Goal: Task Accomplishment & Management: Complete application form

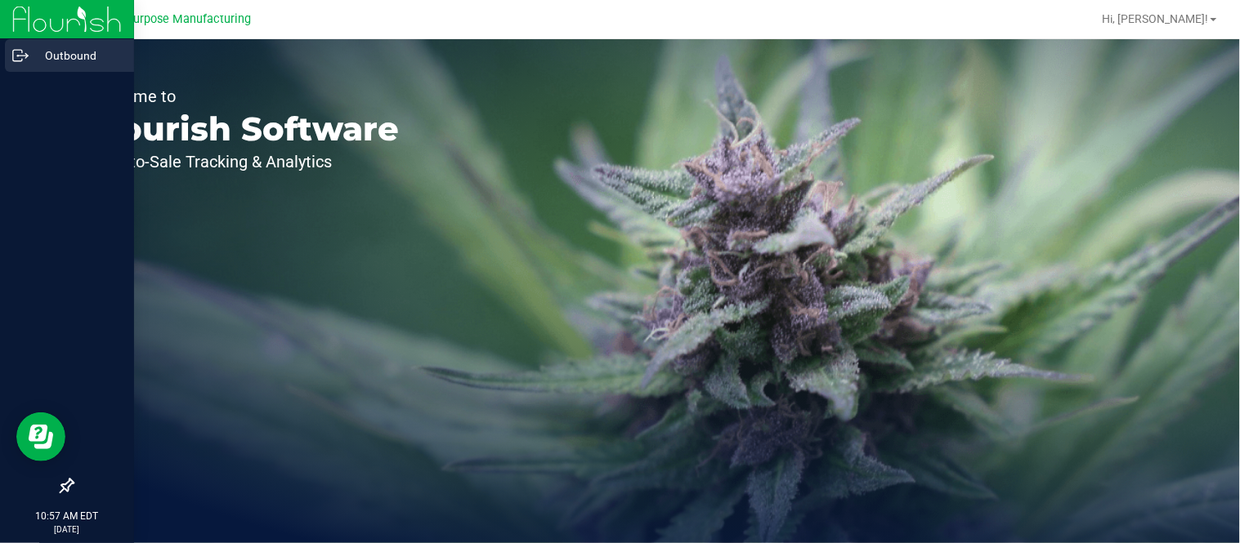
click at [25, 61] on icon at bounding box center [20, 55] width 16 height 16
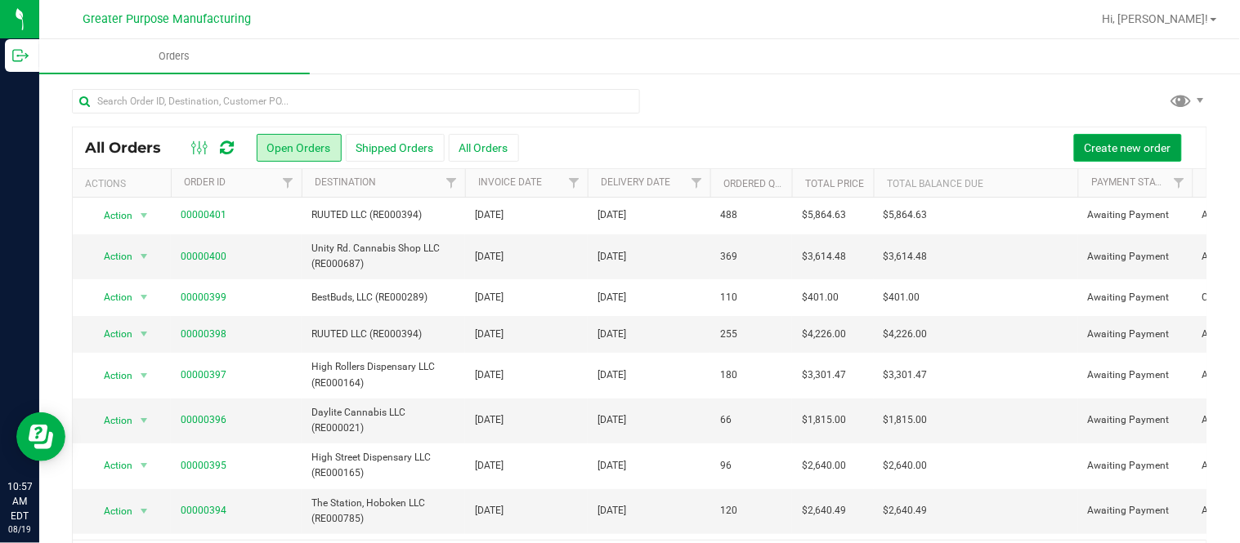
click at [617, 143] on button "Create new order" at bounding box center [1128, 148] width 108 height 28
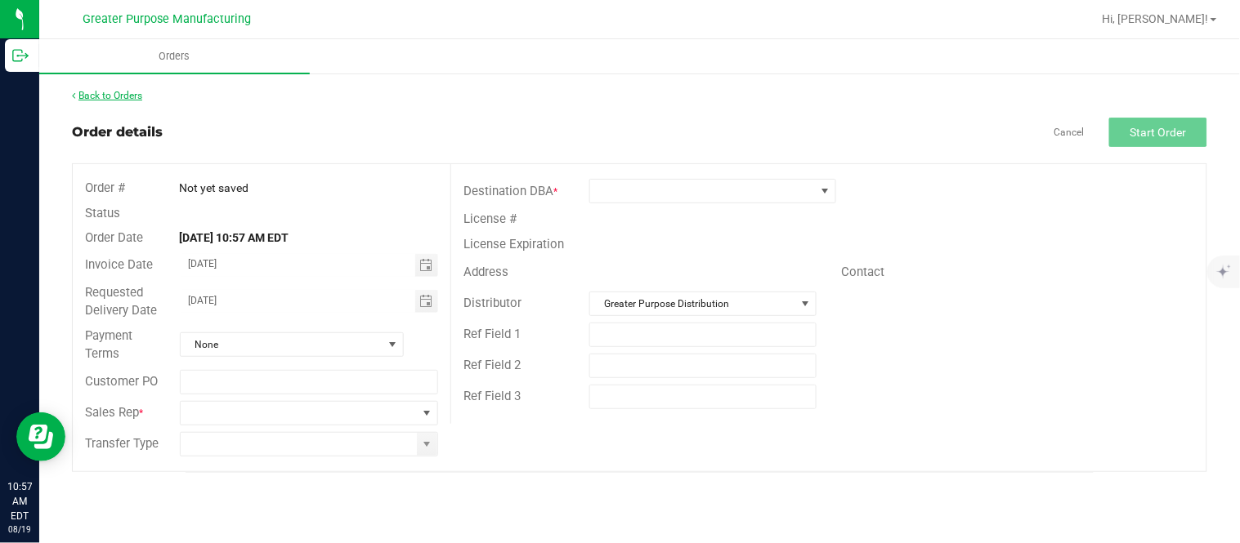
click at [84, 92] on link "Back to Orders" at bounding box center [107, 95] width 70 height 11
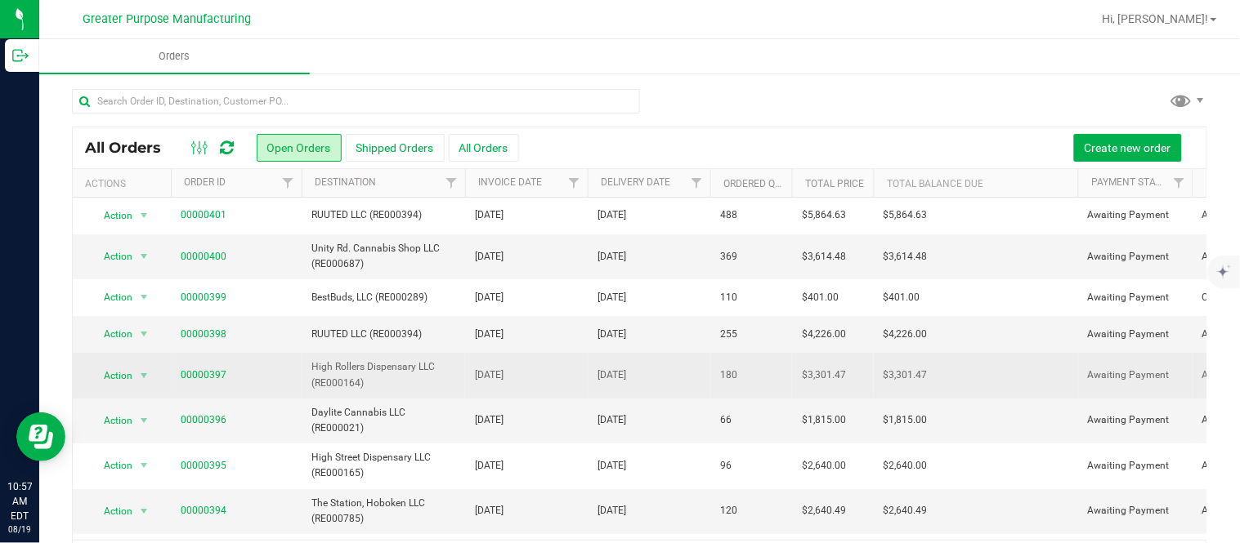
scroll to position [15, 0]
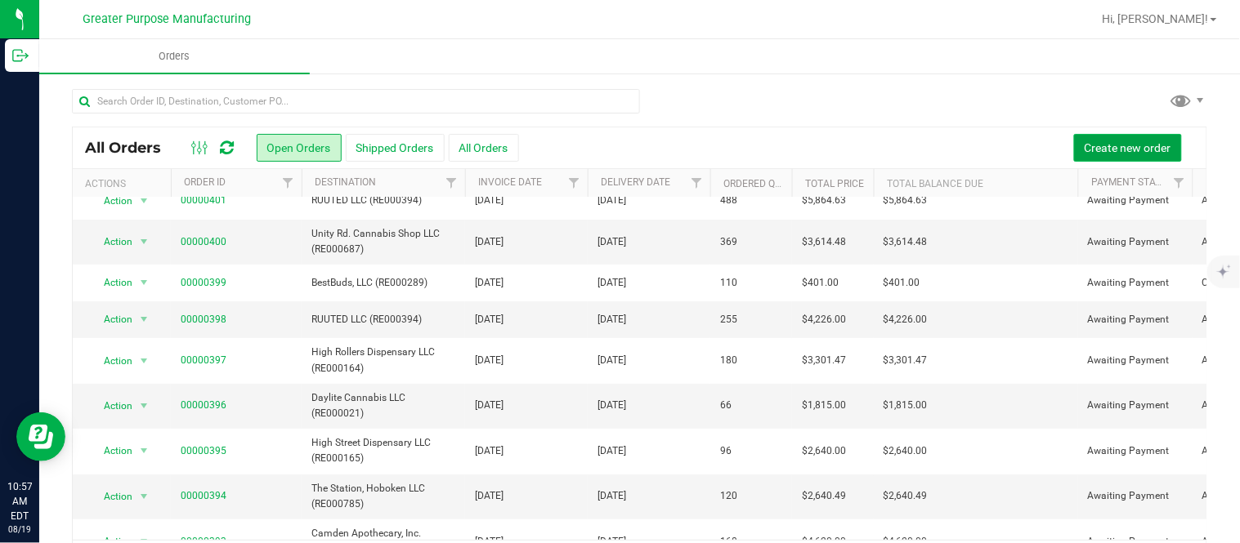
click at [617, 136] on button "Create new order" at bounding box center [1128, 148] width 108 height 28
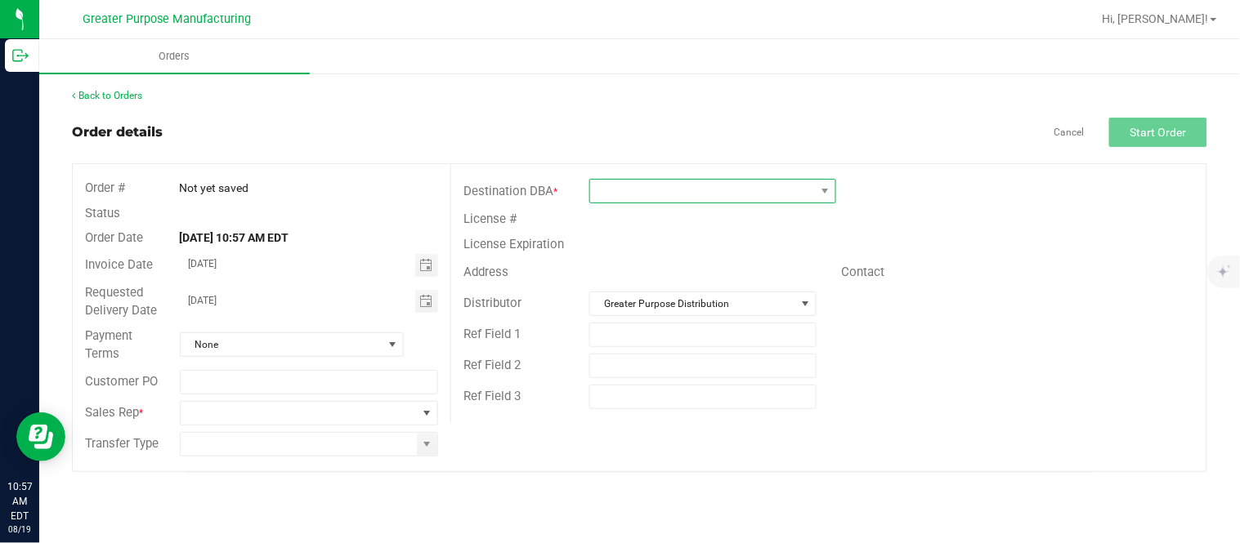
click at [609, 199] on span at bounding box center [702, 191] width 225 height 23
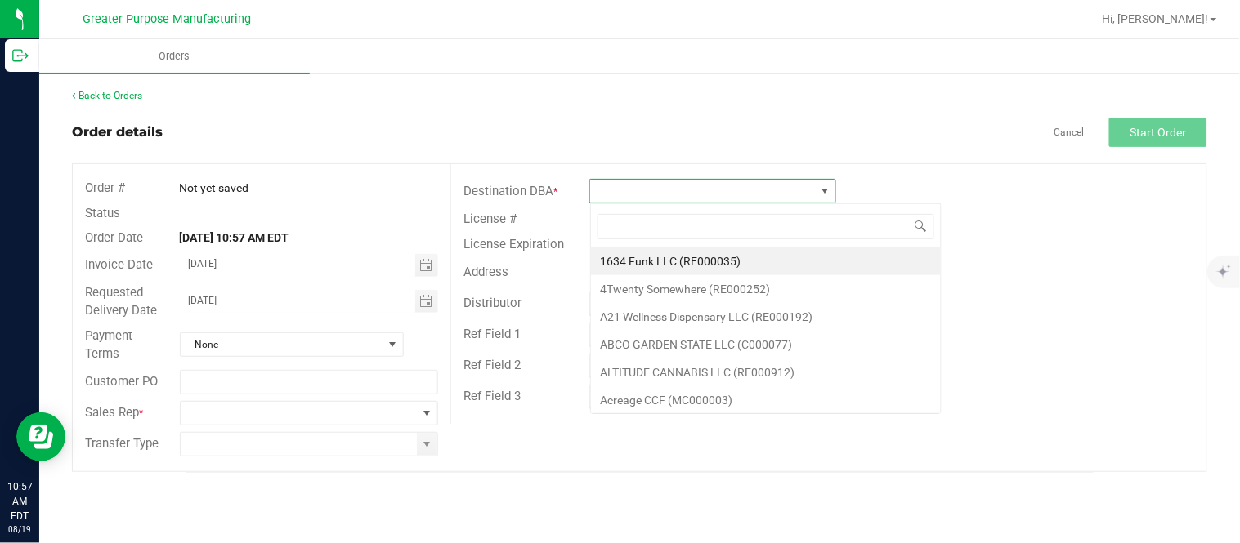
scroll to position [25, 246]
type input "RE000021"
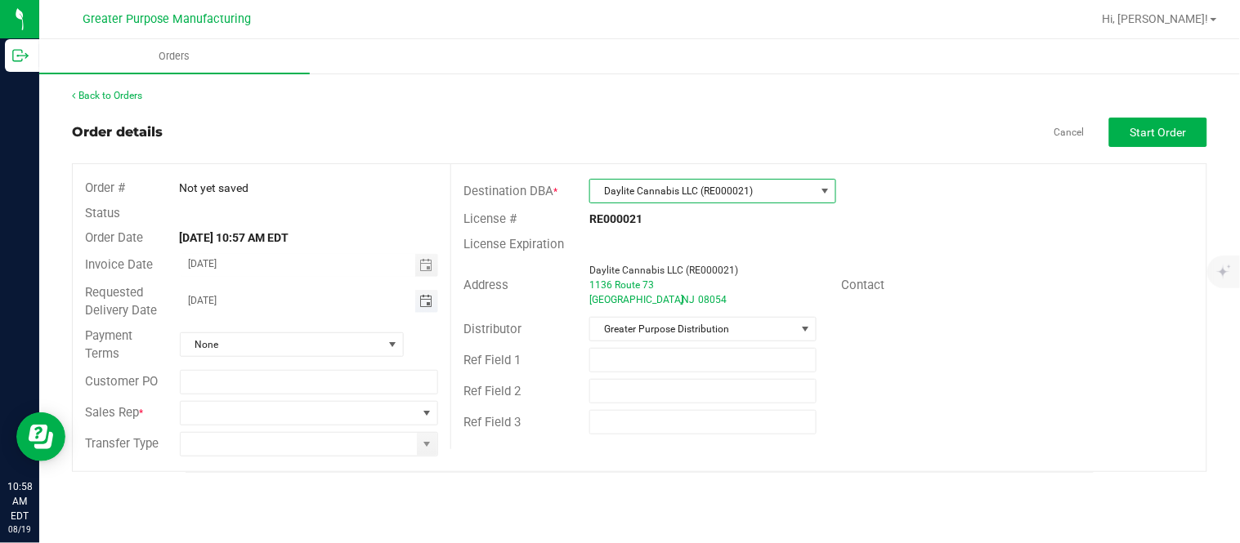
click at [419, 298] on span "Toggle calendar" at bounding box center [425, 301] width 13 height 13
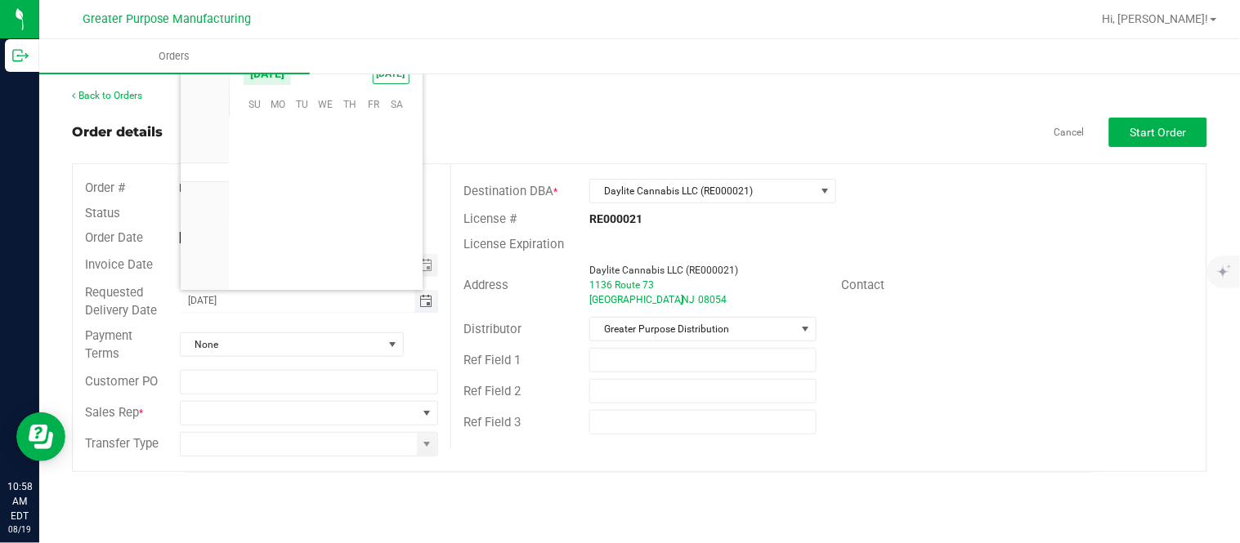
scroll to position [264843, 0]
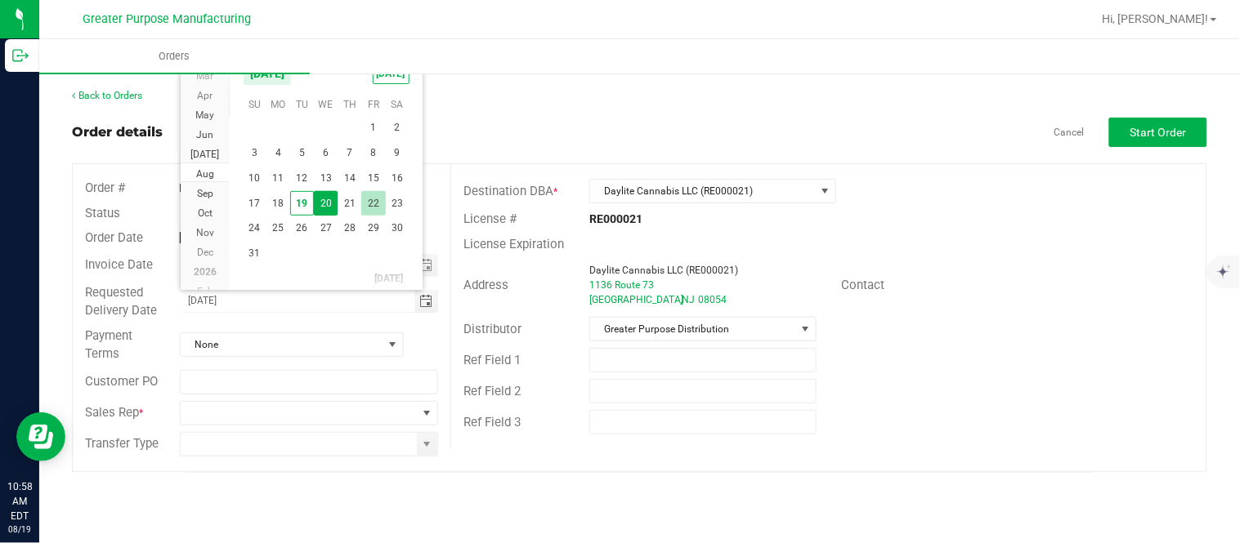
click at [374, 198] on span "22" at bounding box center [373, 203] width 24 height 25
type input "[DATE]"
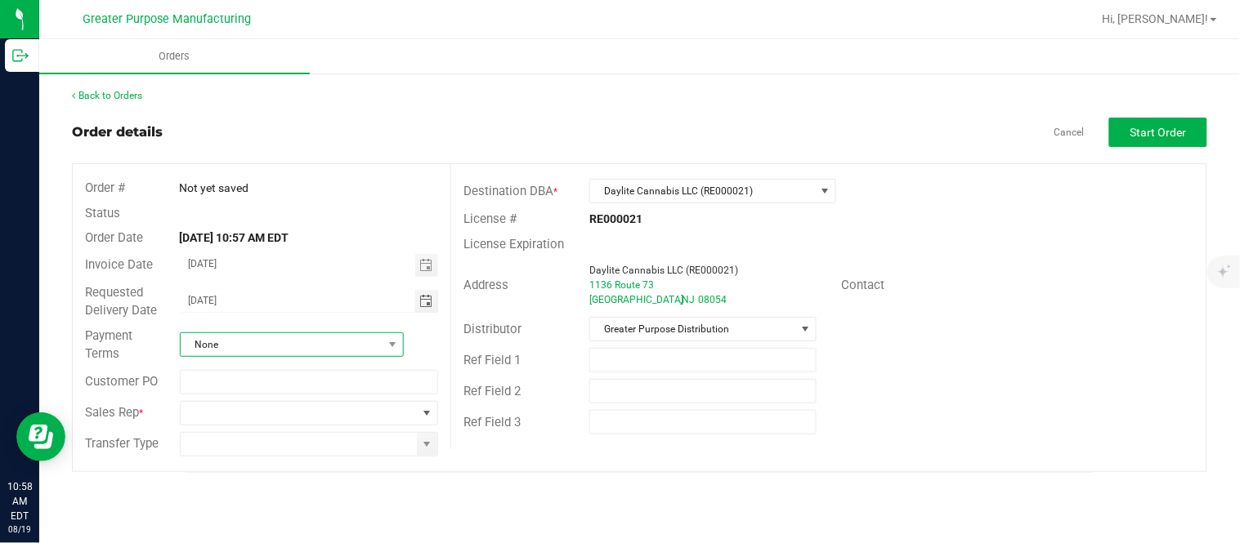
click at [309, 346] on span "None" at bounding box center [282, 344] width 202 height 23
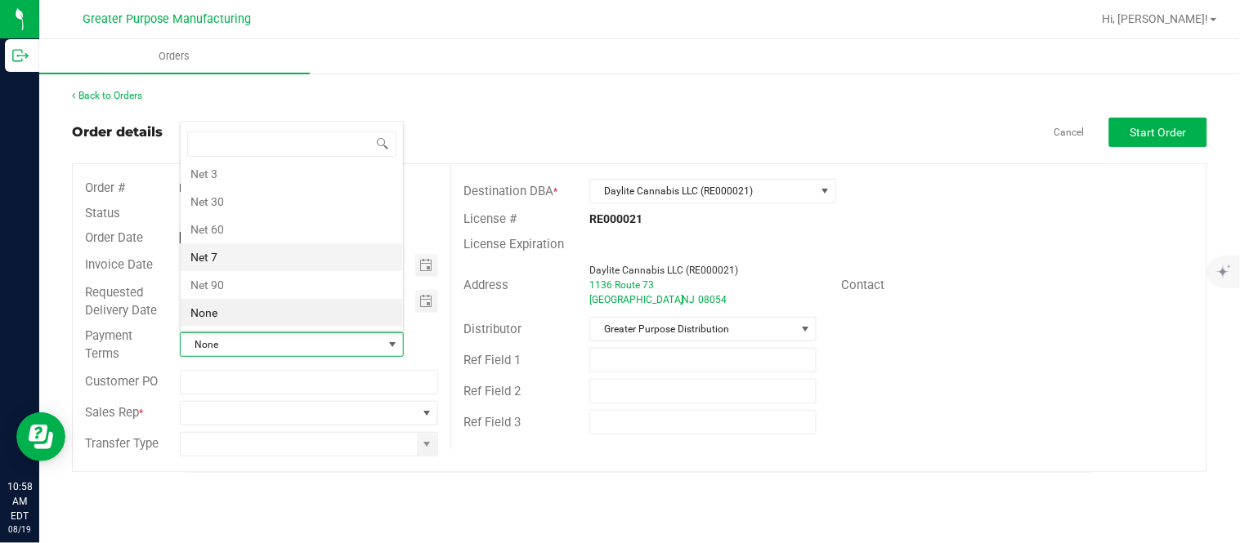
scroll to position [0, 0]
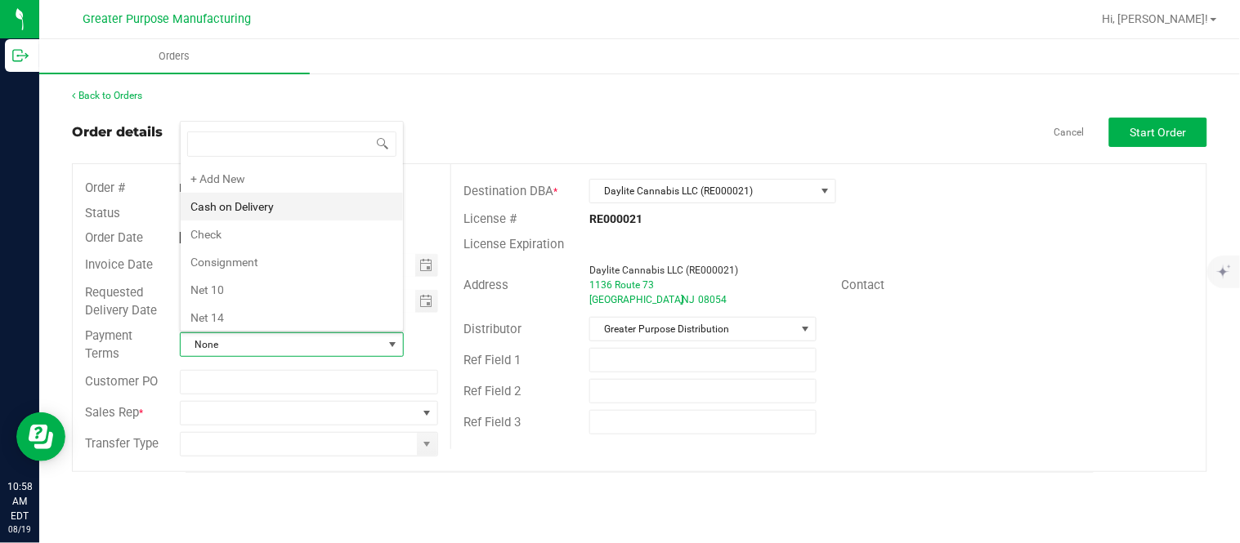
click at [289, 211] on li "Cash on Delivery" at bounding box center [292, 207] width 222 height 28
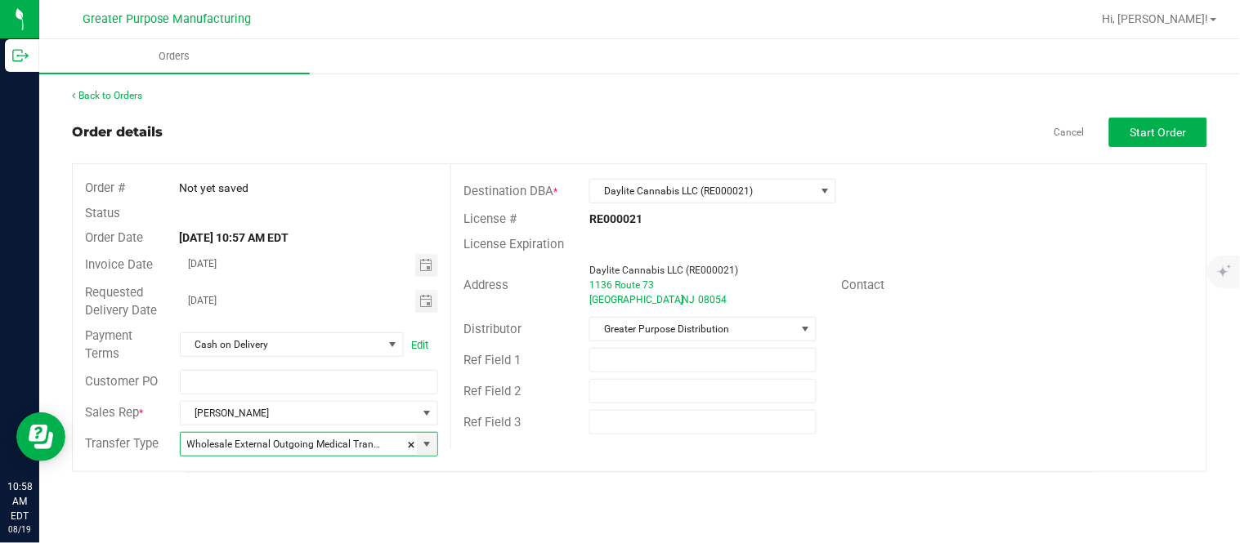
type input "Wholesale Transfer"
click at [617, 131] on button "Start Order" at bounding box center [1158, 132] width 98 height 29
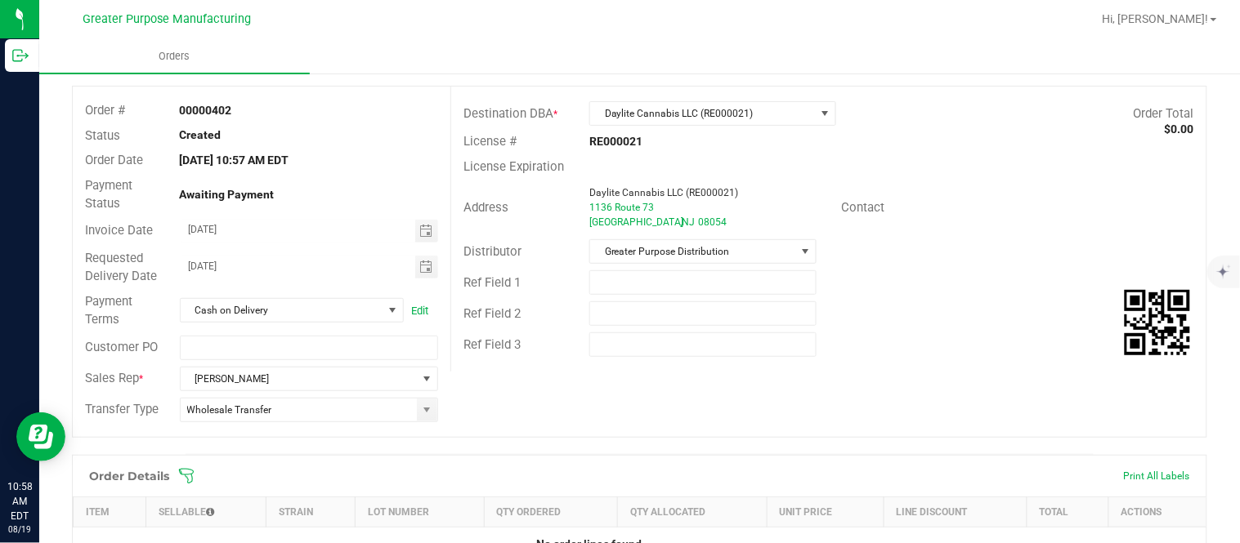
scroll to position [45, 0]
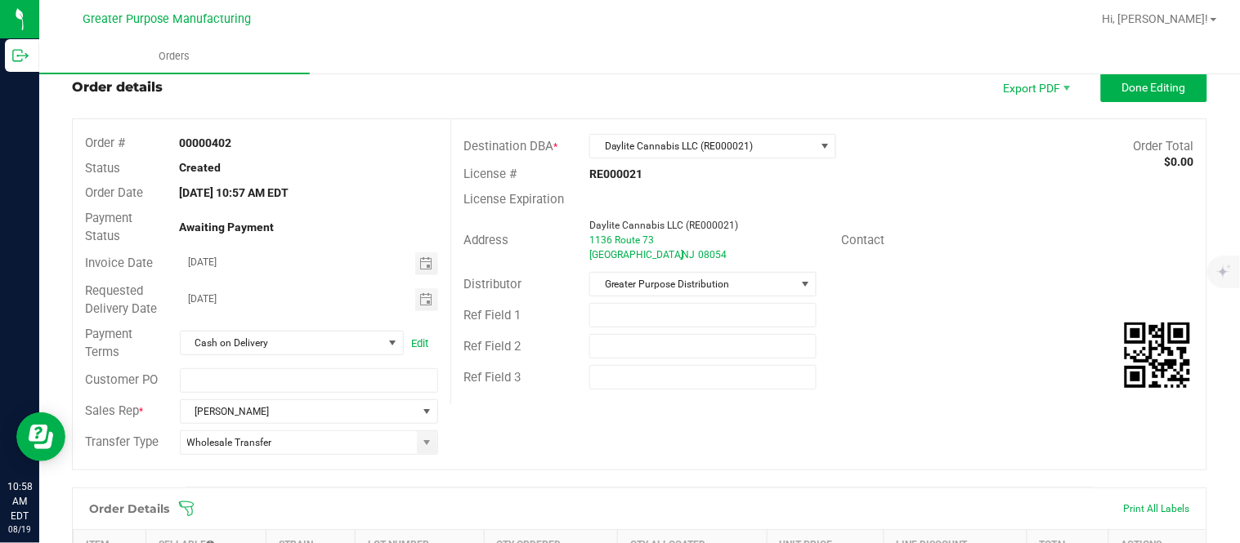
click at [217, 141] on strong "00000402" at bounding box center [206, 142] width 52 height 13
copy strong "00000402"
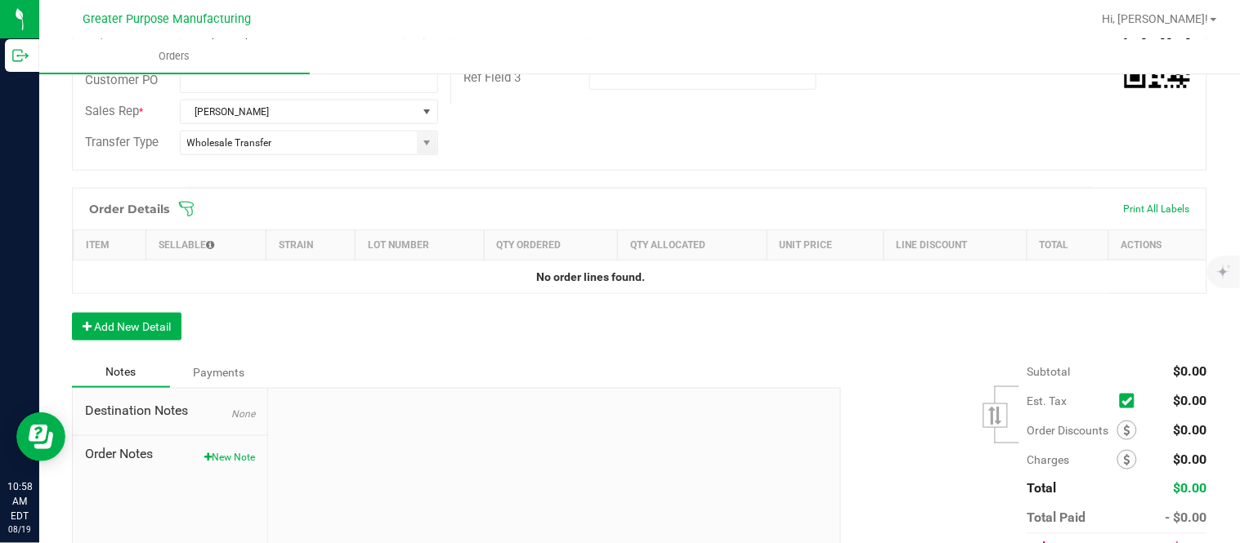
scroll to position [347, 0]
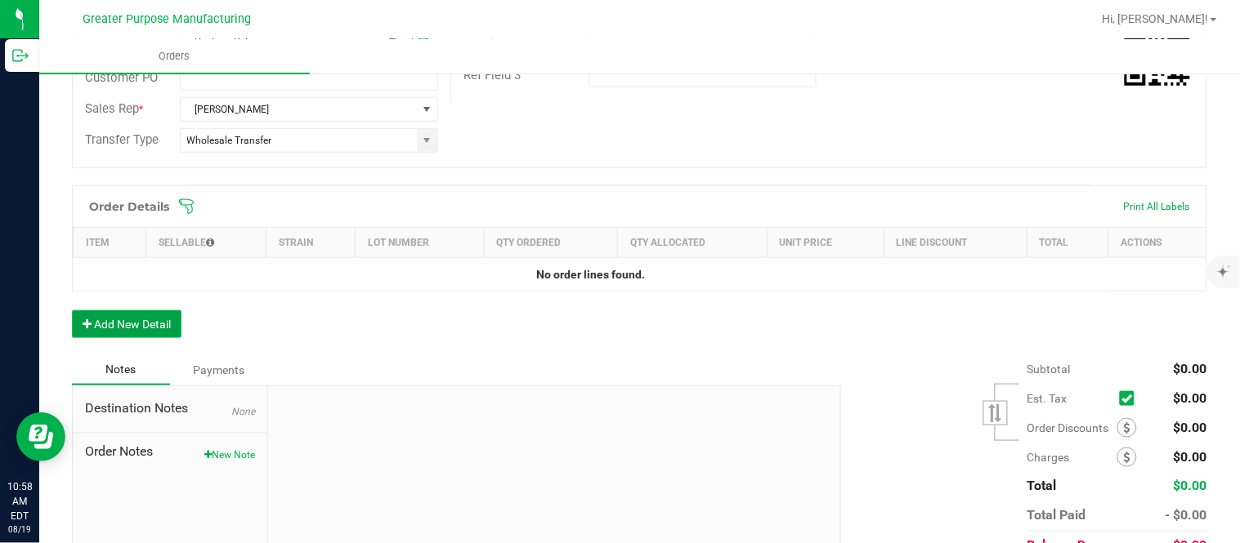
click at [137, 322] on button "Add New Detail" at bounding box center [126, 325] width 109 height 28
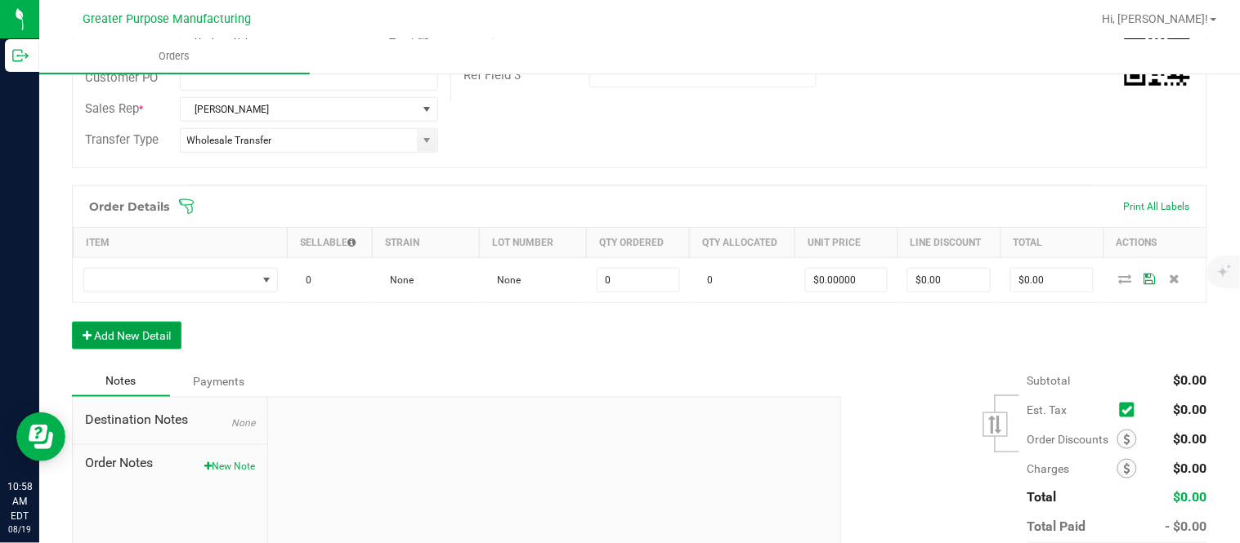
click at [72, 322] on button "Add New Detail" at bounding box center [126, 336] width 109 height 28
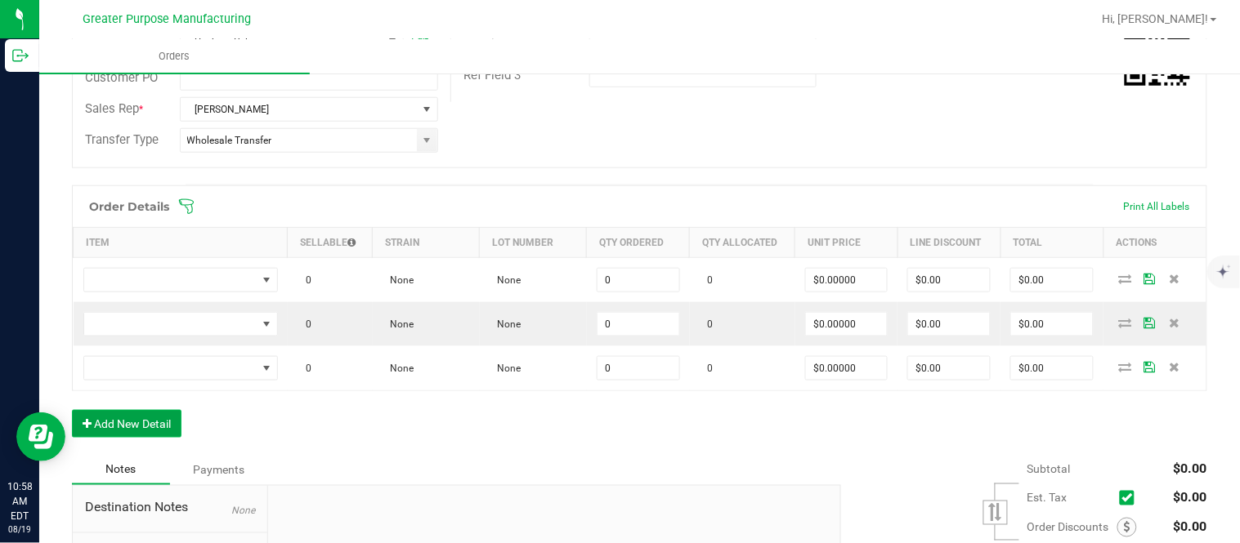
click at [72, 410] on button "Add New Detail" at bounding box center [126, 424] width 109 height 28
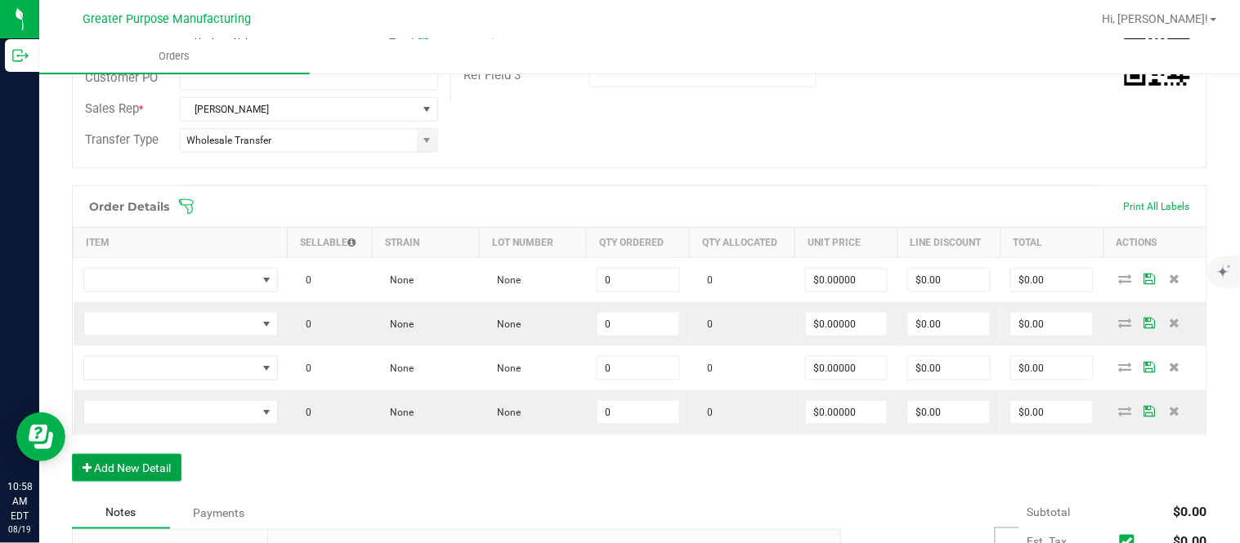
click at [72, 454] on button "Add New Detail" at bounding box center [126, 468] width 109 height 28
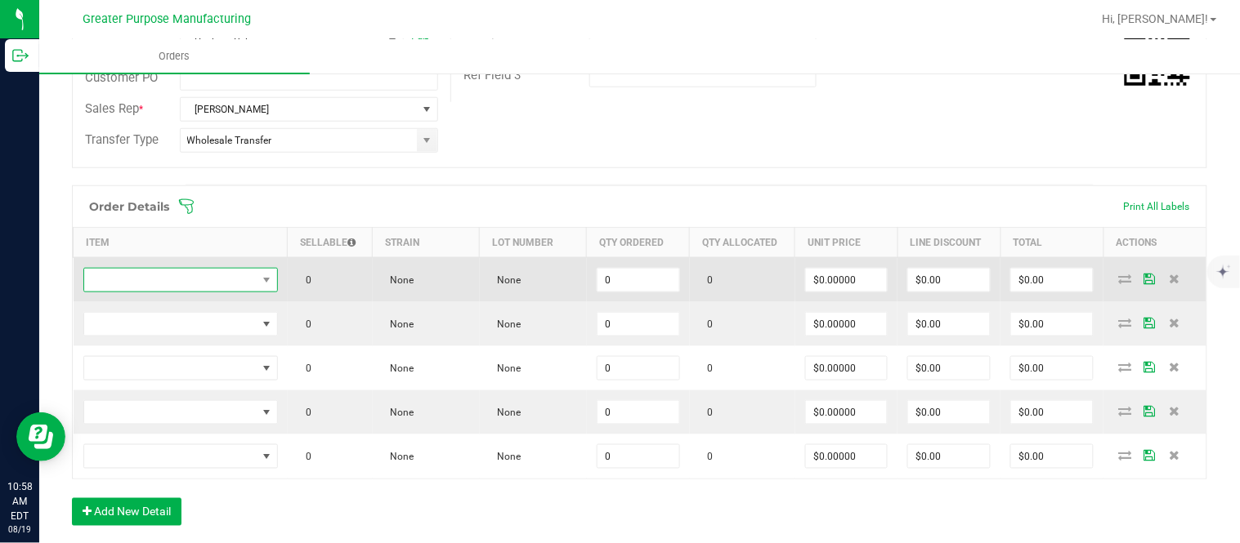
click at [180, 283] on span "NO DATA FOUND" at bounding box center [170, 280] width 172 height 23
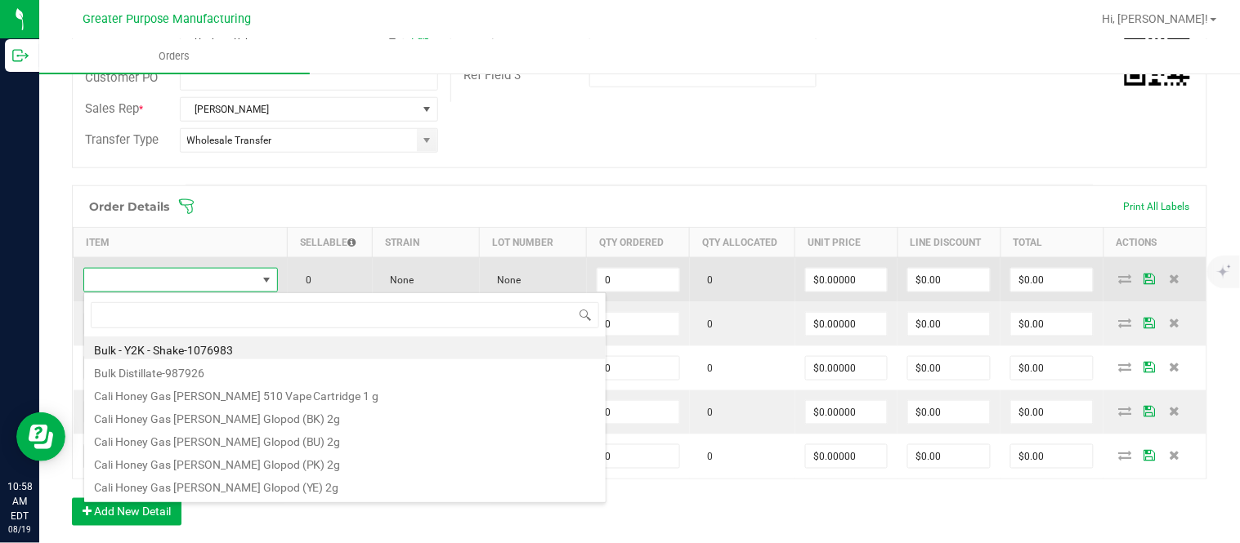
scroll to position [25, 189]
type input "1.5.7.778.0"
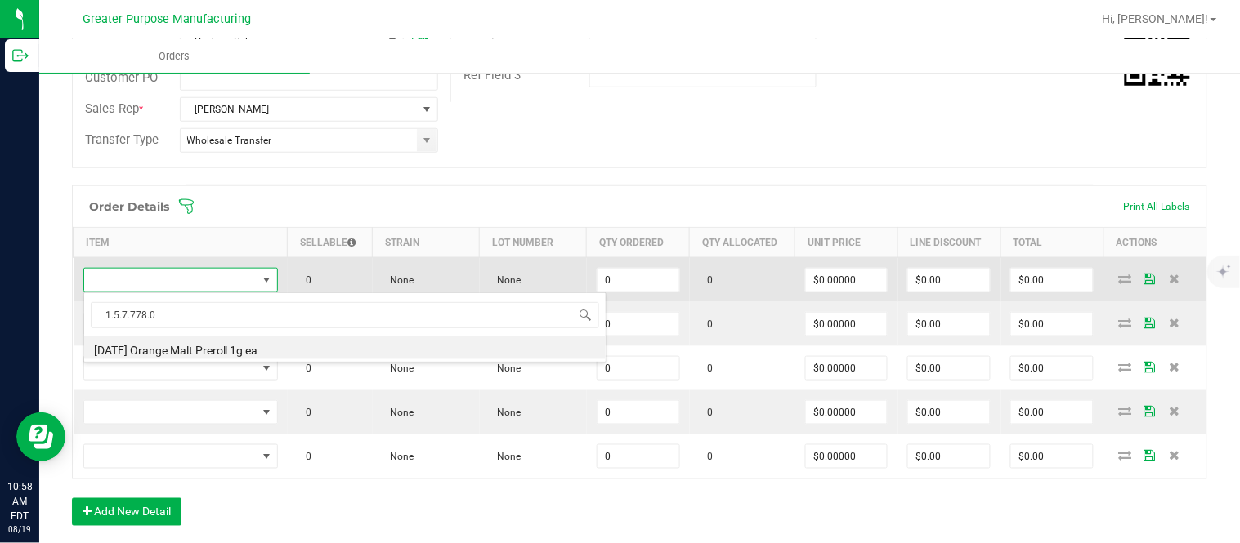
type input "0 ea"
type input "$3.50000"
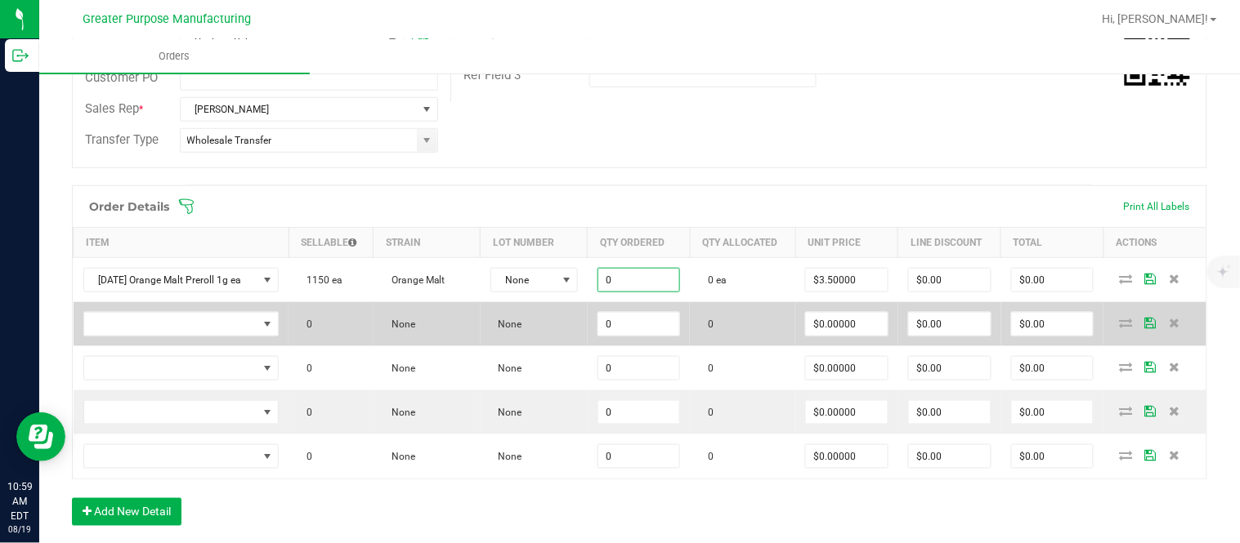
paste input "5"
type input "50 ea"
type input "3.5"
type input "$175.00"
type input "$3.50000"
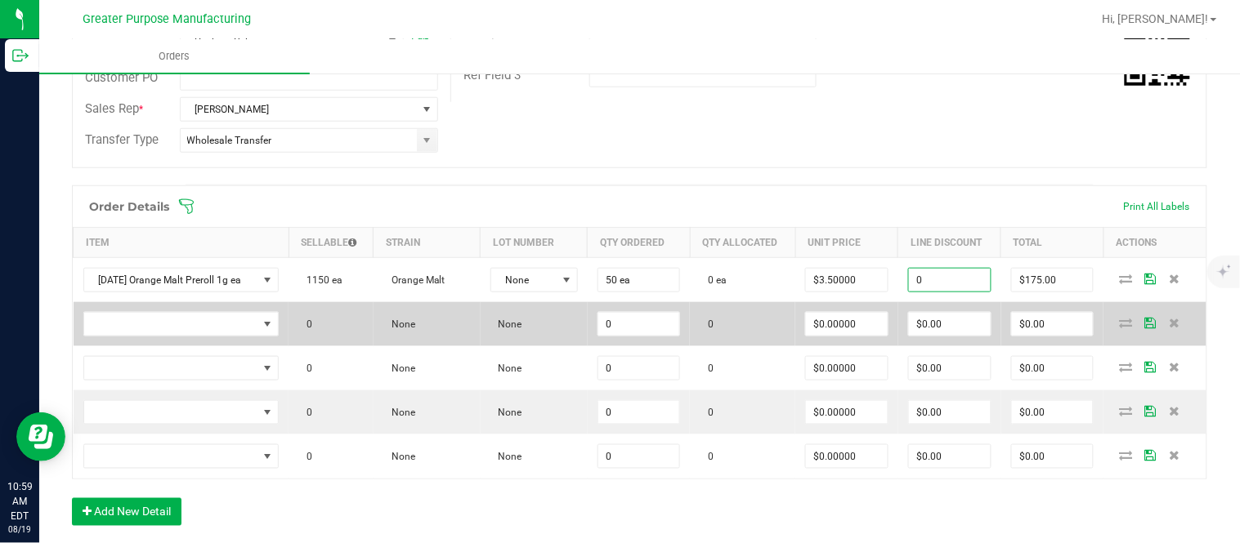
type input "$0.00"
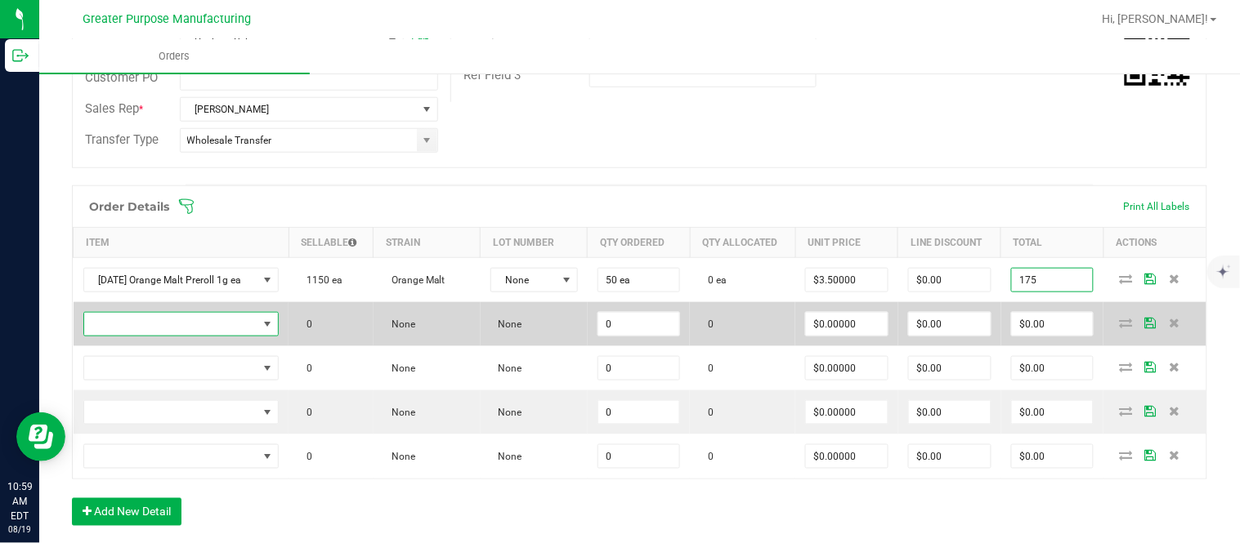
type input "$175.00"
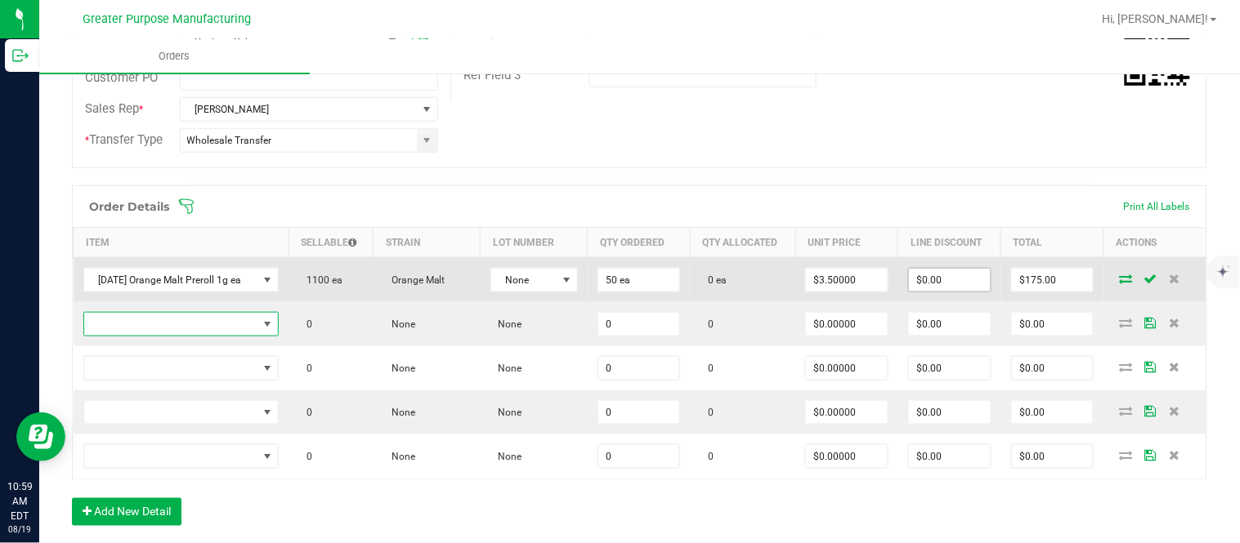
click at [617, 292] on input "$0.00" at bounding box center [950, 280] width 82 height 23
paste input "174.5"
type input "$174.50"
type input "$0.50"
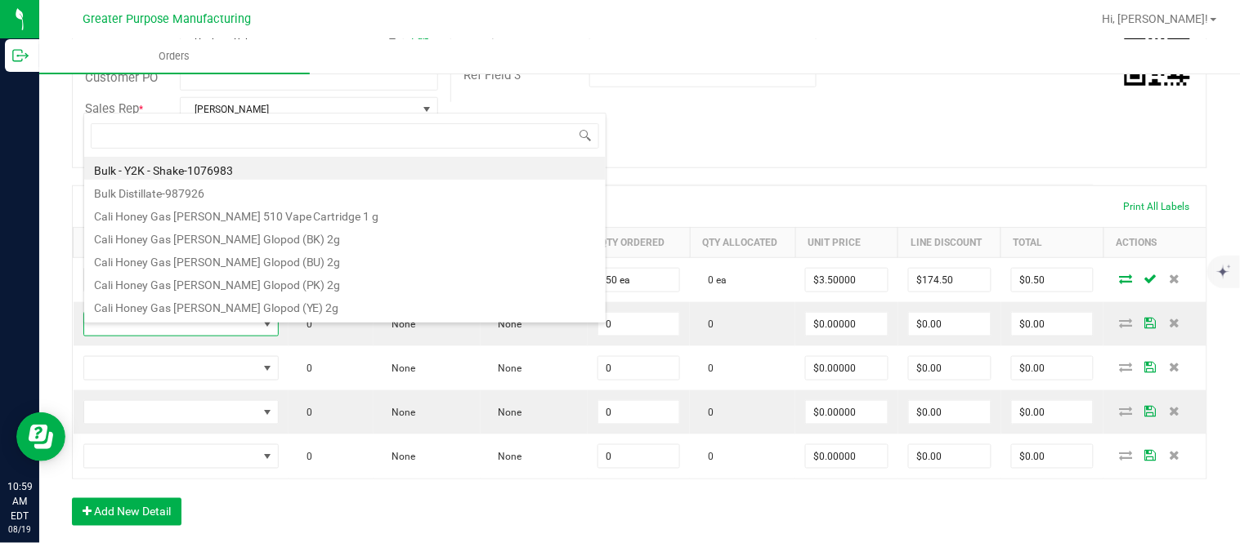
scroll to position [25, 192]
type input "1.5.7.1310.0"
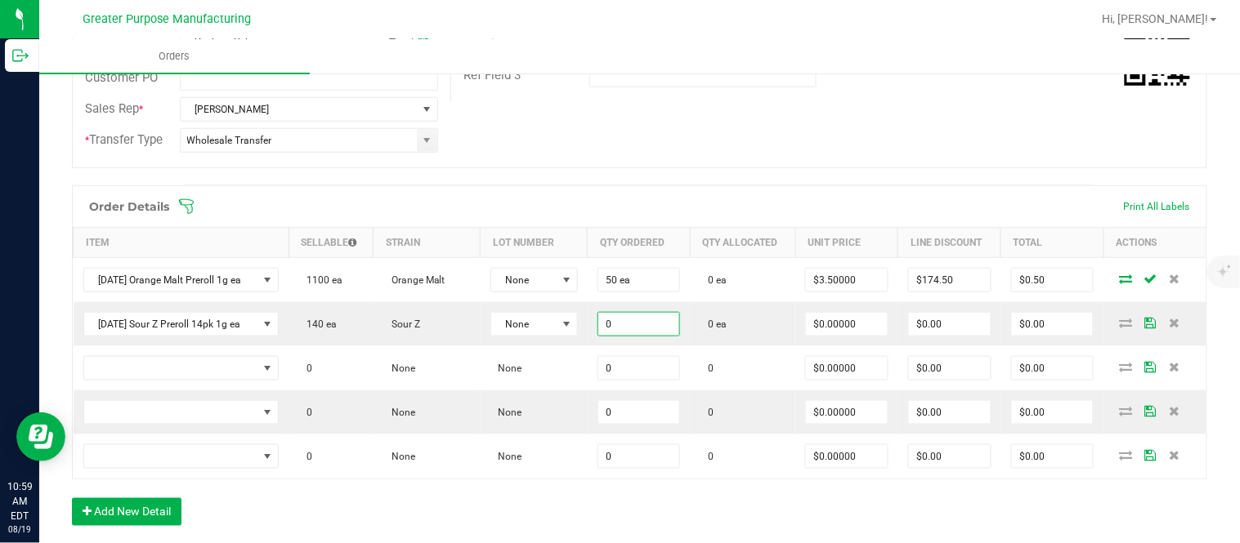
paste input "3"
type input "30 ea"
type input "$0.00000"
type input "$0.00"
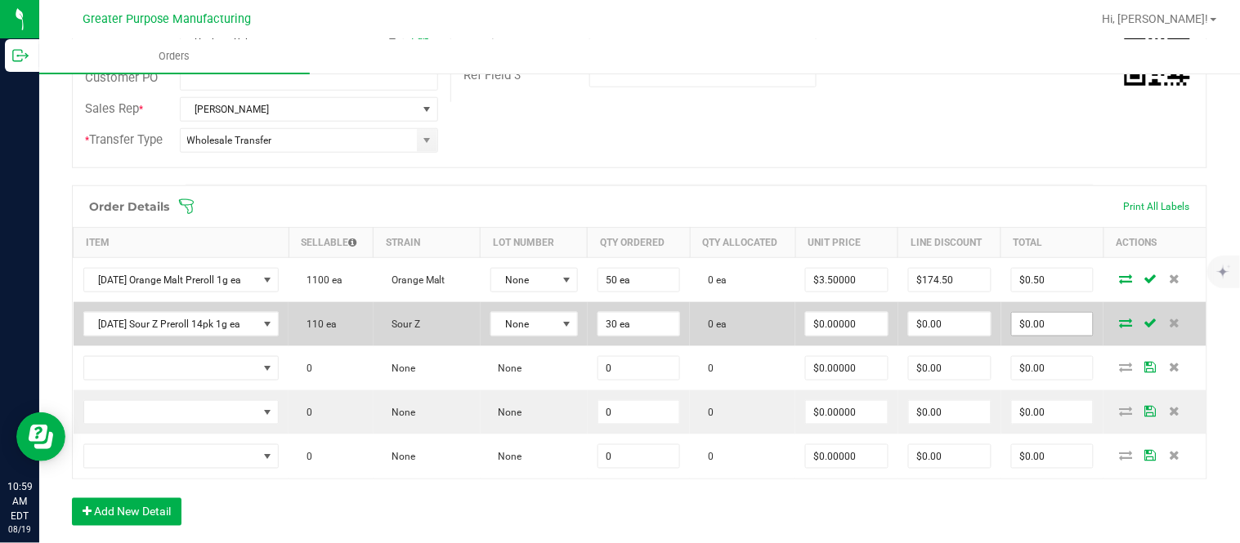
click at [617, 333] on input "$0.00" at bounding box center [1053, 324] width 82 height 23
paste input "117"
type input "1170"
type input "$39.00000"
type input "$1,170.00"
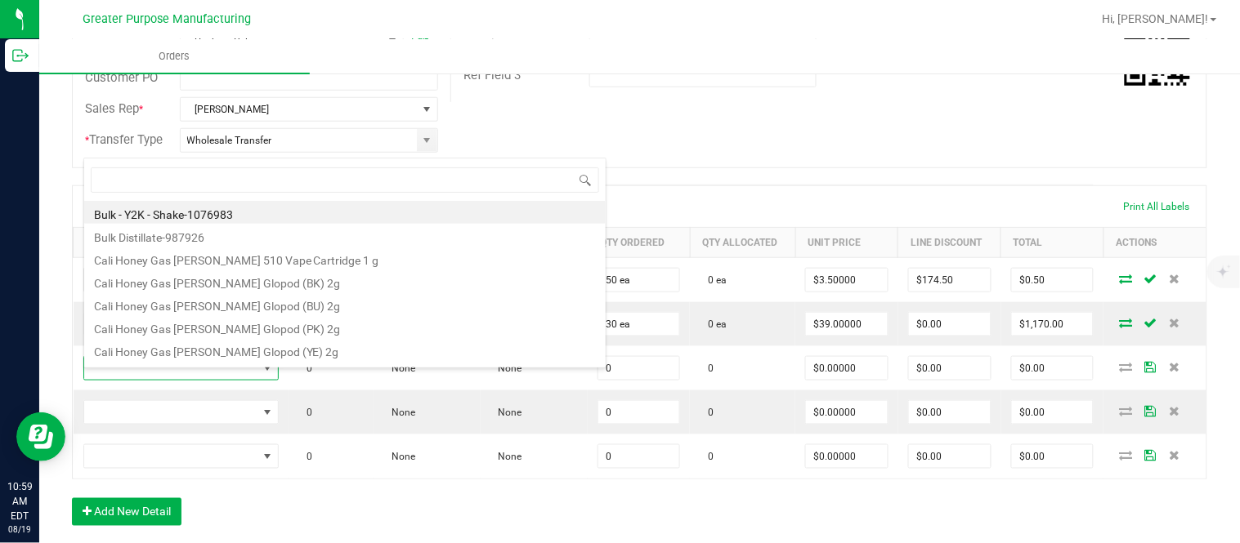
type input "1.5.7.1311.0"
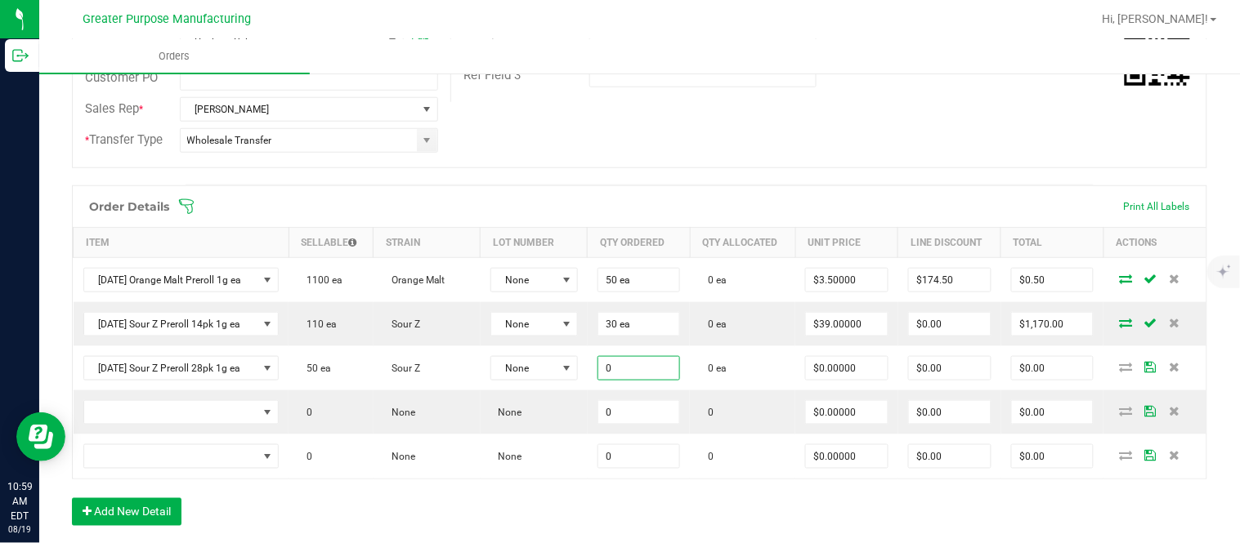
paste input "3"
type input "30 ea"
type input "$0.00000"
type input "$0.00"
type input "0"
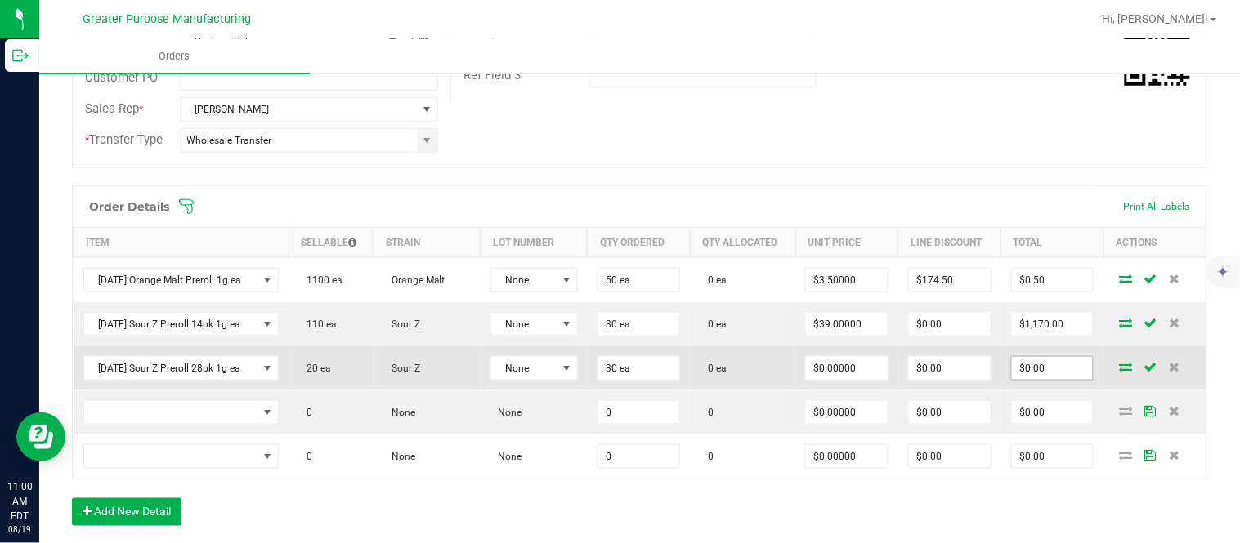
click at [617, 377] on input "$0.00" at bounding box center [1053, 368] width 82 height 23
paste input "207"
type input "2070"
type input "$69.00000"
type input "$2,070.00"
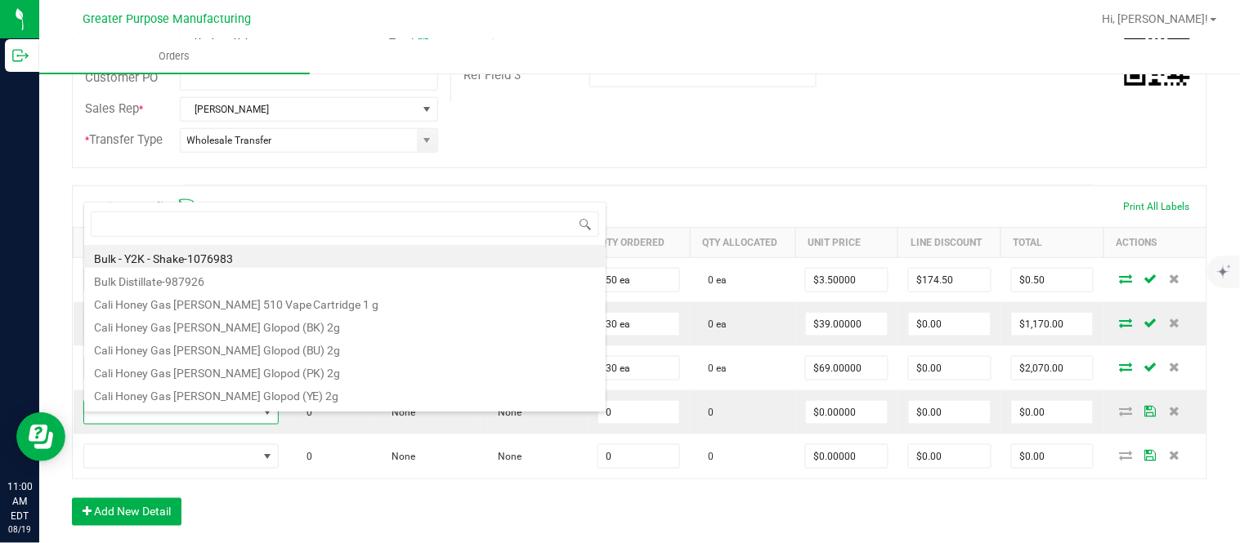
type input "1.5.7.1312.0"
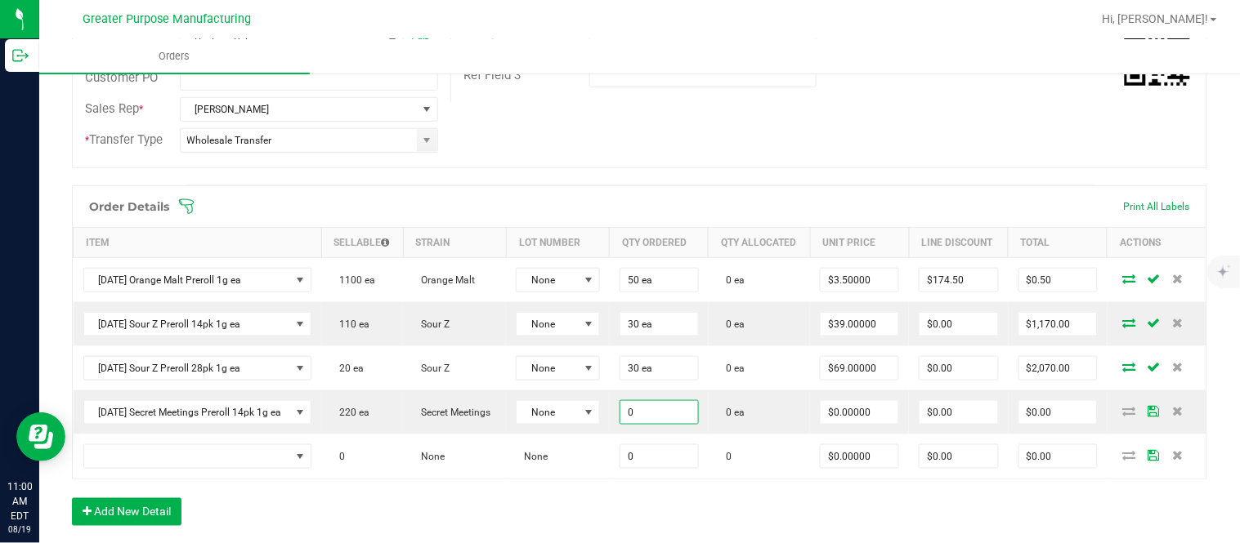
paste input "3"
type input "30 ea"
type input "$0.00000"
type input "$0.00"
type input "0"
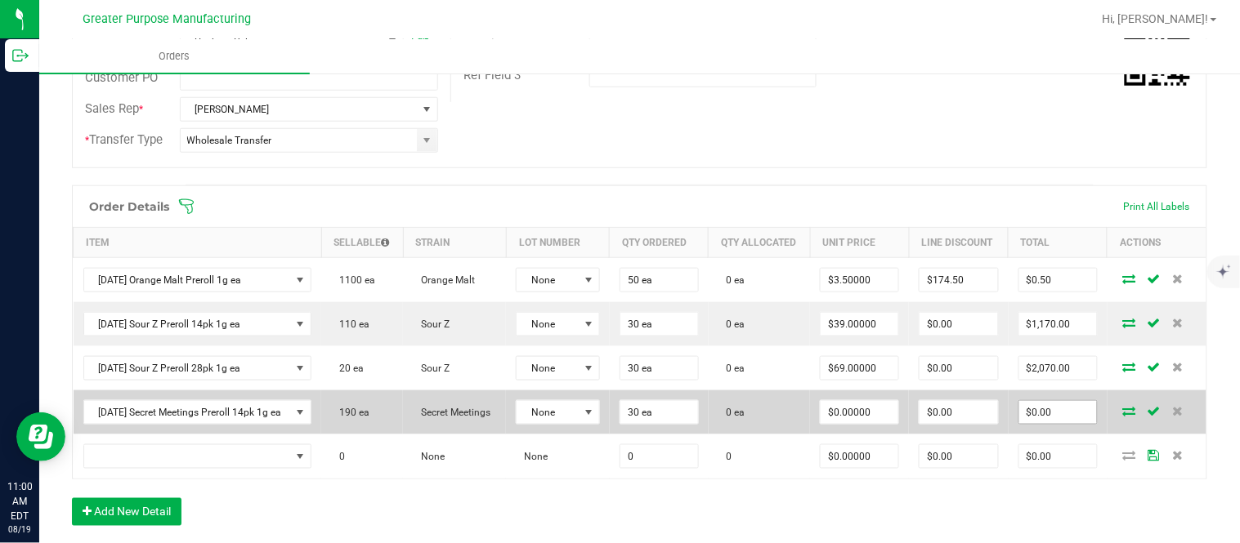
click at [617, 424] on input "$0.00" at bounding box center [1058, 412] width 78 height 23
paste input "117"
type input "1170"
type input "$39.00000"
type input "$1,170.00"
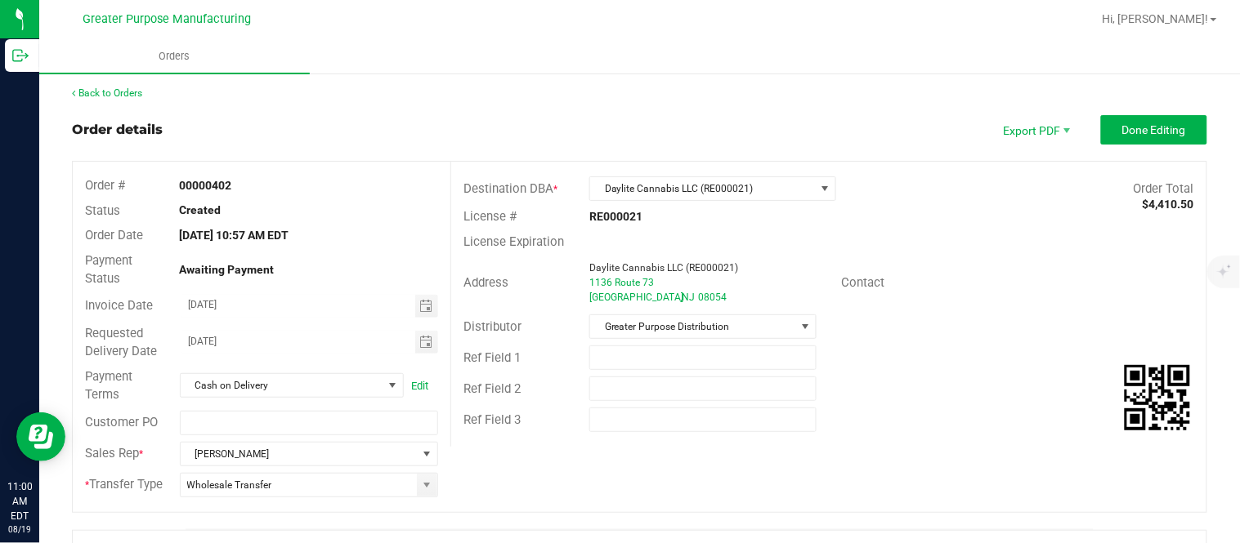
scroll to position [0, 0]
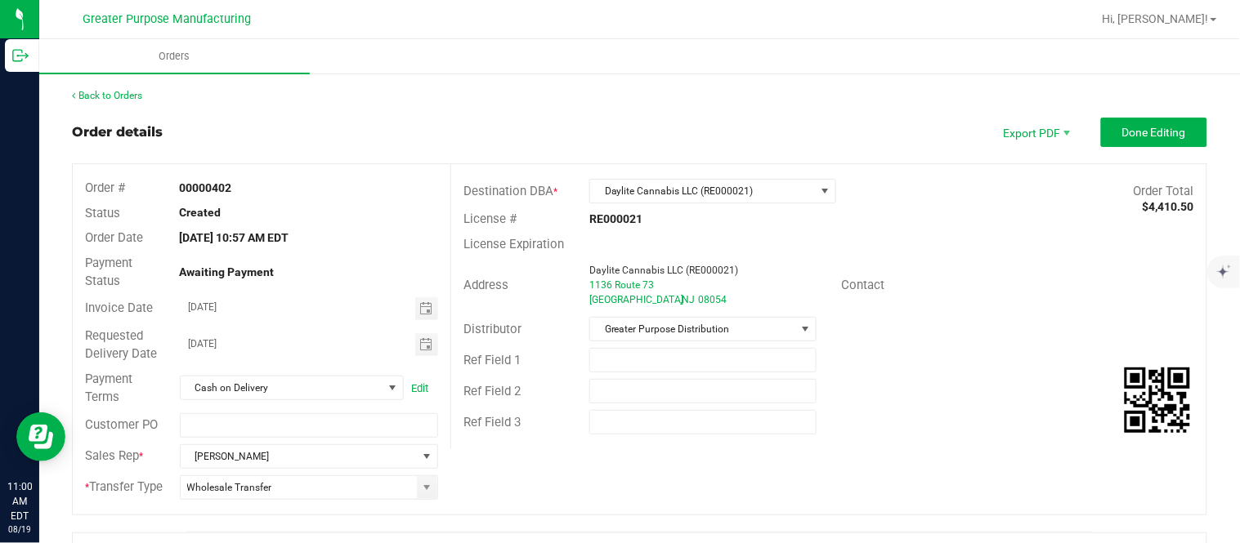
click at [209, 185] on strong "00000402" at bounding box center [206, 187] width 52 height 13
copy strong "00000402"
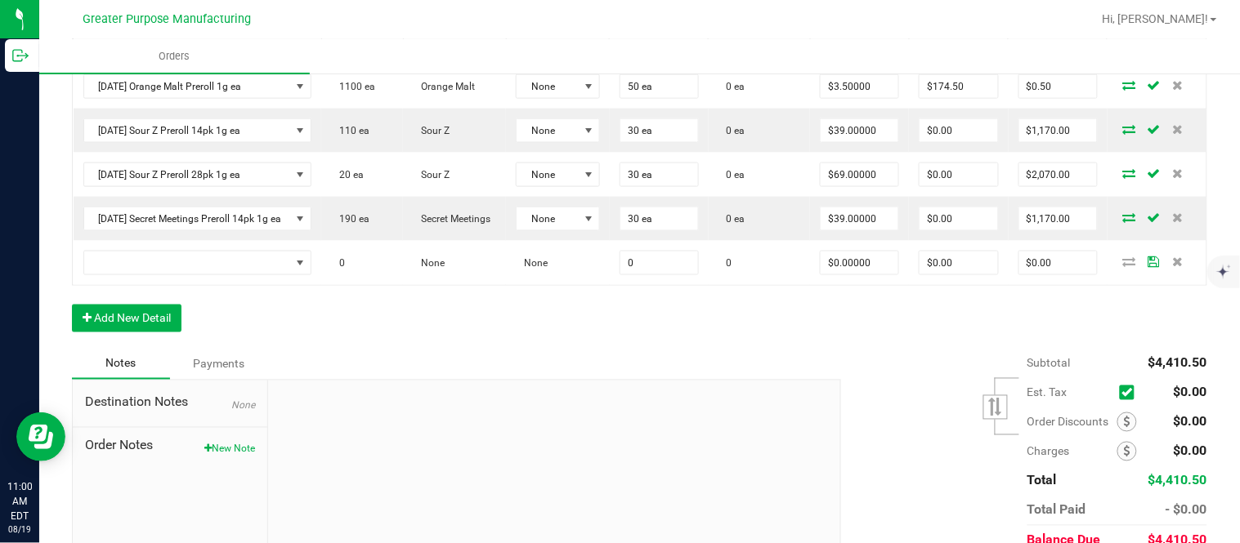
scroll to position [640, 0]
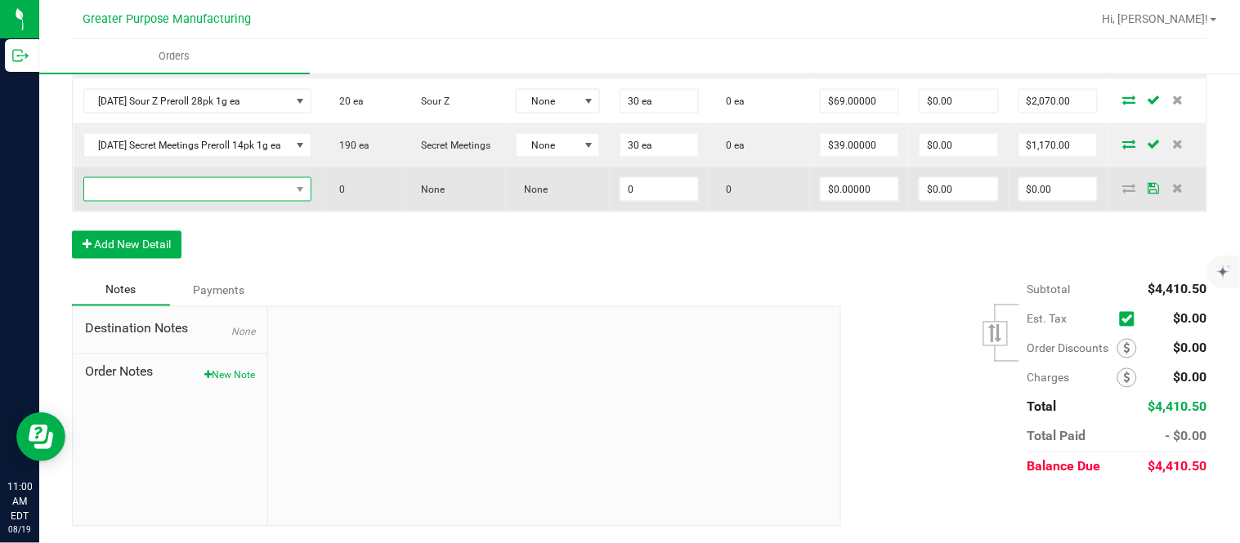
click at [257, 186] on span "NO DATA FOUND" at bounding box center [187, 189] width 207 height 23
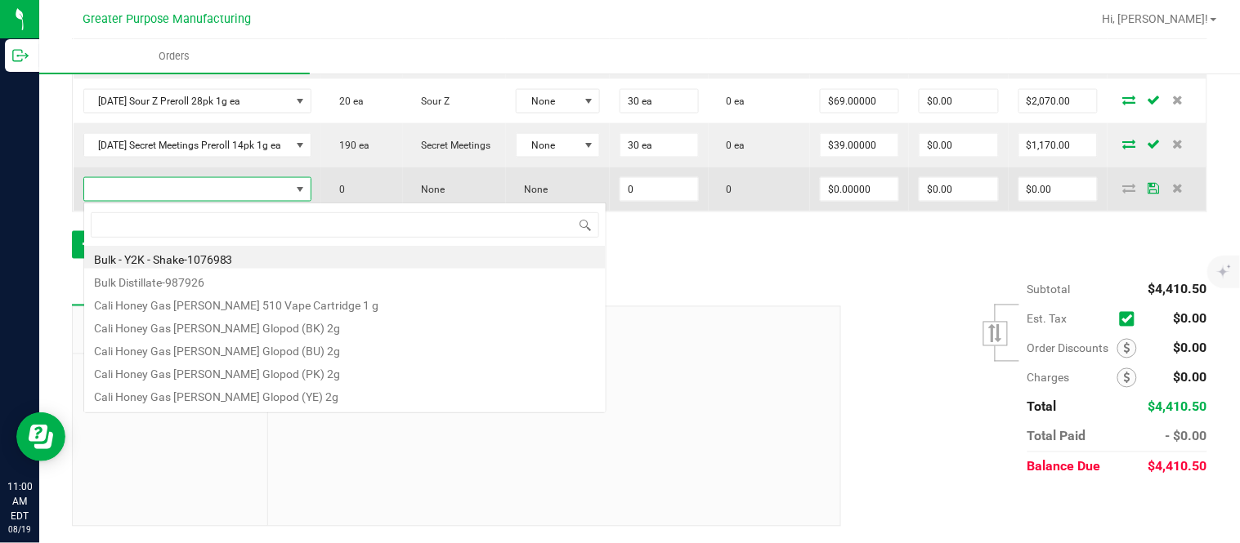
scroll to position [25, 230]
type input "1.5.7.1308.0"
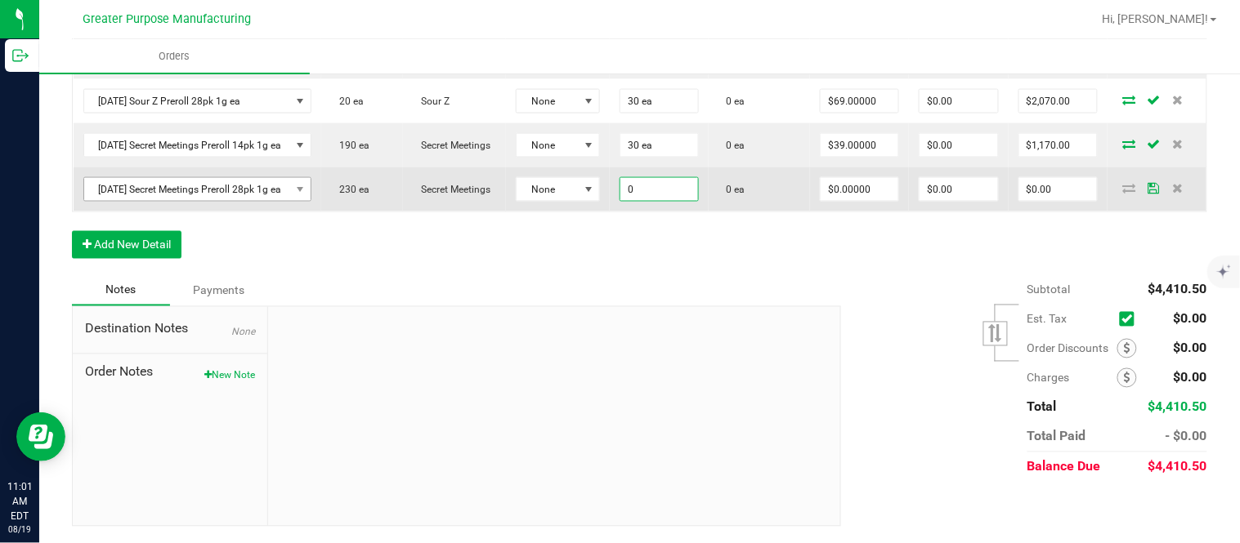
paste input "3"
type input "30 ea"
type input "$0.00000"
type input "$0.00"
type input "0"
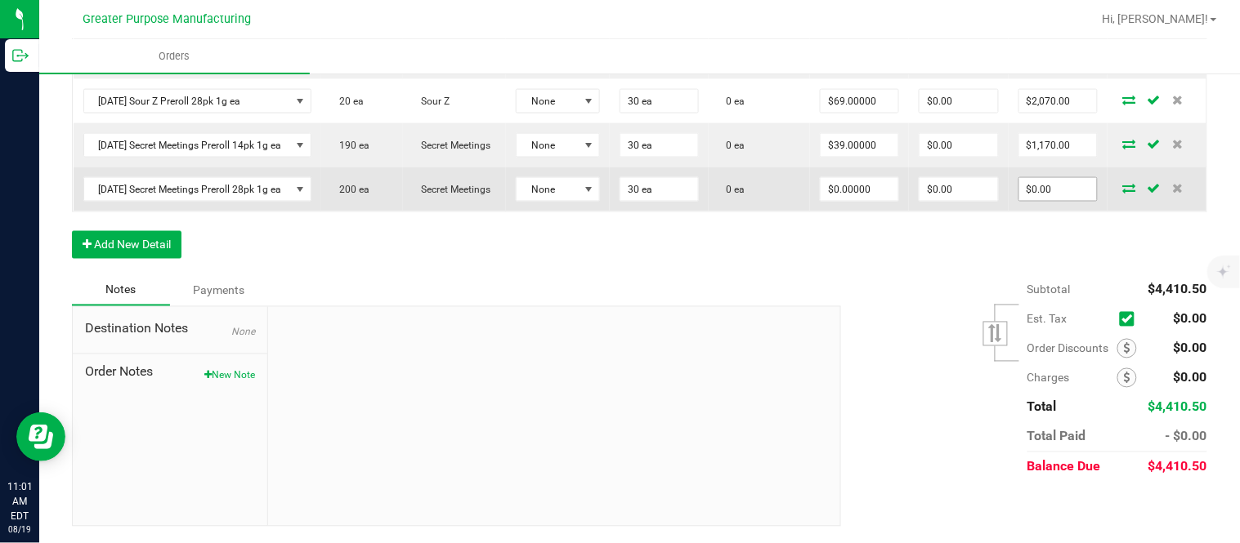
click at [617, 191] on input "$0.00" at bounding box center [1058, 189] width 78 height 23
paste input "207"
type input "2070"
type input "$69.00000"
type input "$2,070.00"
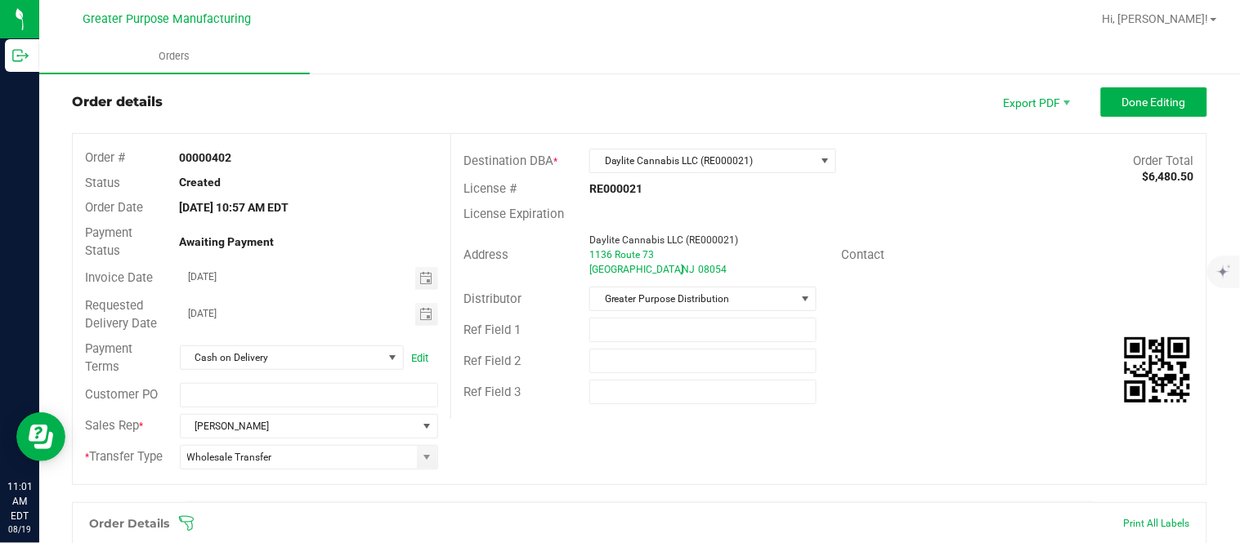
scroll to position [0, 0]
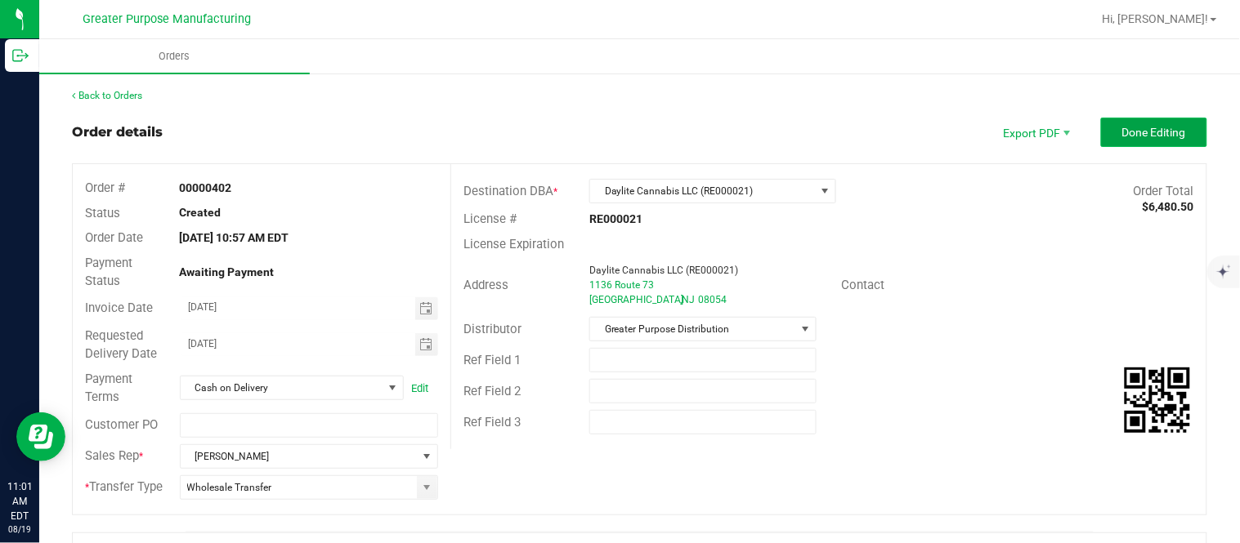
click at [617, 126] on span "Done Editing" at bounding box center [1154, 132] width 64 height 13
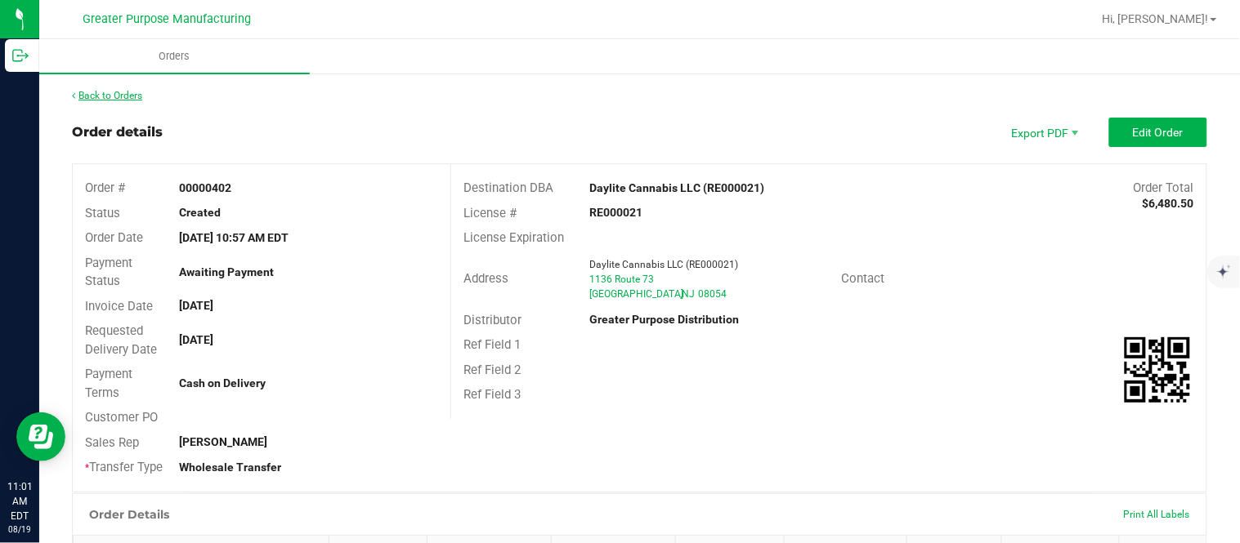
click at [104, 92] on link "Back to Orders" at bounding box center [107, 95] width 70 height 11
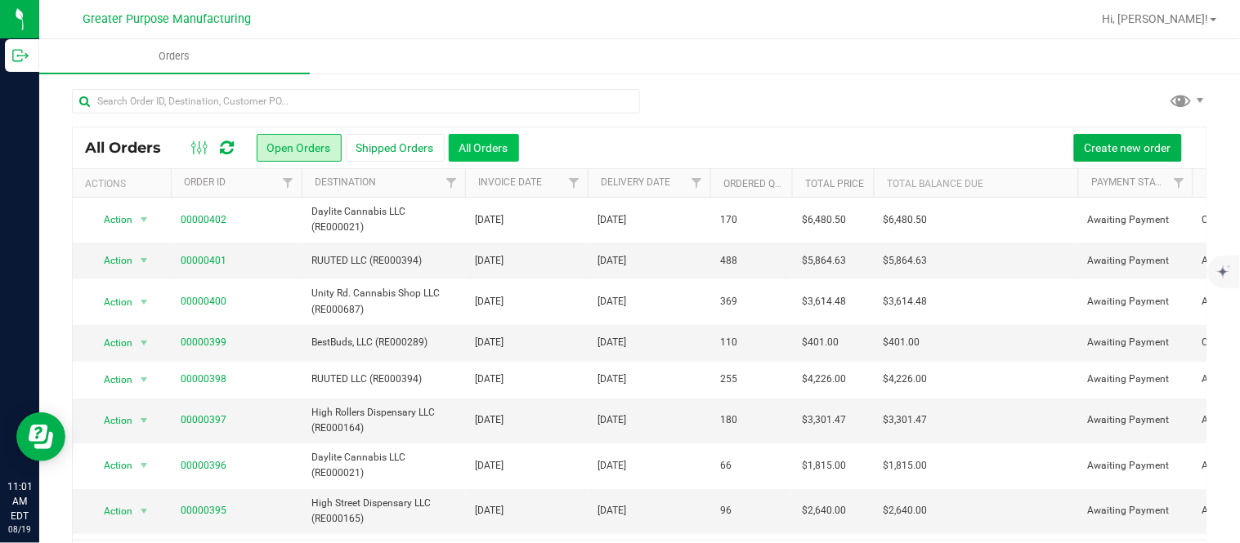
click at [477, 156] on button "All Orders" at bounding box center [484, 148] width 70 height 28
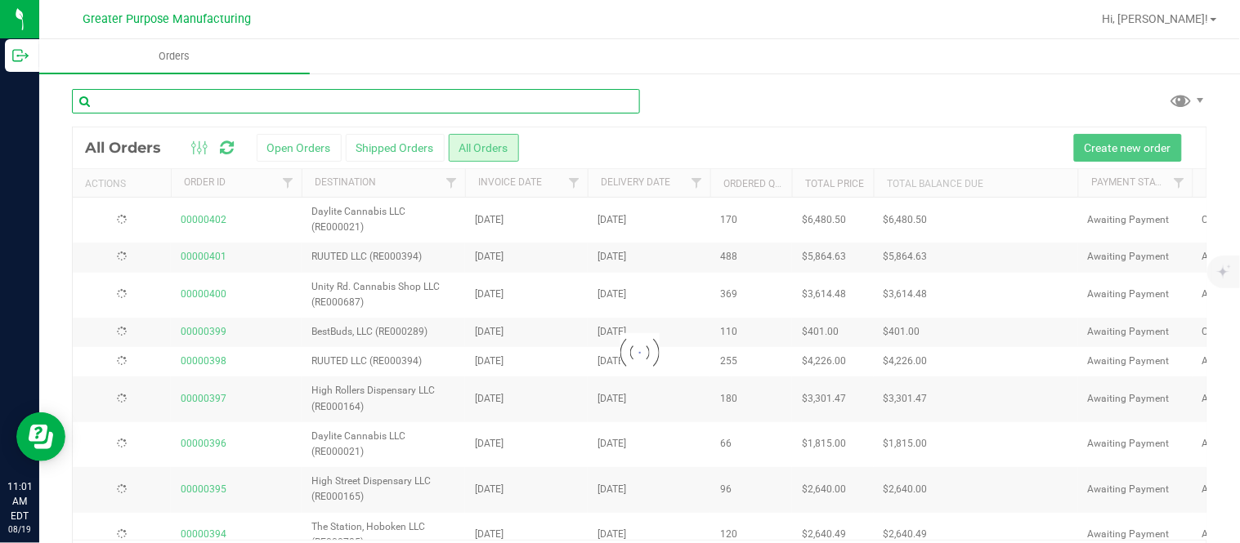
click at [255, 95] on input "text" at bounding box center [356, 101] width 568 height 25
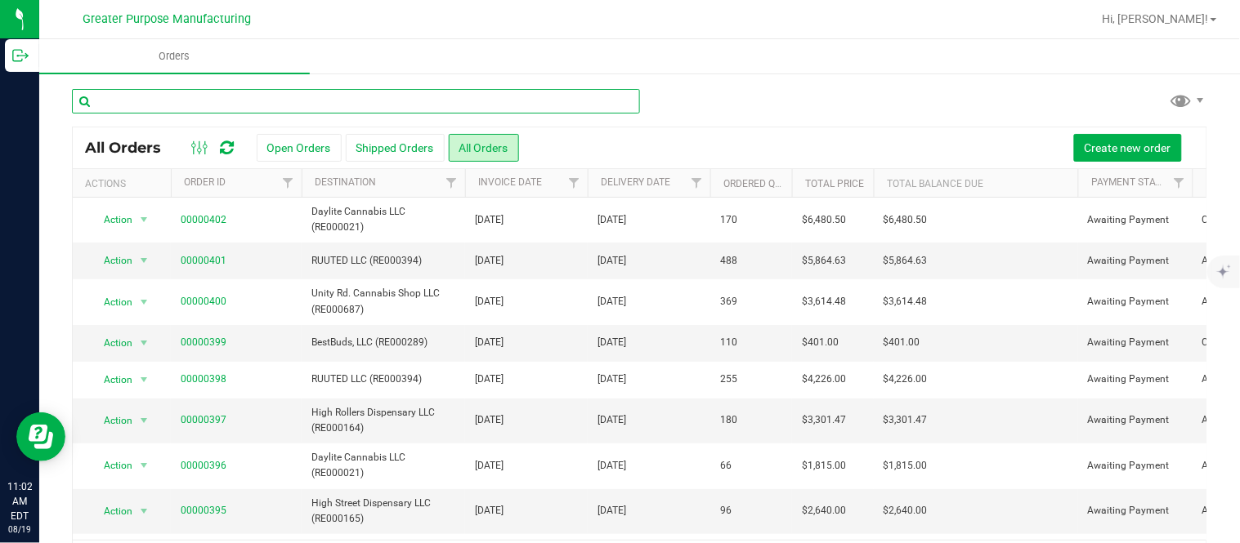
paste input "376"
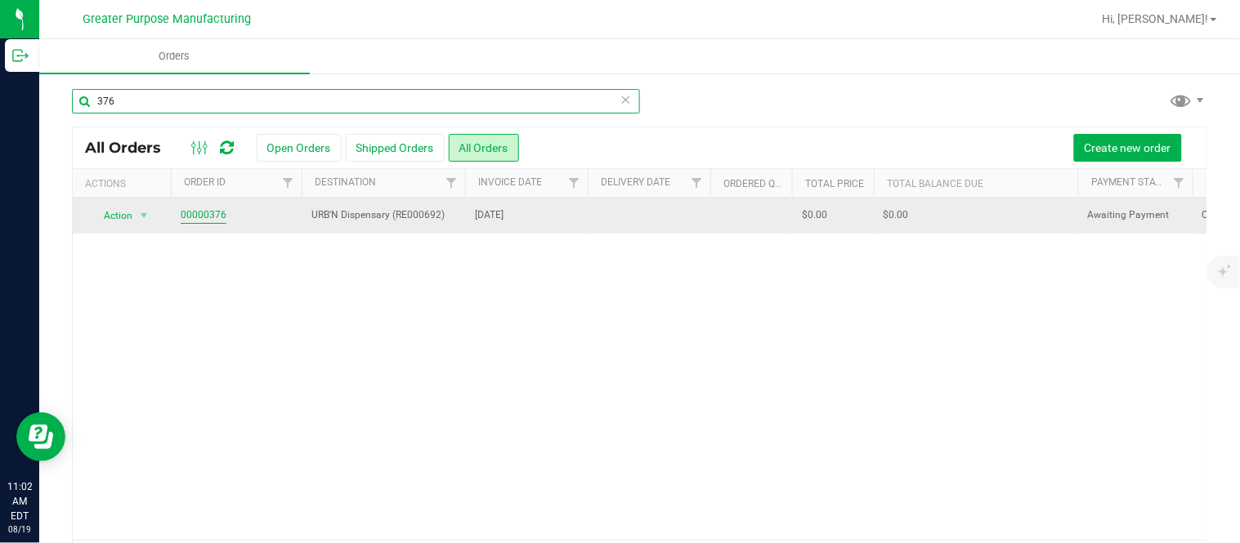
type input "376"
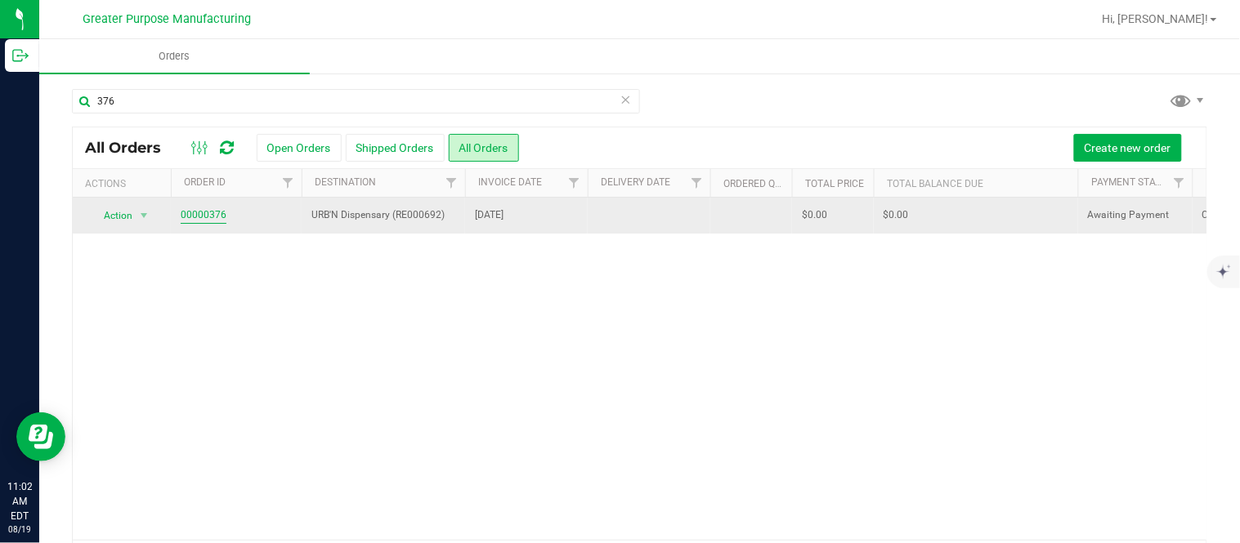
click at [201, 217] on link "00000376" at bounding box center [204, 216] width 46 height 16
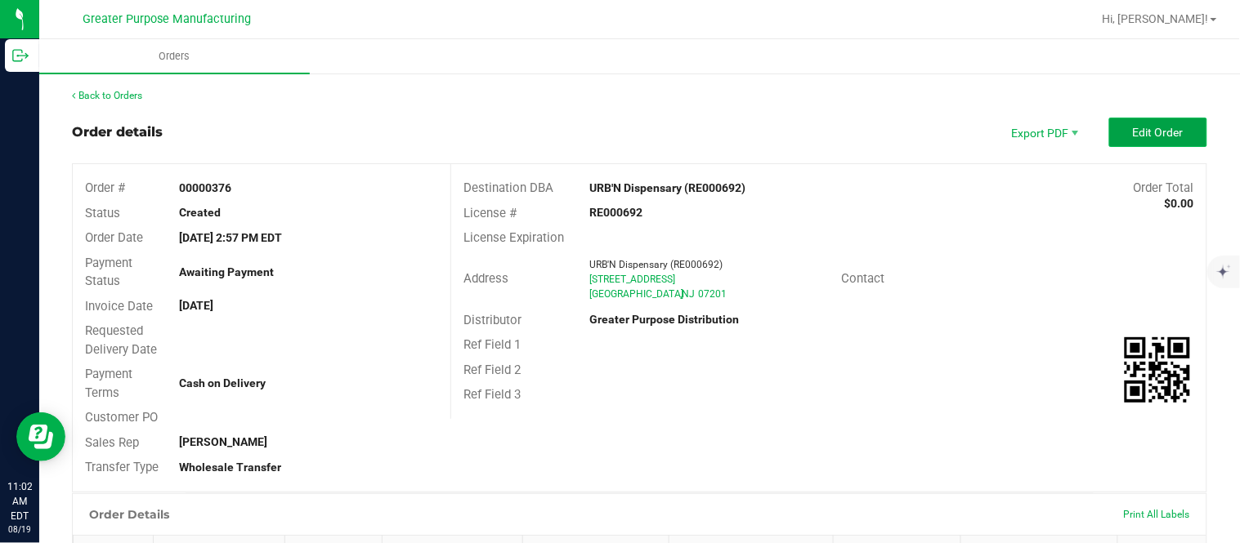
click at [617, 132] on span "Edit Order" at bounding box center [1158, 132] width 51 height 13
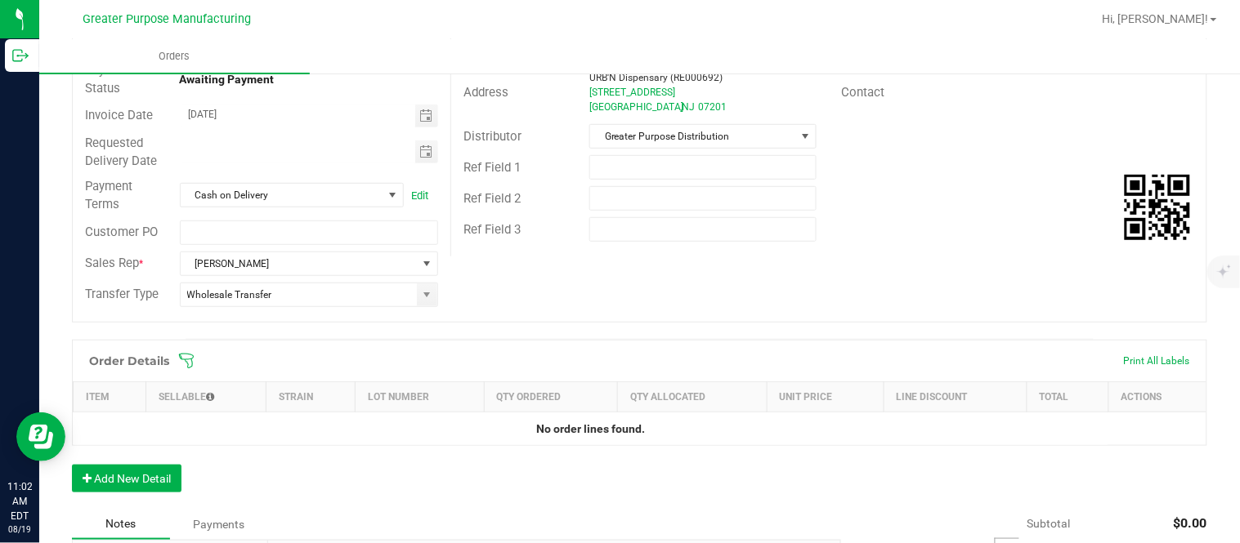
scroll to position [197, 0]
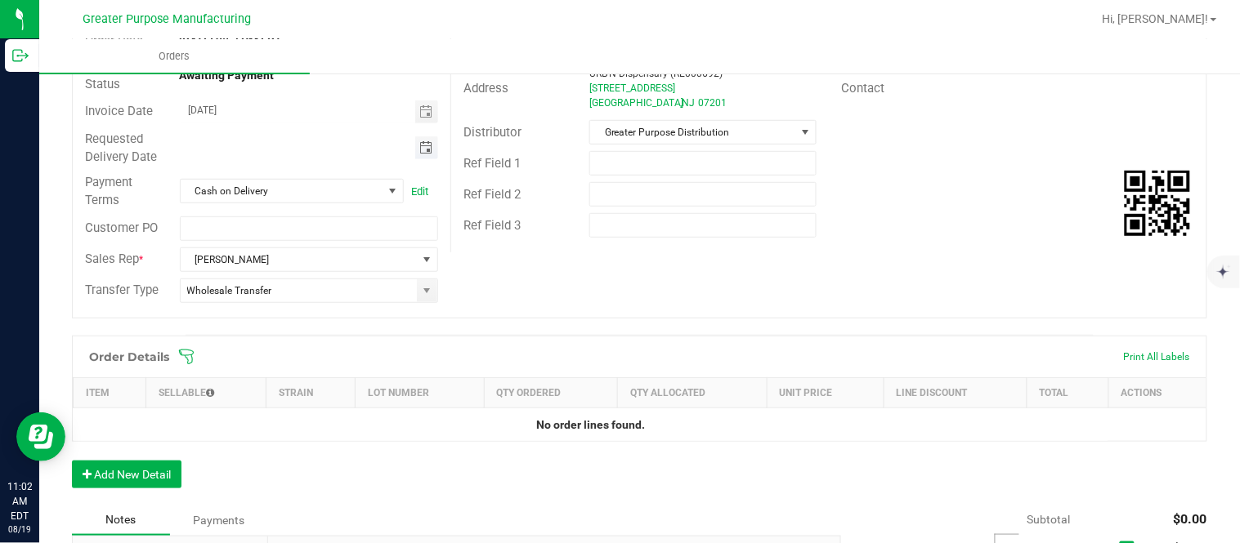
click at [420, 151] on span "Toggle calendar" at bounding box center [425, 147] width 13 height 13
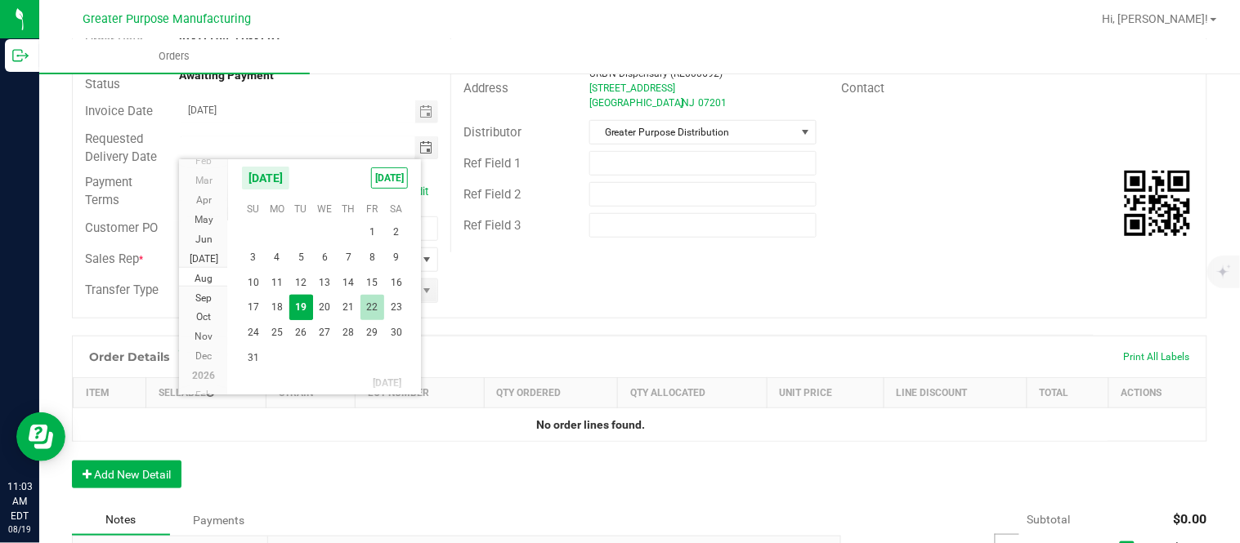
click at [363, 306] on span "22" at bounding box center [372, 307] width 24 height 25
type input "[DATE]"
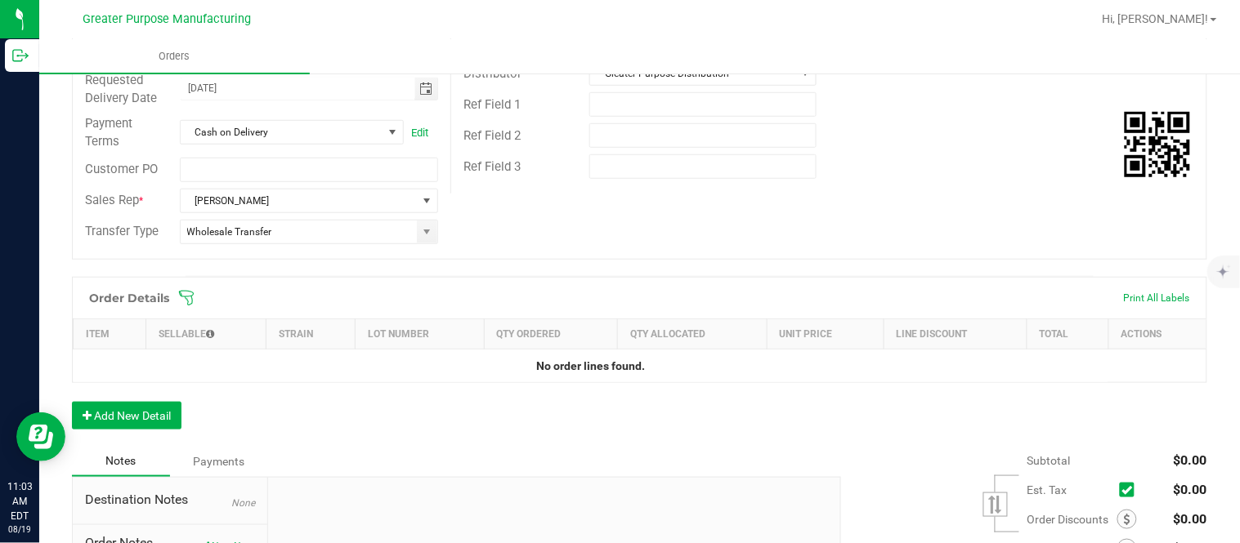
scroll to position [272, 0]
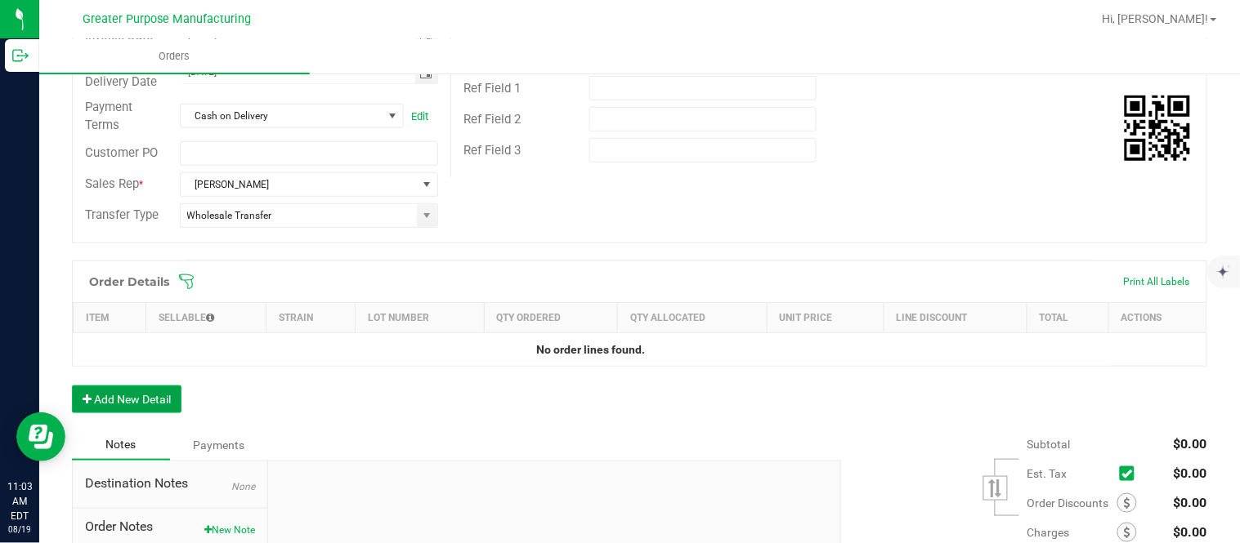
click at [175, 398] on button "Add New Detail" at bounding box center [126, 400] width 109 height 28
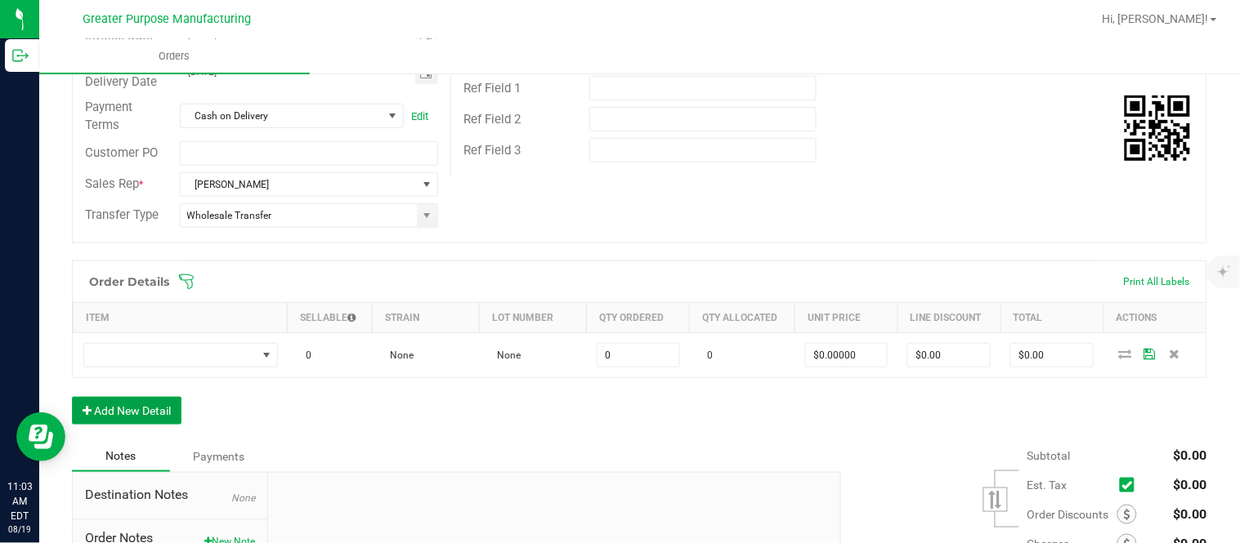
click at [72, 397] on button "Add New Detail" at bounding box center [126, 411] width 109 height 28
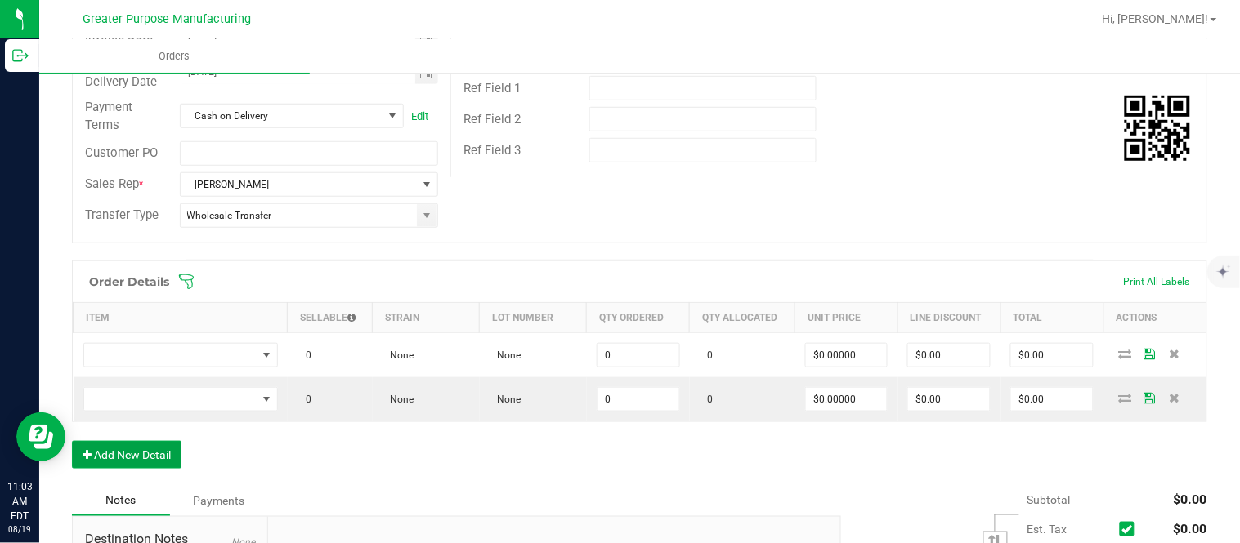
click at [72, 441] on button "Add New Detail" at bounding box center [126, 455] width 109 height 28
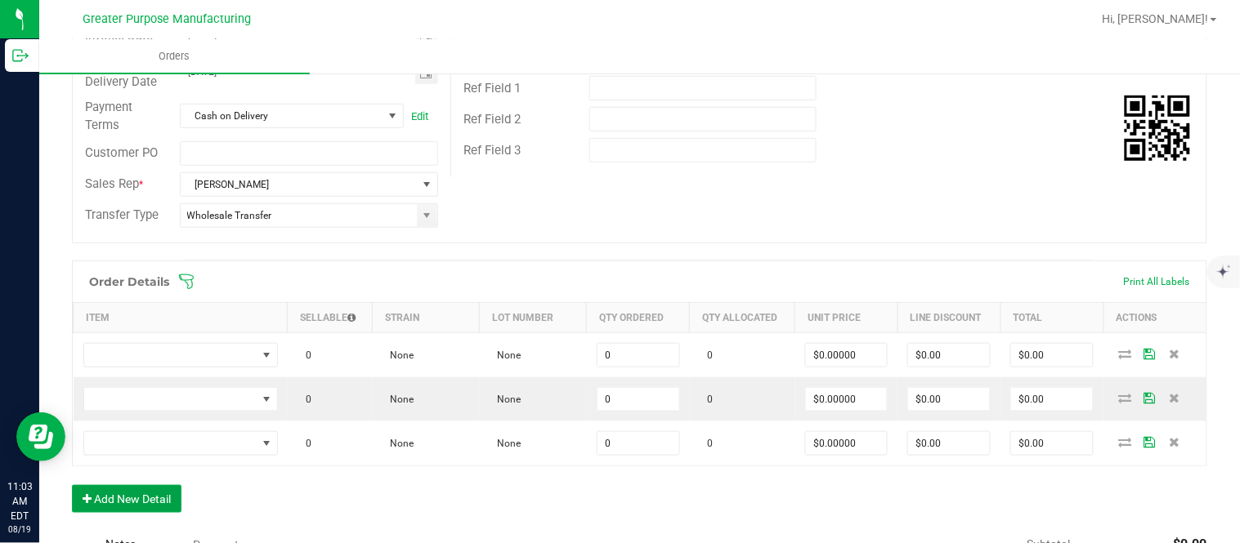
click at [72, 485] on button "Add New Detail" at bounding box center [126, 499] width 109 height 28
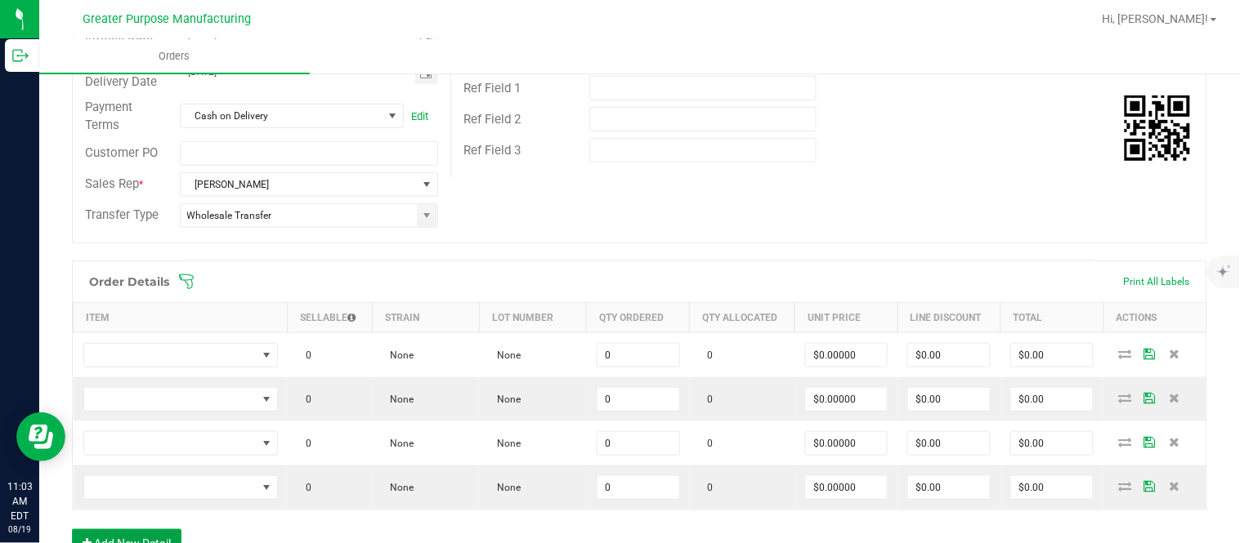
click at [72, 530] on button "Add New Detail" at bounding box center [126, 544] width 109 height 28
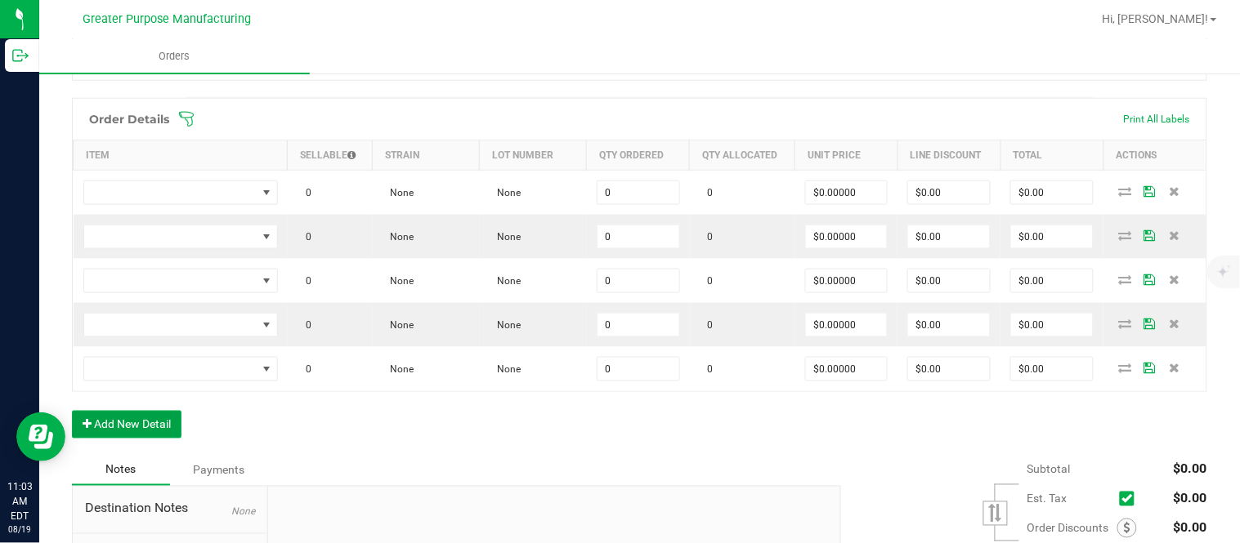
scroll to position [438, 0]
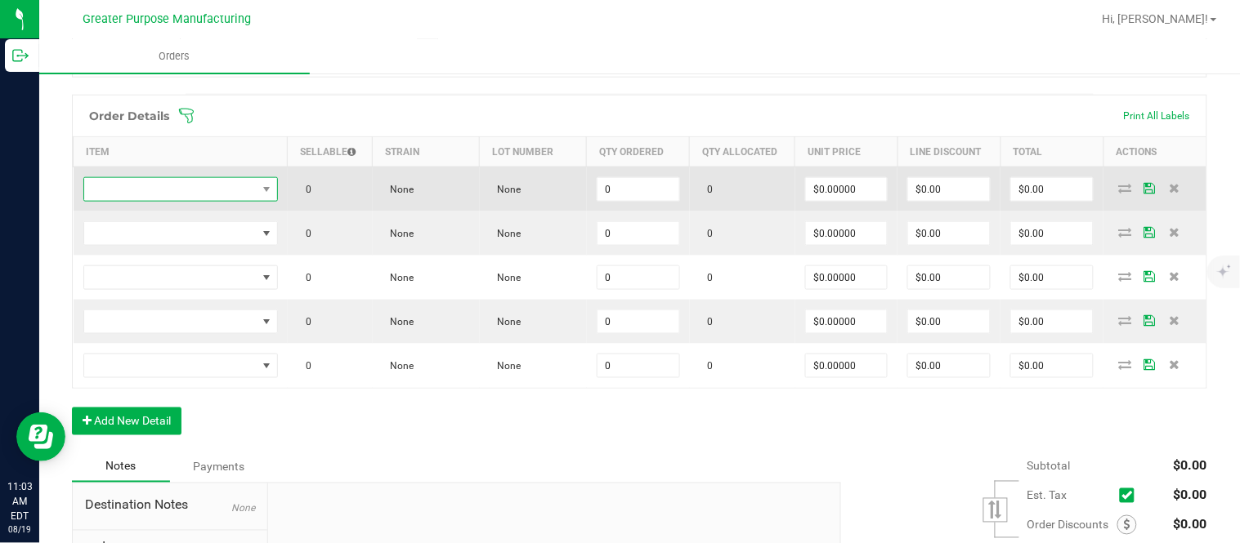
click at [209, 181] on span "NO DATA FOUND" at bounding box center [170, 189] width 172 height 23
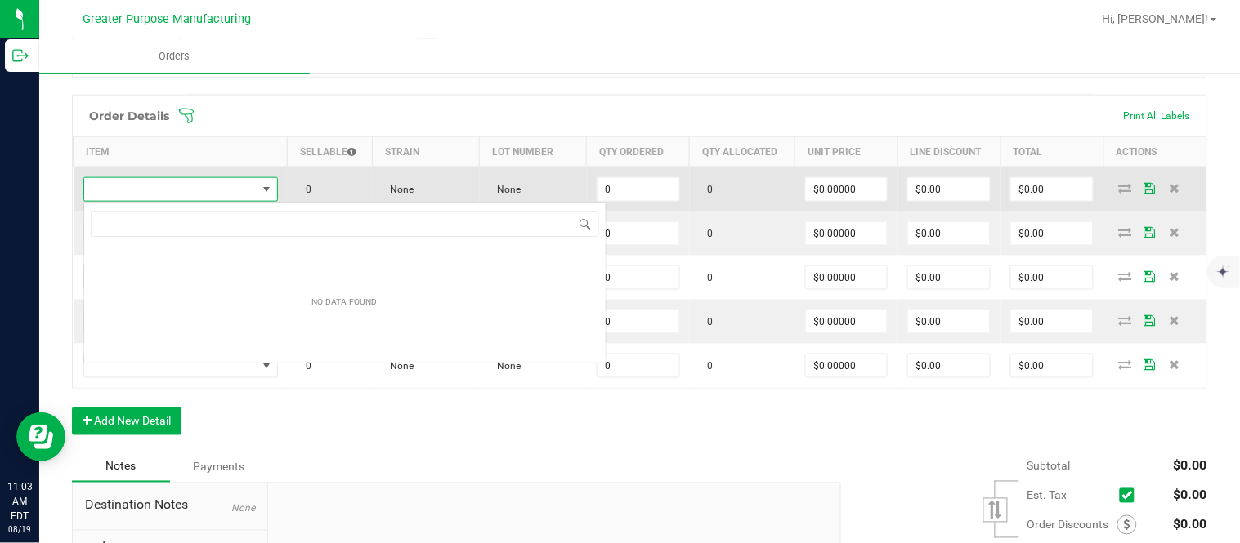
scroll to position [25, 192]
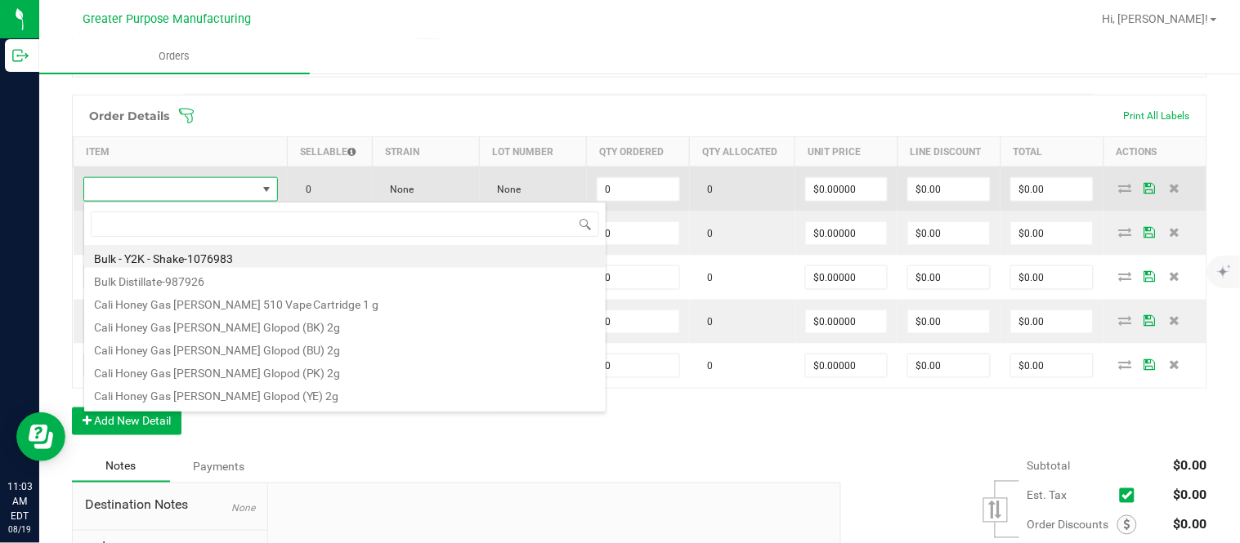
type input "1.5.7.778.0"
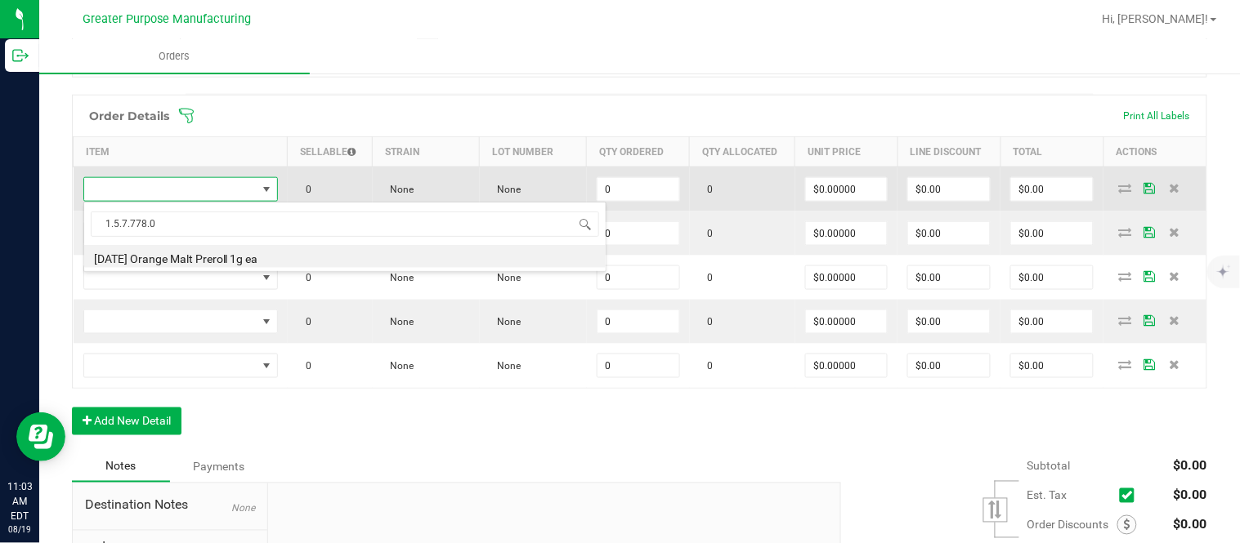
type input "0 ea"
type input "$3.50000"
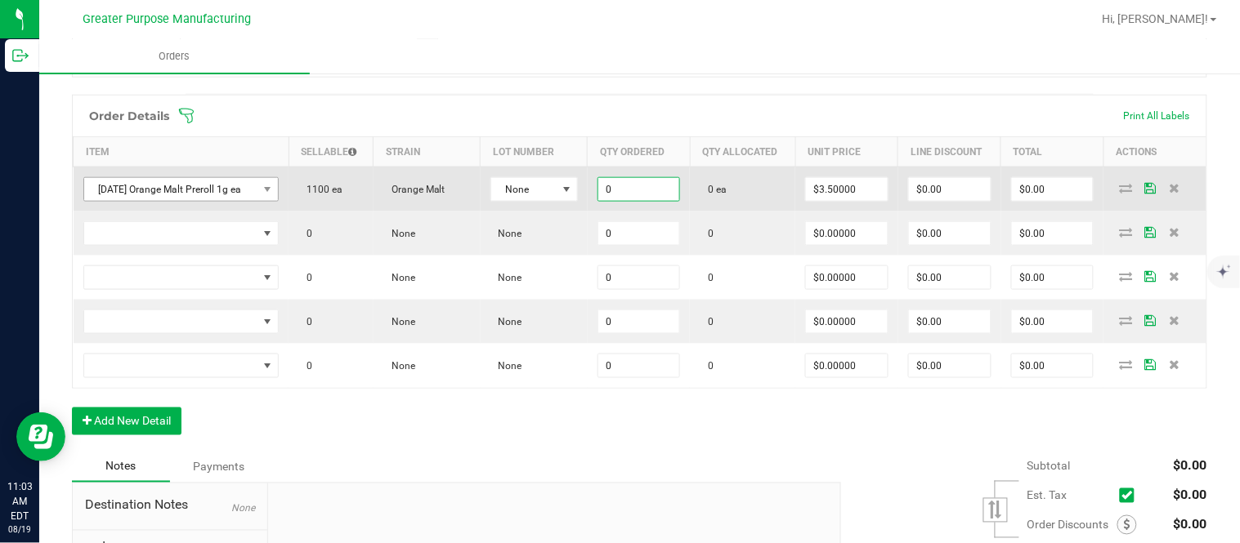
paste input "5"
type input "50 ea"
type input "3.5"
type input "$175.00"
type input "$3.50000"
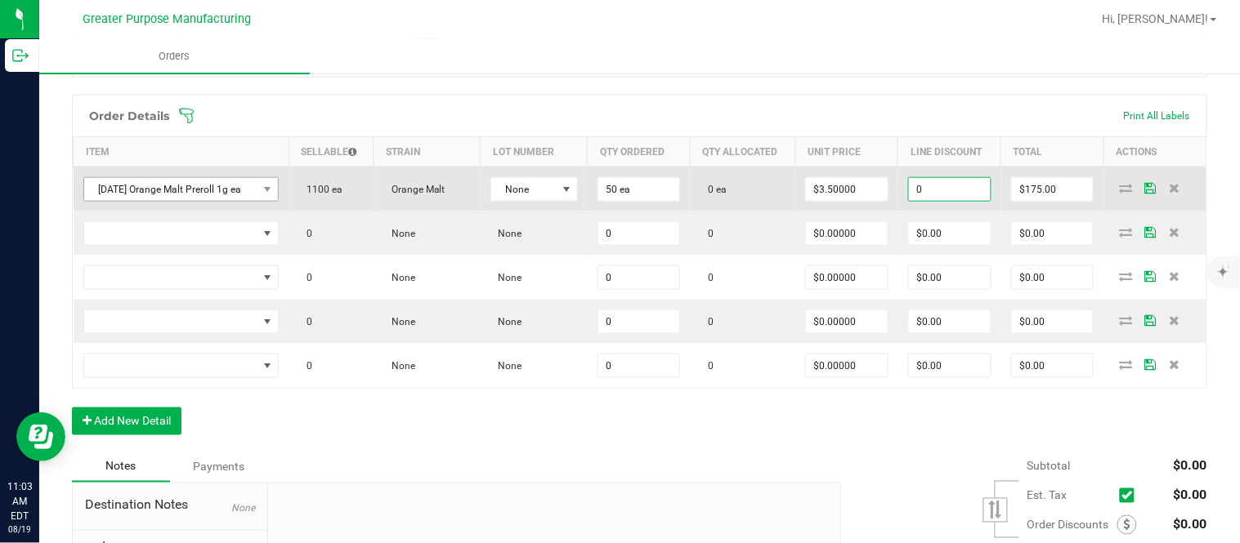
type input "$0.00"
type input "175"
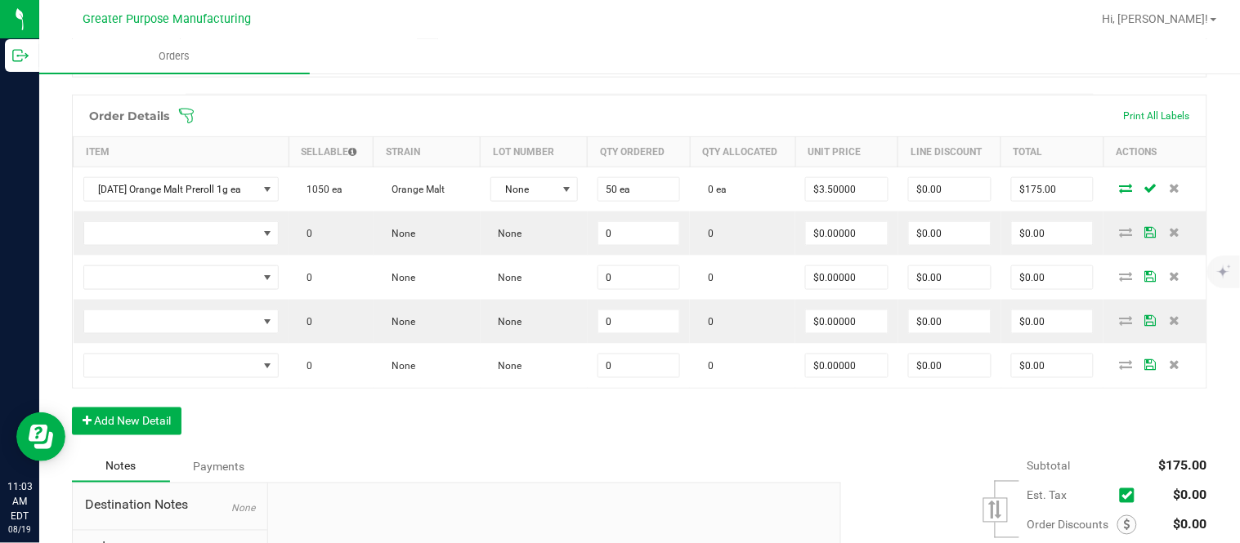
scroll to position [435, 0]
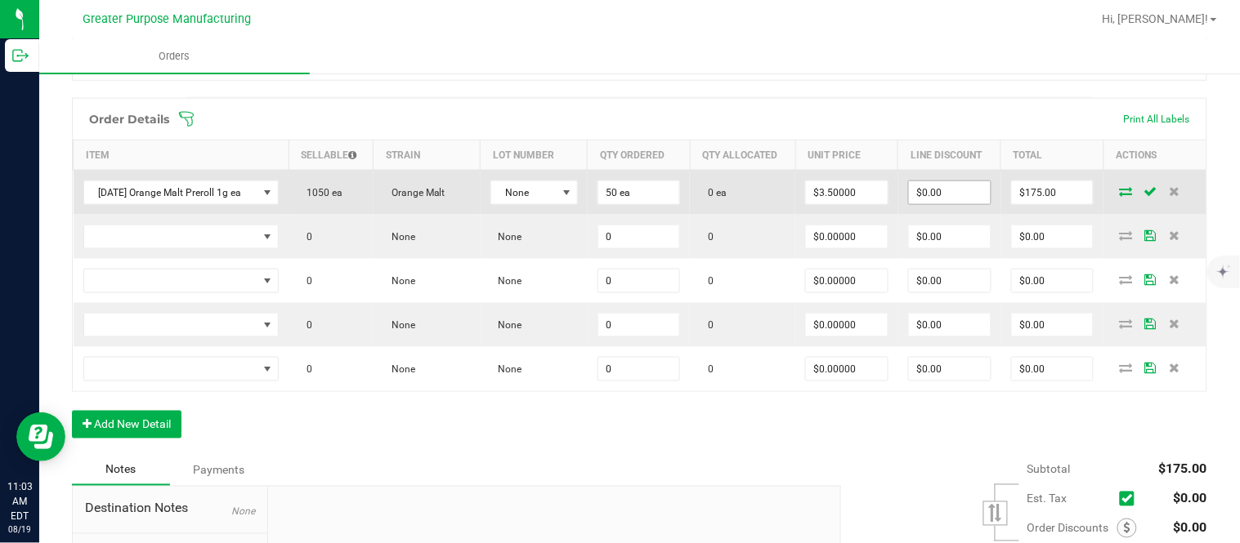
click at [617, 204] on input "$0.00" at bounding box center [950, 192] width 82 height 23
paste input "174.5"
type input "$174.50"
type input "$0.50"
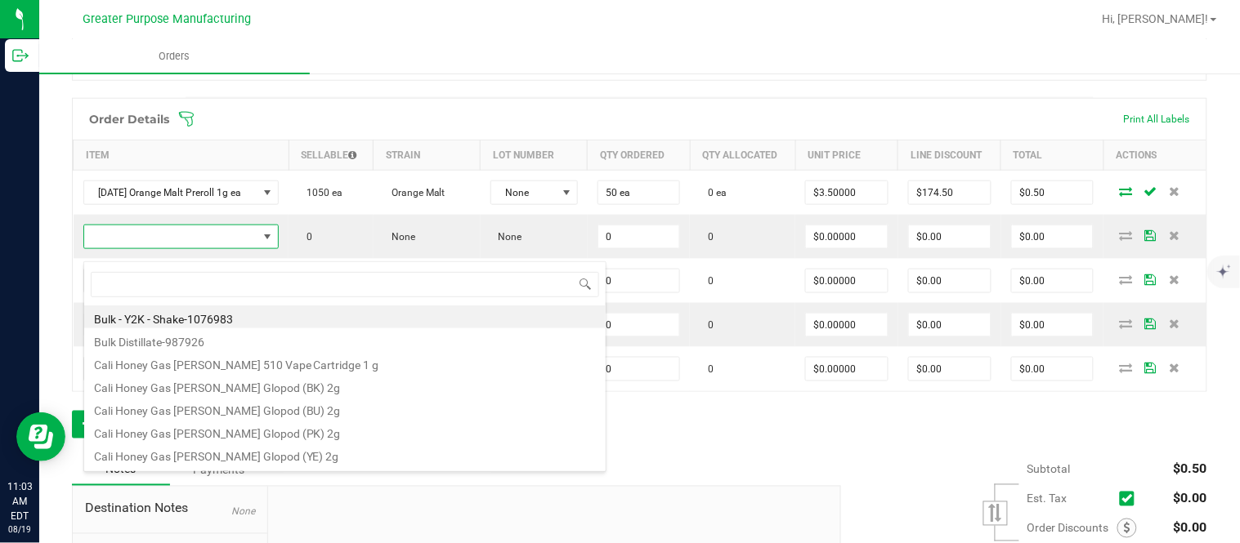
scroll to position [25, 192]
type input "1.5.7.1312.0"
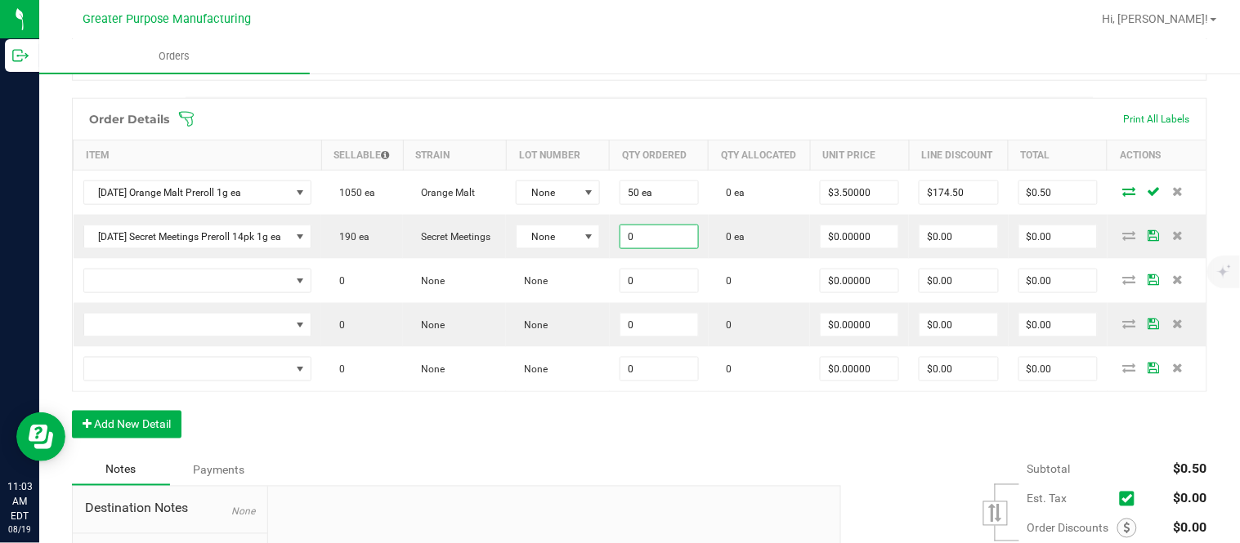
paste input "2"
type input "20 ea"
type input "$0.00000"
type input "0"
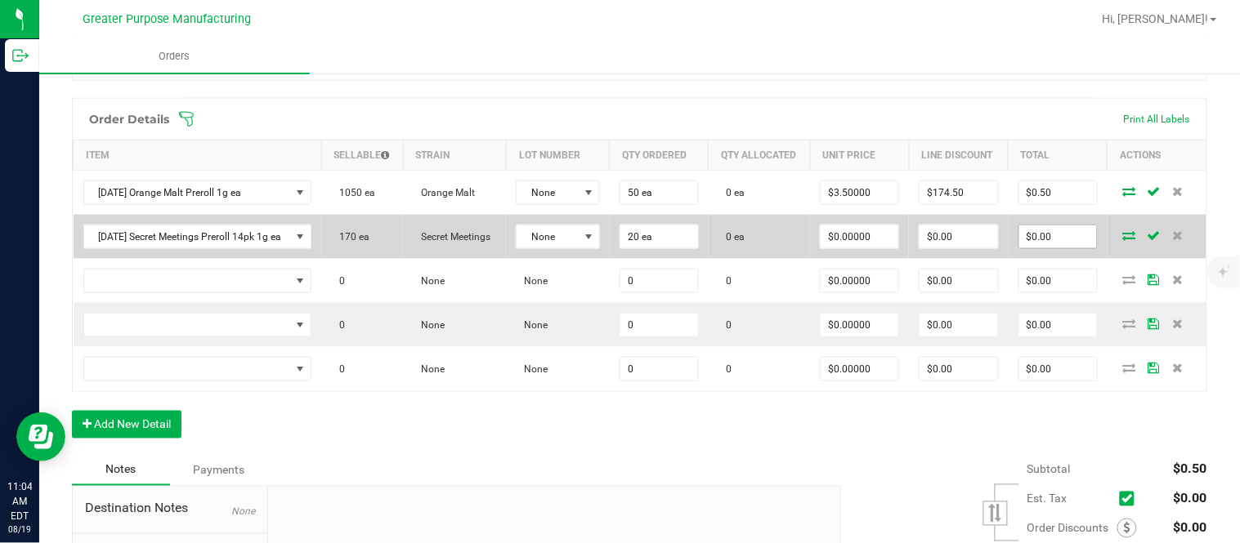
click at [617, 248] on input "$0.00" at bounding box center [1058, 237] width 78 height 23
paste input "78"
type input "780"
type input "$39.00000"
type input "$780.00"
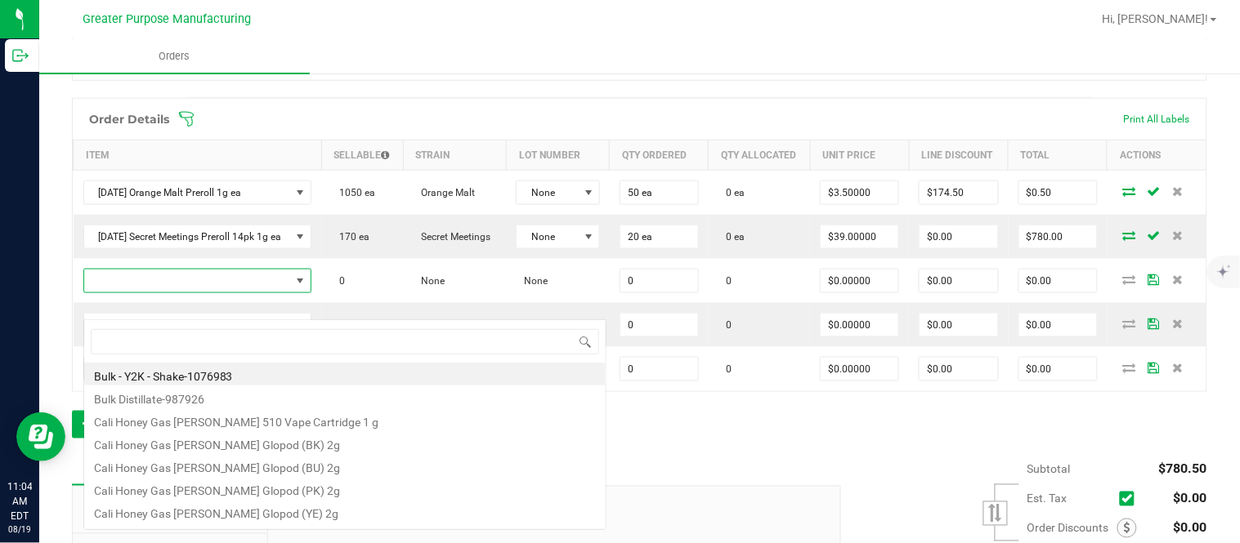
scroll to position [25, 230]
type input "1.5.7.1308.0"
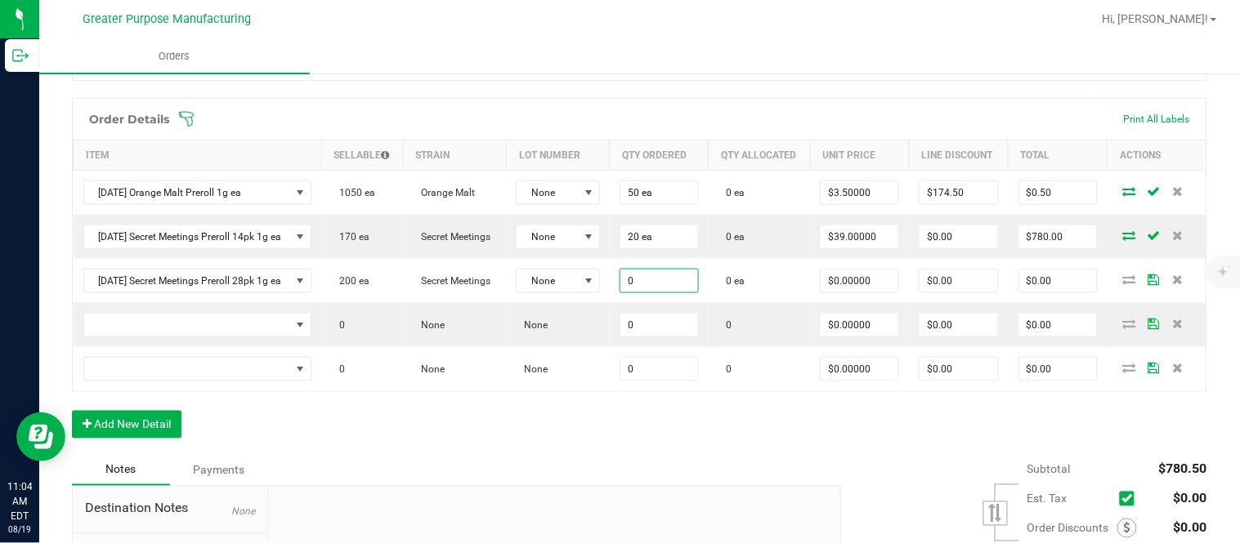
paste input "25"
type input "25 ea"
type input "$0.00000"
type input "0"
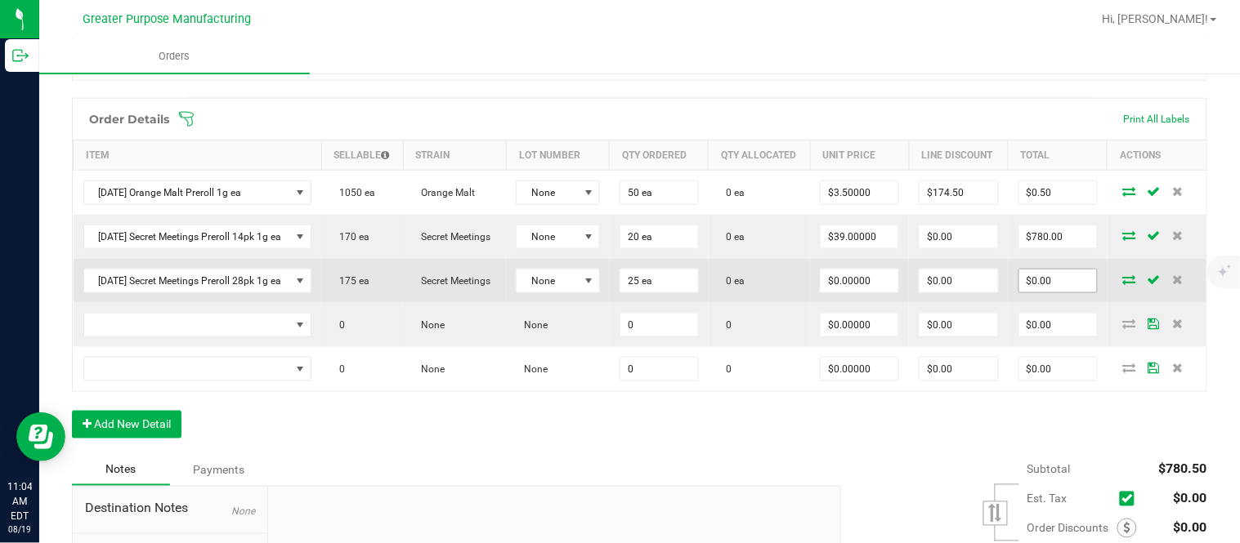
click at [617, 293] on input "$0.00" at bounding box center [1058, 281] width 78 height 23
paste input "1725"
type input "1725"
type input "$69.00000"
type input "$1,725.00"
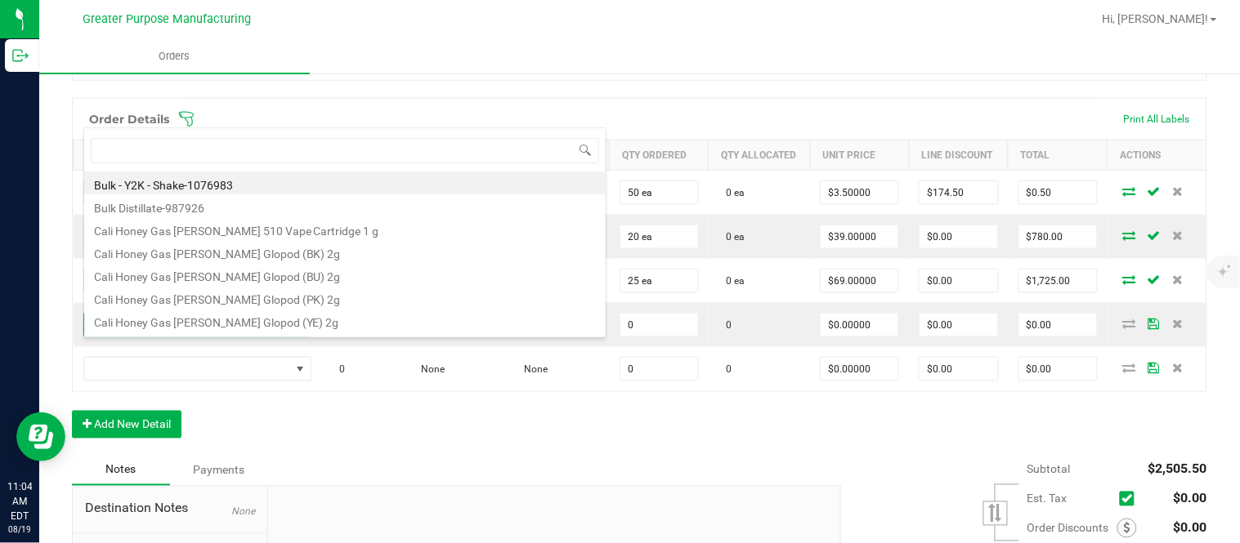
type input "1.5.7.1310.0"
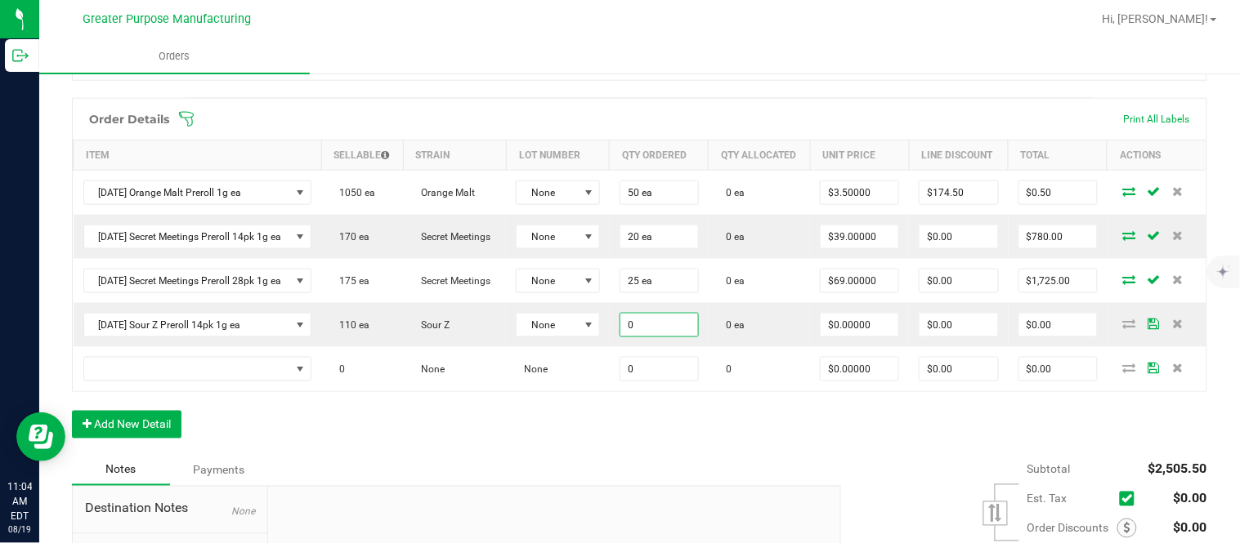
paste input "1"
type input "10 ea"
type input "$0.00000"
type input "0"
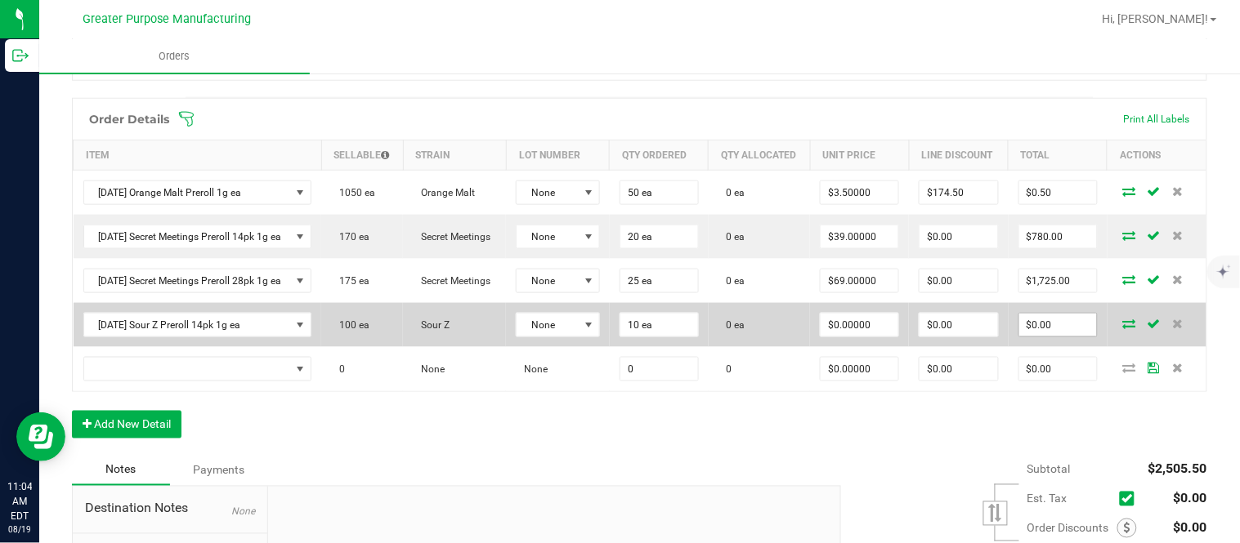
click at [617, 337] on input "$0.00" at bounding box center [1058, 325] width 78 height 23
paste input "39"
type input "390"
type input "$39.00000"
type input "$390.00"
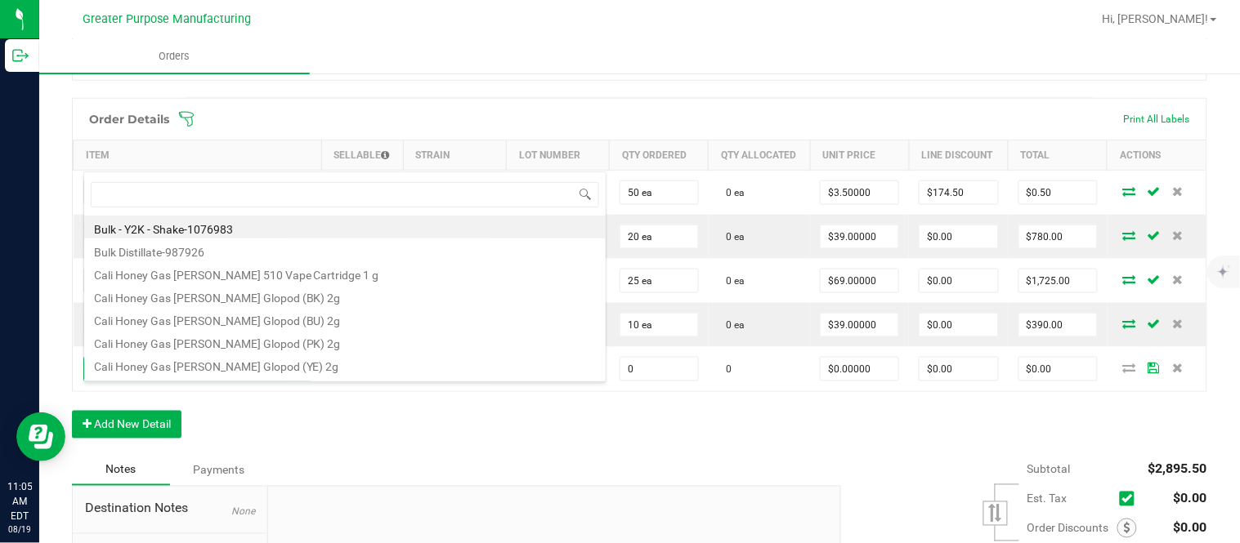
type input "1.5.7.1311.0"
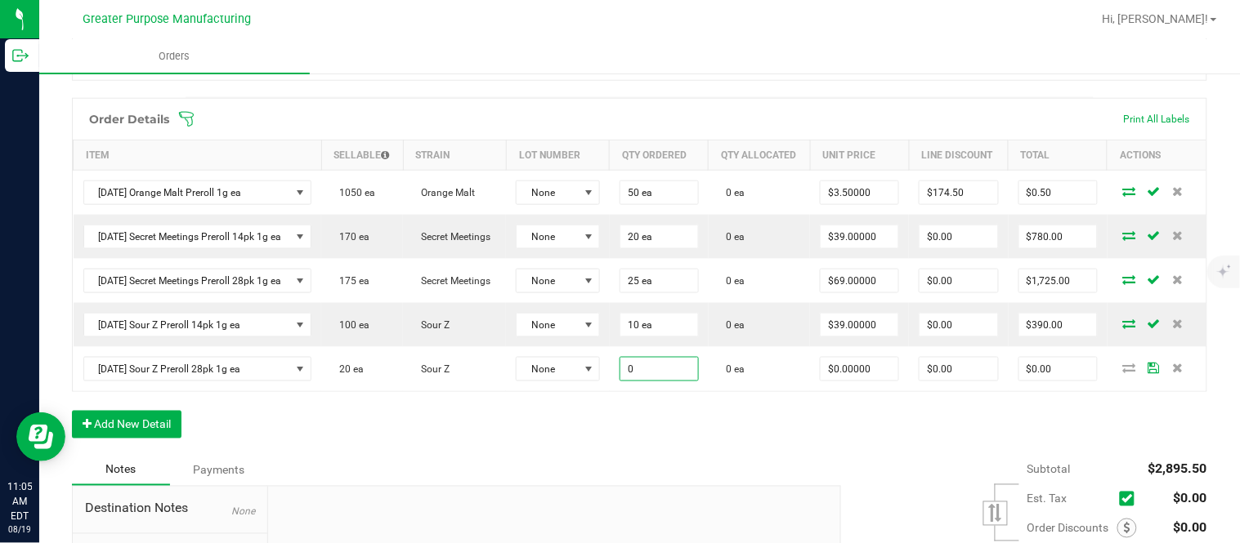
paste input "15"
type input "15 ea"
type input "$0.00000"
type input "$0.00"
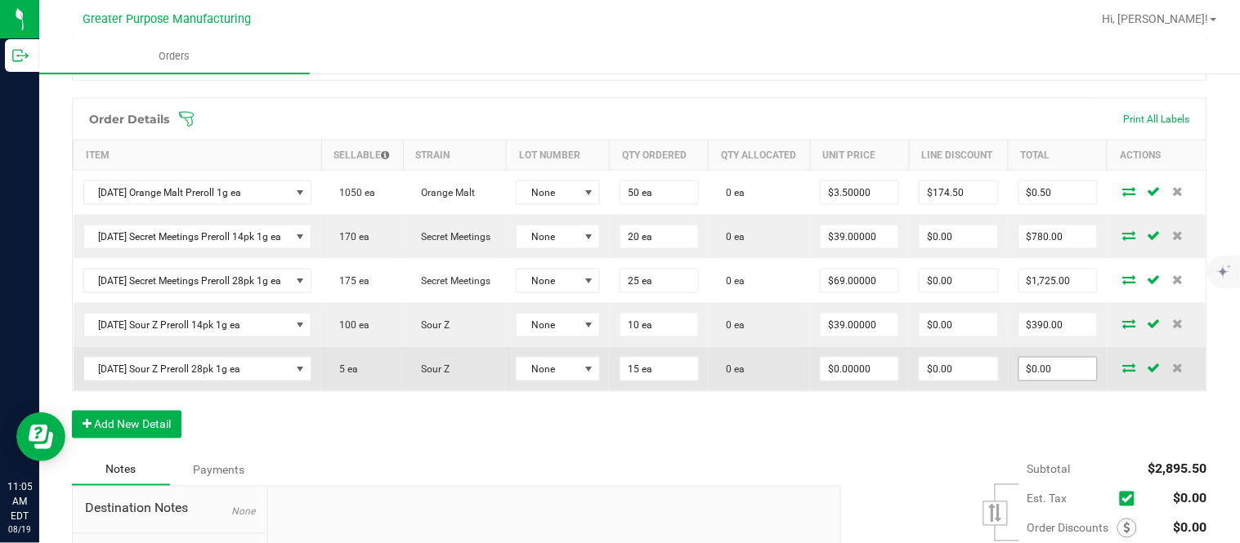
click at [617, 381] on input "$0.00" at bounding box center [1058, 369] width 78 height 23
paste input "1035"
type input "1035"
type input "$69.00000"
type input "$1,035.00"
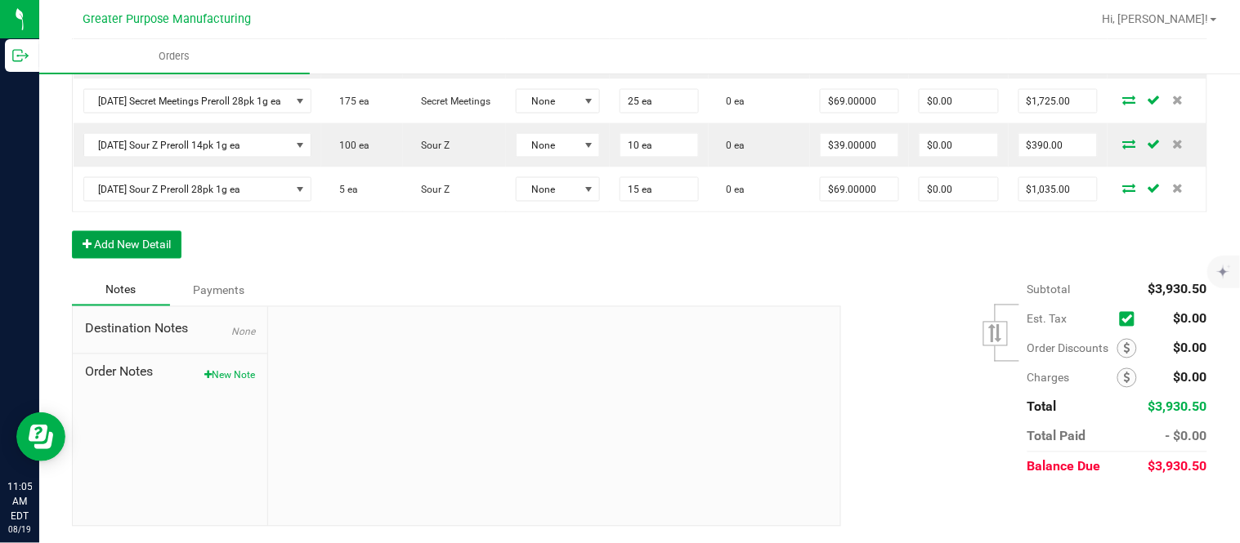
scroll to position [0, 0]
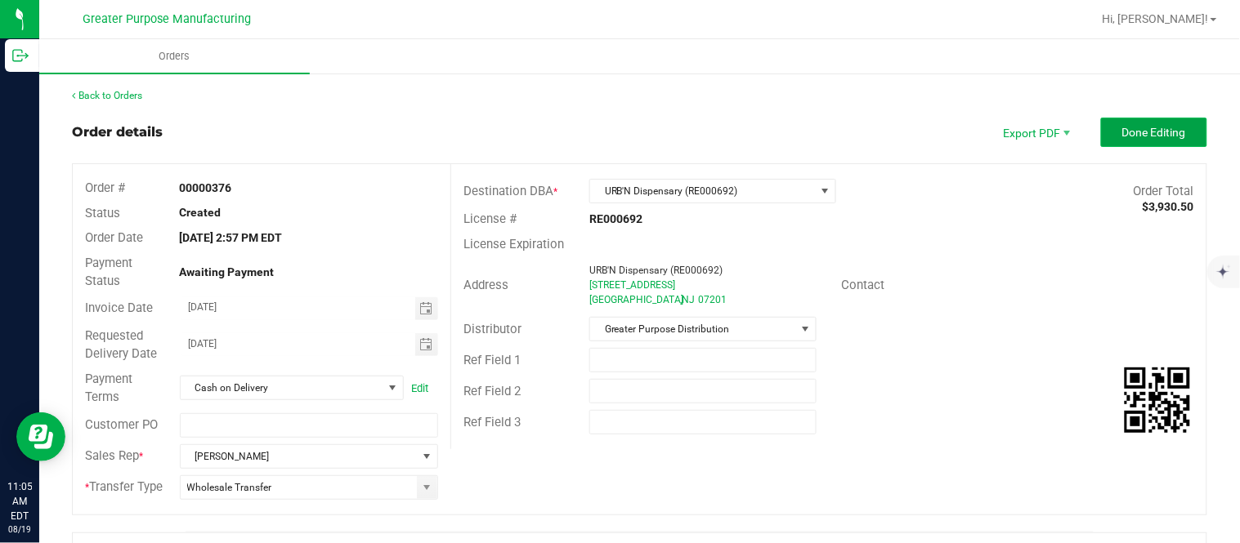
click at [617, 123] on button "Done Editing" at bounding box center [1154, 132] width 106 height 29
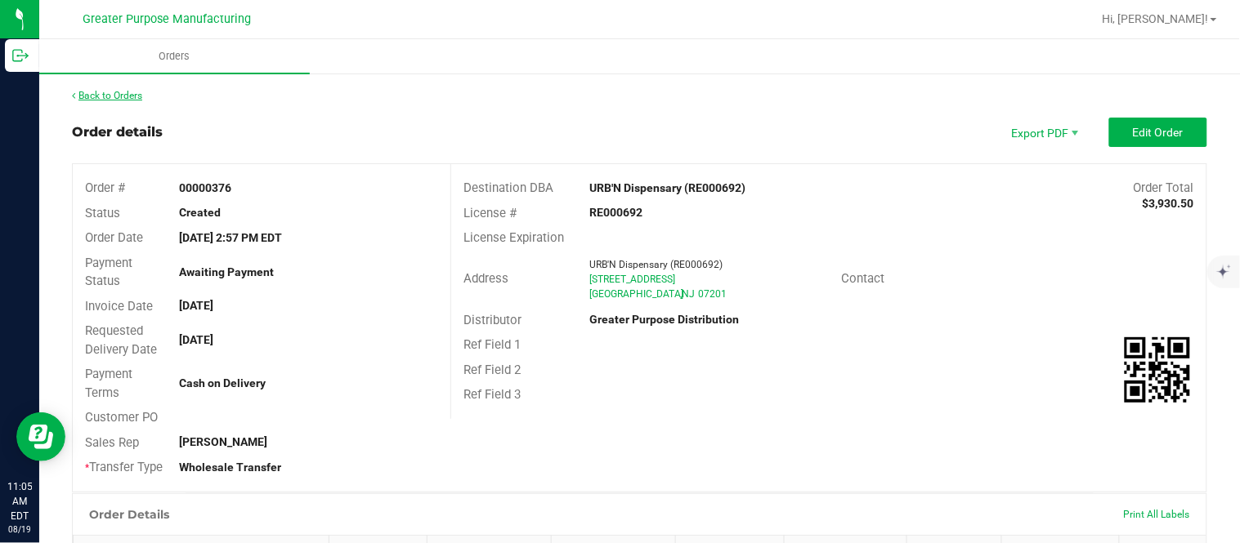
click at [141, 96] on link "Back to Orders" at bounding box center [107, 95] width 70 height 11
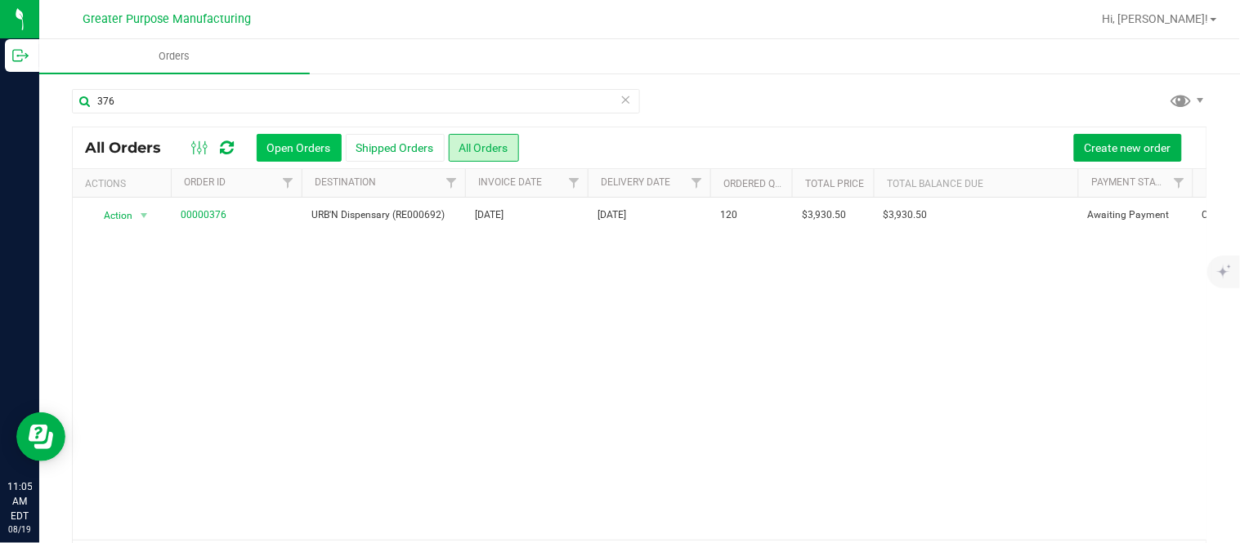
click at [336, 142] on button "Open Orders" at bounding box center [299, 148] width 85 height 28
click at [617, 102] on icon at bounding box center [625, 99] width 11 height 20
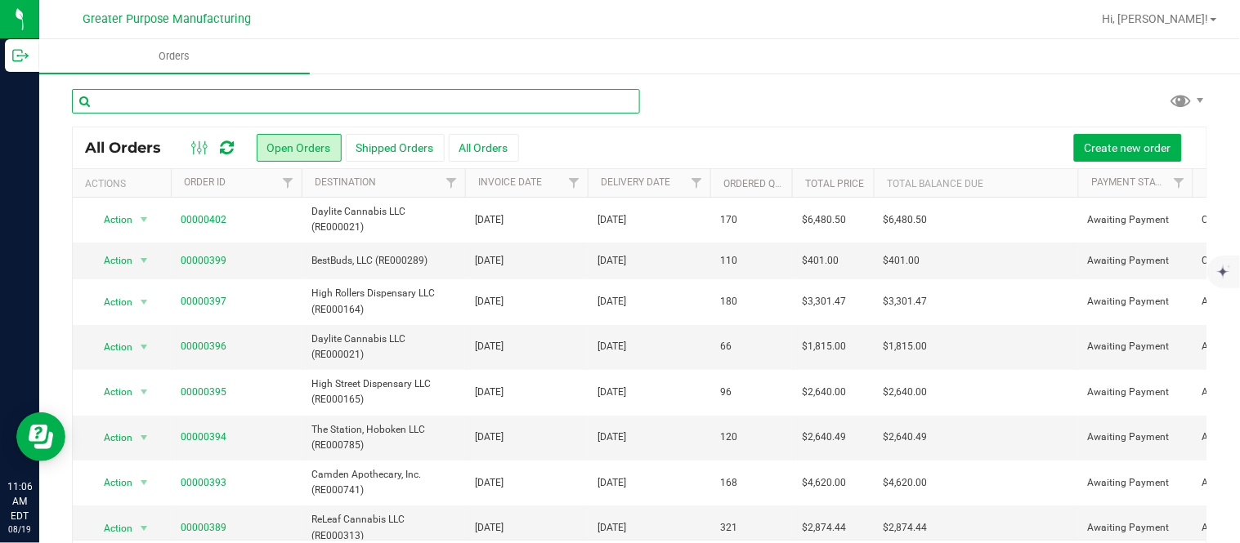
click at [253, 103] on input "text" at bounding box center [356, 101] width 568 height 25
paste input "398"
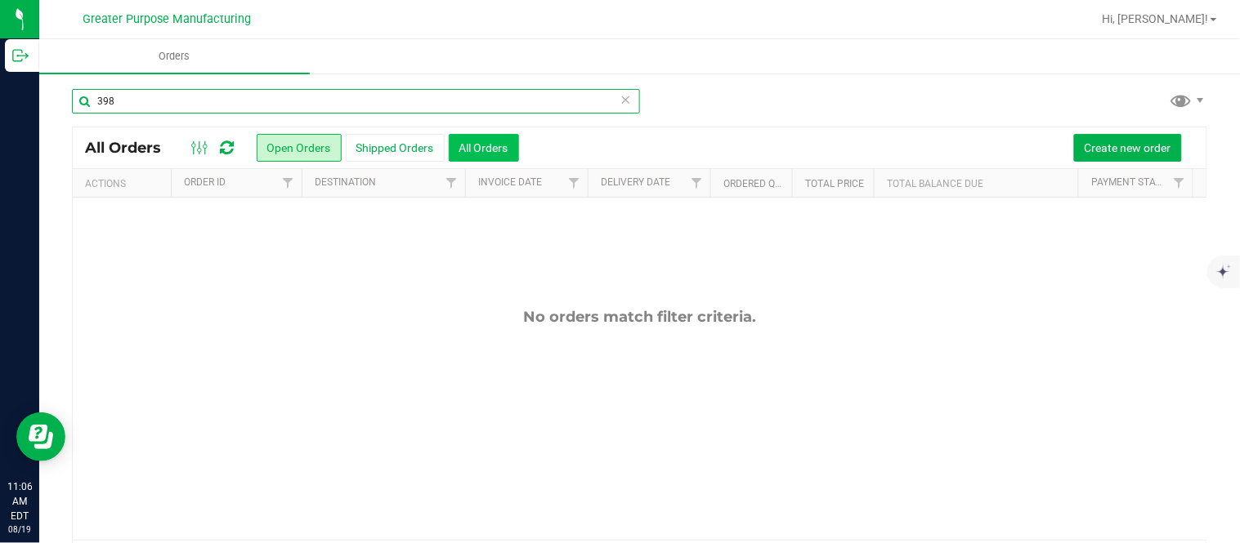
type input "398"
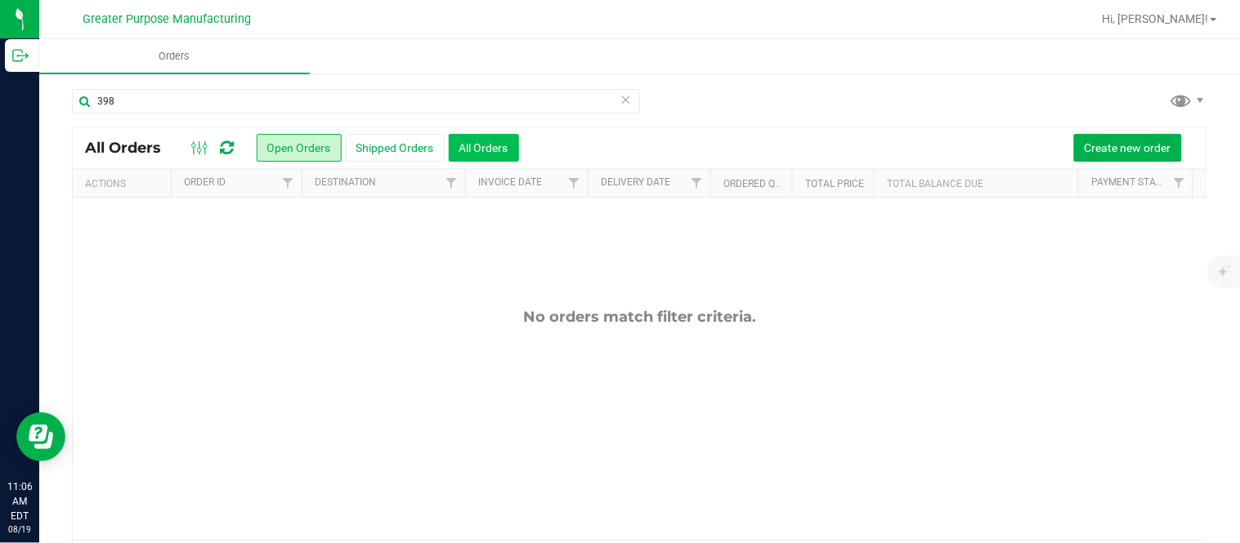
click at [474, 143] on button "All Orders" at bounding box center [484, 148] width 70 height 28
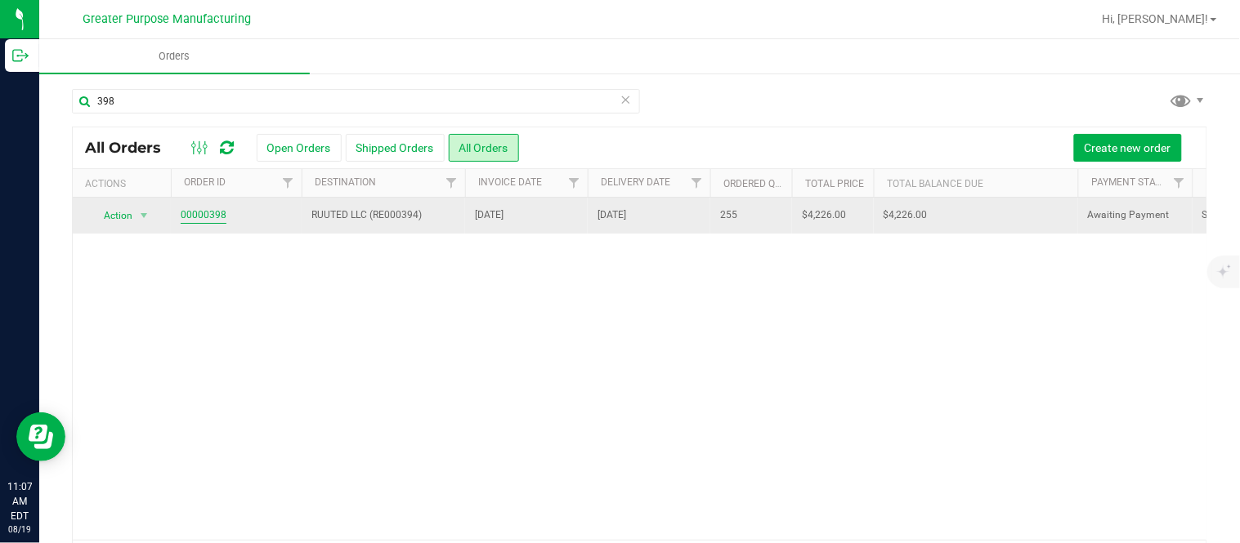
click at [216, 211] on link "00000398" at bounding box center [204, 216] width 46 height 16
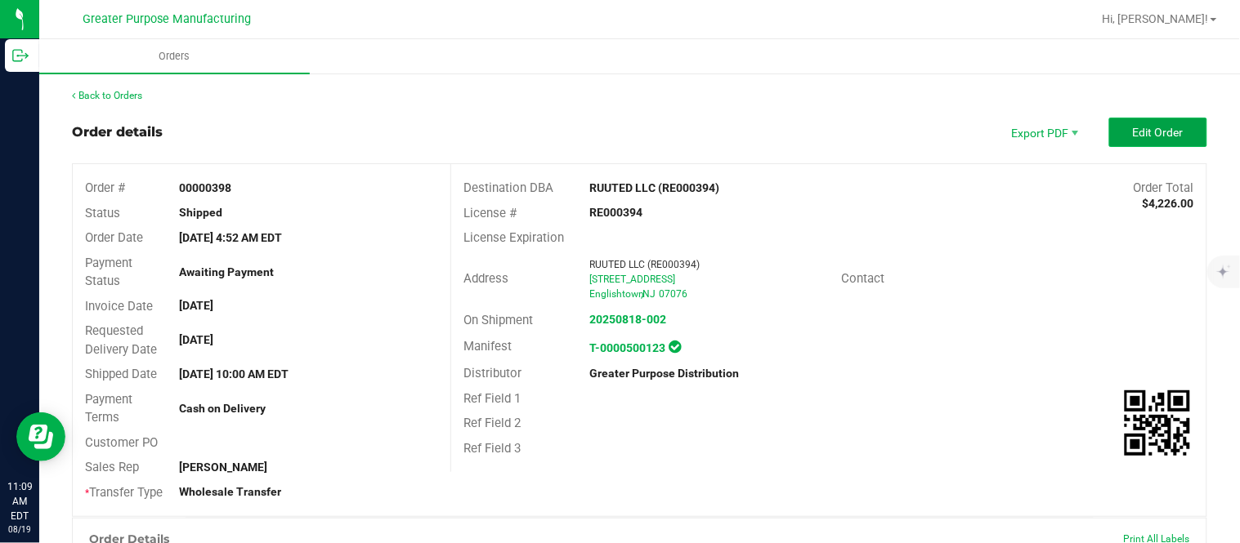
click at [617, 126] on span "Edit Order" at bounding box center [1158, 132] width 51 height 13
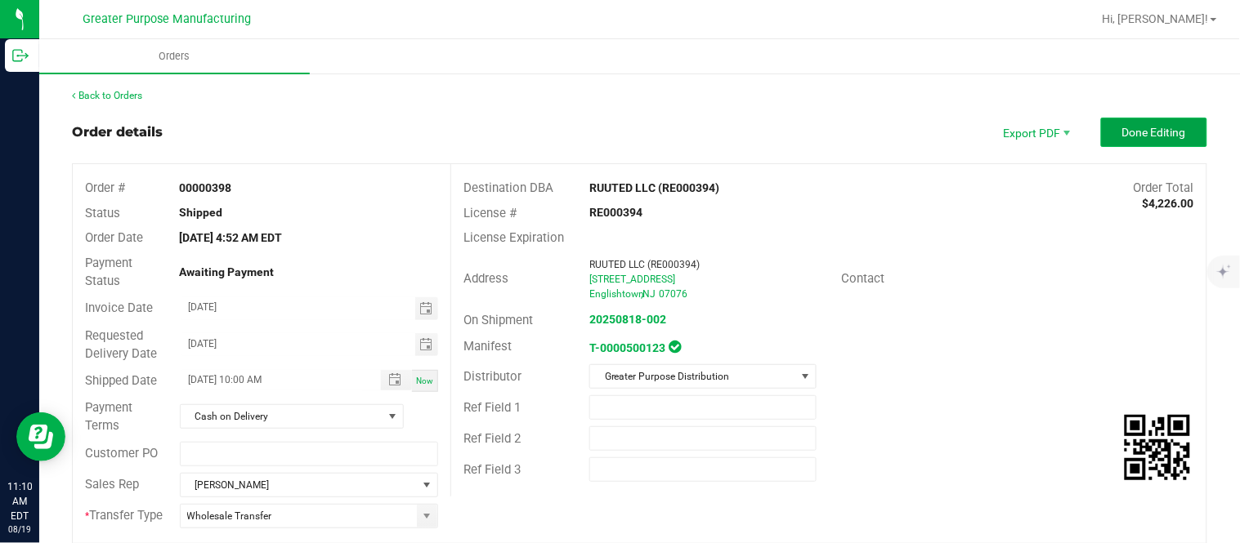
click at [617, 136] on button "Done Editing" at bounding box center [1154, 132] width 106 height 29
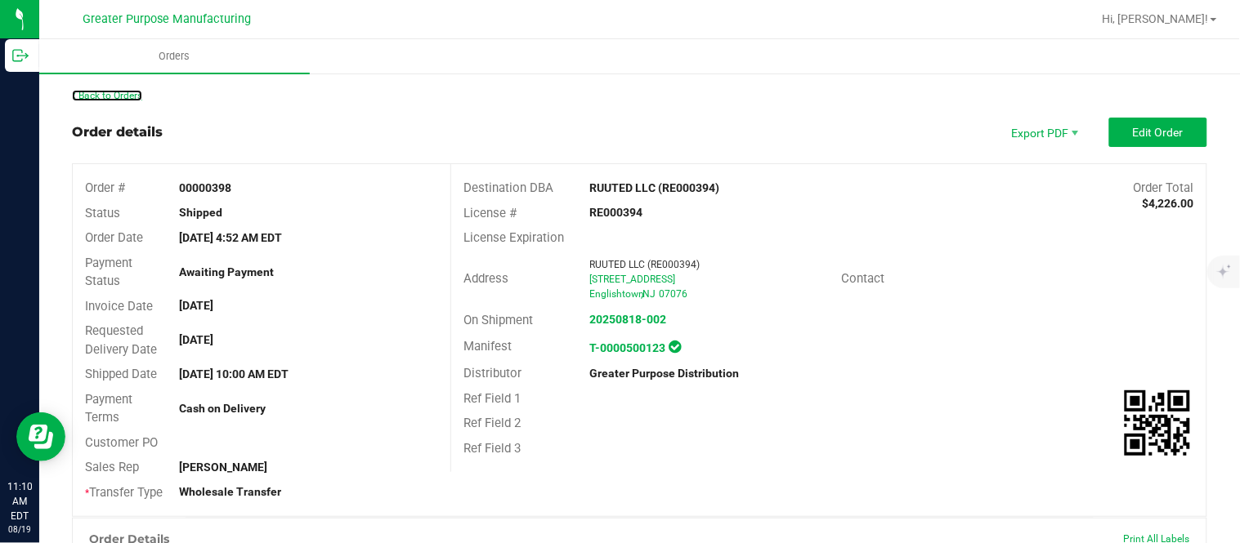
click at [134, 92] on link "Back to Orders" at bounding box center [107, 95] width 70 height 11
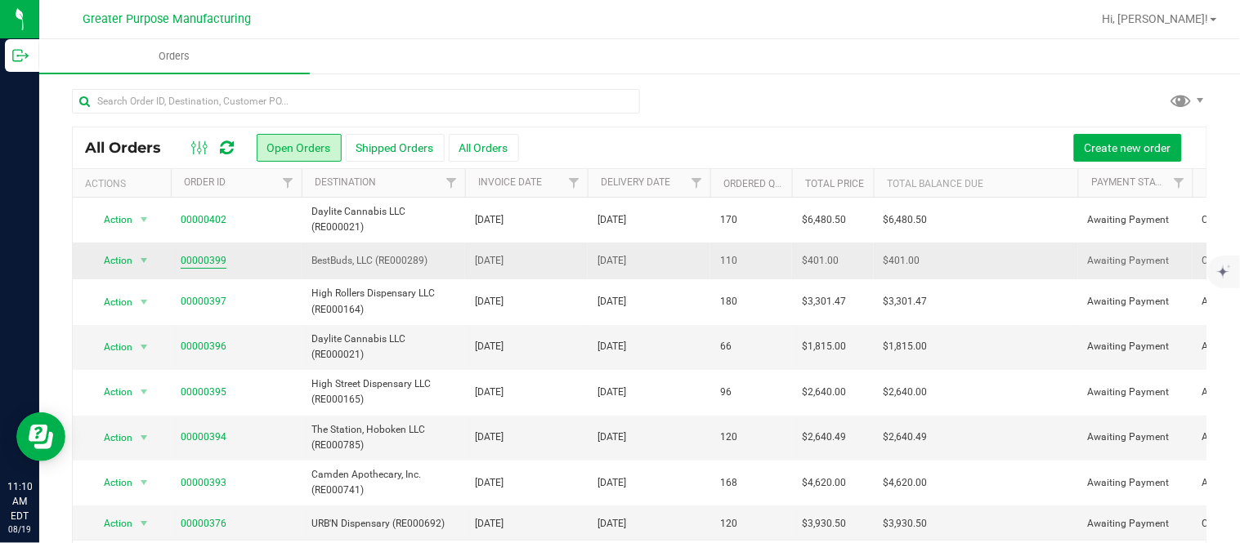
click at [204, 259] on link "00000399" at bounding box center [204, 261] width 46 height 16
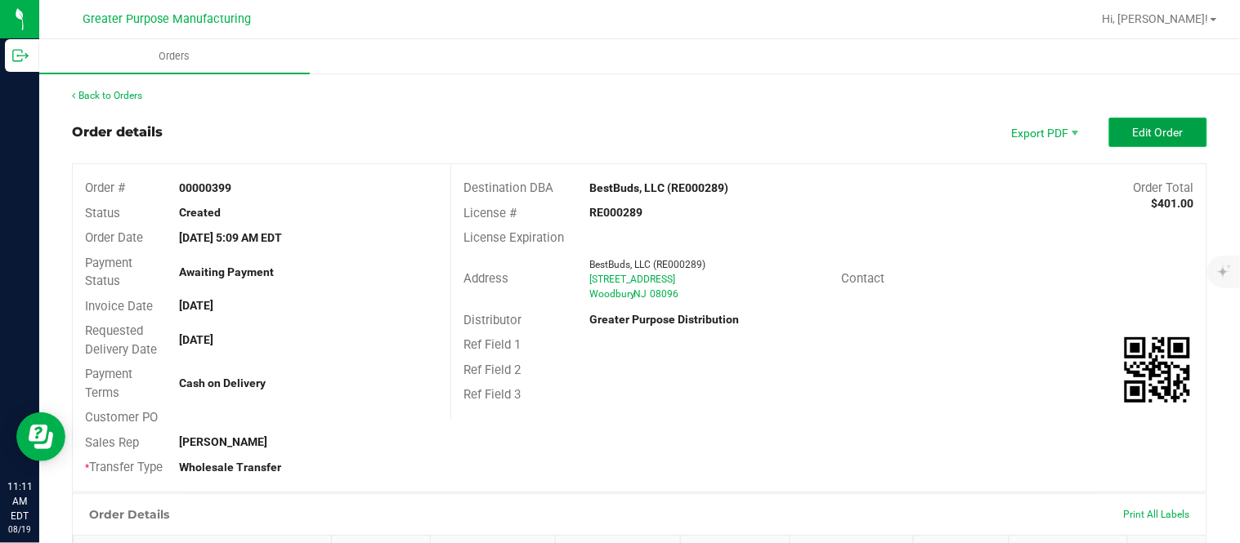
click at [617, 123] on button "Edit Order" at bounding box center [1158, 132] width 98 height 29
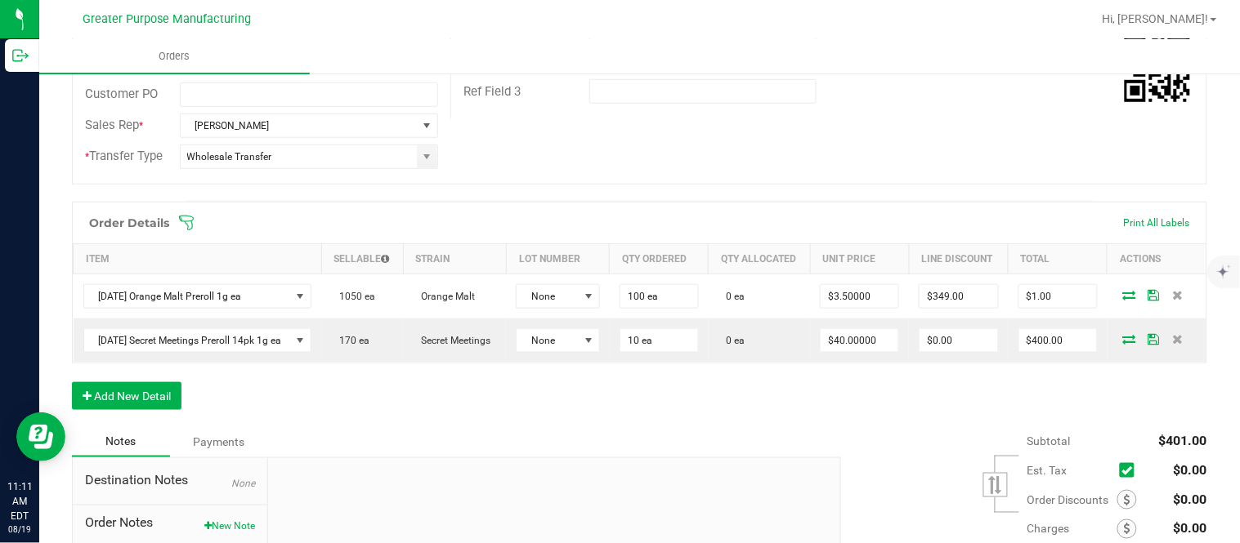
scroll to position [409, 0]
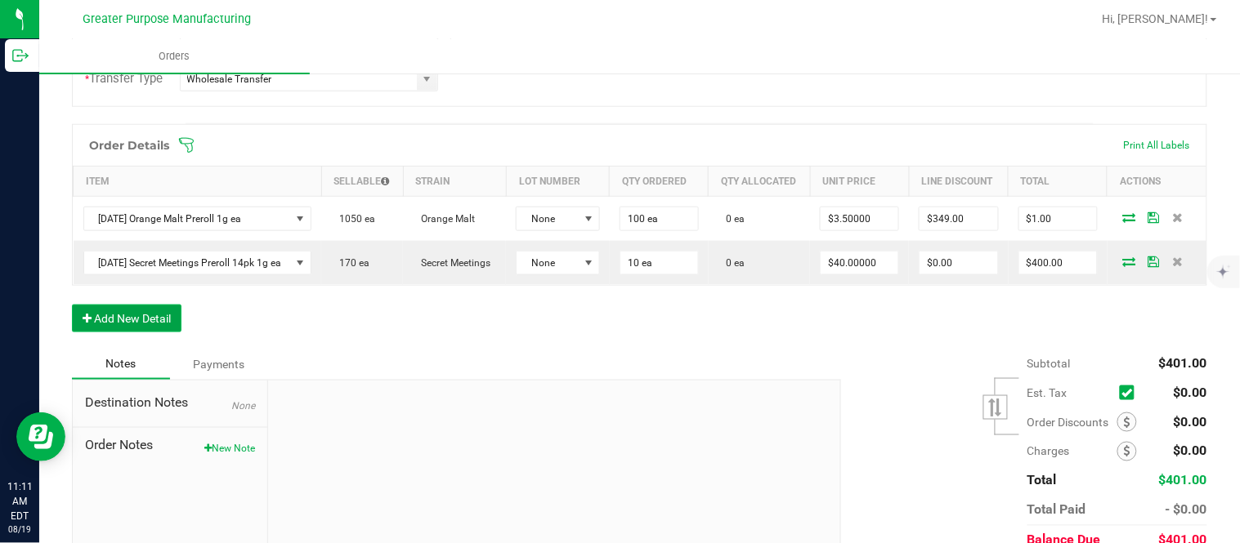
click at [147, 333] on button "Add New Detail" at bounding box center [126, 319] width 109 height 28
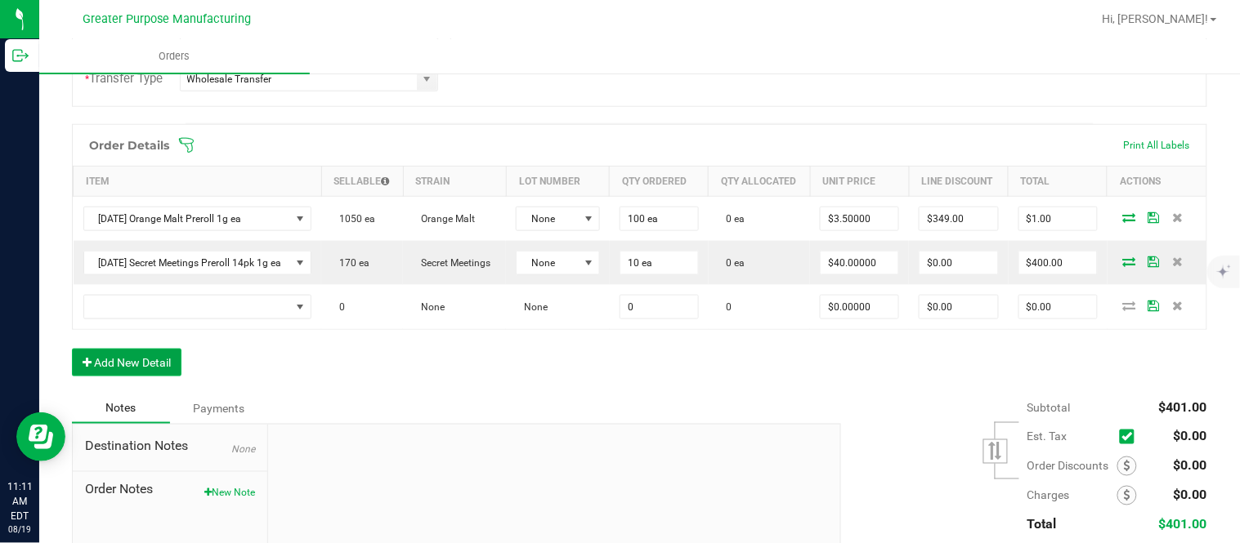
click at [72, 349] on button "Add New Detail" at bounding box center [126, 363] width 109 height 28
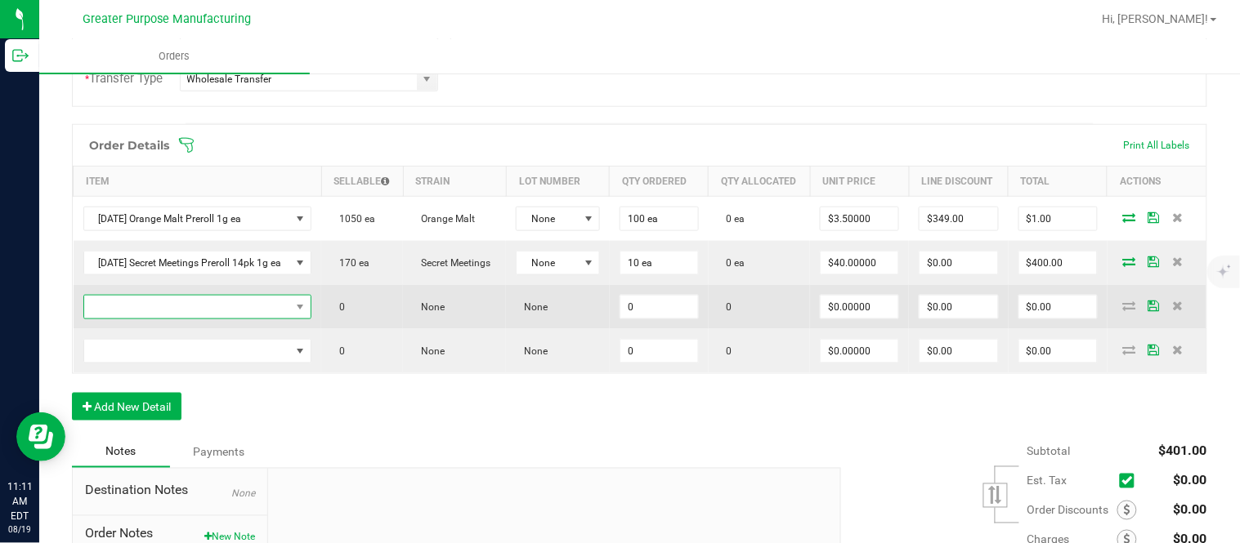
click at [270, 319] on span "NO DATA FOUND" at bounding box center [187, 307] width 207 height 23
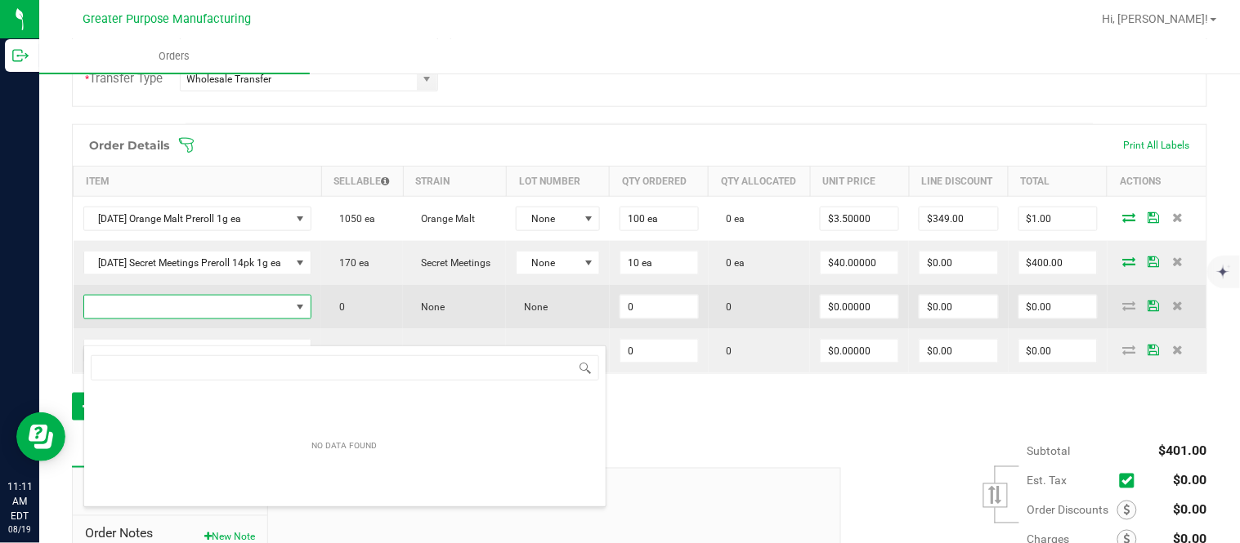
scroll to position [25, 230]
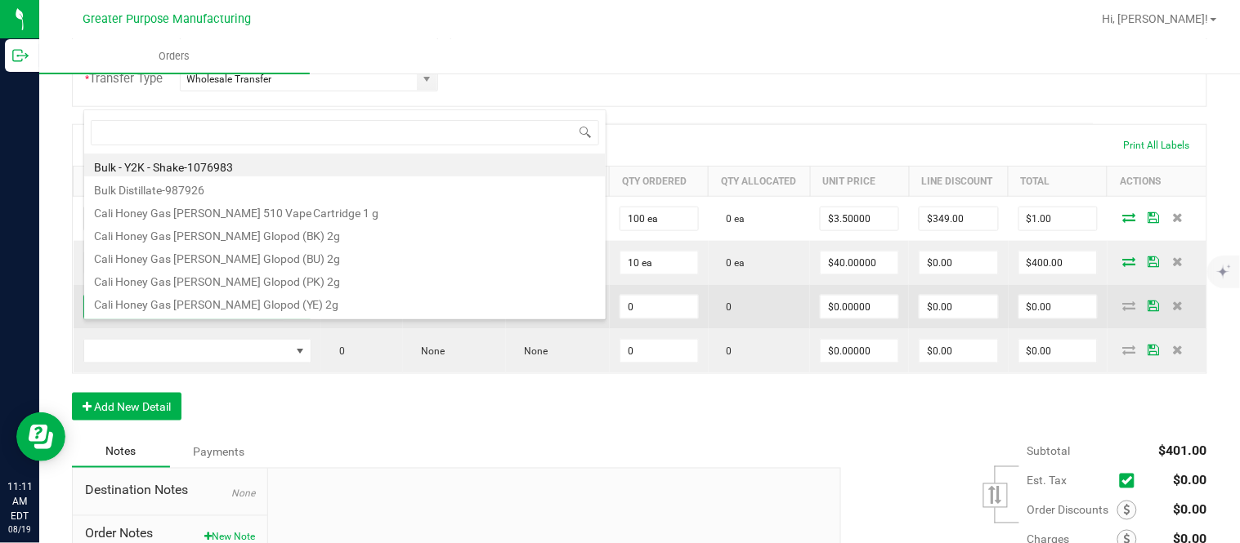
type input "1.5.7.1307.0"
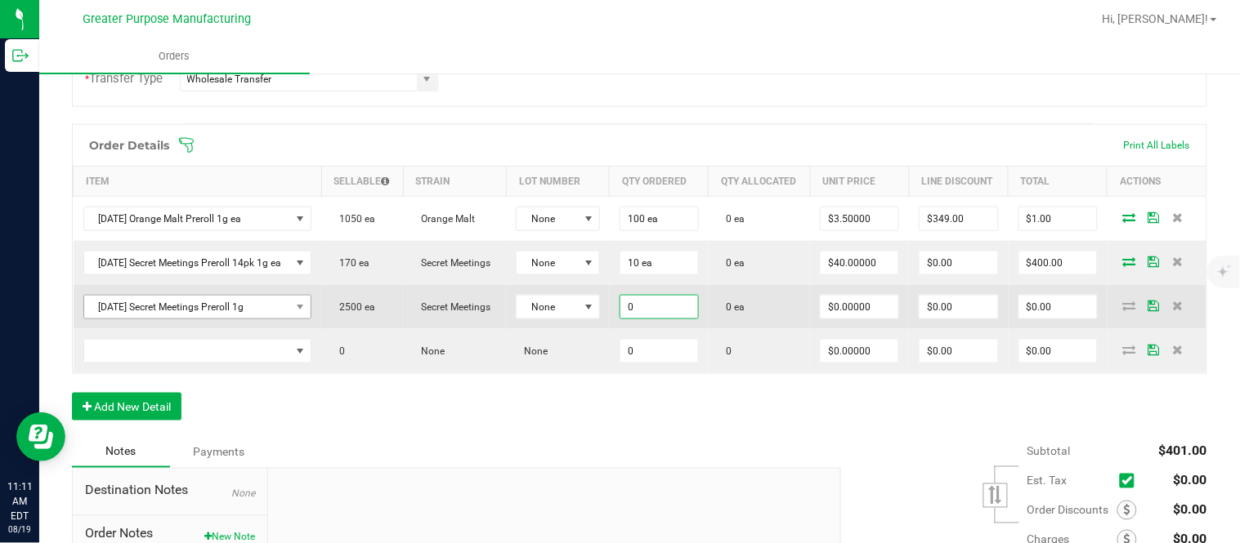
paste input "20"
type input "200 ea"
type input "$0.00000"
type input "$0.00"
type input "0"
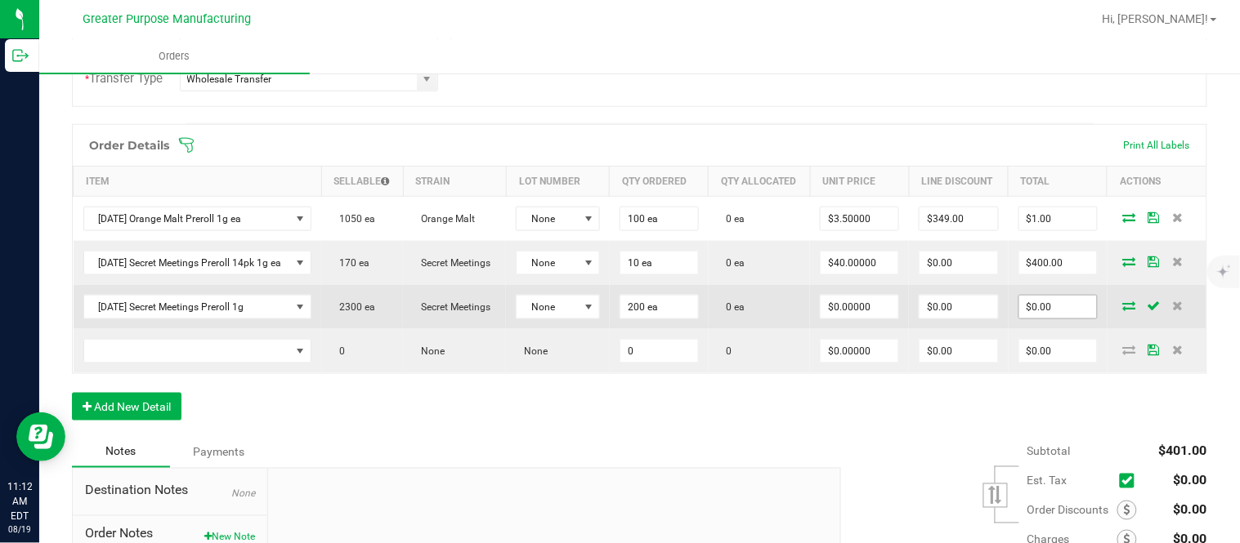
click at [617, 319] on input "$0.00" at bounding box center [1058, 307] width 78 height 23
paste input "75"
type input "750"
type input "$3.75000"
type input "$750.00"
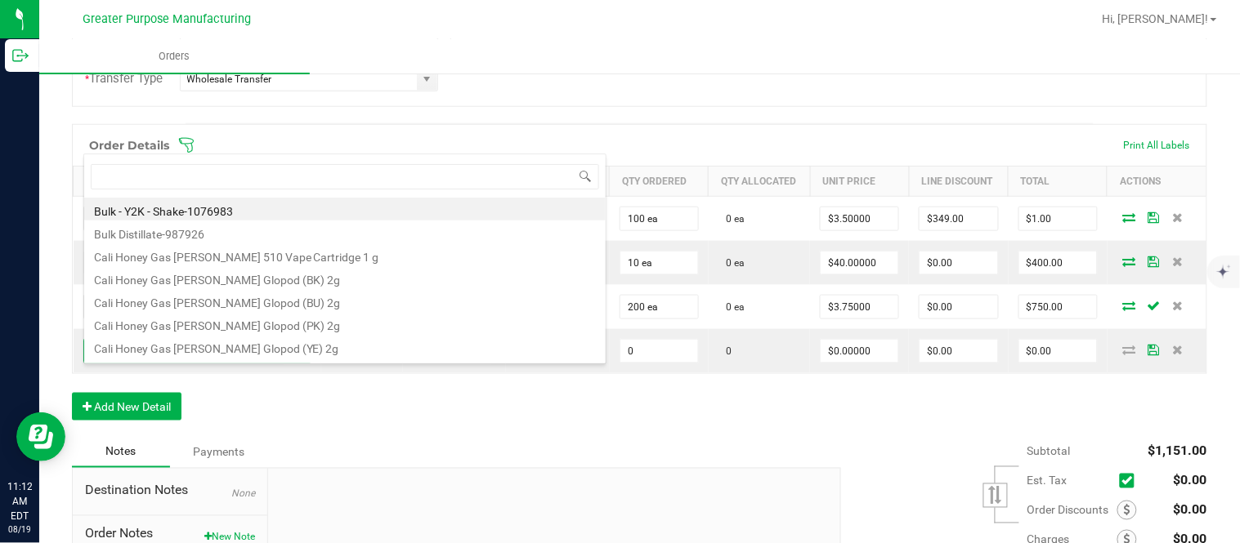
type input "1.5.7.1309.0"
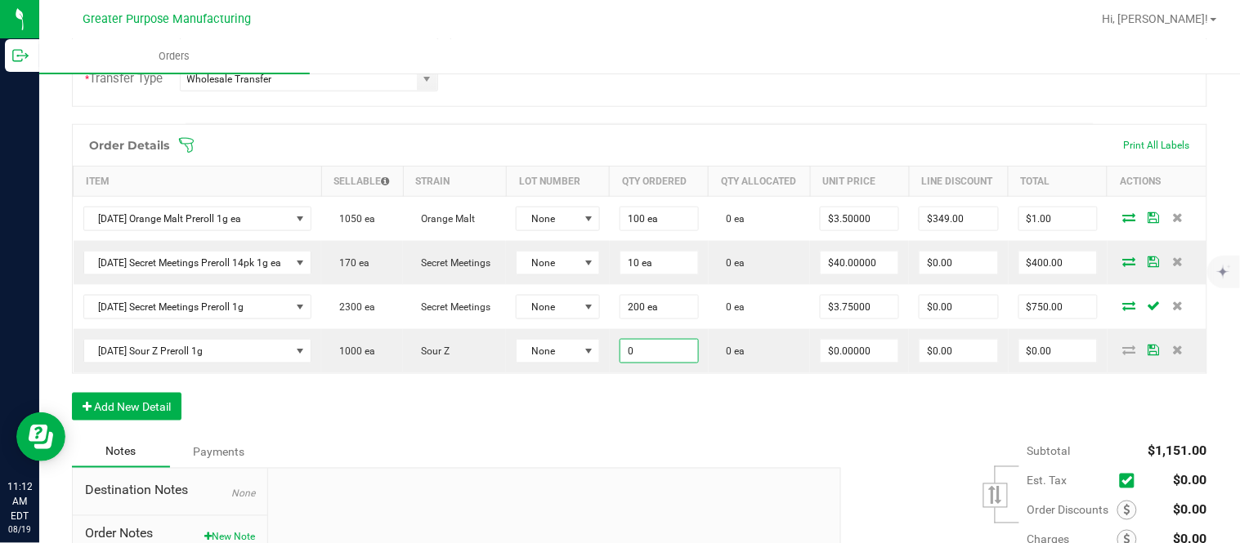
paste input "15"
type input "150 ea"
type input "$0.00000"
type input "$0.00"
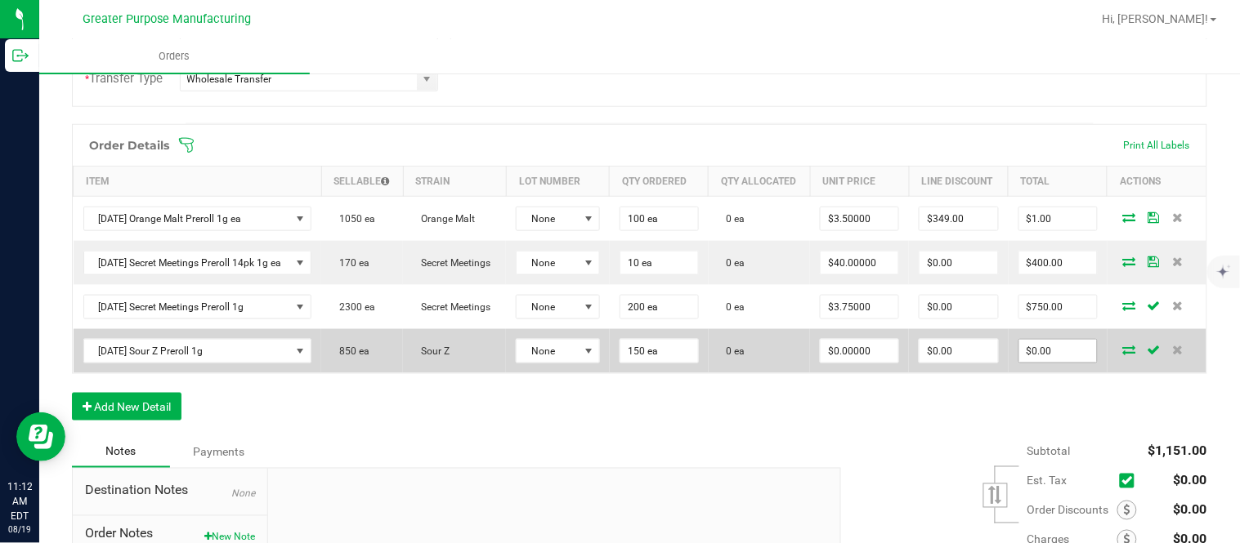
click at [617, 363] on input "$0.00" at bounding box center [1058, 351] width 78 height 23
paste input "562.5"
type input "562.5"
type input "$3.75000"
type input "$562.50"
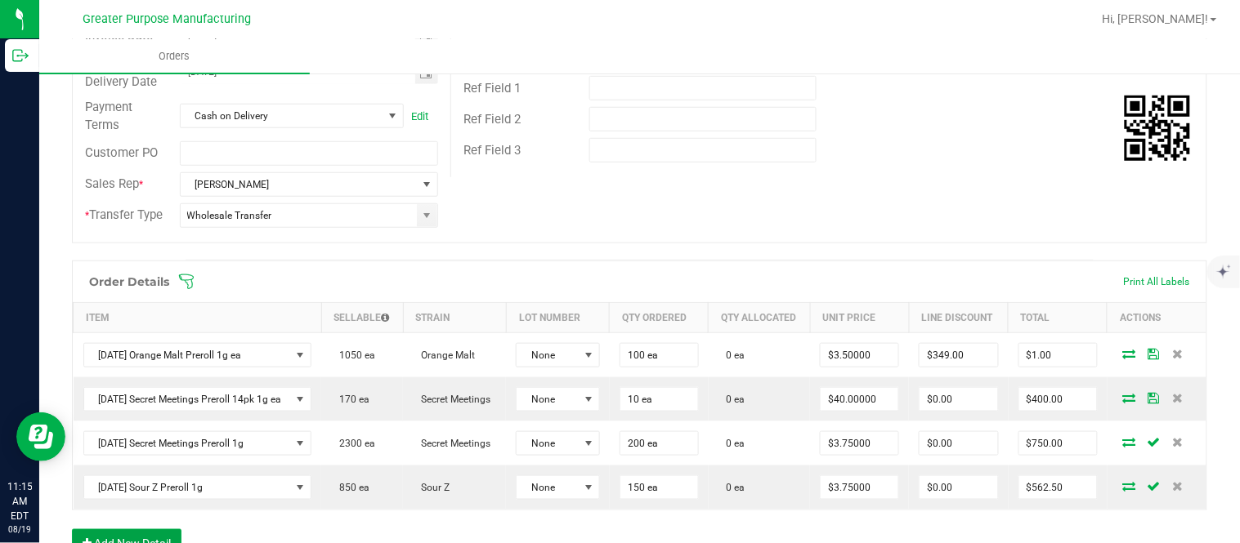
scroll to position [0, 0]
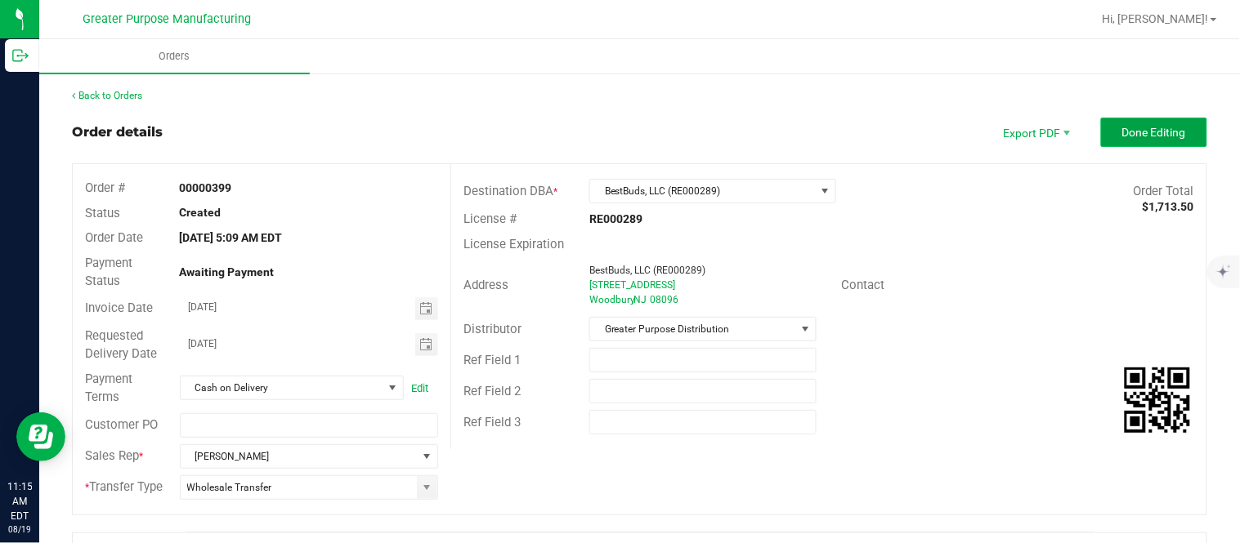
click at [617, 131] on span "Done Editing" at bounding box center [1154, 132] width 64 height 13
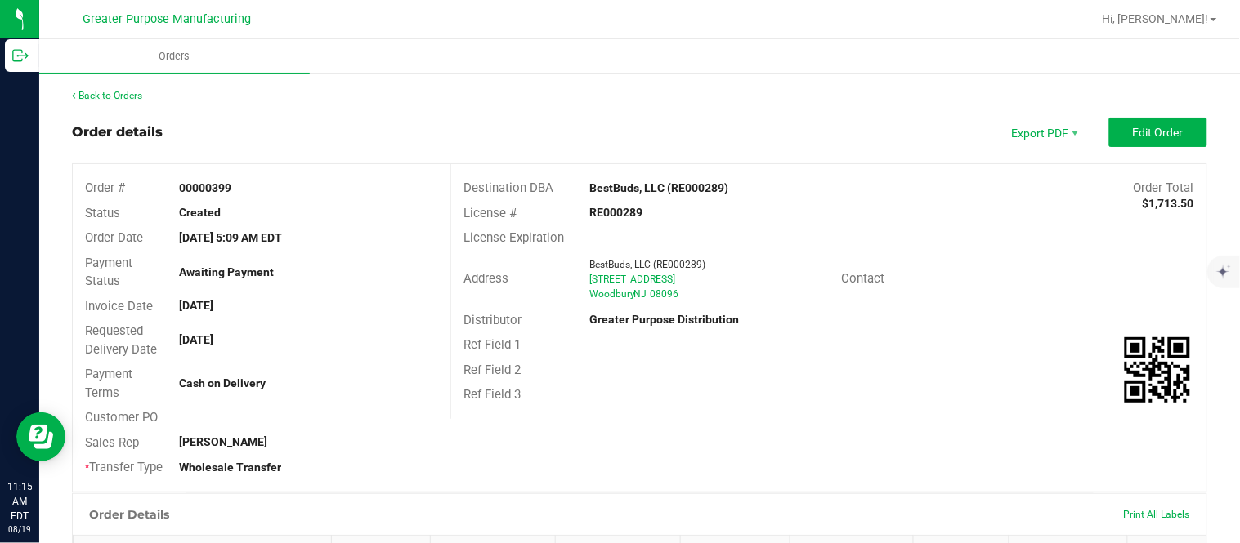
click at [120, 96] on link "Back to Orders" at bounding box center [107, 95] width 70 height 11
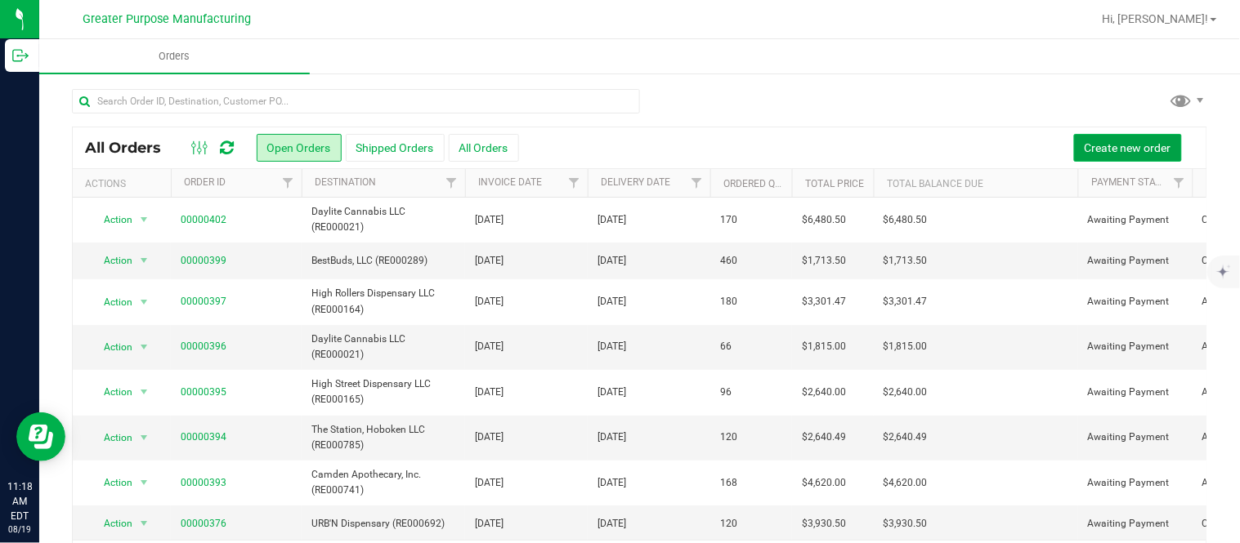
click at [617, 145] on span "Create new order" at bounding box center [1127, 147] width 87 height 13
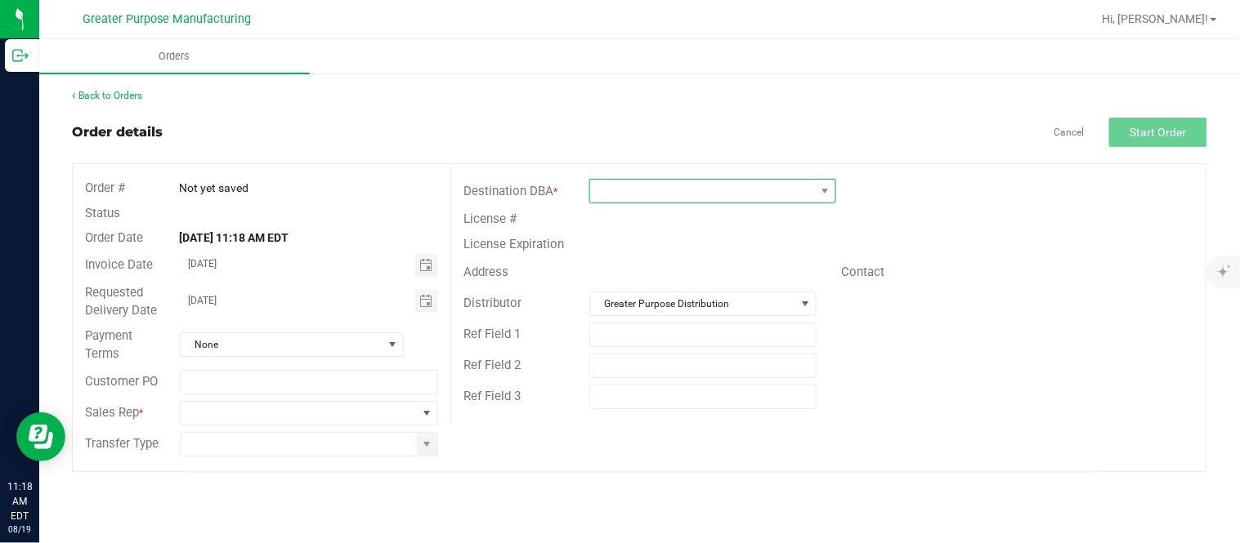
click at [617, 193] on span at bounding box center [702, 191] width 225 height 23
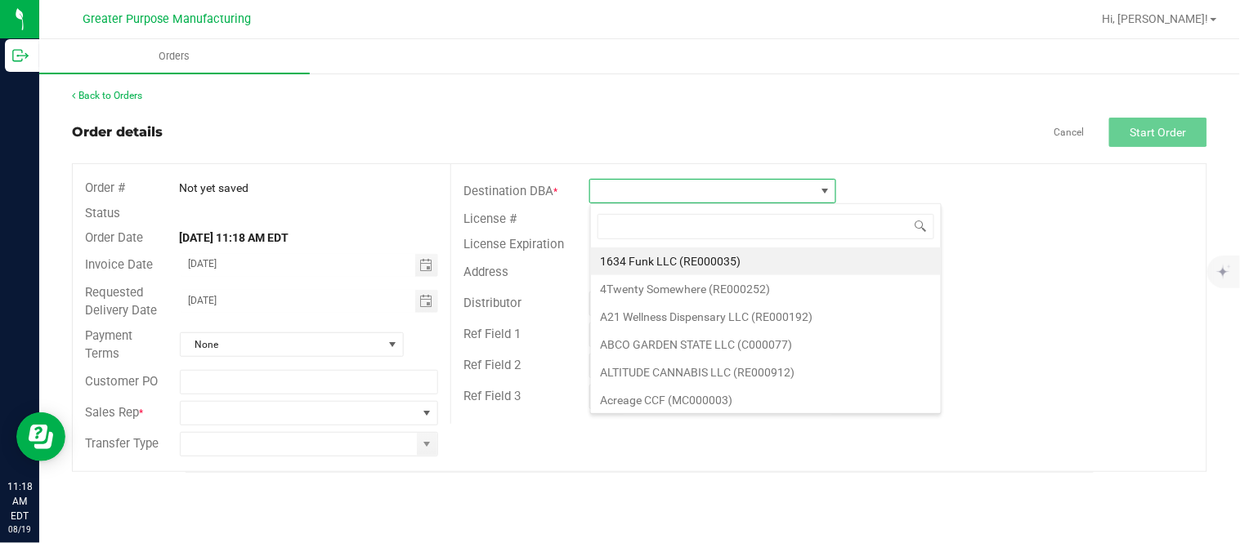
scroll to position [25, 246]
type input "RE000019"
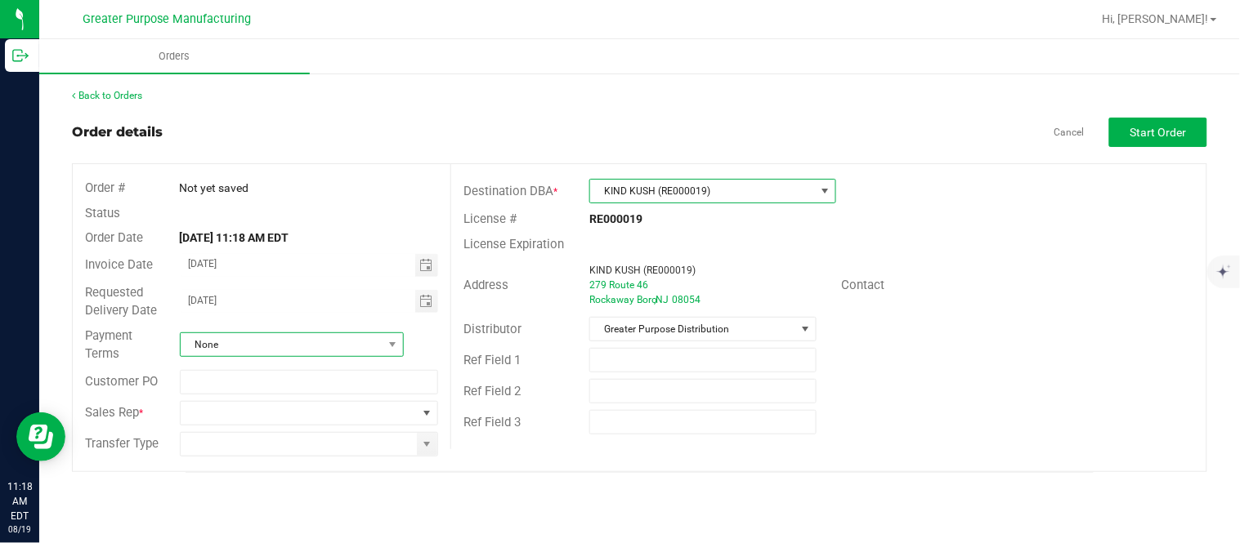
click at [328, 345] on span "None" at bounding box center [282, 344] width 202 height 23
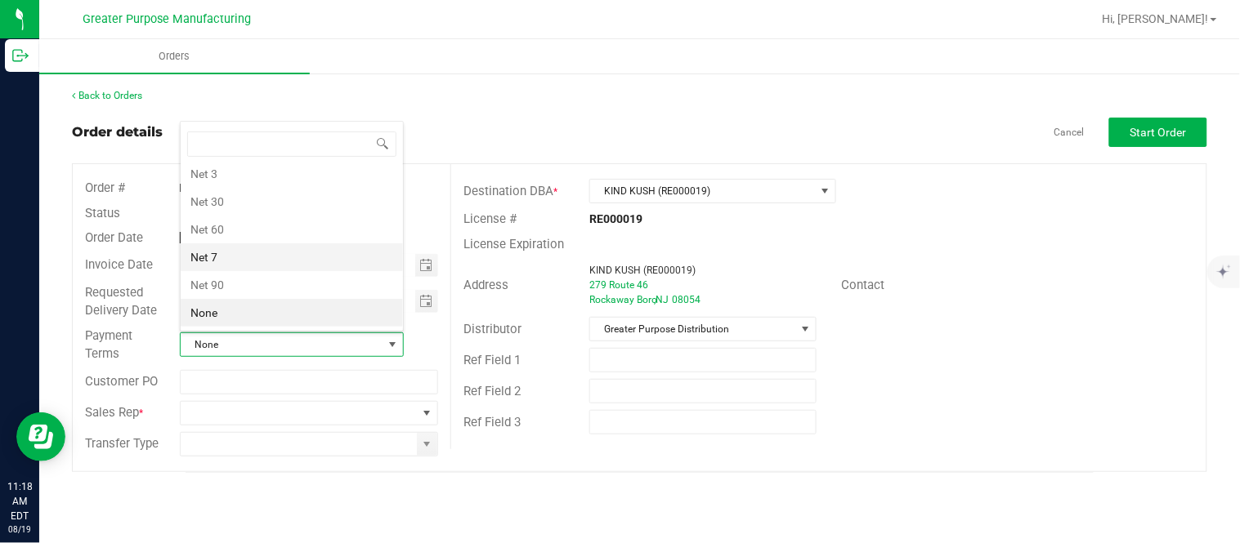
scroll to position [0, 0]
click at [290, 316] on li "Net 14" at bounding box center [292, 318] width 222 height 28
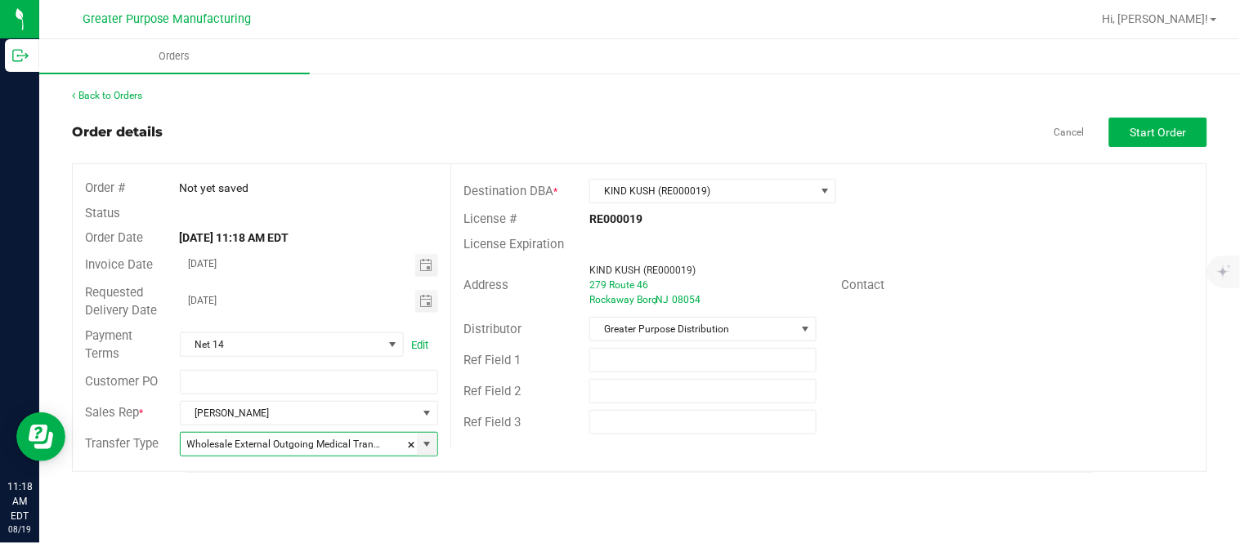
type input "Wholesale Transfer"
click at [617, 132] on span "Start Order" at bounding box center [1158, 132] width 56 height 13
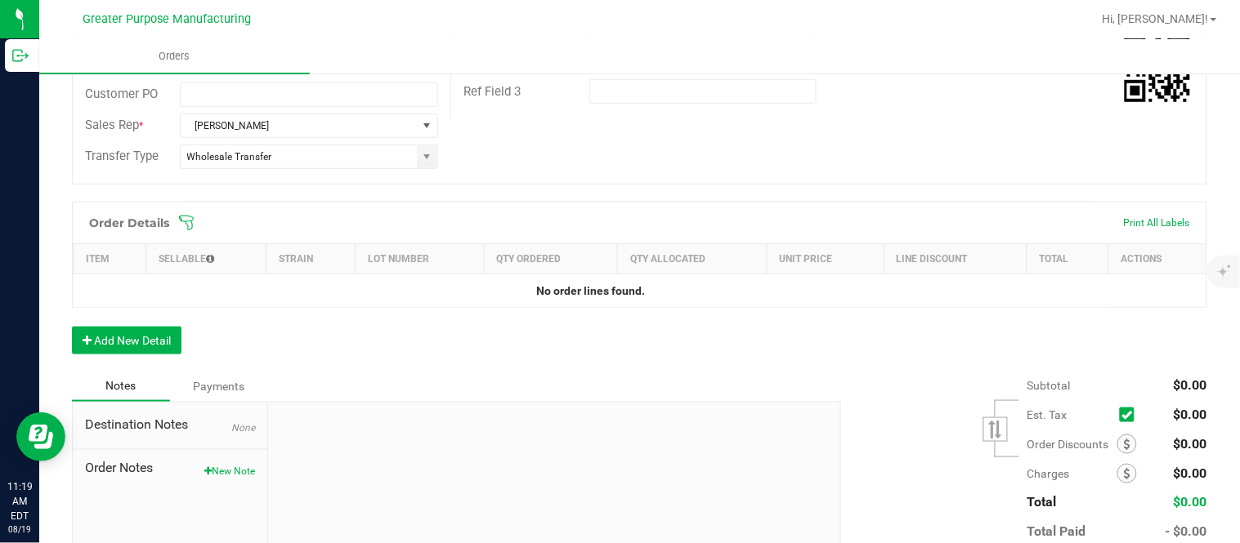
scroll to position [333, 0]
click at [165, 328] on button "Add New Detail" at bounding box center [126, 339] width 109 height 28
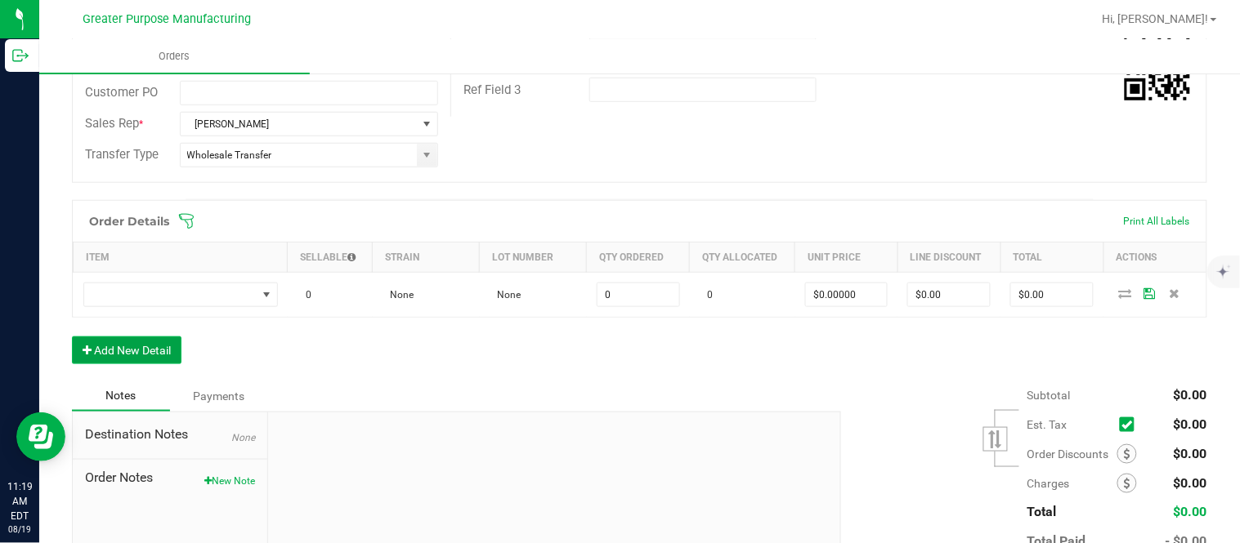
click at [72, 337] on button "Add New Detail" at bounding box center [126, 351] width 109 height 28
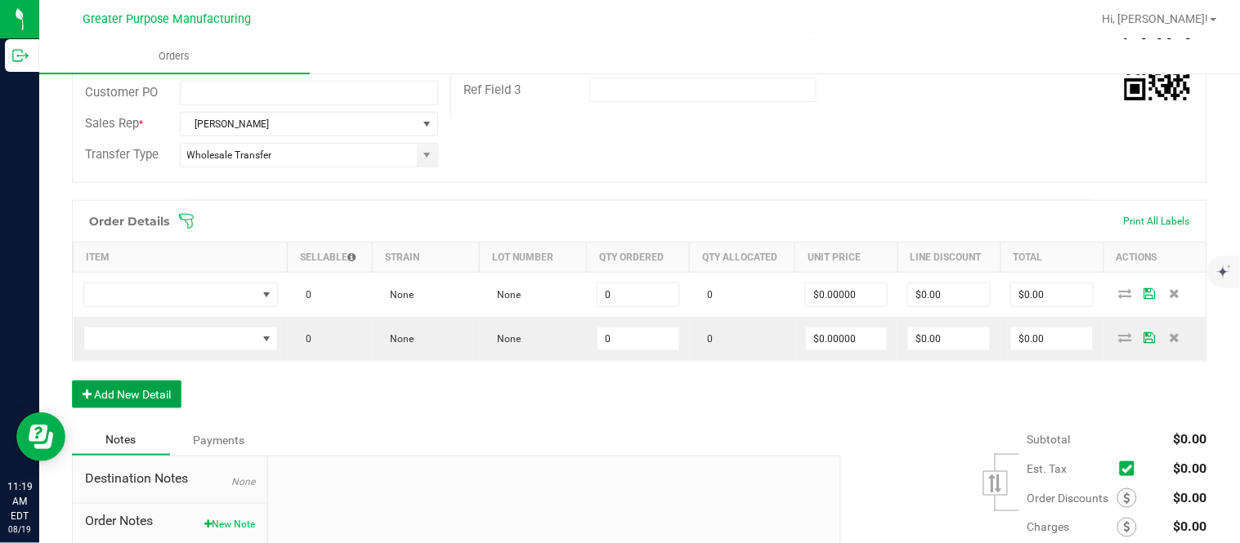
click at [72, 381] on button "Add New Detail" at bounding box center [126, 395] width 109 height 28
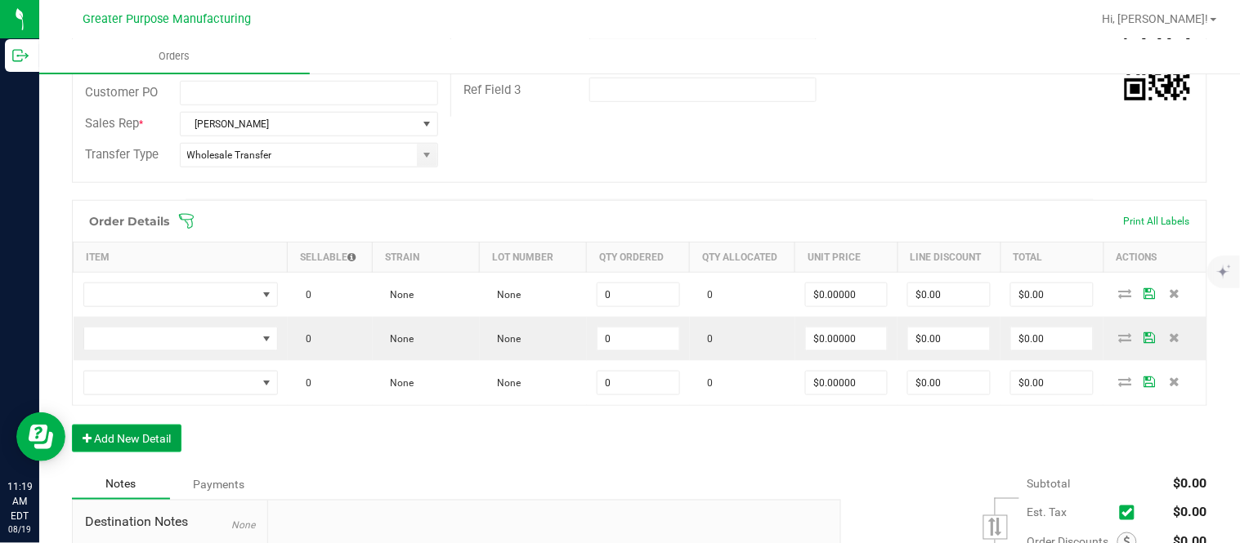
click at [72, 425] on button "Add New Detail" at bounding box center [126, 439] width 109 height 28
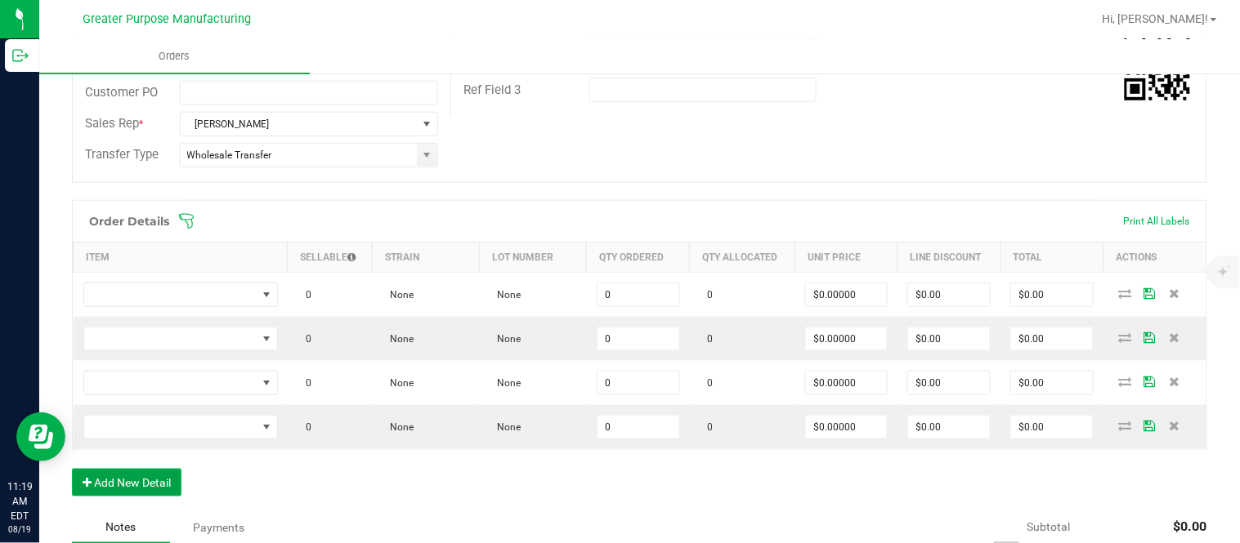
click at [72, 469] on button "Add New Detail" at bounding box center [126, 483] width 109 height 28
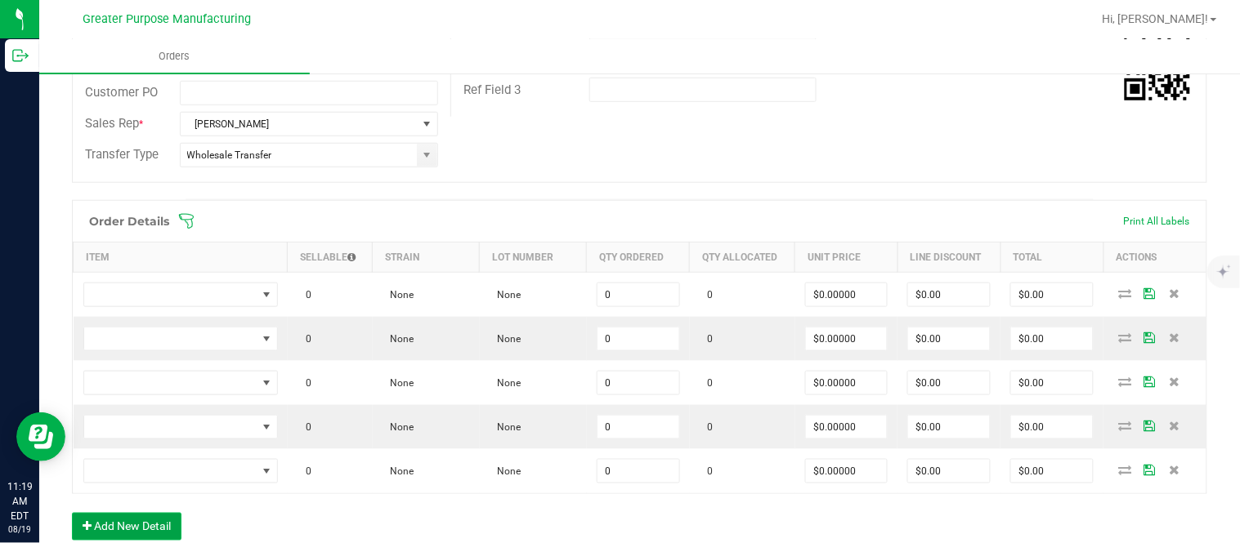
click at [72, 513] on button "Add New Detail" at bounding box center [126, 527] width 109 height 28
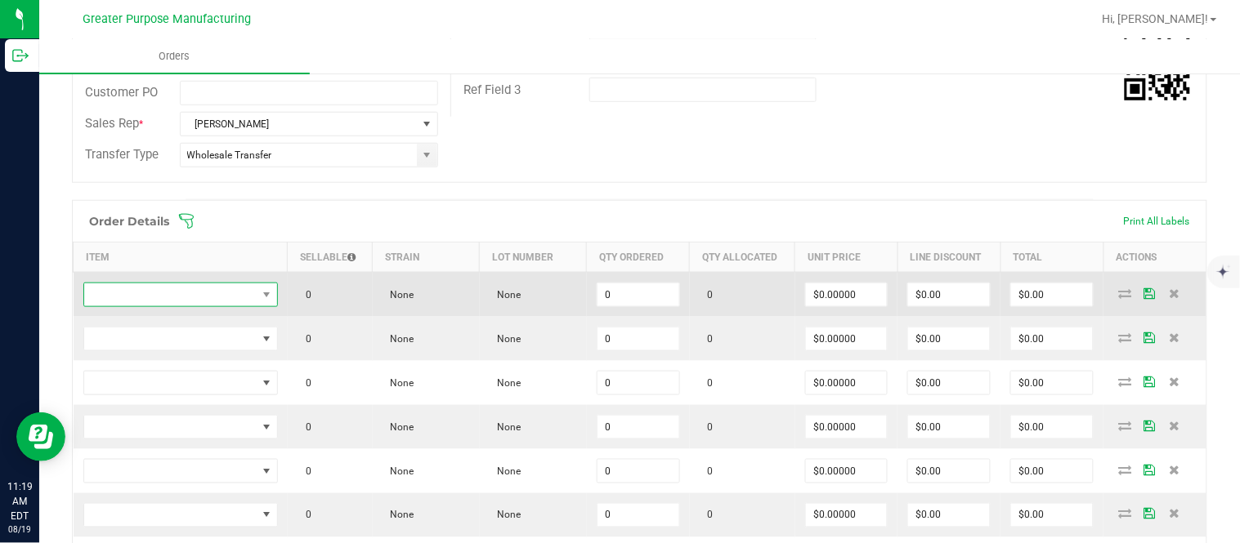
click at [185, 297] on span "NO DATA FOUND" at bounding box center [170, 295] width 172 height 23
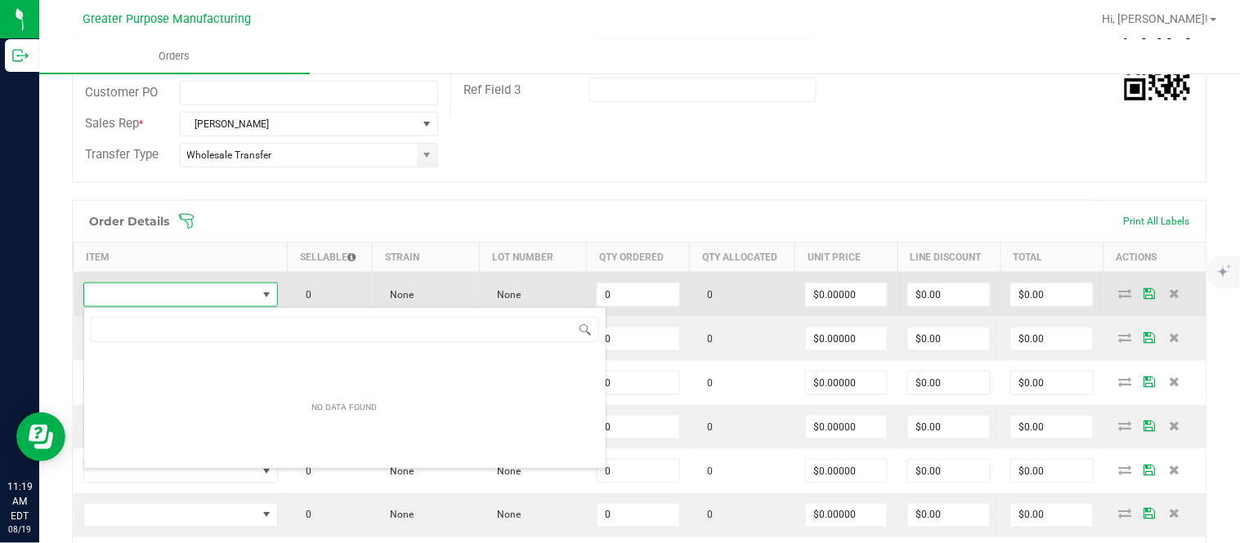
scroll to position [81689, 81522]
type input "1.37.61.470.0"
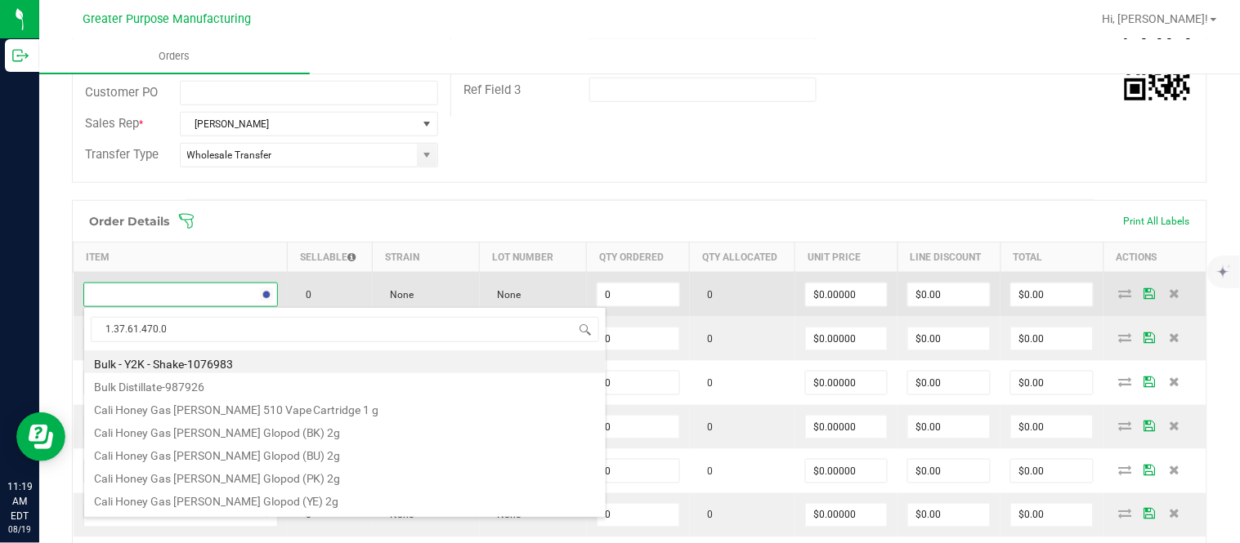
scroll to position [25, 189]
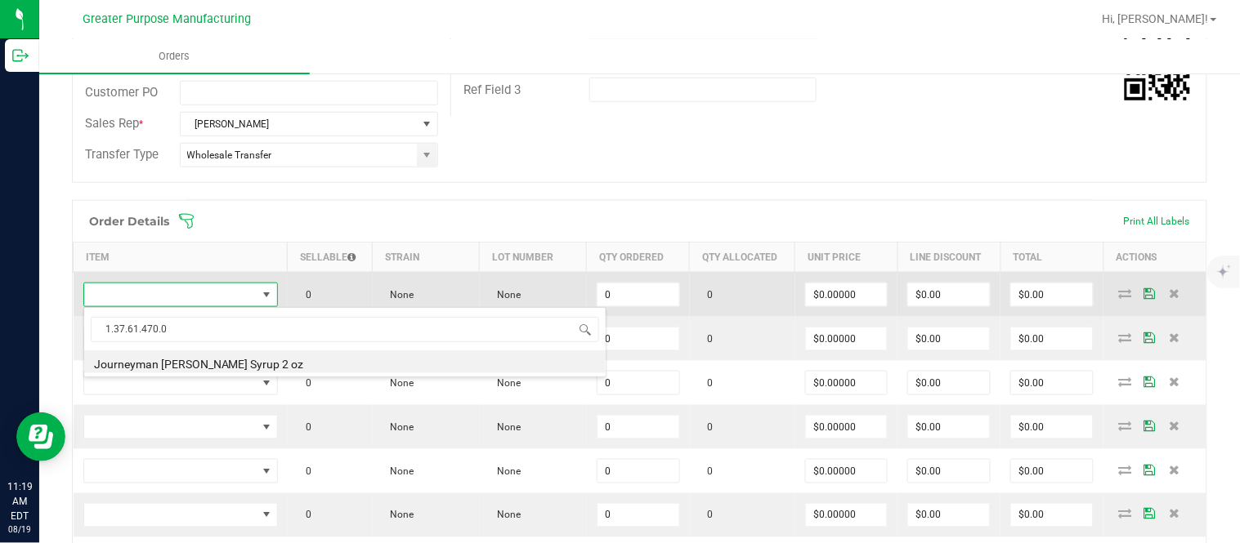
type input "0 ea"
type input "$10.00000"
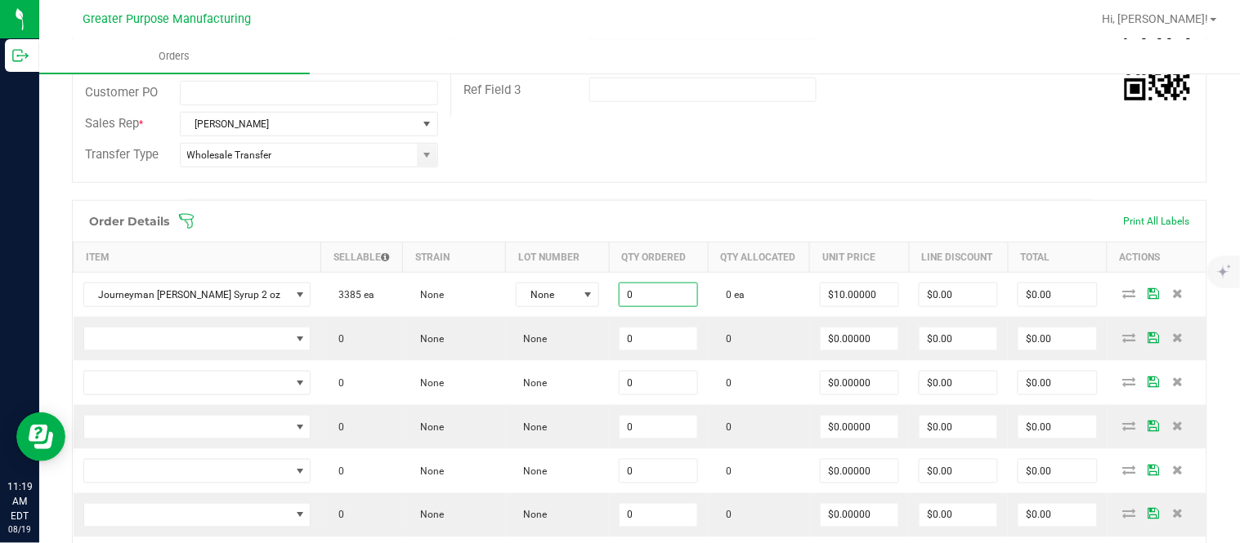
paste input "48"
type input "48 ea"
type input "10"
type input "$480.00"
type input "$10.00000"
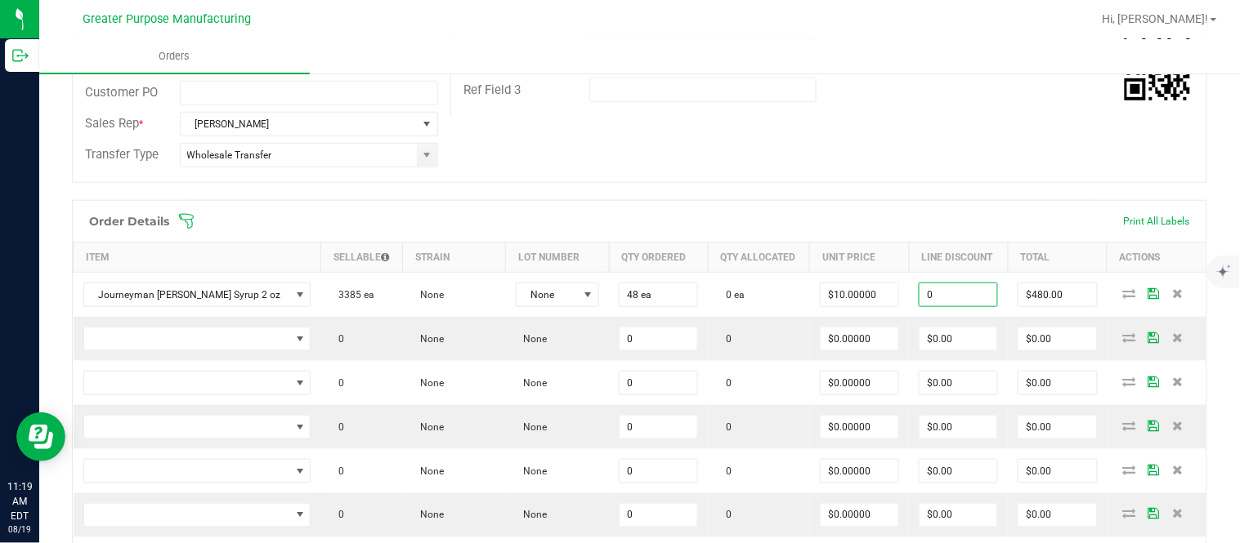
type input "$0.00"
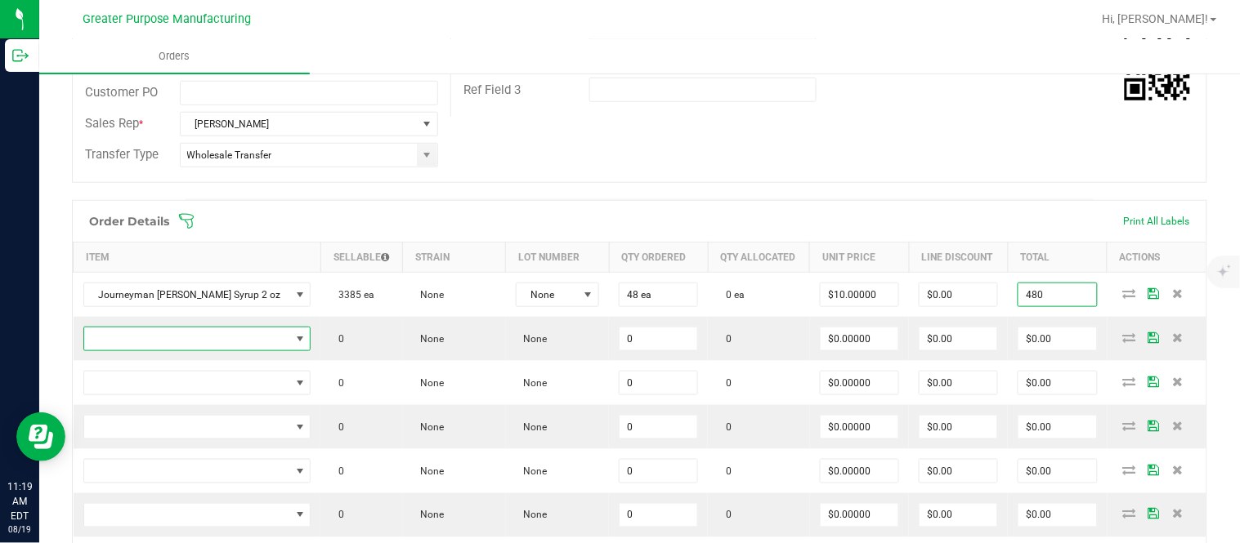
type input "$480.00"
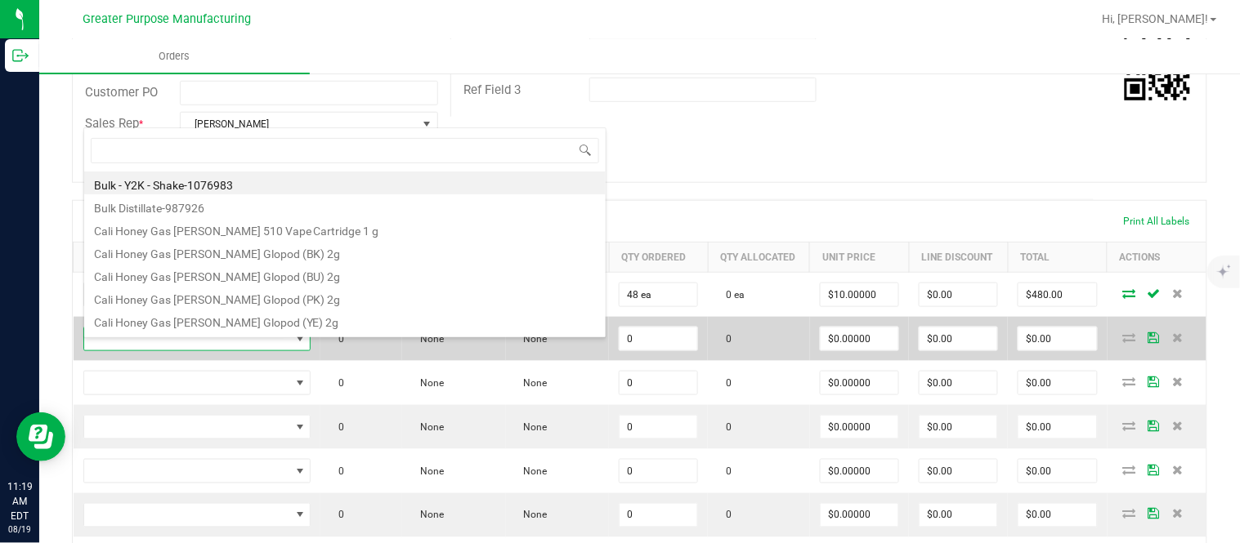
scroll to position [25, 218]
type input "1.37.61.1136.0"
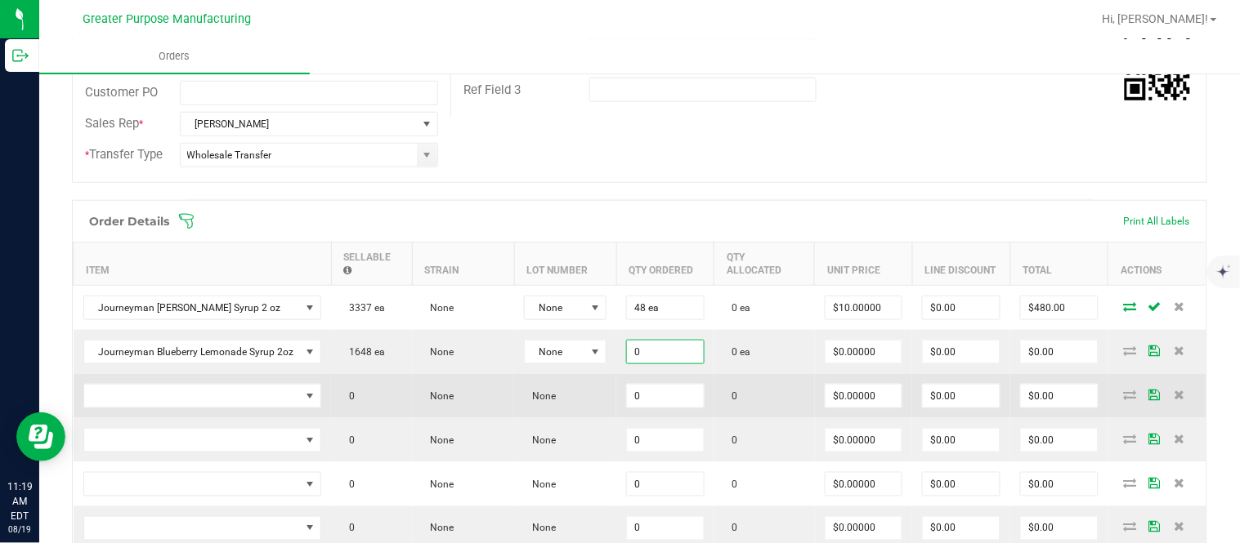
paste input "24"
type input "24 ea"
type input "$0.00000"
type input "$0.00"
type input "0"
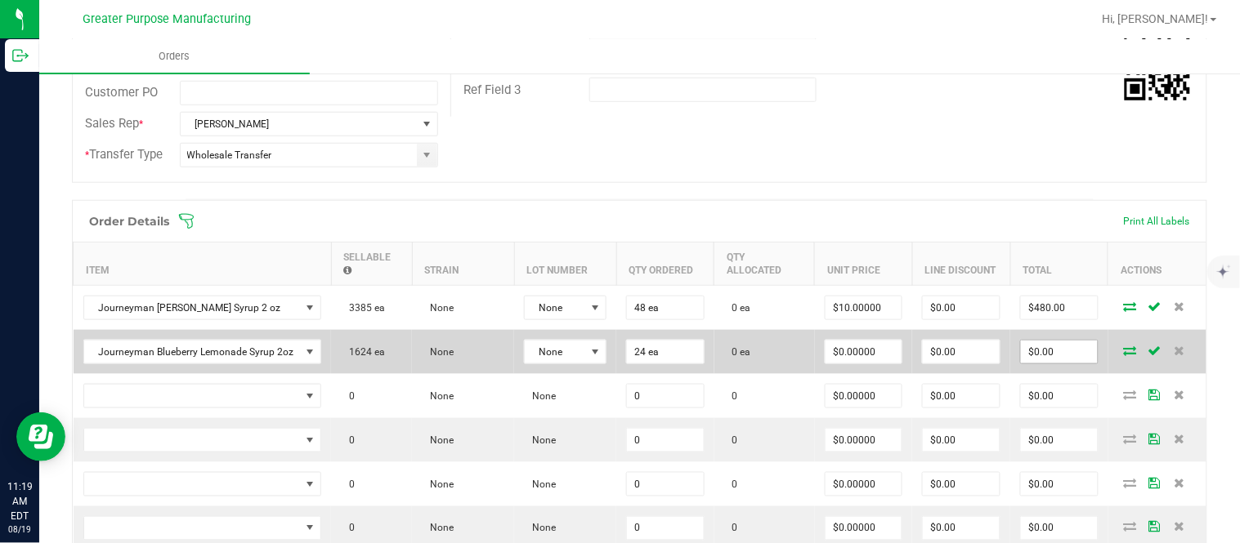
click at [617, 360] on input "$0.00" at bounding box center [1059, 352] width 77 height 23
paste input "288"
type input "288"
type input "$12.00000"
type input "$288.00"
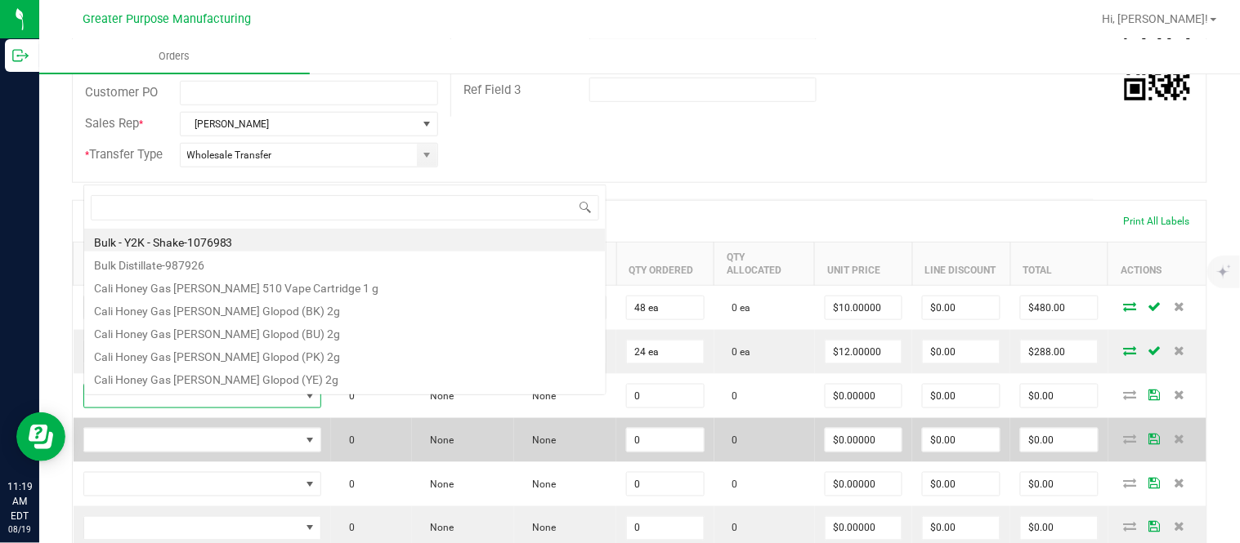
scroll to position [25, 234]
type input "1.37.61.1136.0"
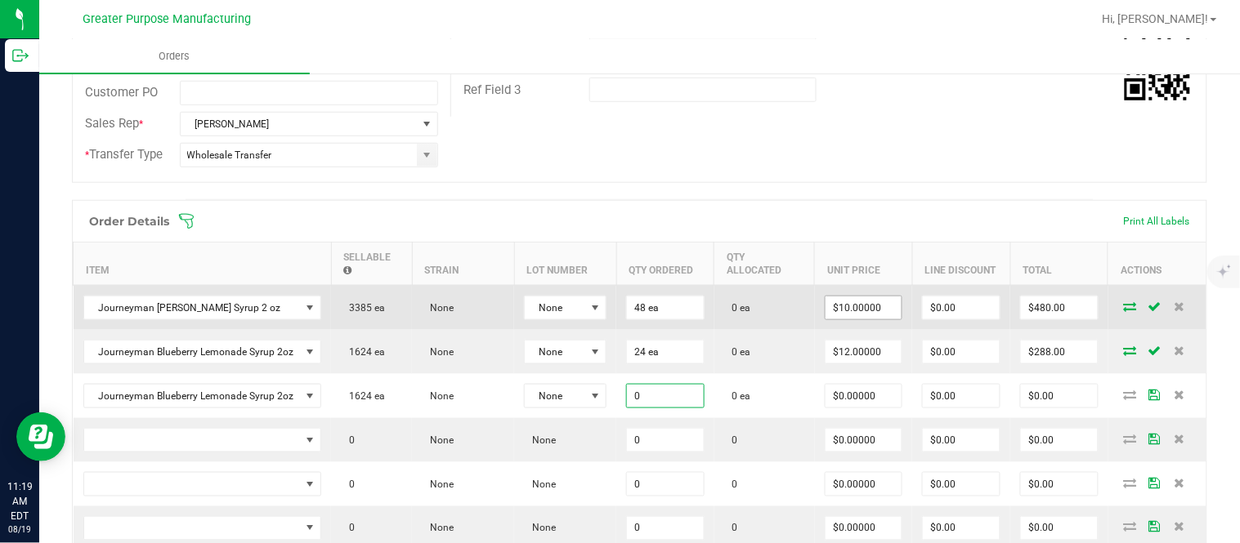
paste input "24"
type input "24 ea"
type input "$0.00000"
type input "0"
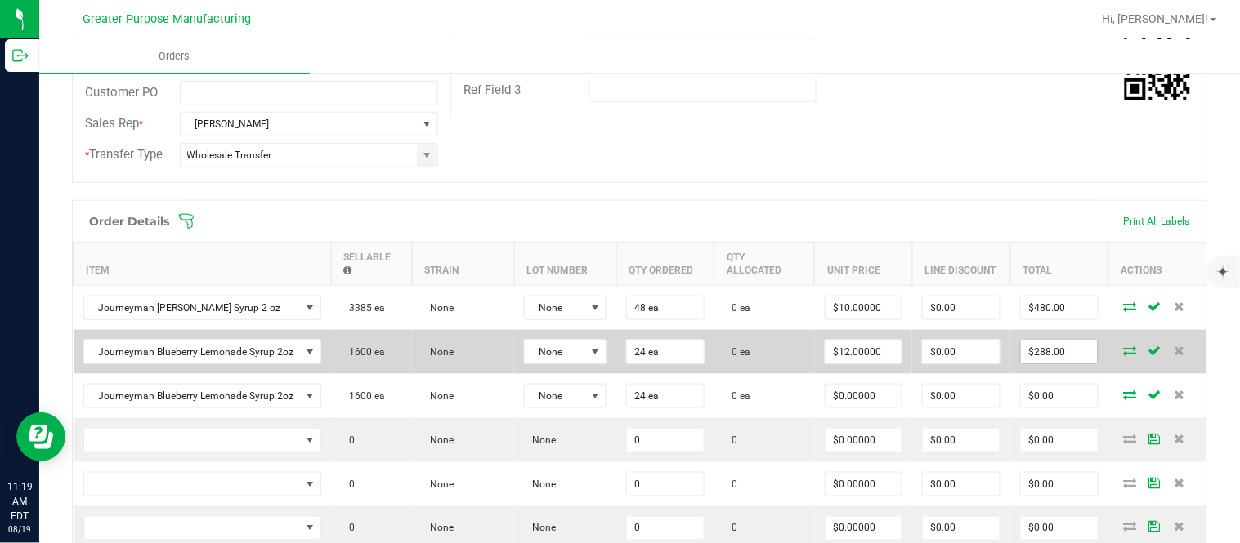
click at [617, 364] on input "$288.00" at bounding box center [1059, 352] width 77 height 23
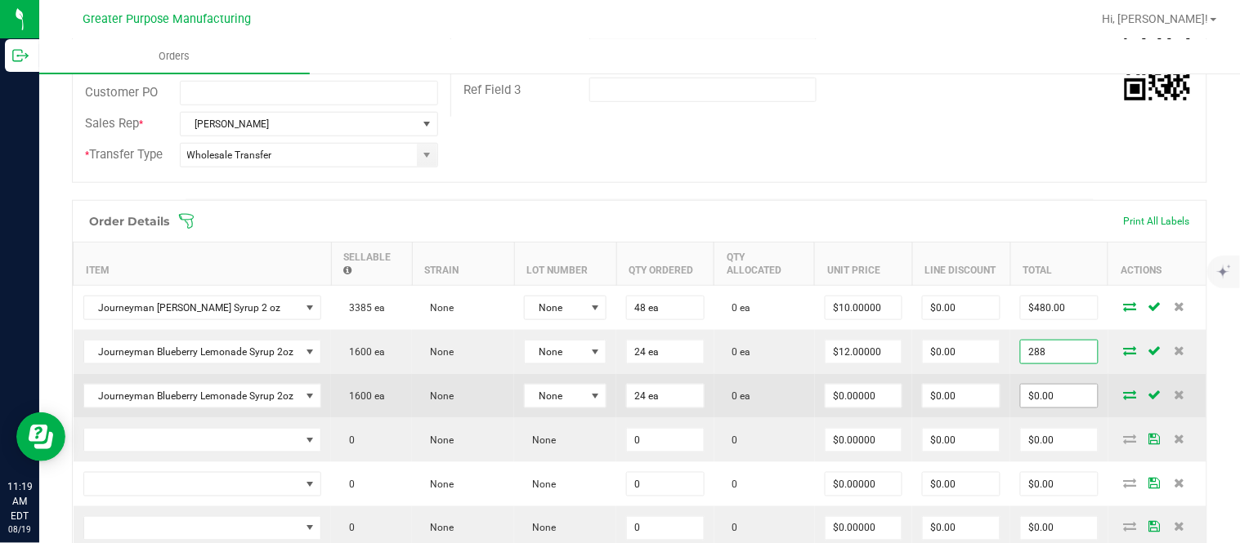
click at [617, 404] on input "$0.00" at bounding box center [1059, 396] width 77 height 23
type input "$288.00"
paste input "288"
type input "288"
type input "$12.00000"
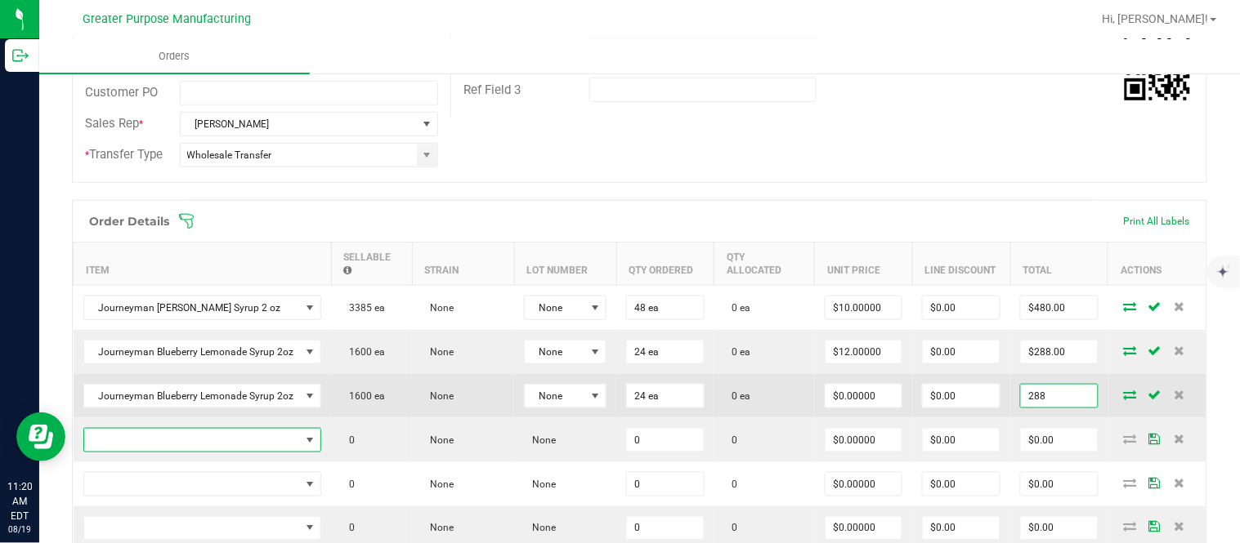
type input "$288.00"
click at [617, 408] on input "$0.00" at bounding box center [961, 396] width 77 height 23
paste input "287.76"
type input "$287.76"
type input "$0.24"
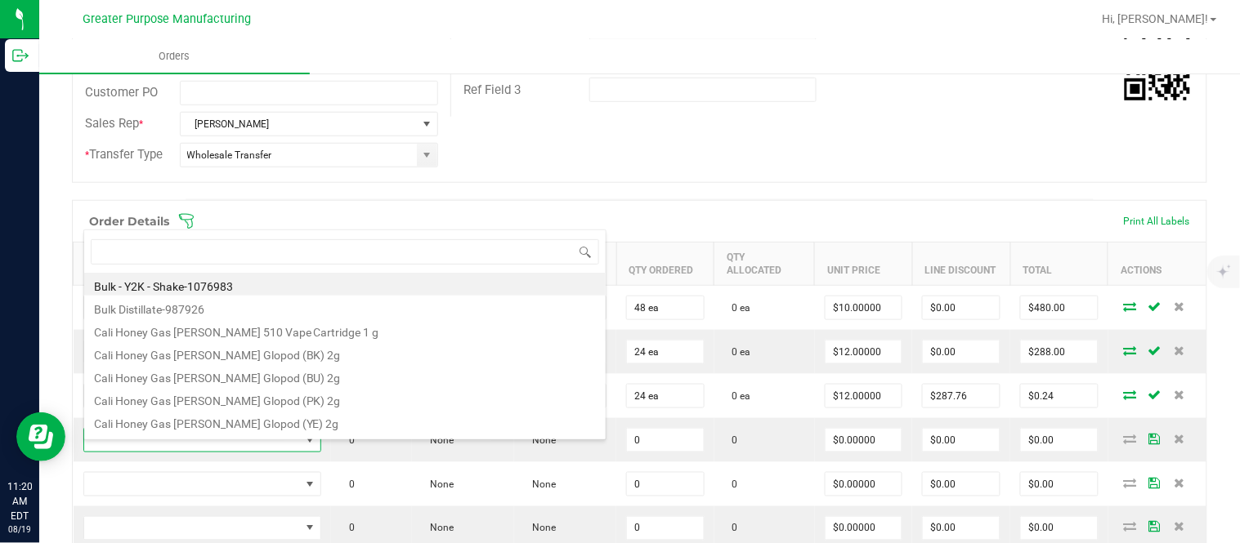
type input "1.37.61.1138.0"
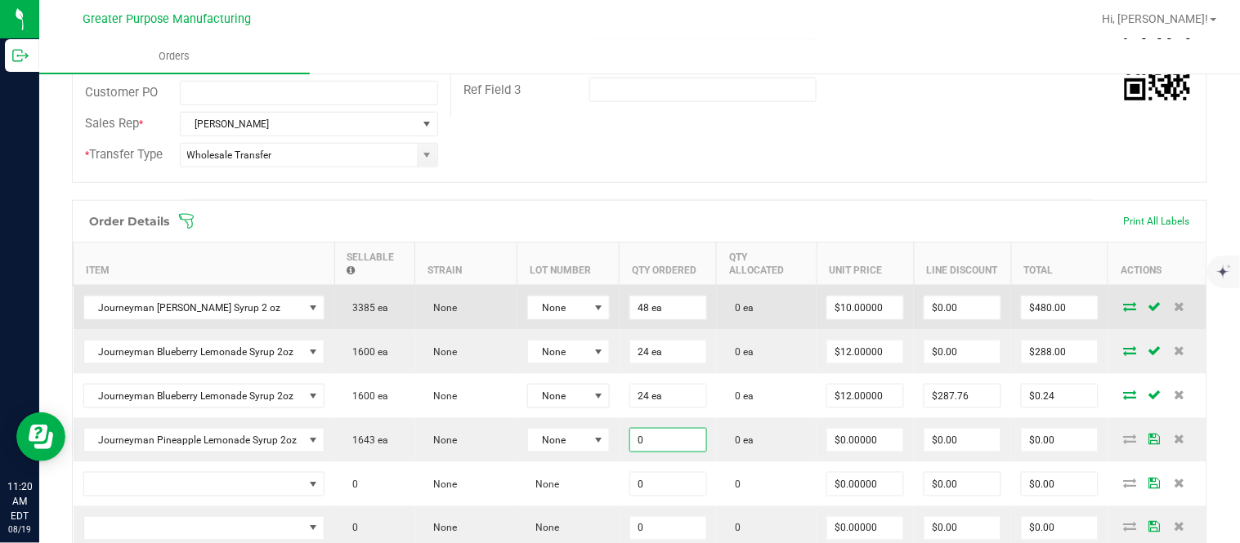
paste input "24"
type input "24 ea"
type input "$0.00000"
type input "0"
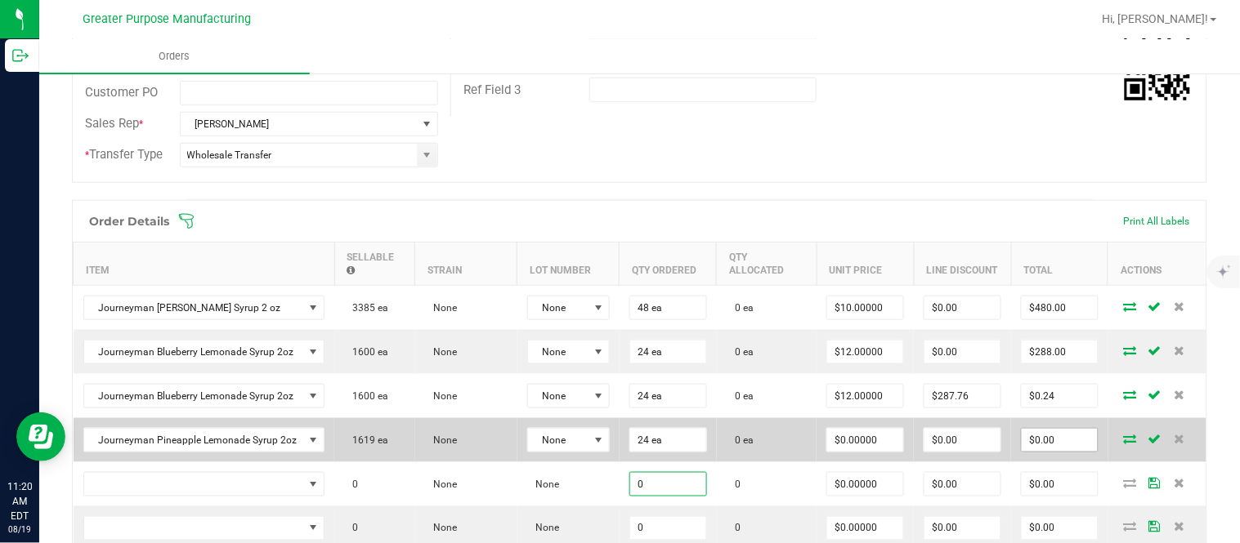
click at [617, 449] on input "$0.00" at bounding box center [1059, 440] width 76 height 23
paste input "288"
type input "288"
type input "$12.00000"
type input "$288.00"
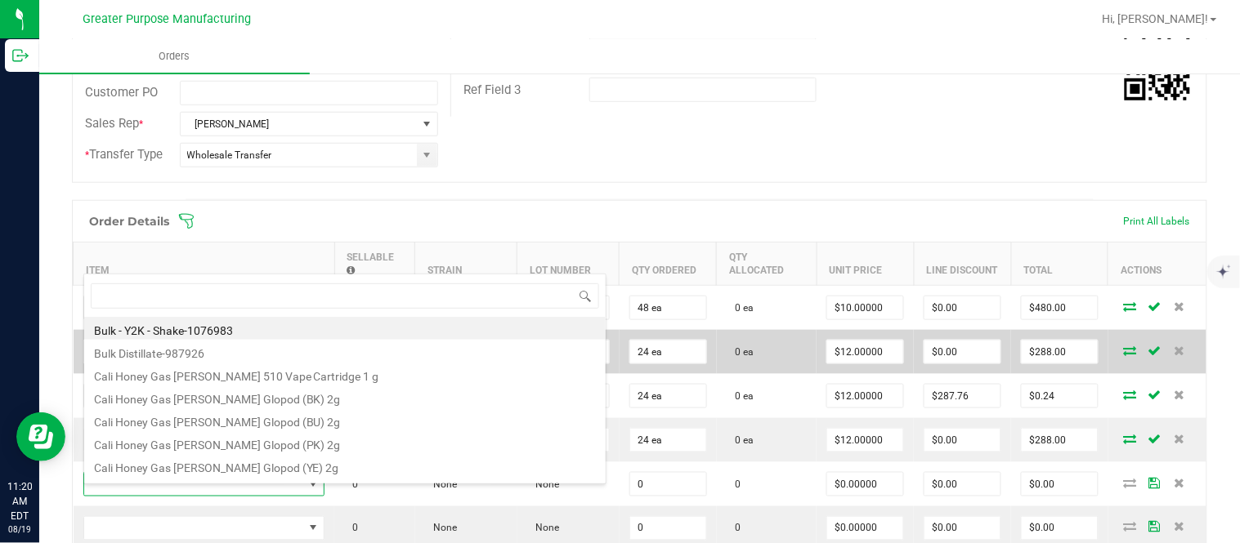
scroll to position [25, 237]
type input "1.37.61.471.0"
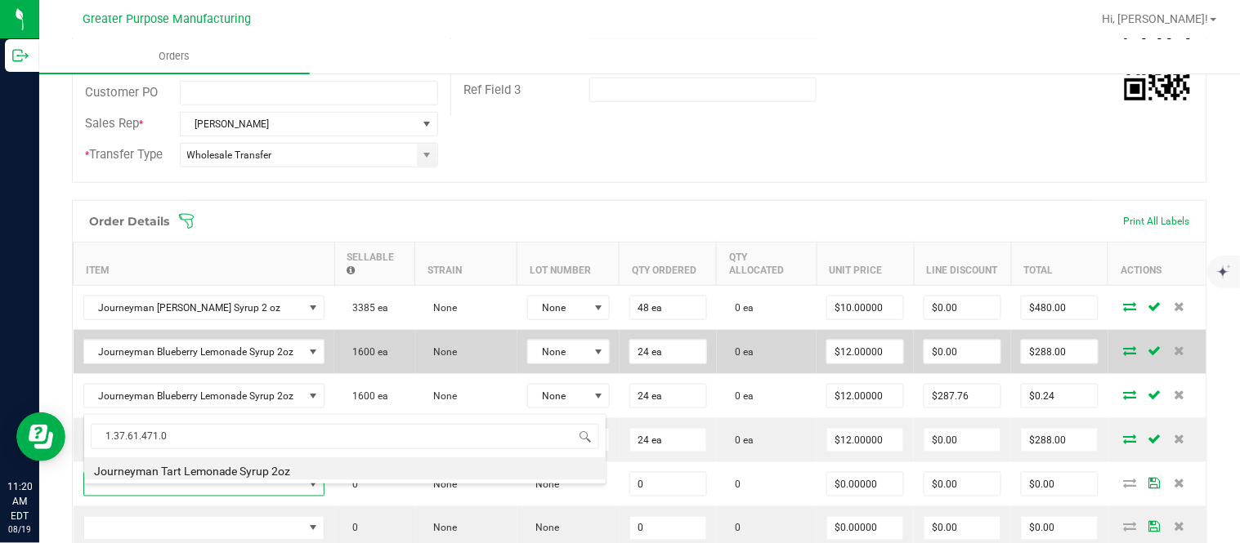
type input "0 ea"
type input "$10.00000"
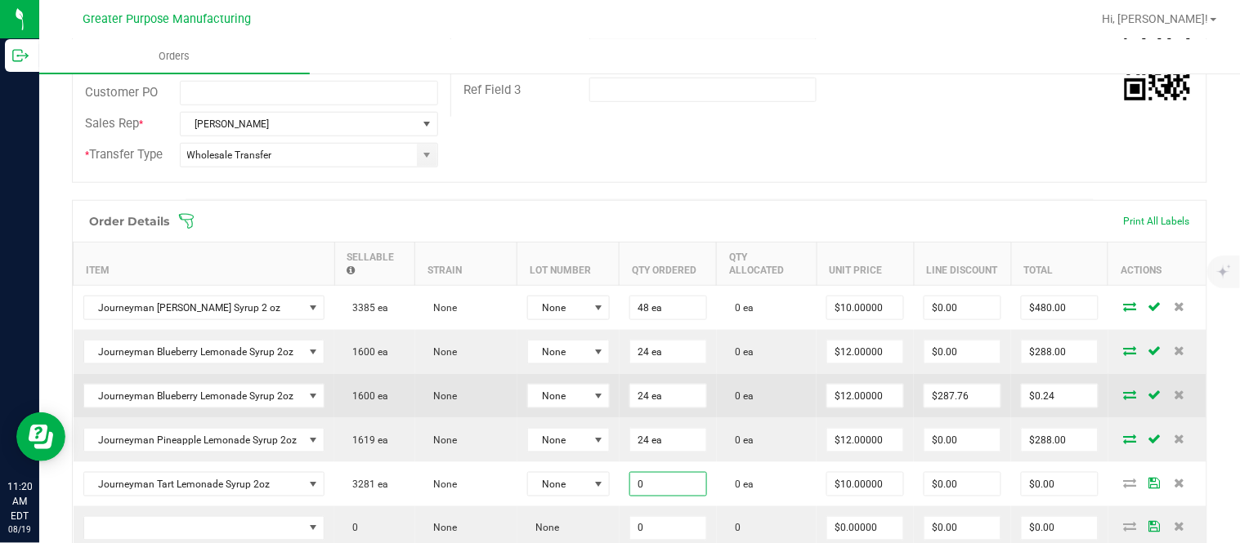
paste input "48"
type input "48 ea"
type input "10"
type input "$480.00"
type input "$10.00000"
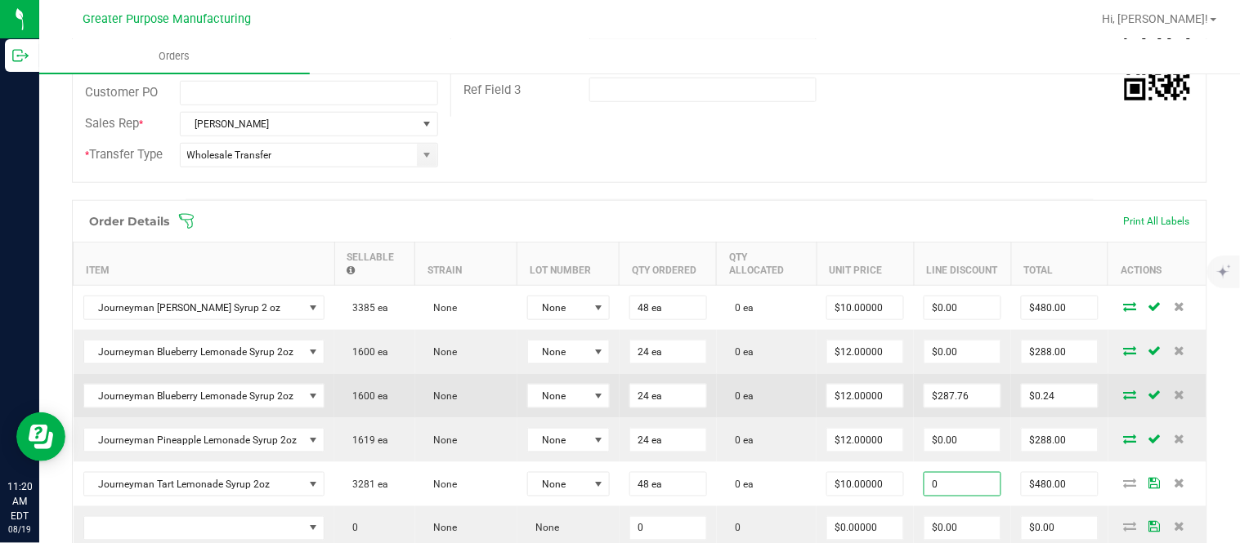
type input "$0.00"
type input "$480.00"
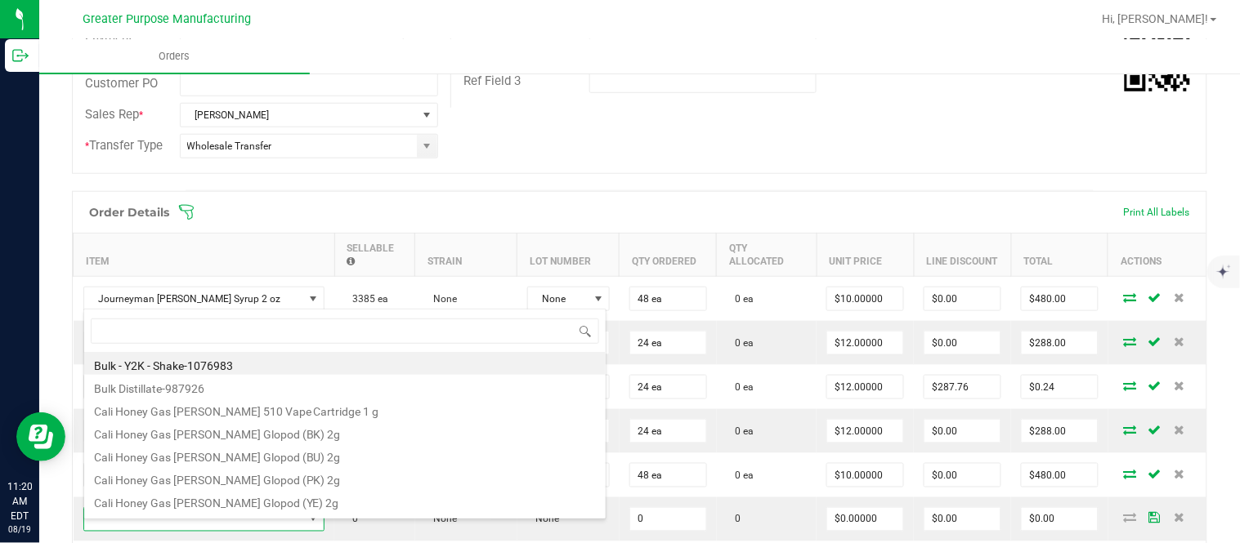
type input "1.37.61.472.0"
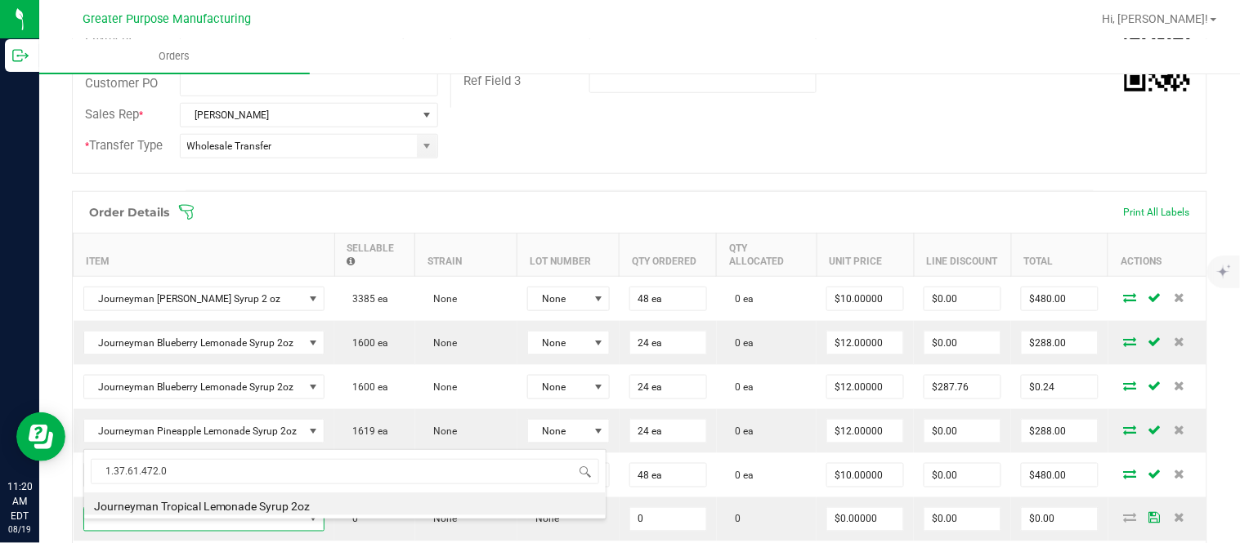
type input "0 ea"
type input "$10.00000"
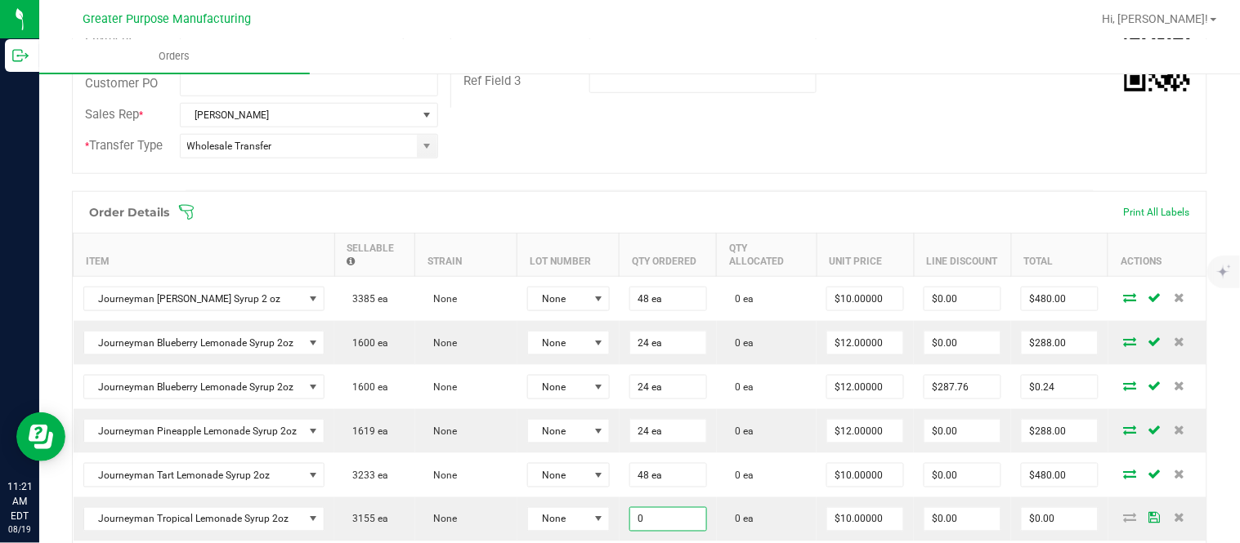
paste input "48"
type input "48 ea"
type input "10"
type input "$480.00"
type input "$10.00000"
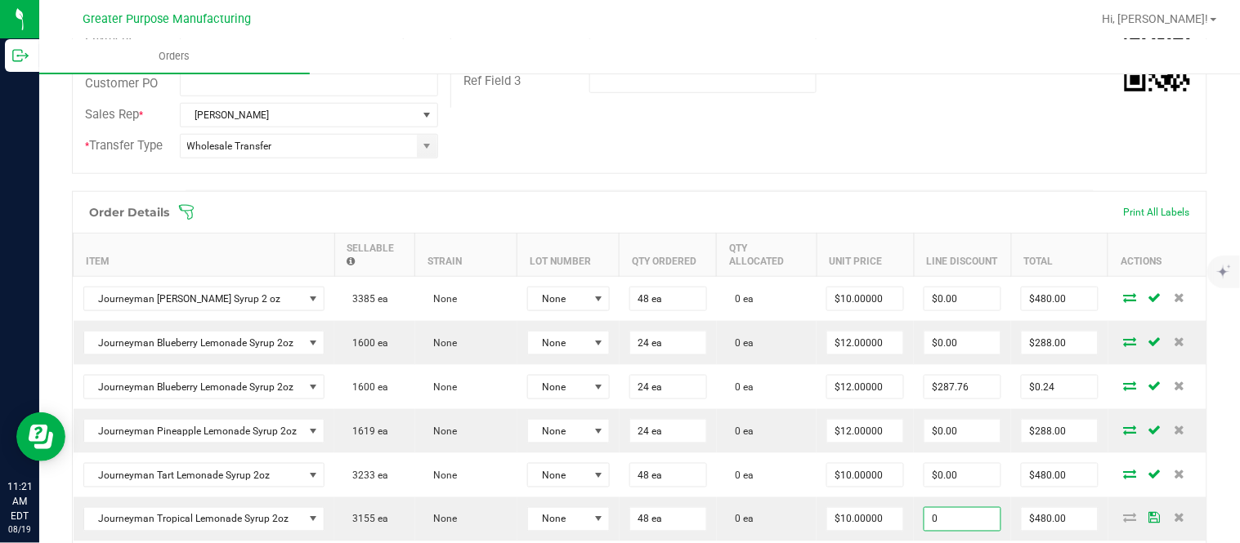
type input "$0.00"
type input "$480.00"
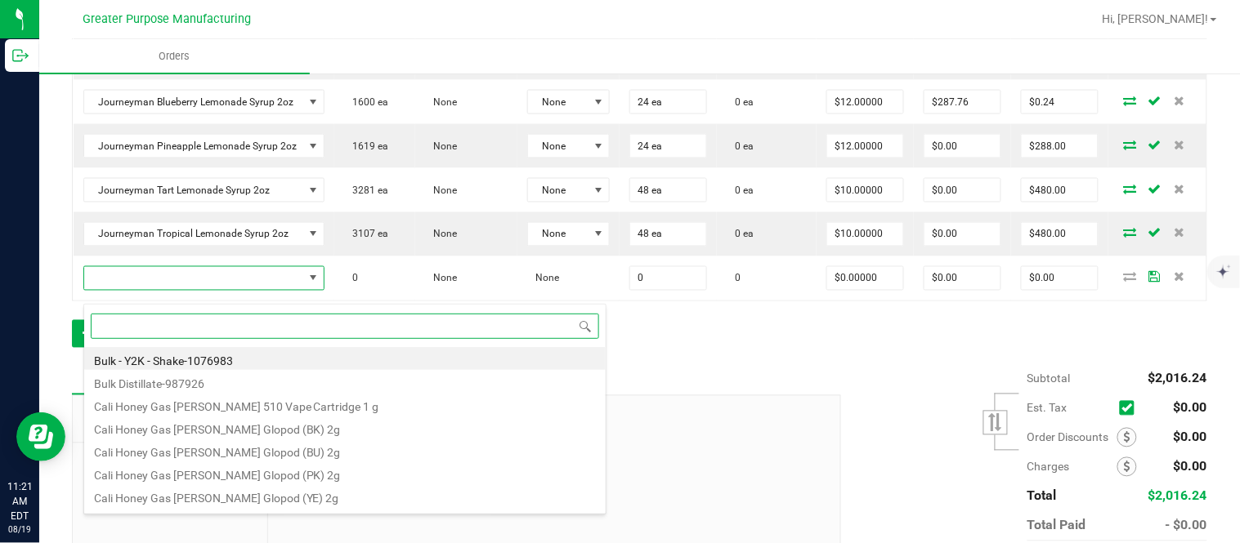
paste input "1.37.61.1137.0"
type input "1.37.61.1137.0"
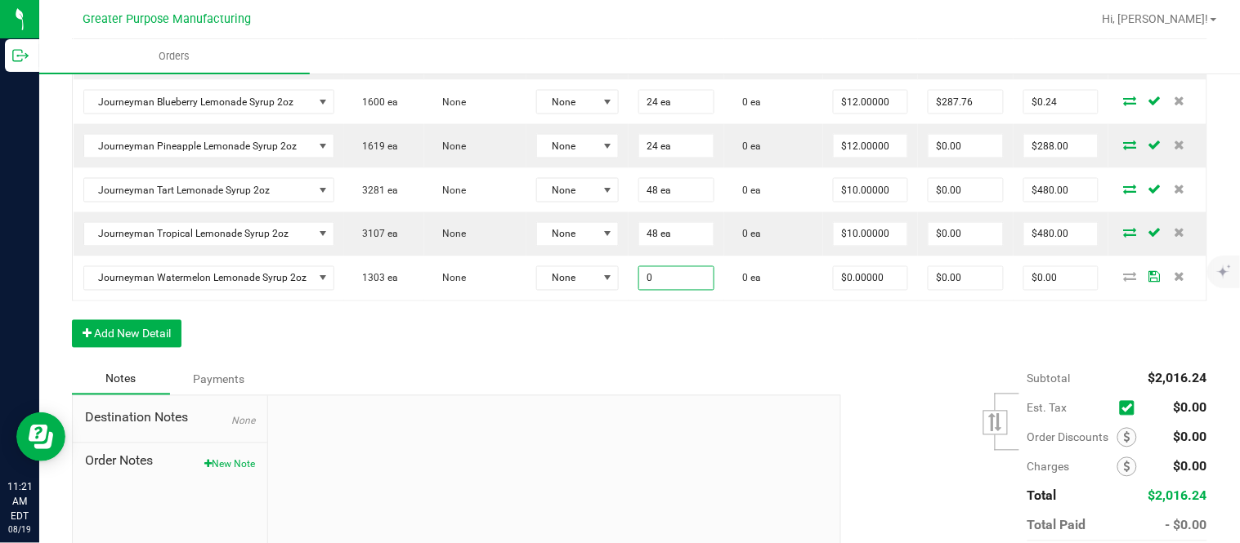
paste input "24"
type input "24 ea"
type input "$0.00000"
type input "$0.00"
type input "0"
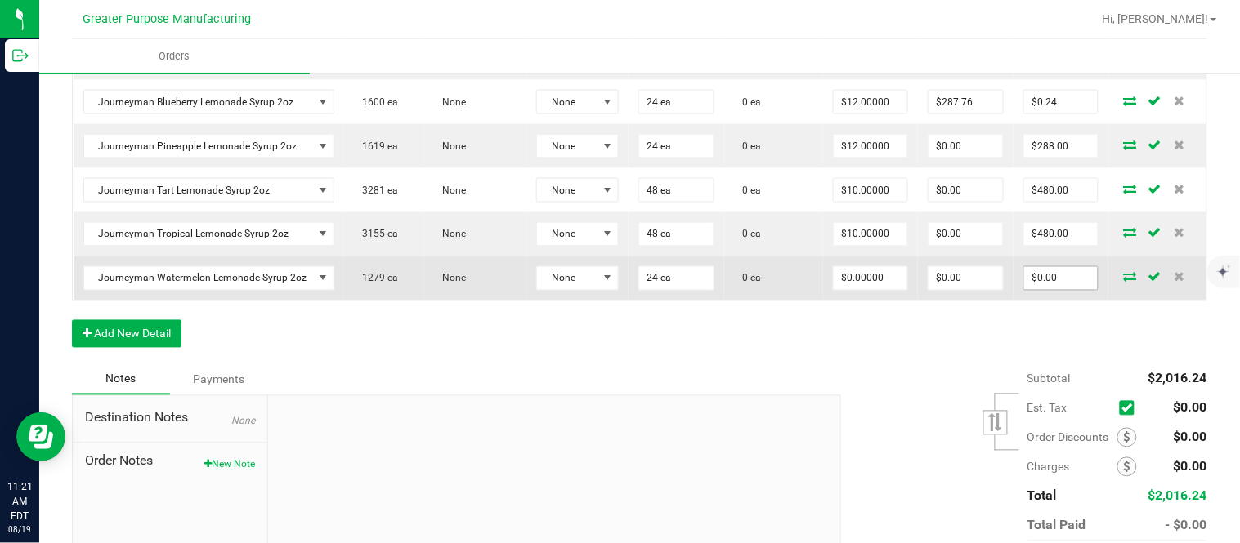
click at [617, 290] on input "$0.00" at bounding box center [1061, 278] width 74 height 23
paste input "288"
type input "288"
type input "$12.00000"
type input "$288.00"
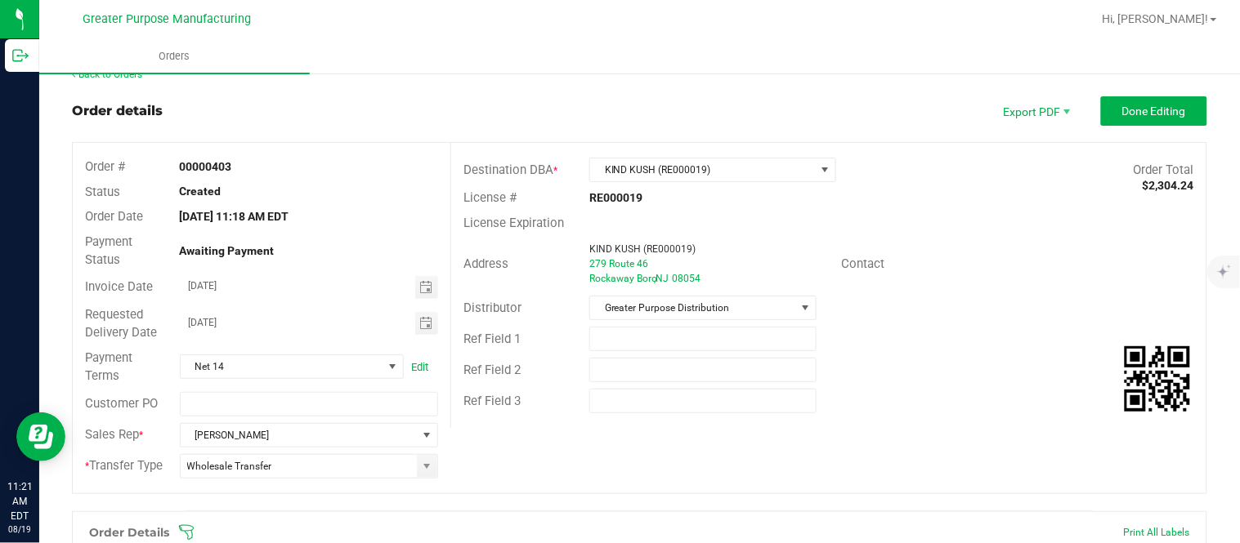
scroll to position [0, 0]
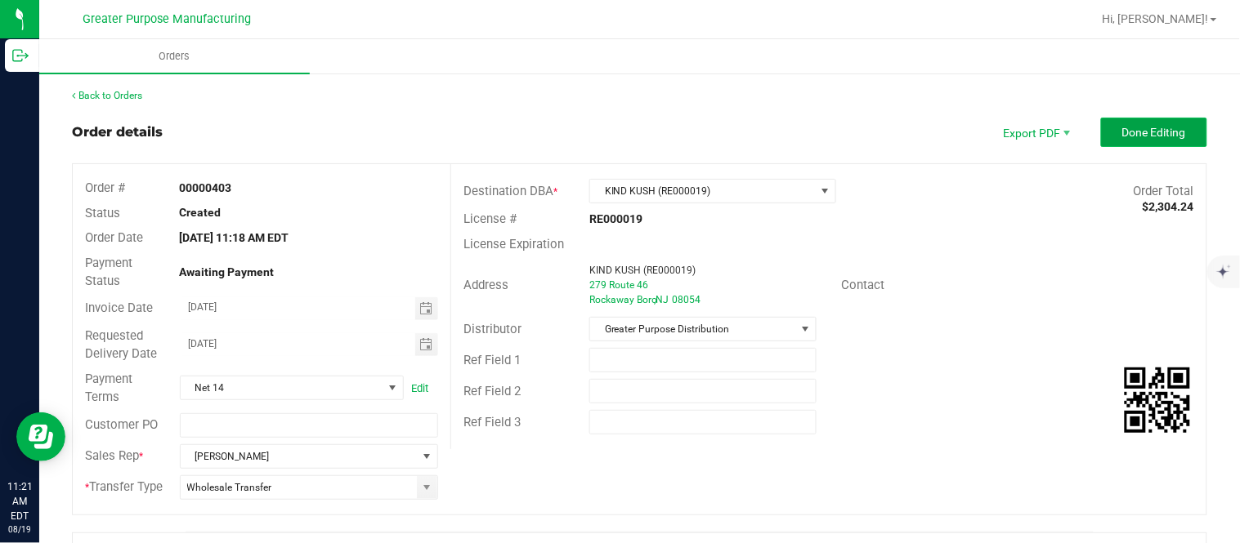
click at [617, 139] on button "Done Editing" at bounding box center [1154, 132] width 106 height 29
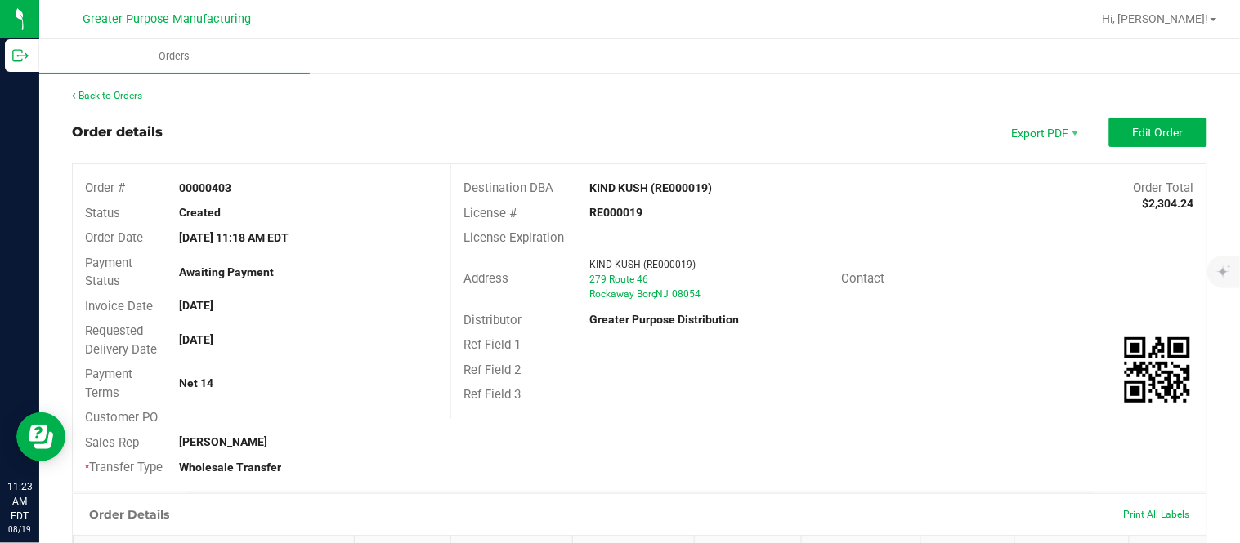
click at [137, 92] on link "Back to Orders" at bounding box center [107, 95] width 70 height 11
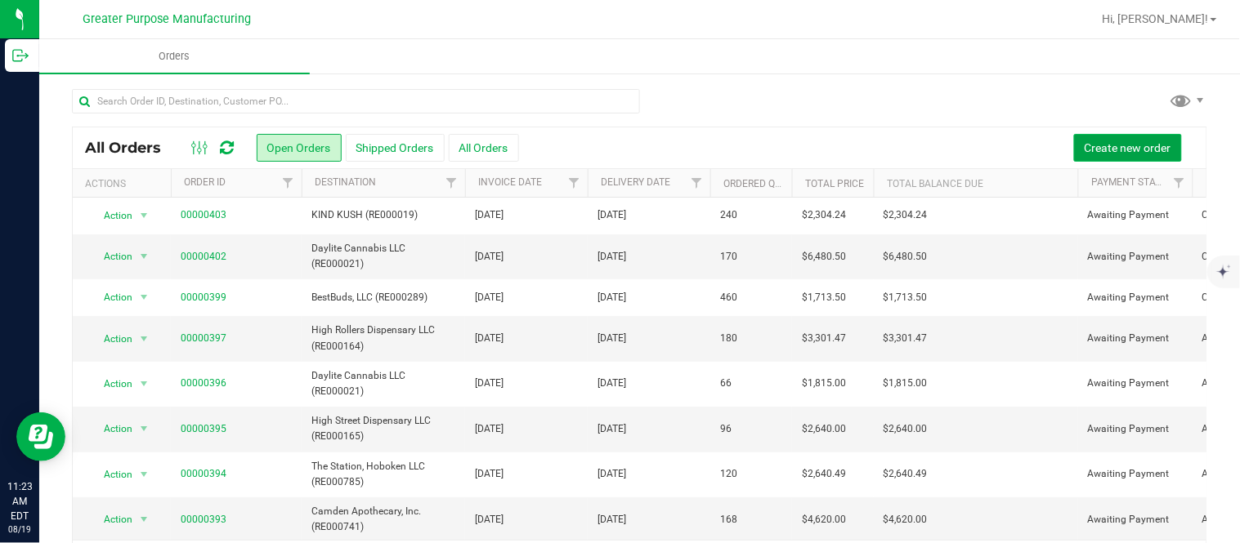
click at [617, 142] on span "Create new order" at bounding box center [1127, 147] width 87 height 13
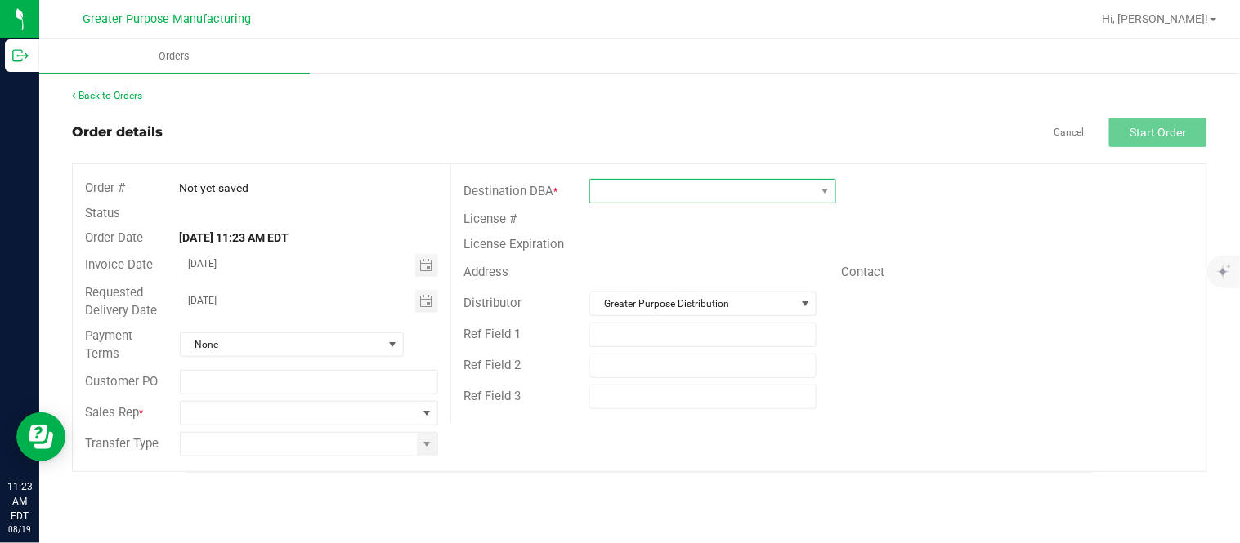
click at [617, 198] on span at bounding box center [702, 191] width 225 height 23
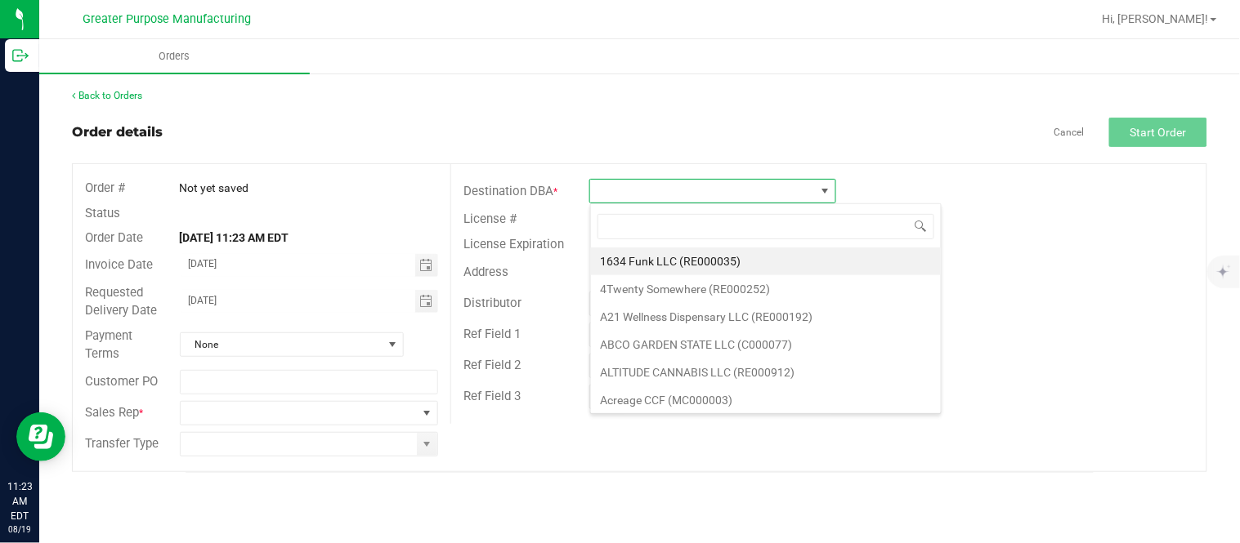
scroll to position [25, 246]
type input "RE000015"
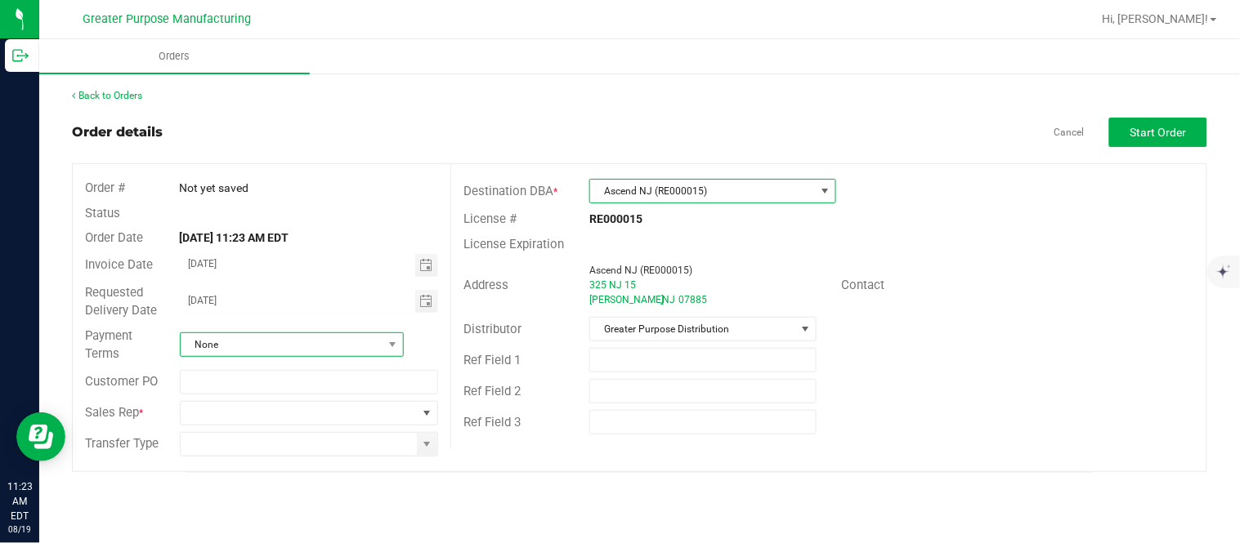
click at [286, 333] on span "None" at bounding box center [282, 344] width 202 height 23
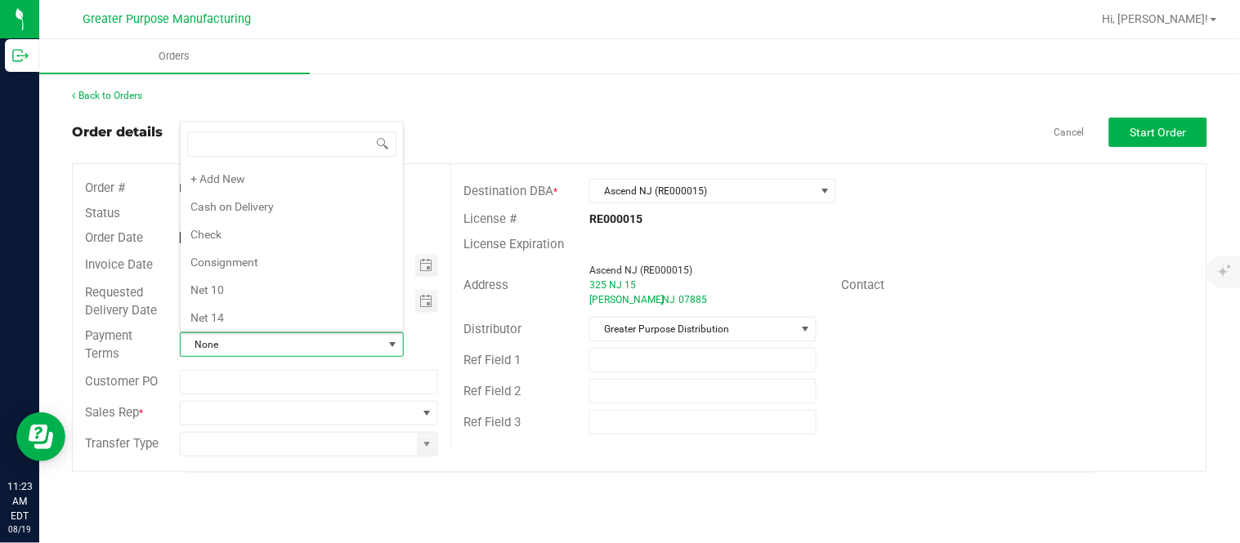
scroll to position [25, 221]
click at [284, 199] on li "Net 30" at bounding box center [292, 202] width 222 height 28
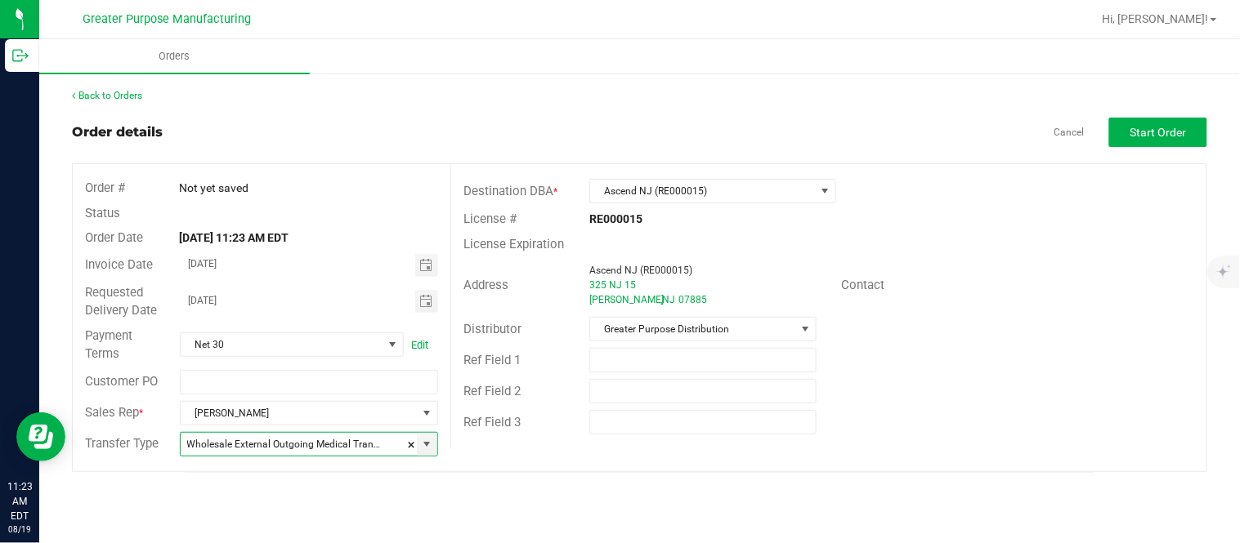
type input "Wholesale Transfer"
click at [617, 127] on span "Start Order" at bounding box center [1158, 132] width 56 height 13
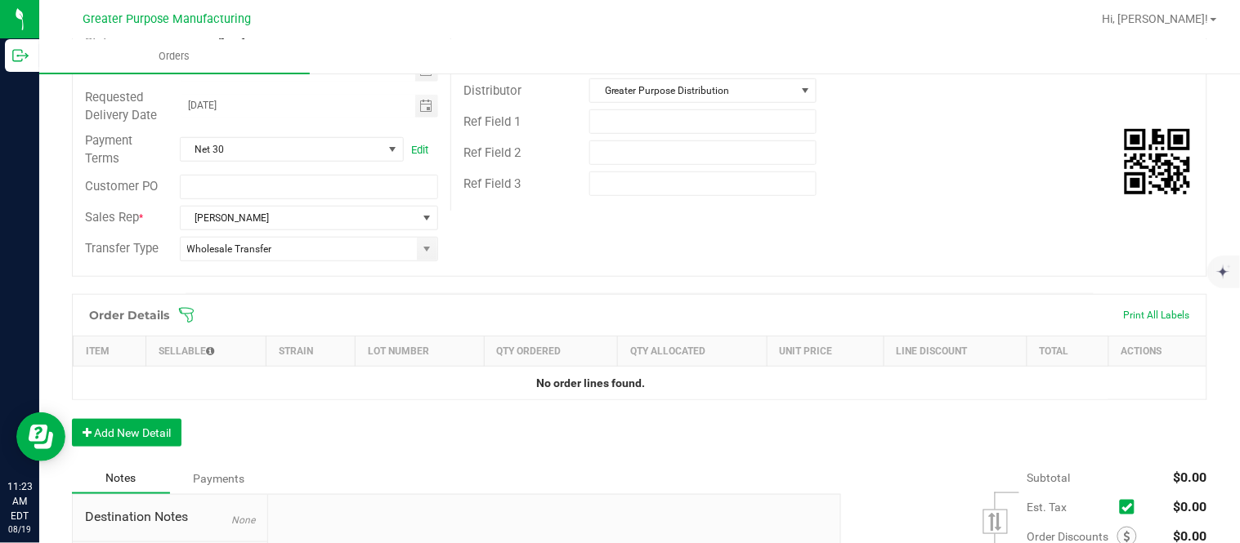
scroll to position [302, 0]
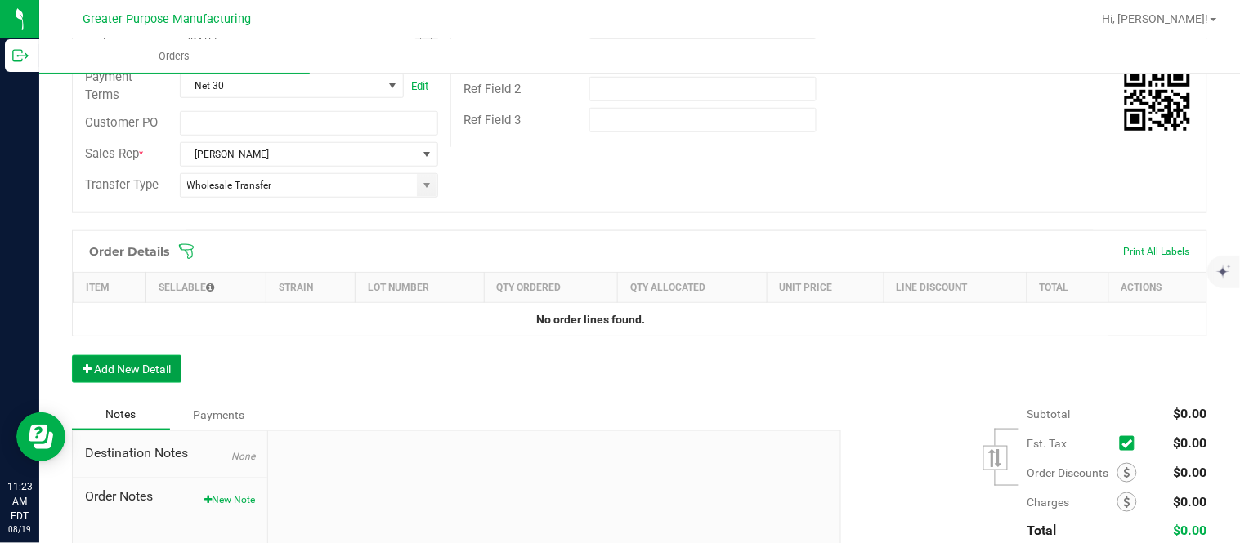
click at [136, 370] on button "Add New Detail" at bounding box center [126, 369] width 109 height 28
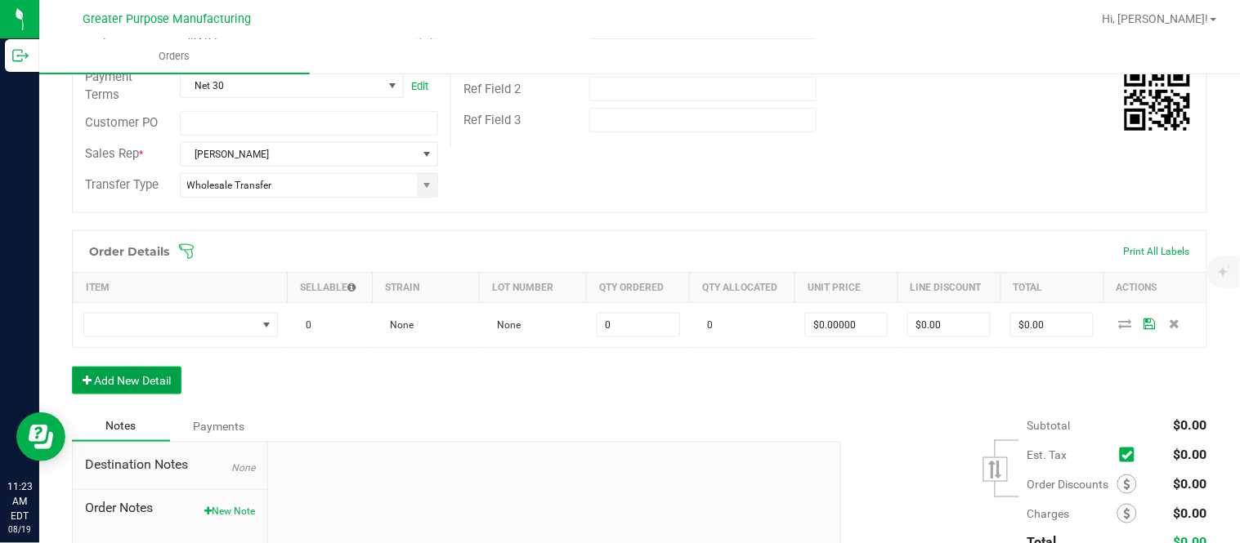
click at [72, 367] on button "Add New Detail" at bounding box center [126, 381] width 109 height 28
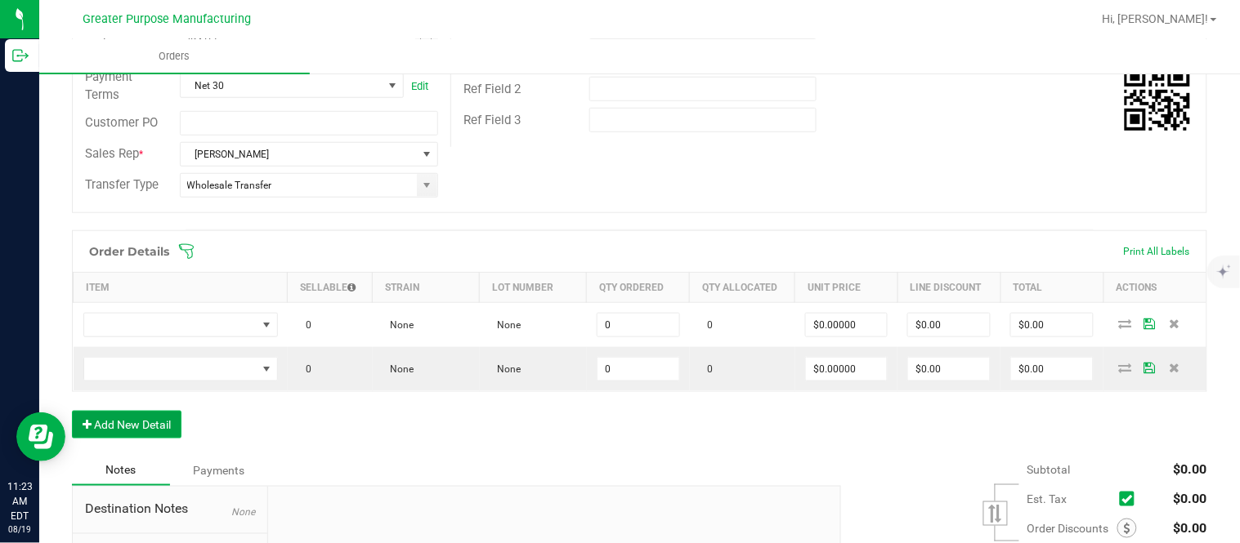
click at [72, 411] on button "Add New Detail" at bounding box center [126, 425] width 109 height 28
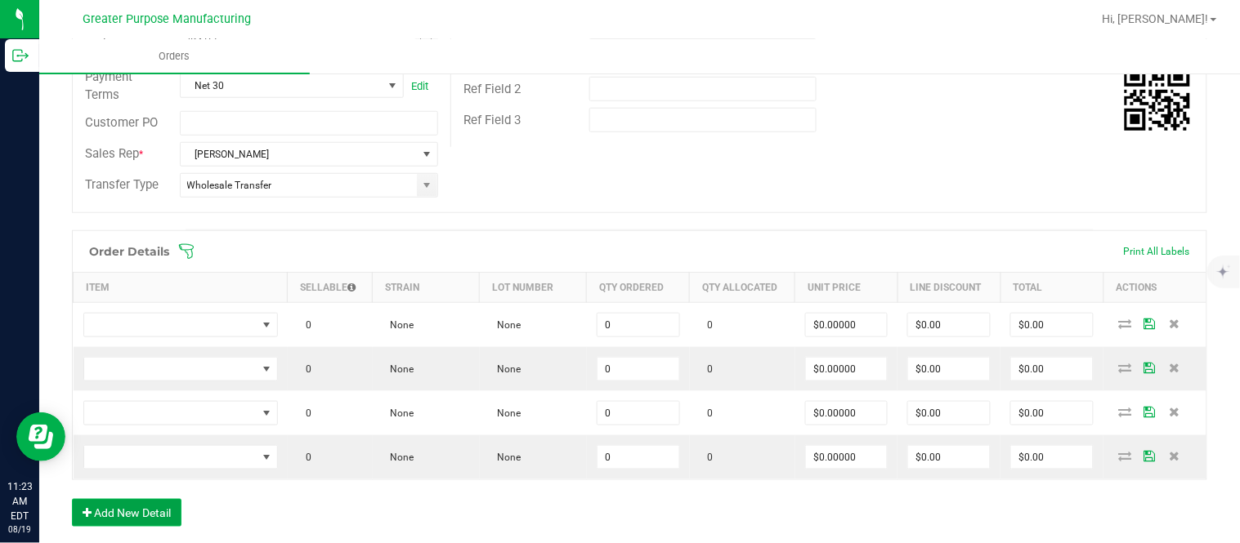
click at [72, 499] on button "Add New Detail" at bounding box center [126, 513] width 109 height 28
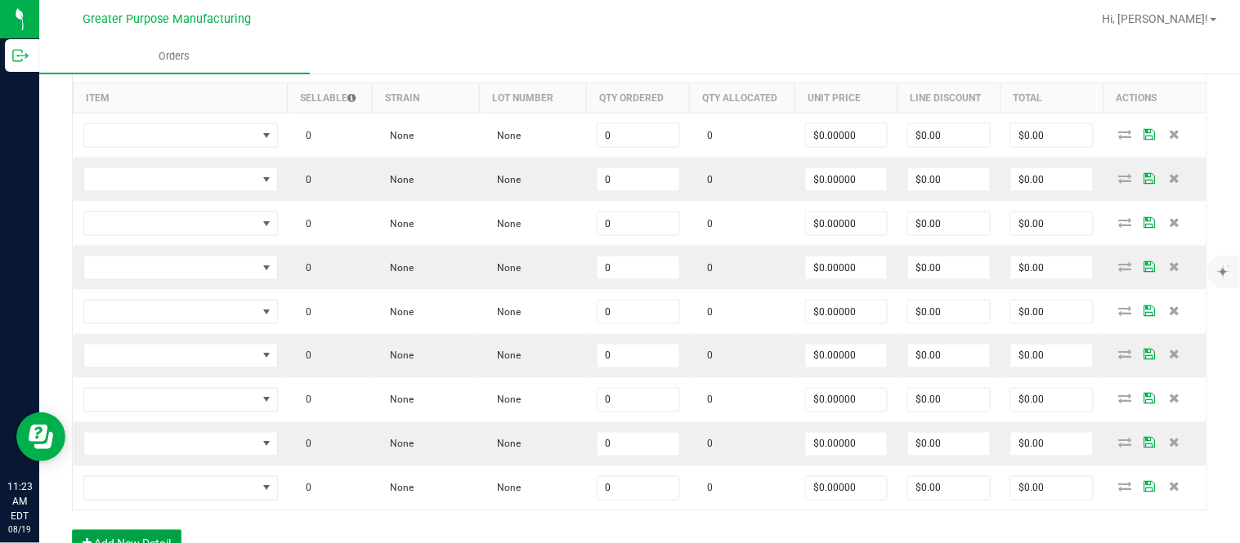
scroll to position [499, 0]
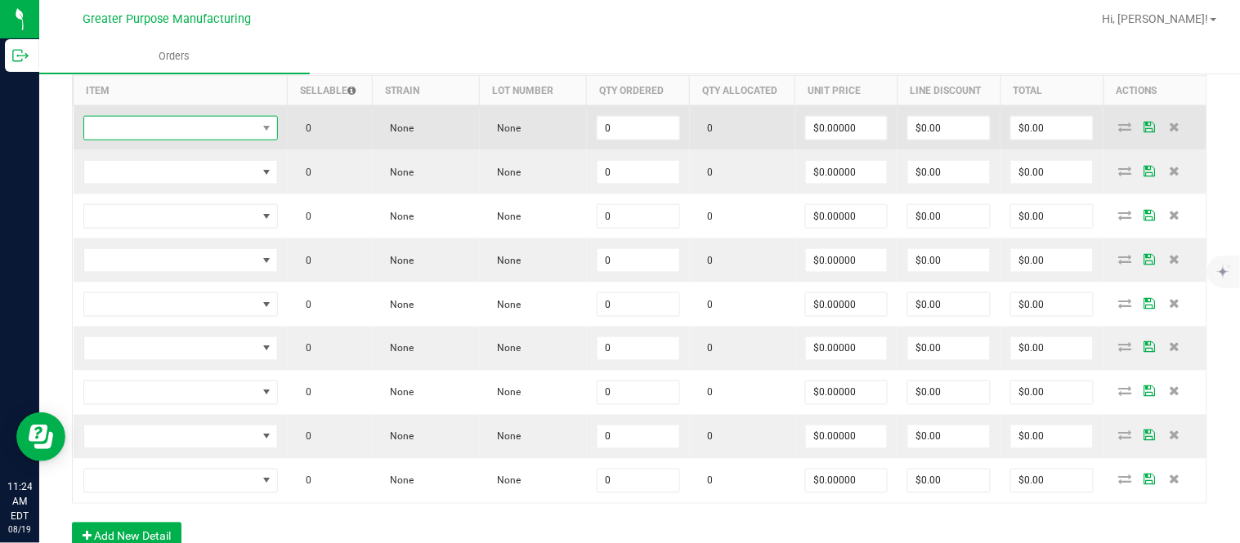
click at [173, 124] on span "NO DATA FOUND" at bounding box center [170, 128] width 172 height 23
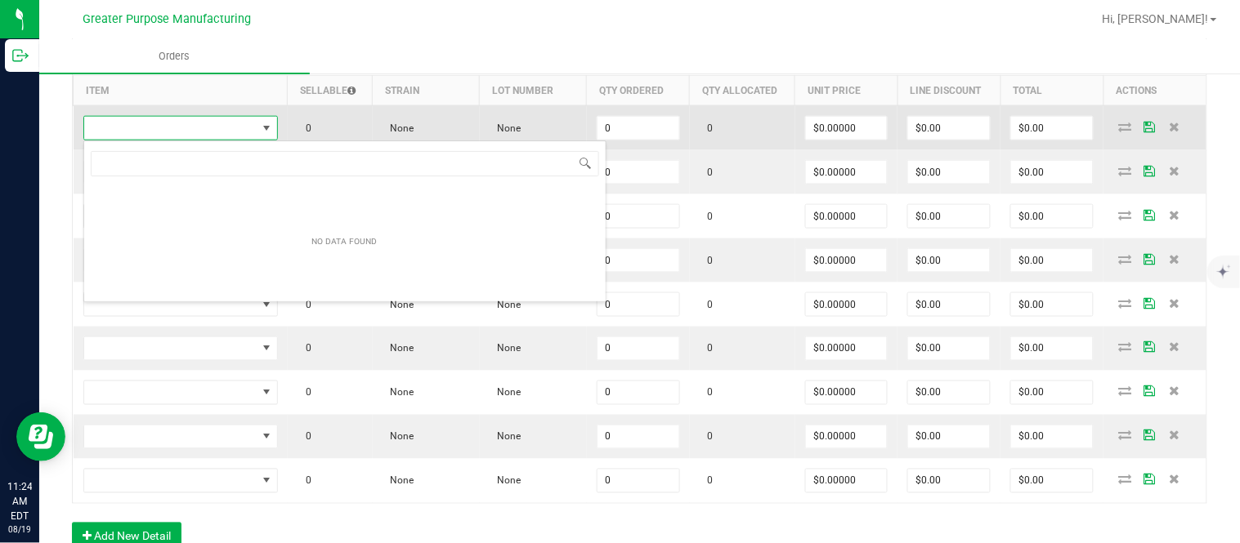
scroll to position [25, 192]
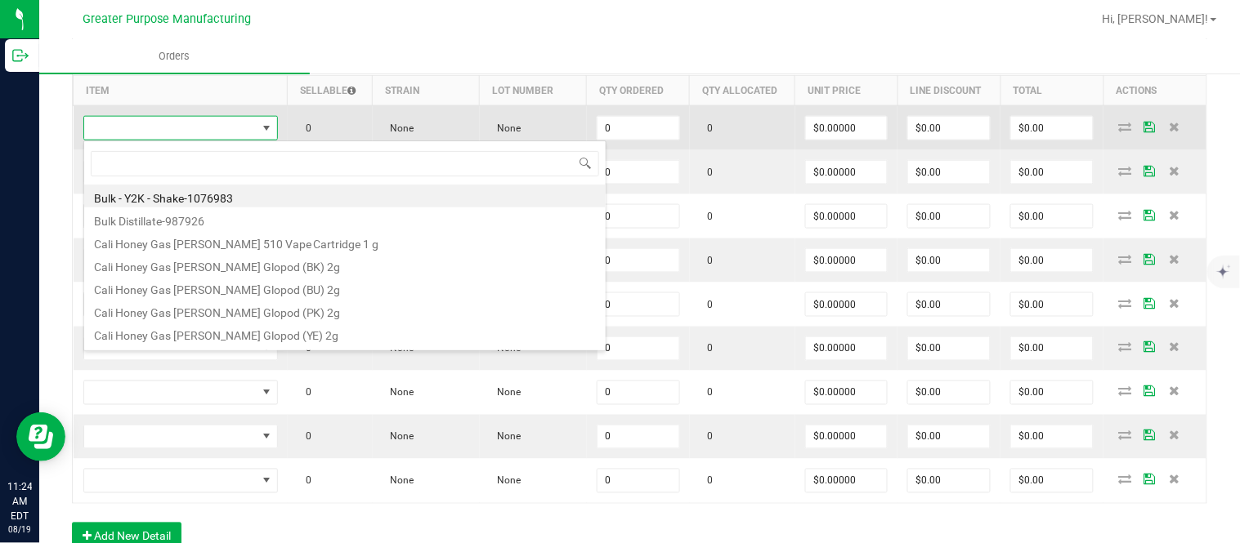
type input "1.37.61.470.0"
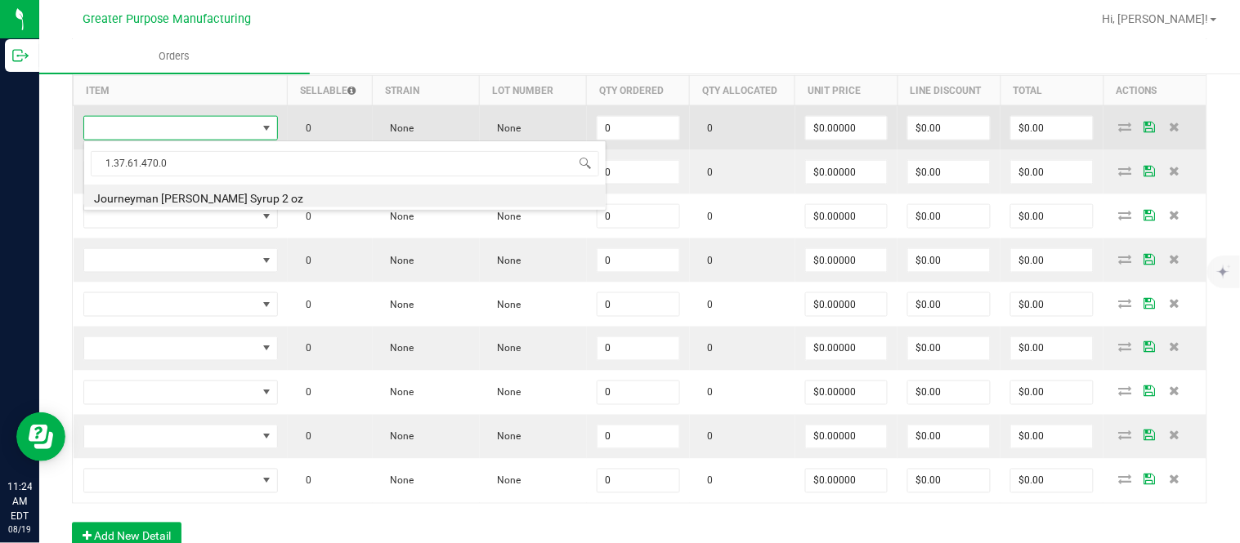
type input "0 ea"
type input "$10.00000"
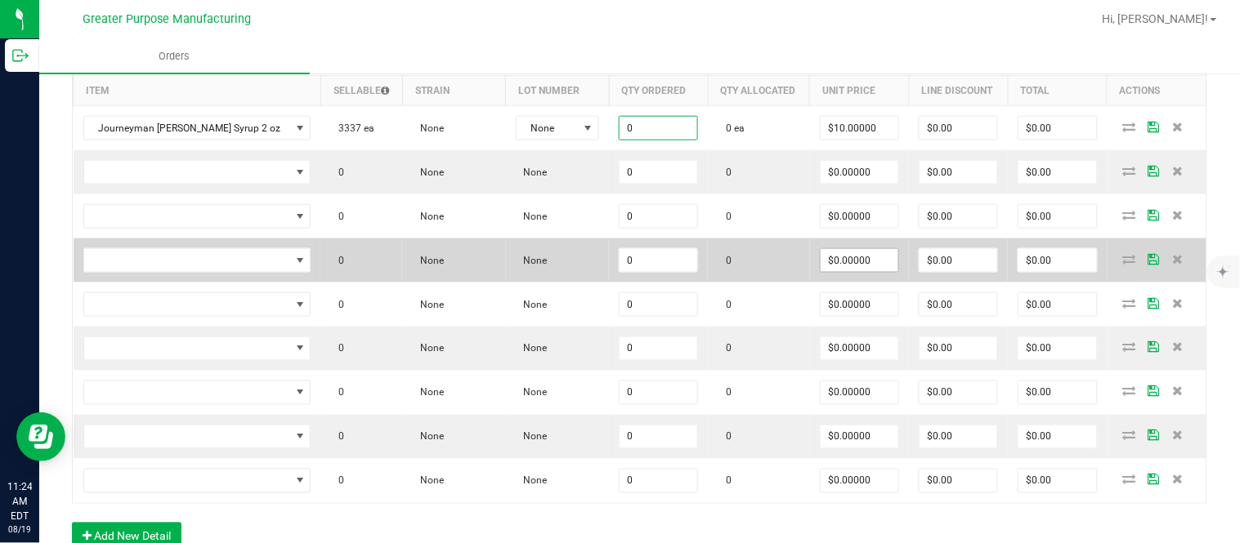
paste input "24"
type input "24"
type input "10"
type input "24 ea"
type input "$240.00"
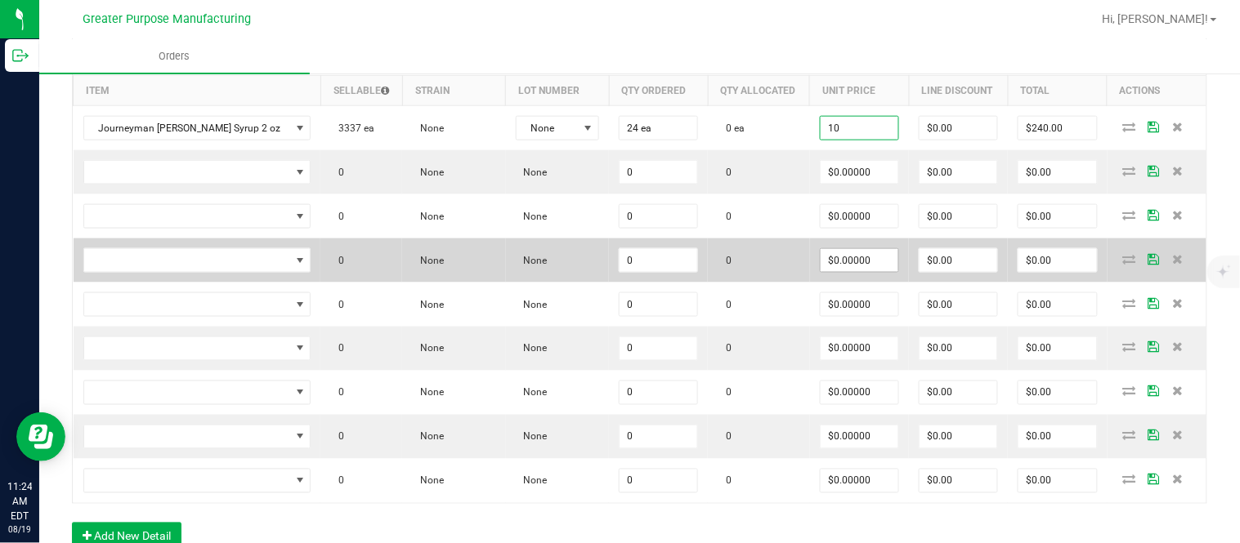
type input "$10.00000"
type input "$0.00"
type input "$240.00"
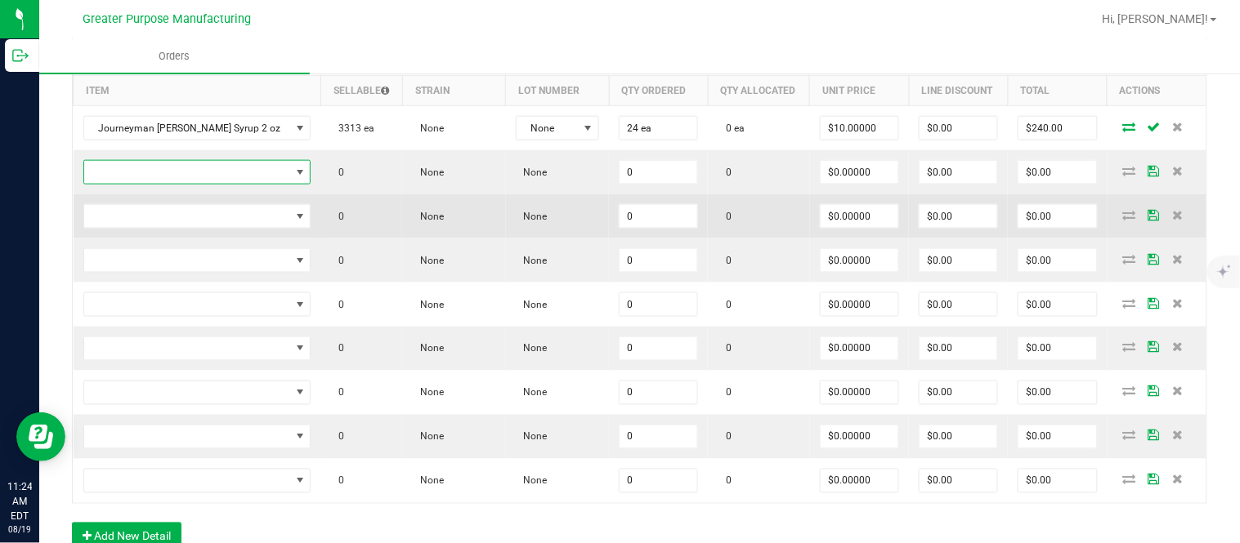
scroll to position [511, 0]
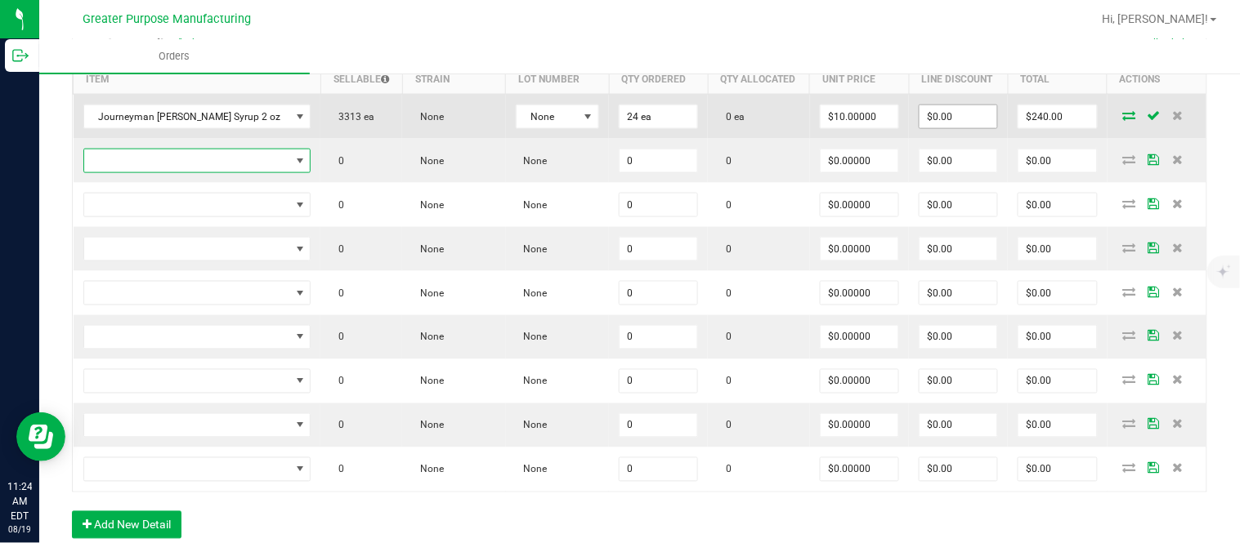
click at [617, 127] on input "$0.00" at bounding box center [958, 116] width 78 height 23
paste input "24"
type input "$24.00"
type input "$216.00"
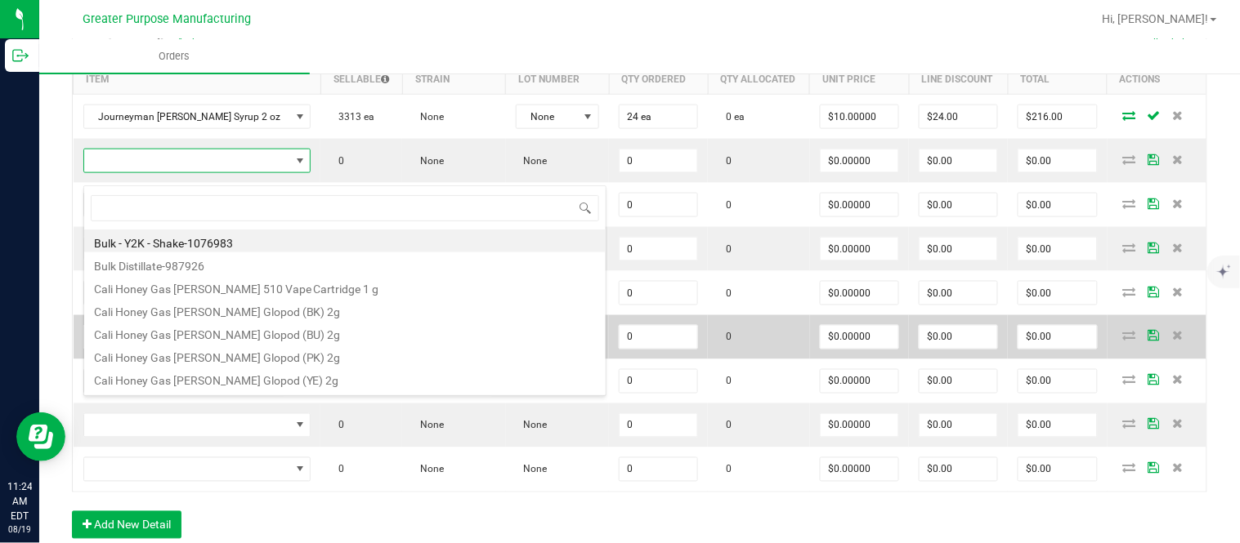
scroll to position [25, 219]
type input "1.37.61.470.0"
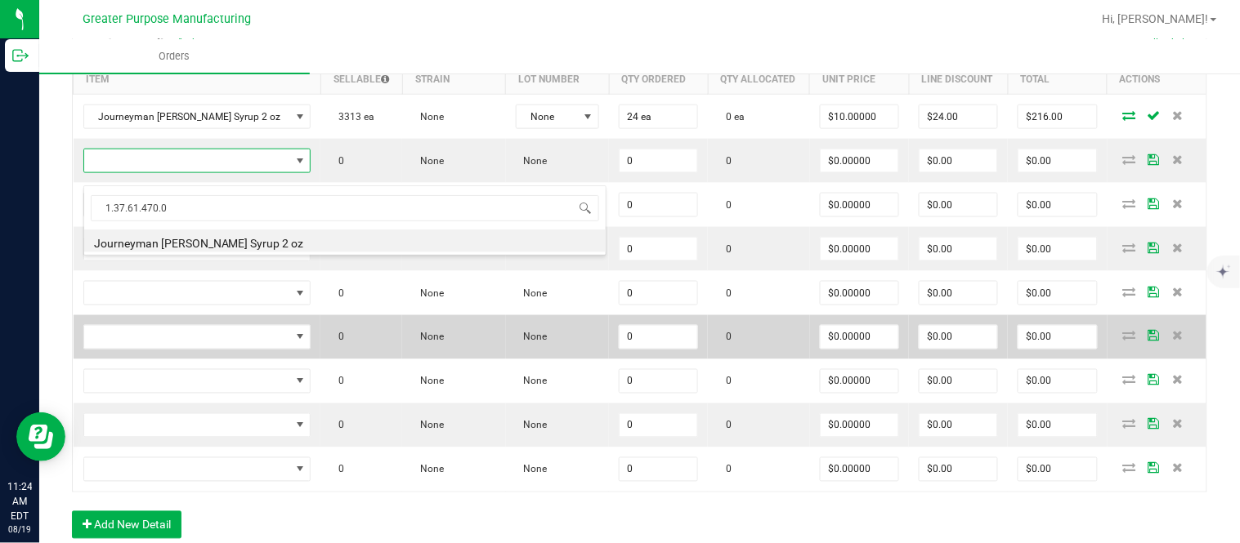
type input "0 ea"
type input "$10.00000"
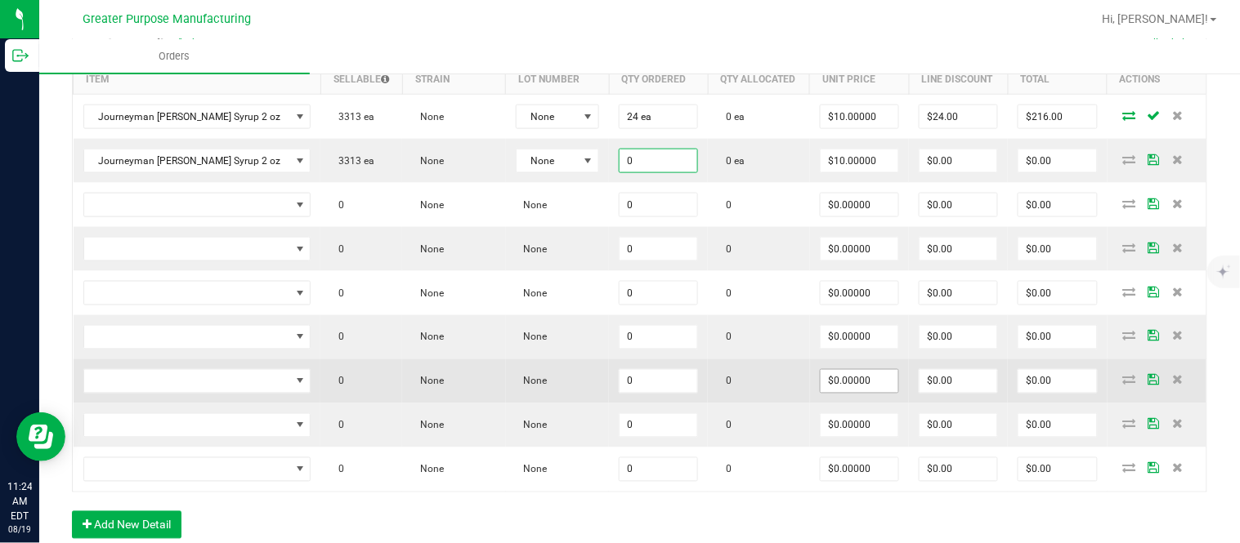
paste input "24"
type input "24 ea"
type input "10"
type input "$240.00"
type input "$10.00000"
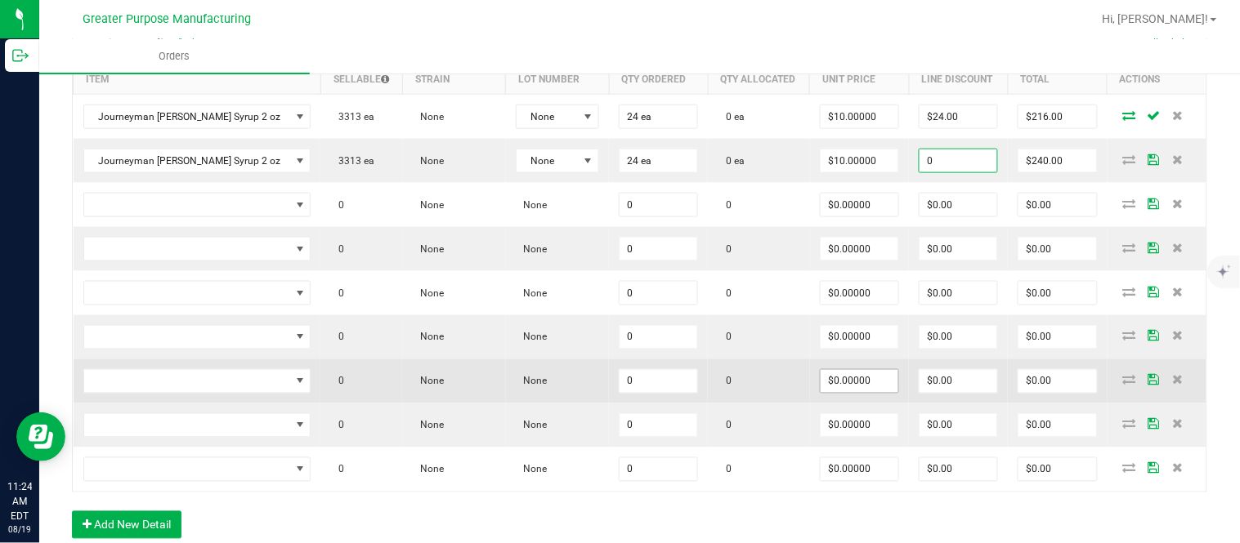
type input "$0.00"
type input "240"
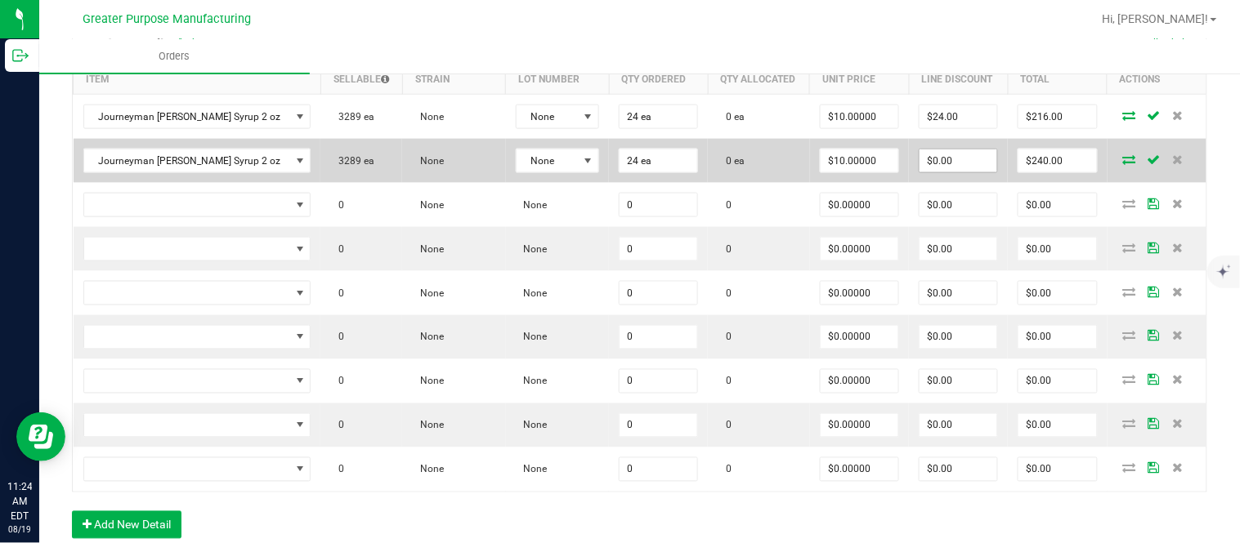
click at [617, 172] on input "$0.00" at bounding box center [958, 161] width 78 height 23
paste input "24"
type input "$24.00"
type input "216"
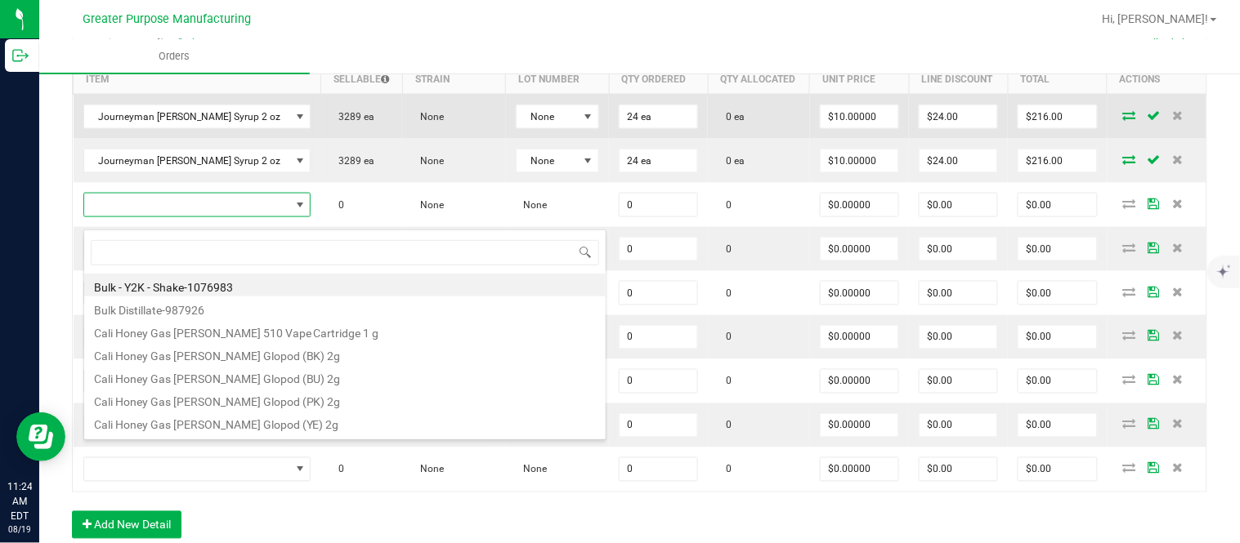
scroll to position [25, 218]
type input "1.37.61.1136.0"
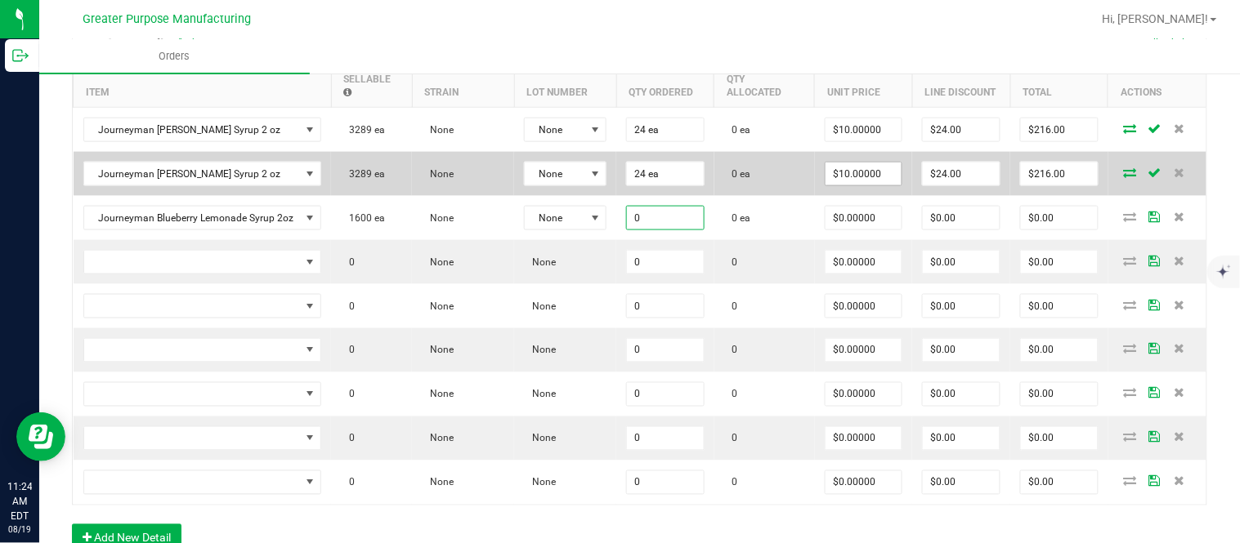
paste input "48"
type input "48 ea"
type input "$0.00000"
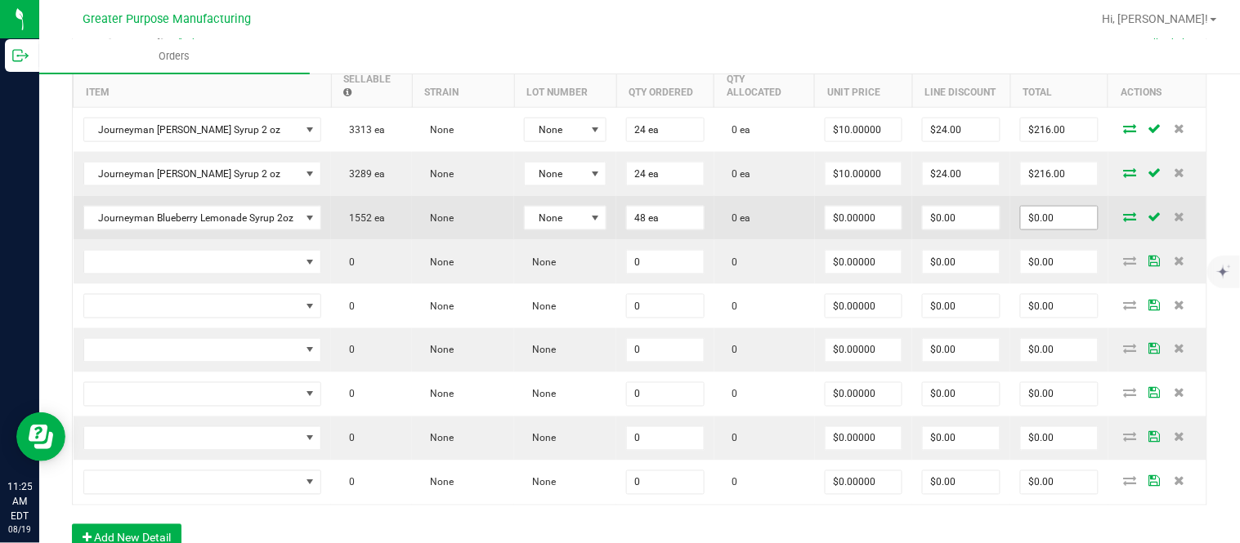
click at [617, 225] on input "$0.00" at bounding box center [1059, 218] width 77 height 23
paste input "576"
click at [617, 226] on input "$0.00" at bounding box center [961, 218] width 77 height 23
paste input "57.6"
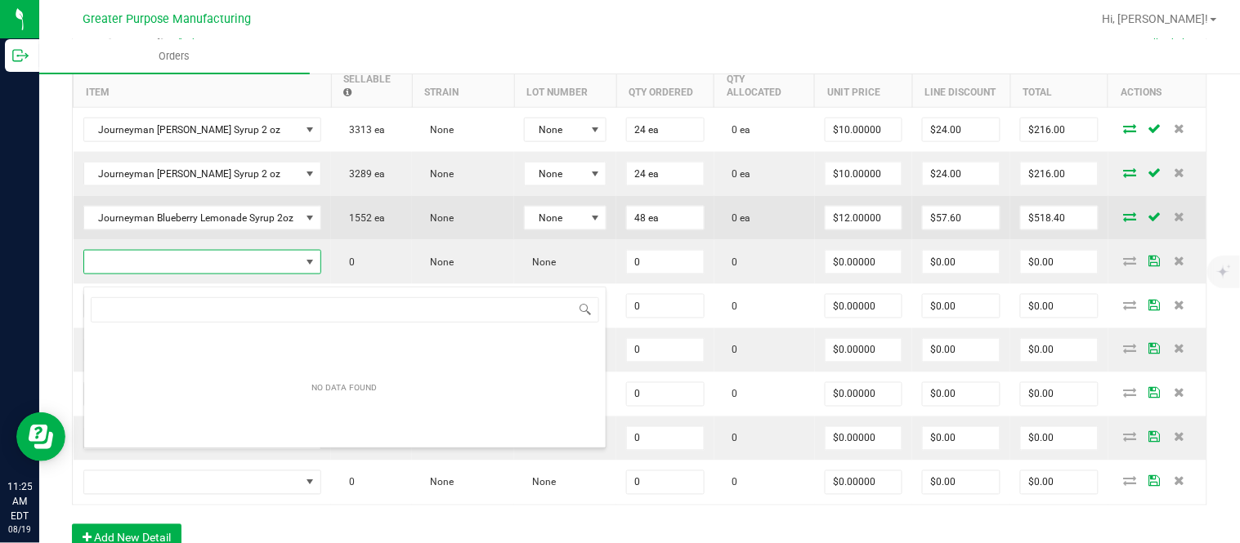
scroll to position [25, 234]
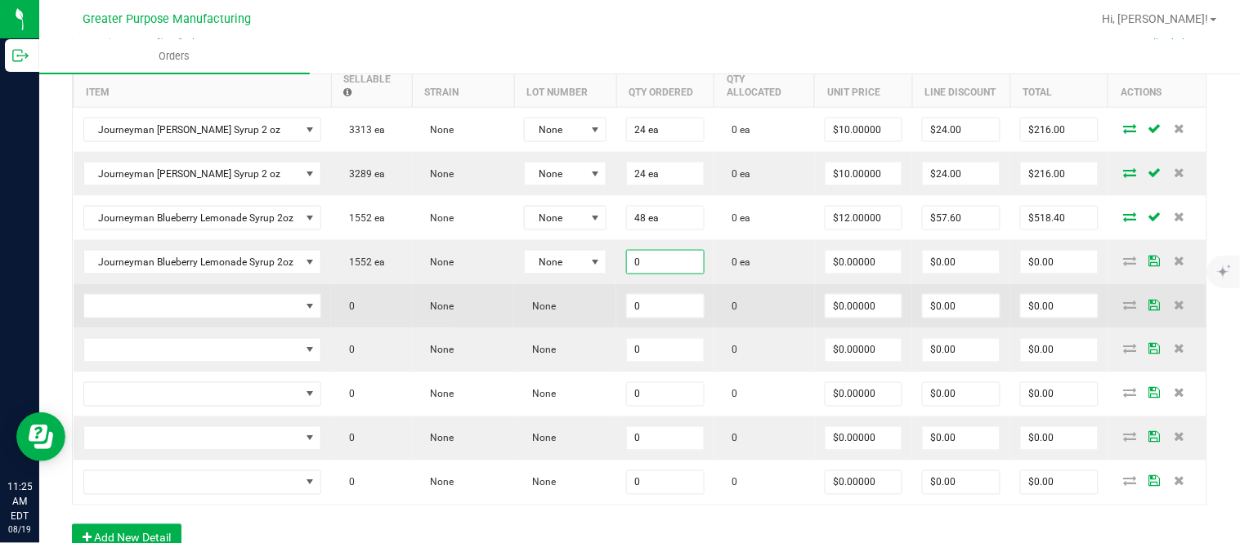
paste input "24"
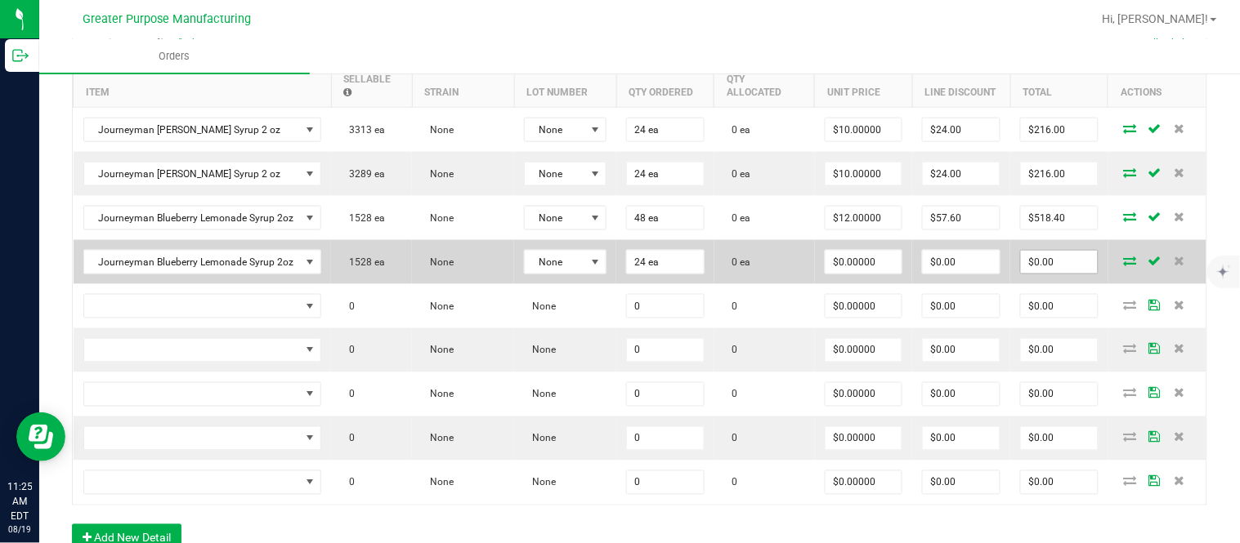
click at [617, 274] on input "$0.00" at bounding box center [1059, 262] width 77 height 23
paste input "288"
click at [617, 265] on input "$0.00" at bounding box center [961, 262] width 77 height 23
paste input "287.76"
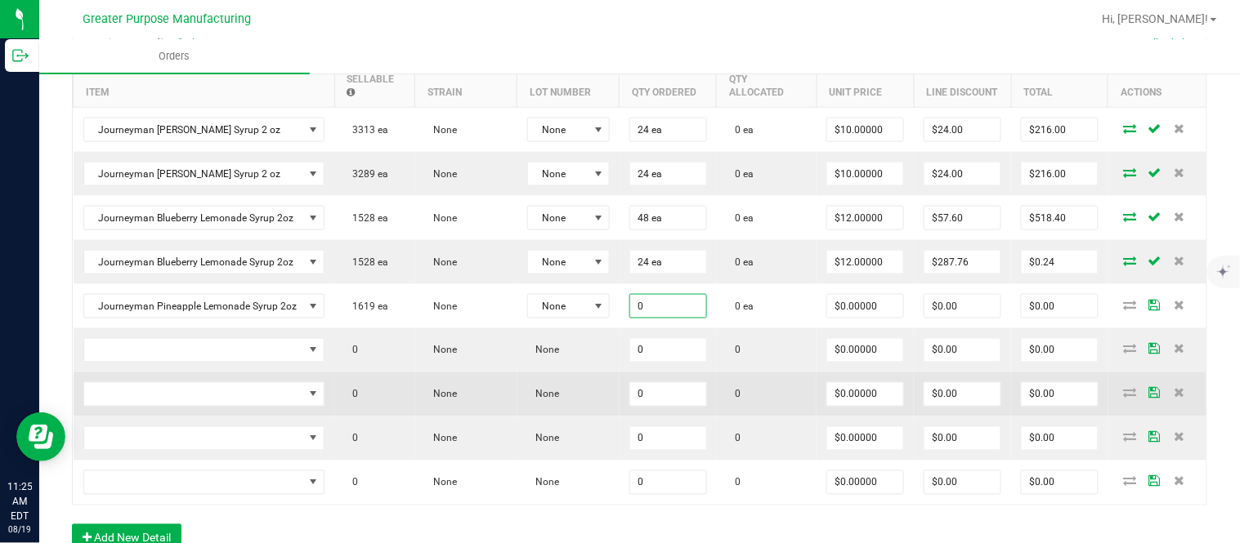
paste input "48"
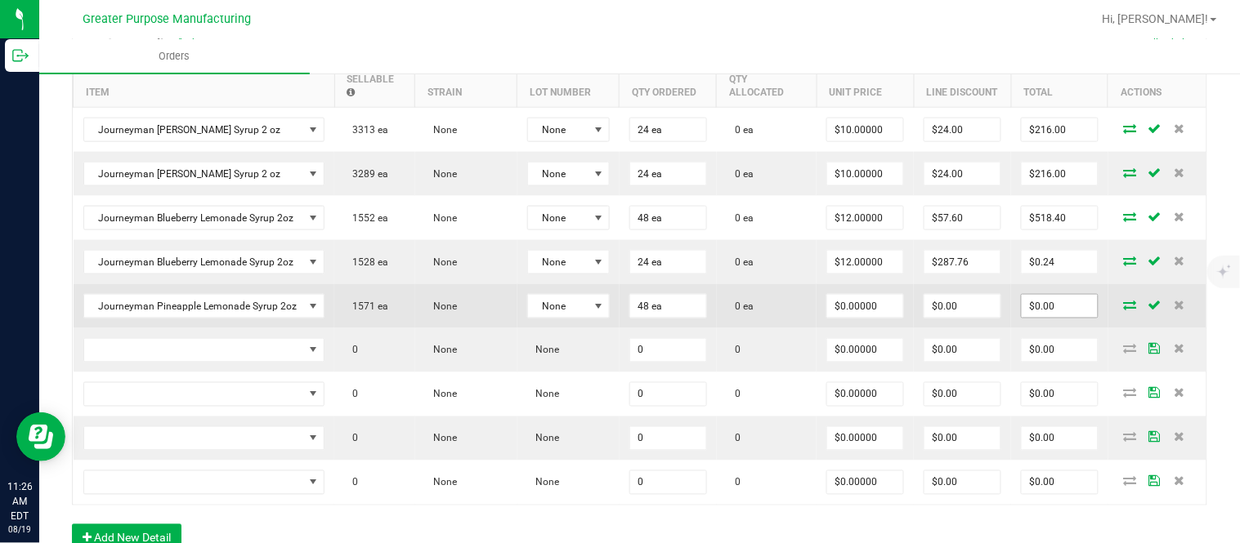
click at [617, 311] on input "$0.00" at bounding box center [1059, 306] width 76 height 23
paste input "576"
click at [617, 313] on input "$0.00" at bounding box center [962, 306] width 76 height 23
paste input "57.6"
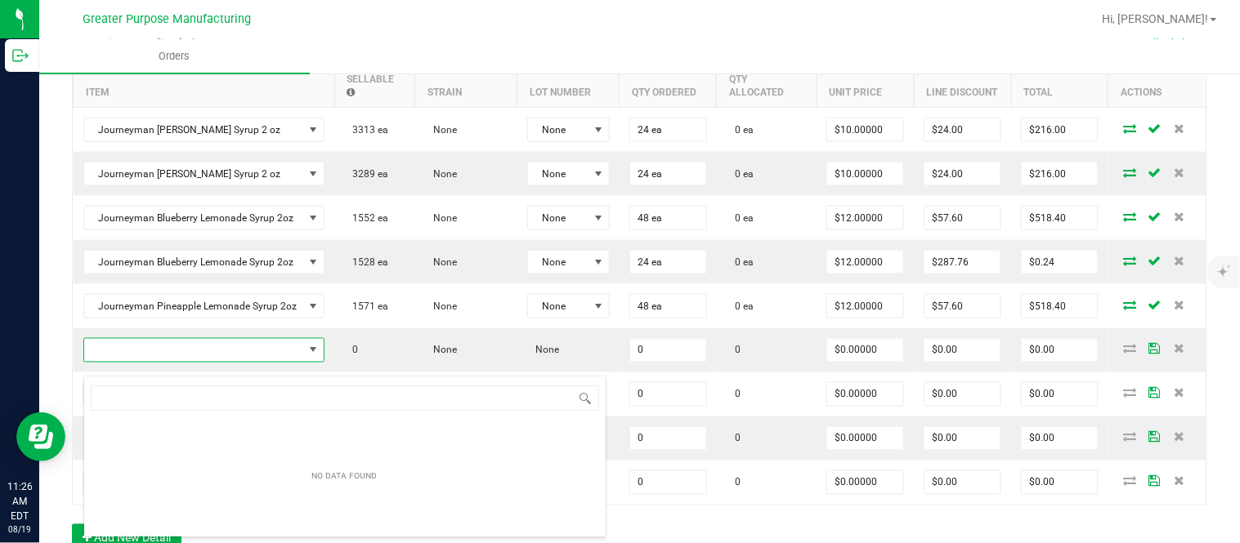
scroll to position [25, 237]
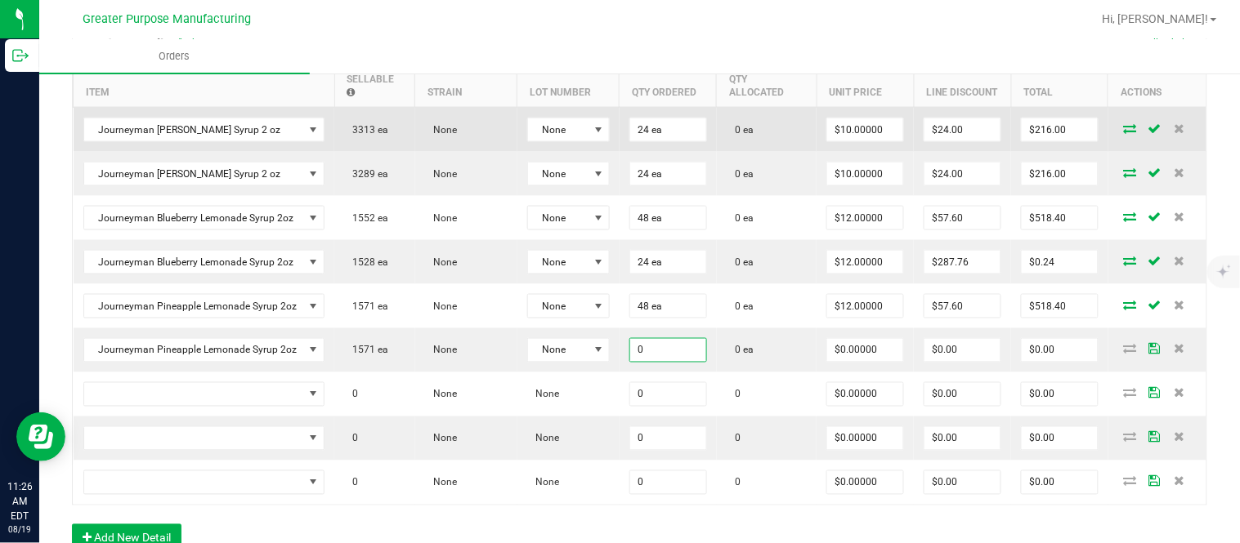
paste input "24"
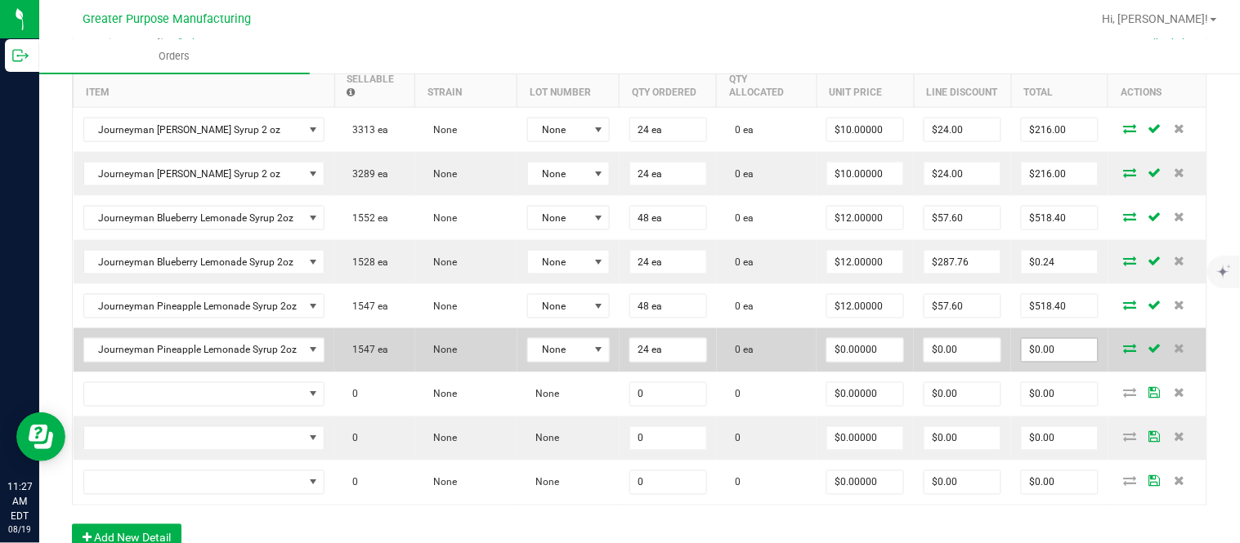
click at [617, 362] on input "$0.00" at bounding box center [1059, 350] width 76 height 23
paste input "288"
click at [617, 362] on input "$0.00" at bounding box center [962, 350] width 76 height 23
paste input "287.76"
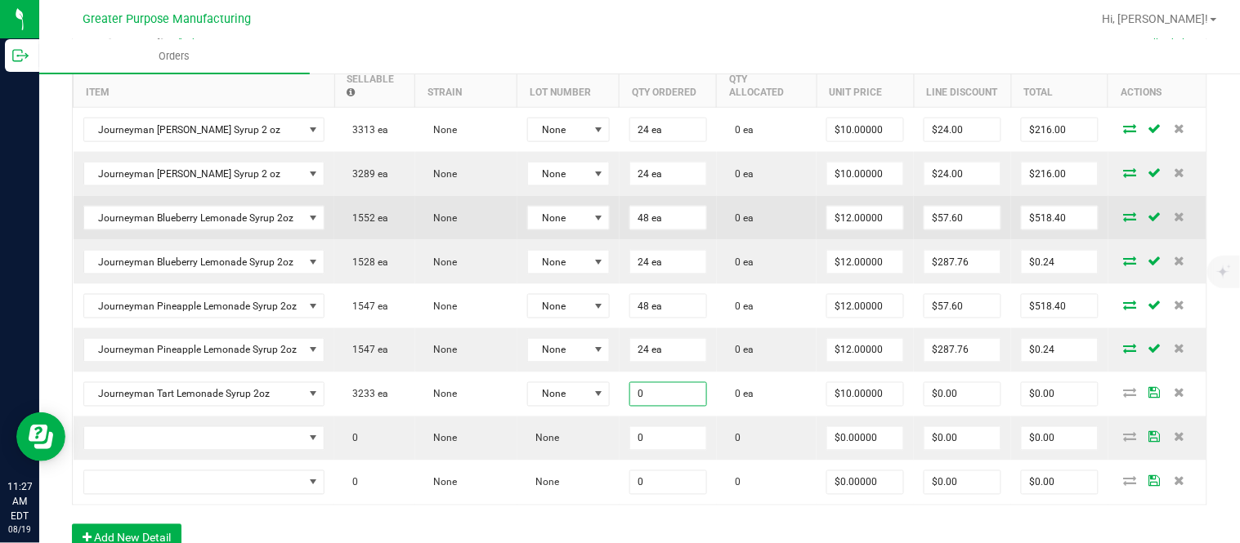
paste input "24"
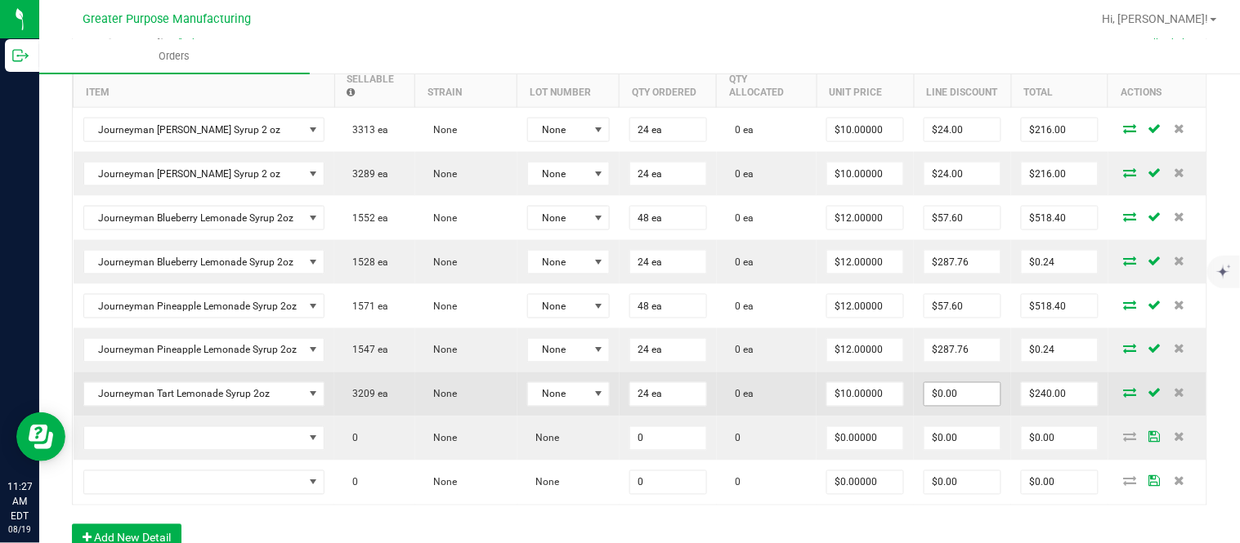
click at [617, 405] on input "$0.00" at bounding box center [962, 394] width 76 height 23
paste input "24"
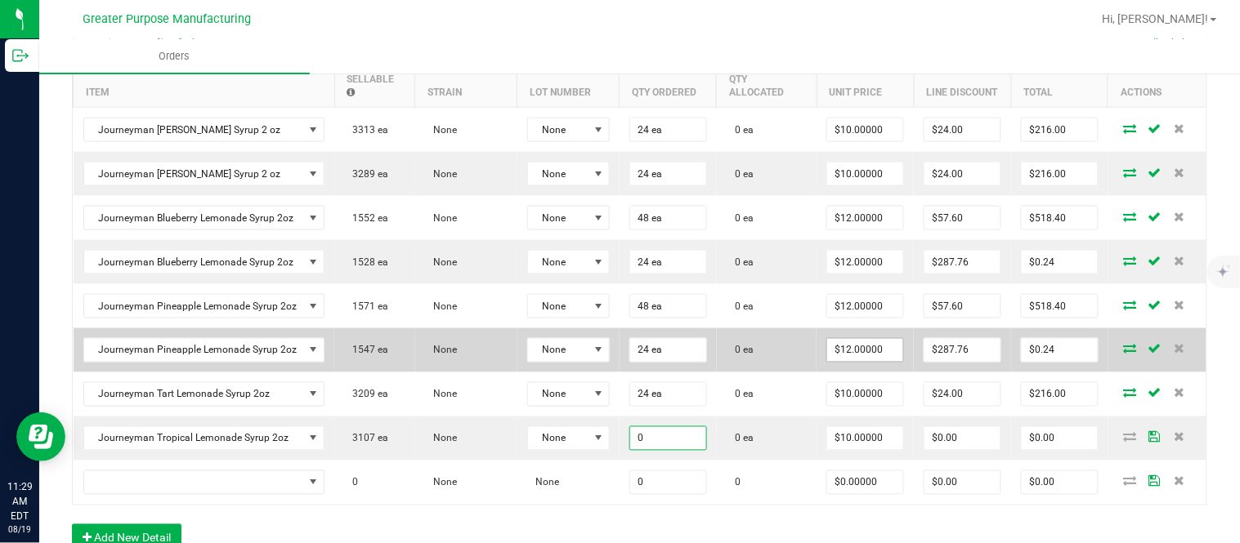
paste input "24"
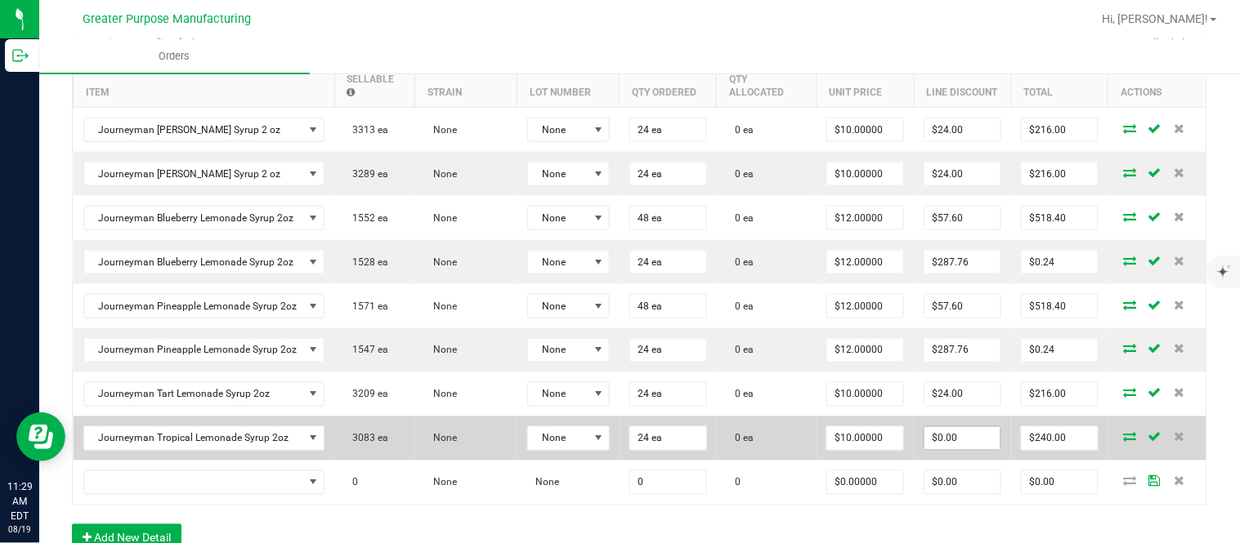
click at [617, 450] on input "$0.00" at bounding box center [962, 438] width 76 height 23
paste input "24"
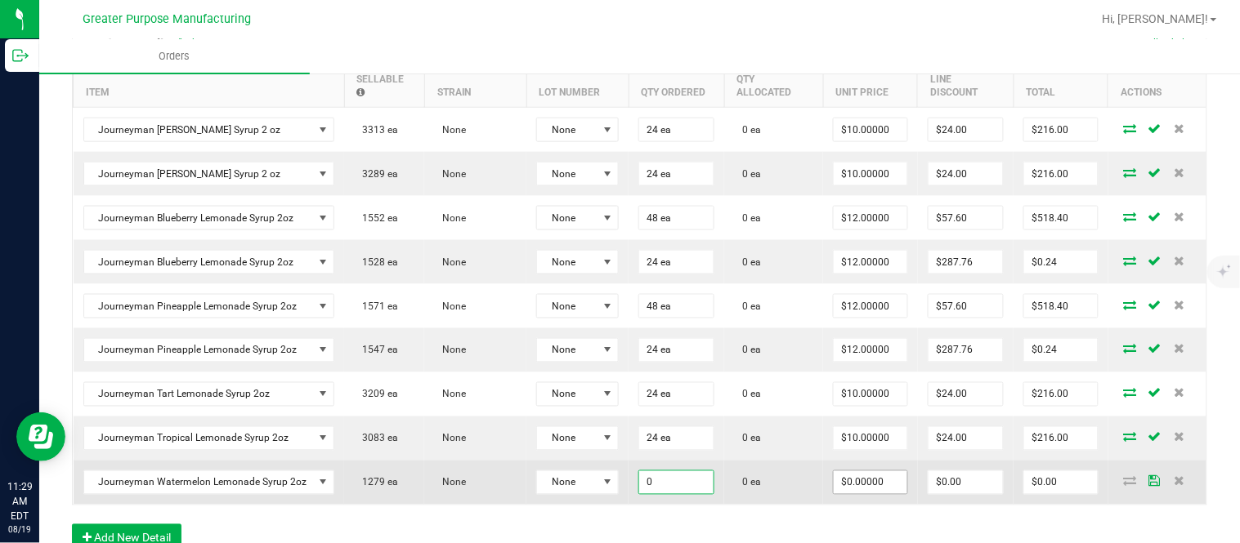
paste input "48"
click at [617, 489] on input "$0.00" at bounding box center [1061, 482] width 74 height 23
paste input "576"
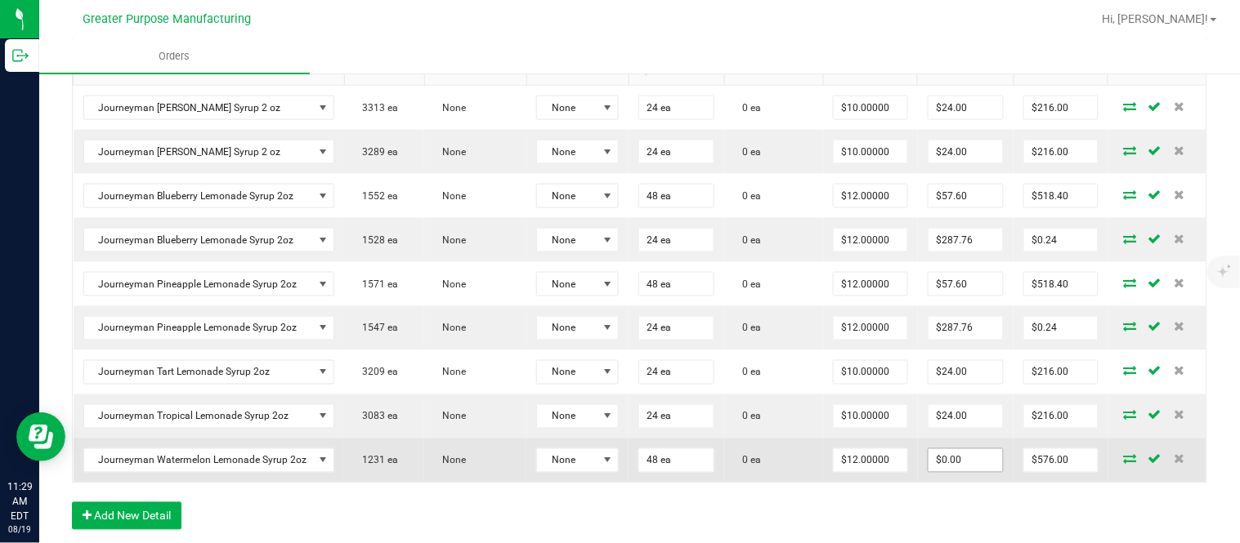
click at [617, 470] on input "$0.00" at bounding box center [965, 460] width 74 height 23
paste input "57.6"
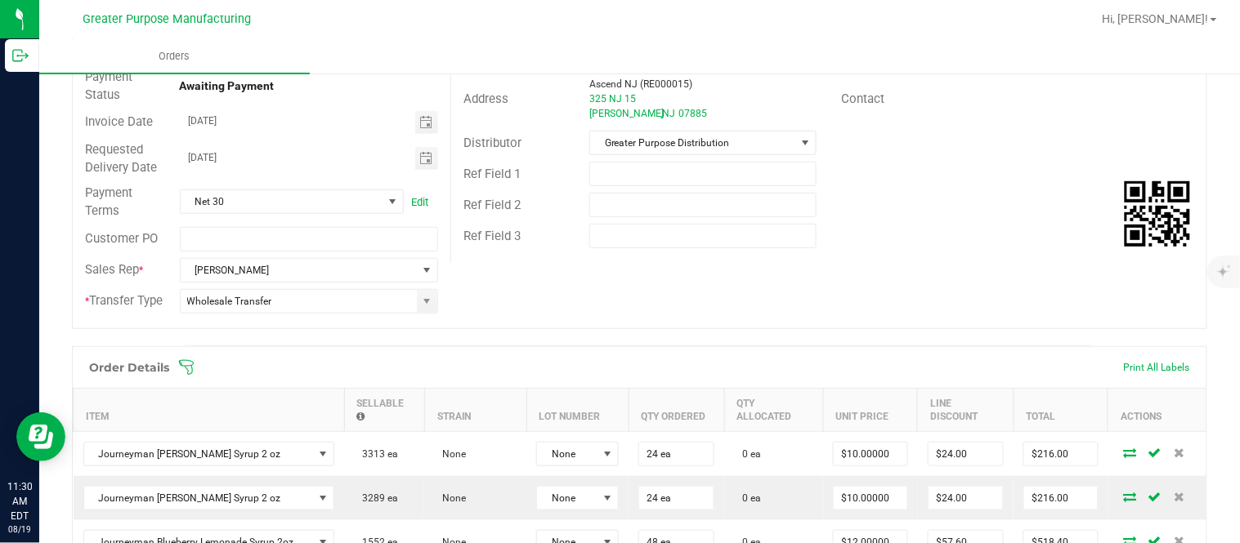
scroll to position [0, 0]
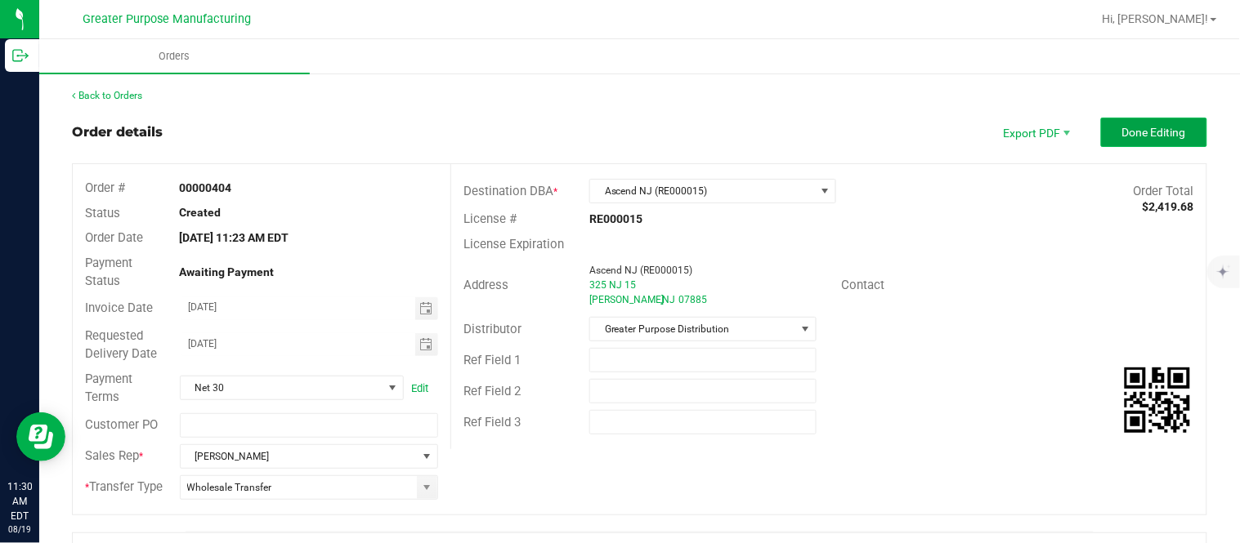
click at [617, 126] on span "Done Editing" at bounding box center [1154, 132] width 64 height 13
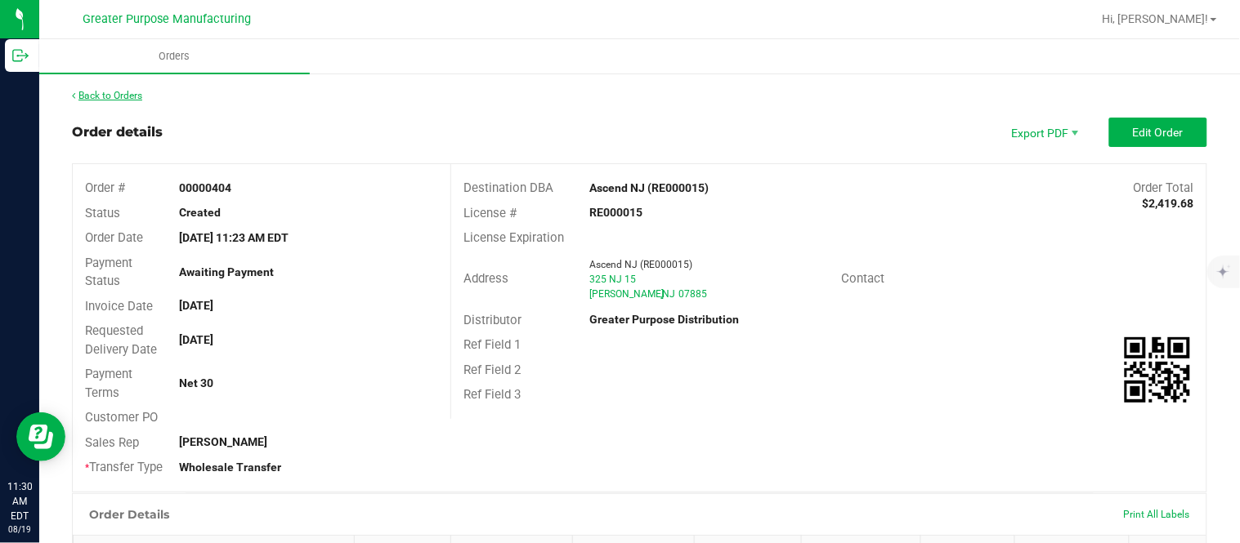
click at [120, 92] on link "Back to Orders" at bounding box center [107, 95] width 70 height 11
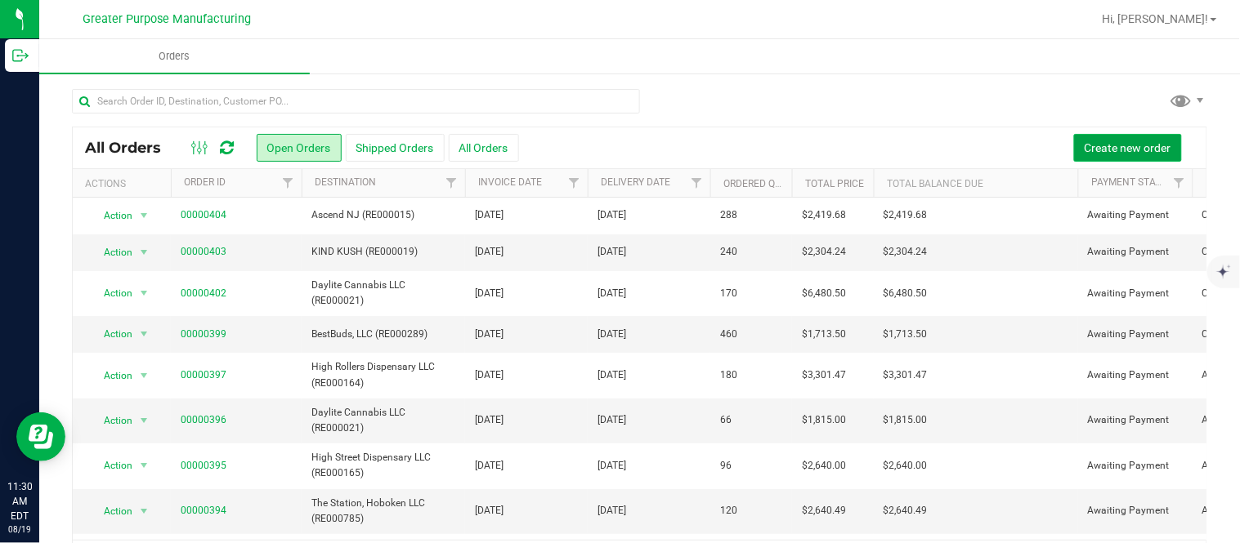
click at [617, 141] on span "Create new order" at bounding box center [1127, 147] width 87 height 13
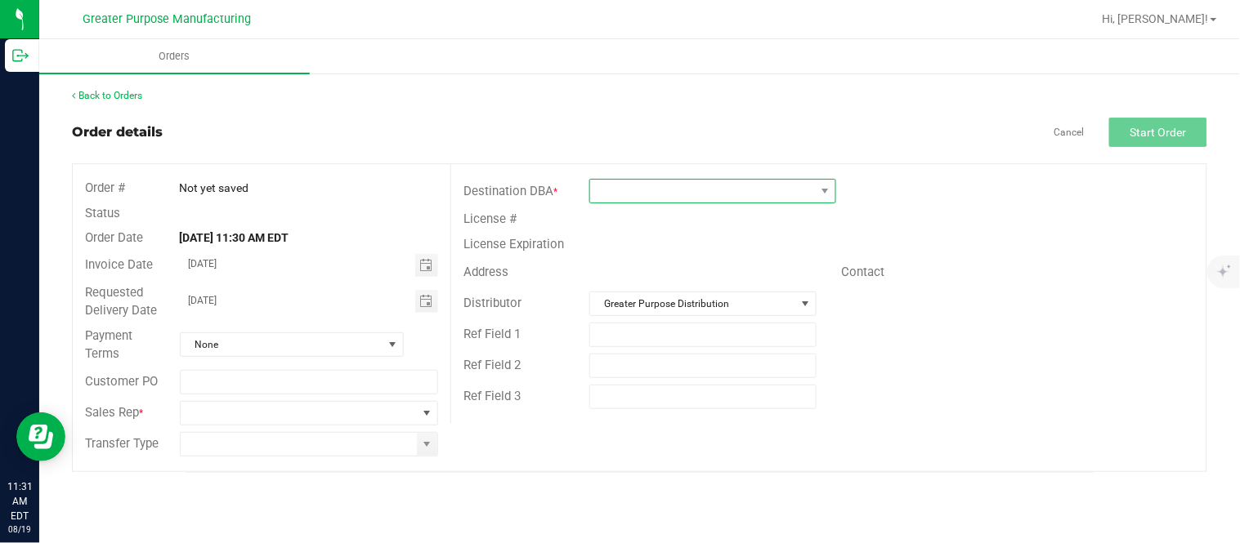
click at [617, 190] on span at bounding box center [702, 191] width 225 height 23
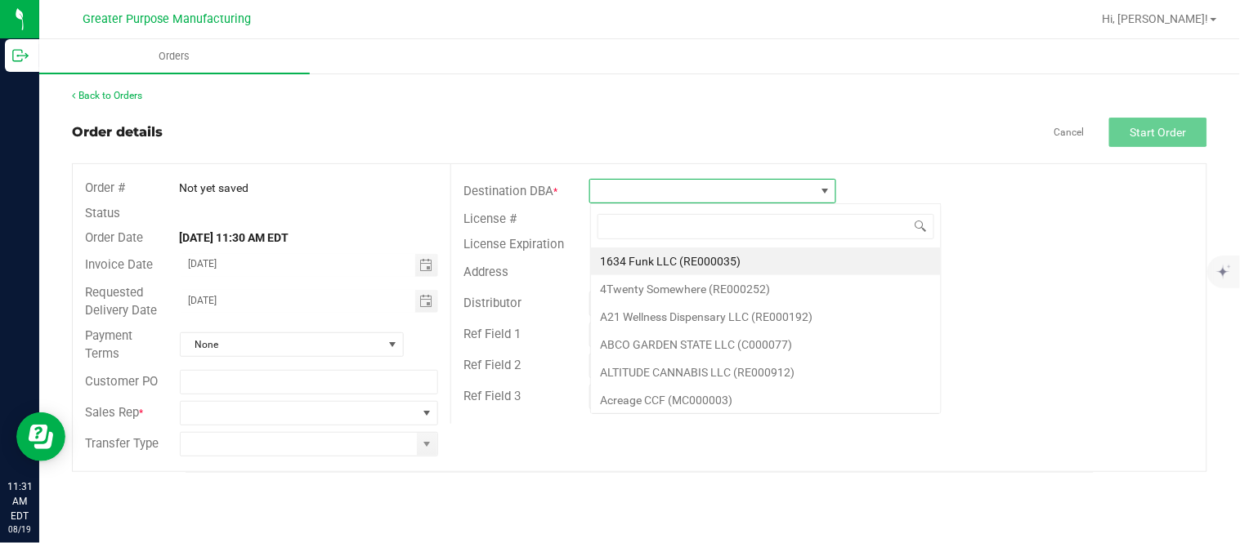
scroll to position [25, 246]
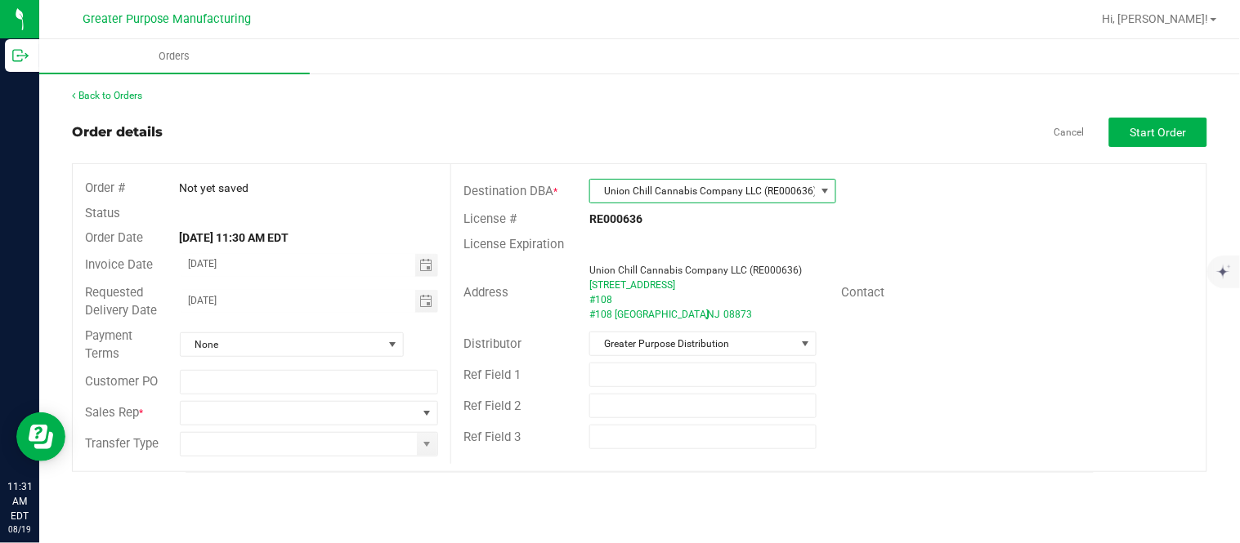
click at [617, 185] on span "Union Chill Cannabis Company LLC (RE000636)" at bounding box center [702, 191] width 225 height 23
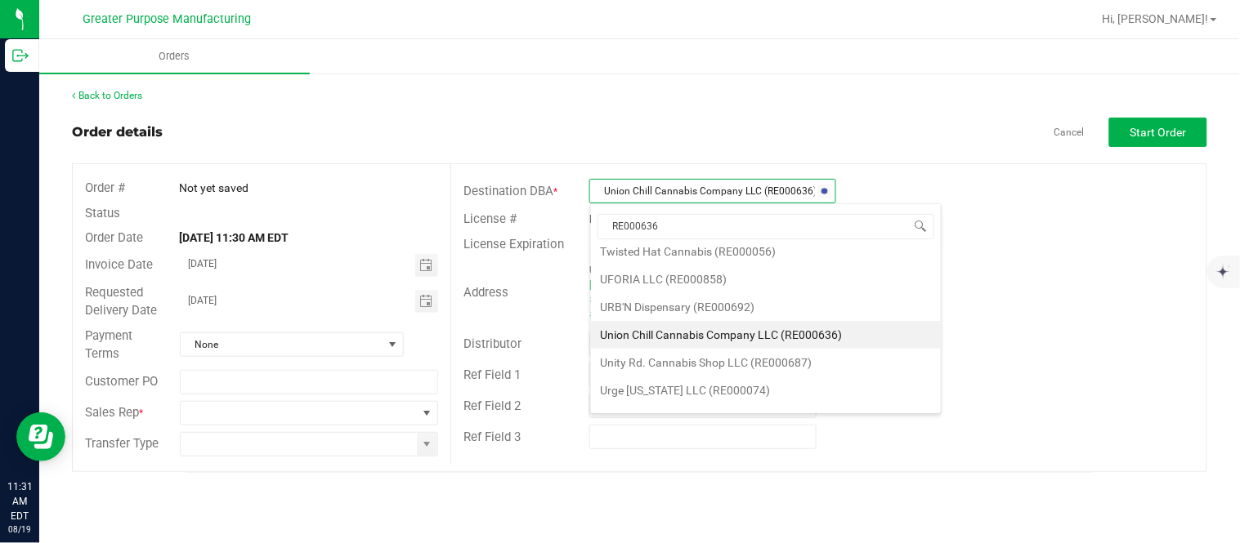
scroll to position [0, 0]
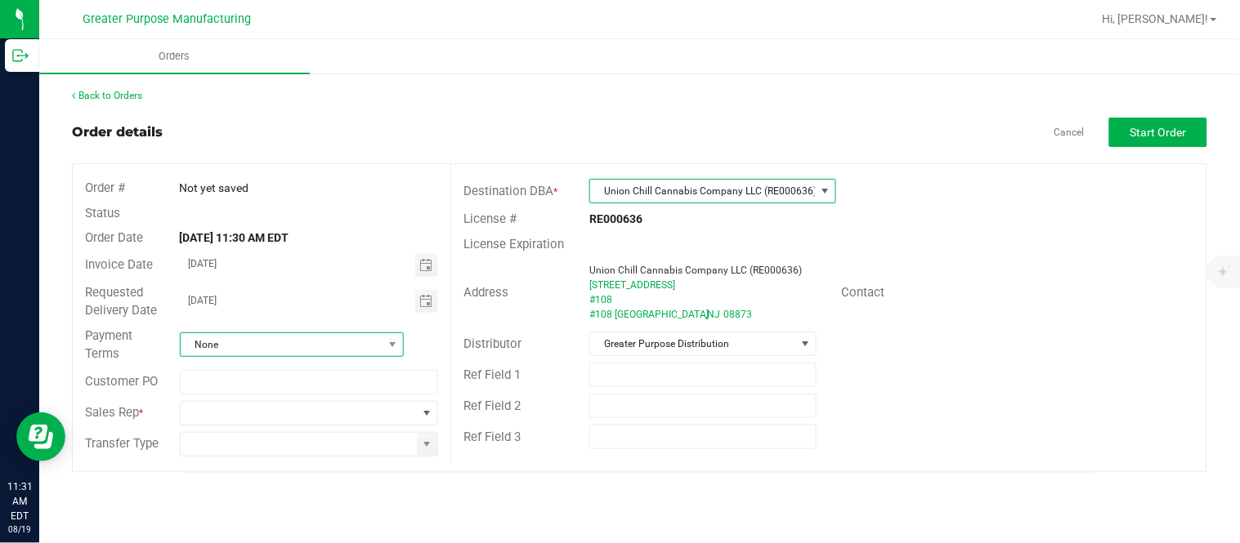
click at [348, 348] on span "None" at bounding box center [282, 344] width 202 height 23
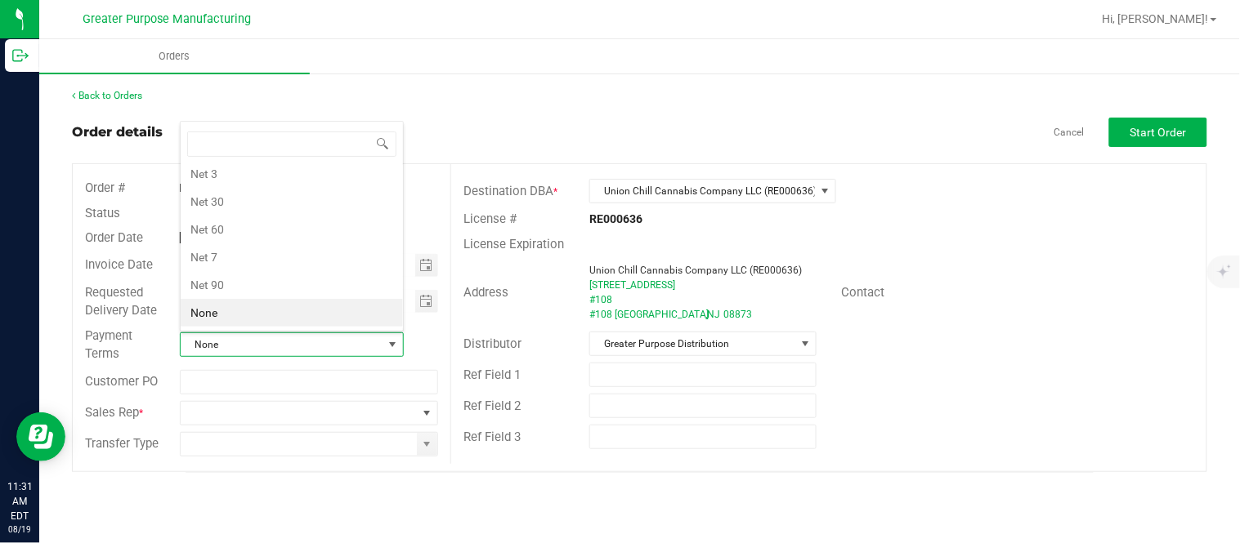
scroll to position [25, 221]
click at [325, 190] on li "Net 30" at bounding box center [292, 202] width 222 height 28
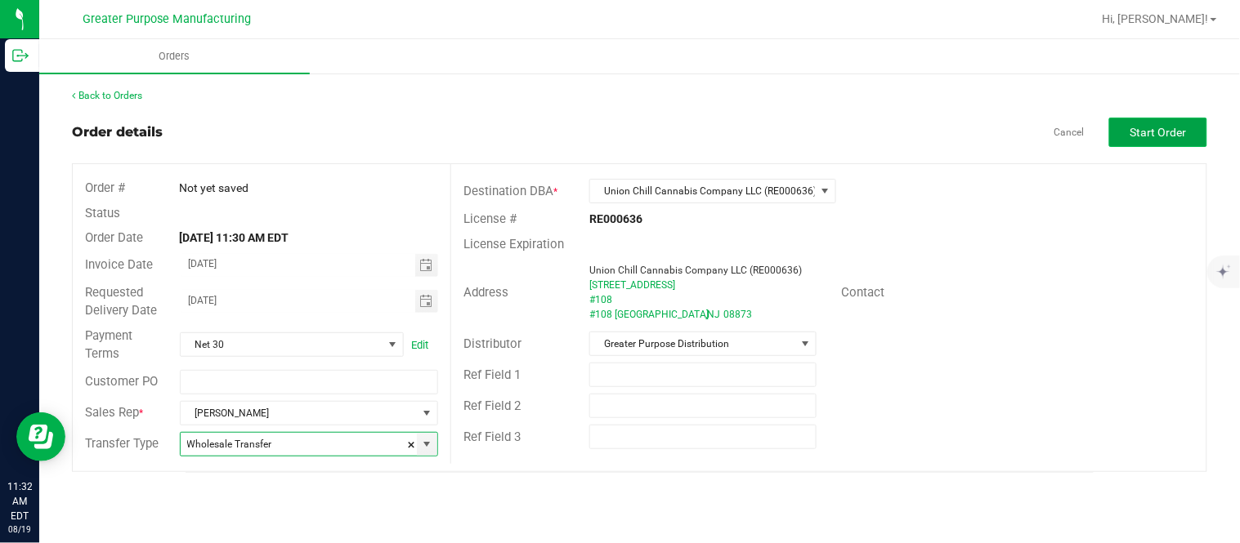
click at [617, 135] on span "Start Order" at bounding box center [1158, 132] width 56 height 13
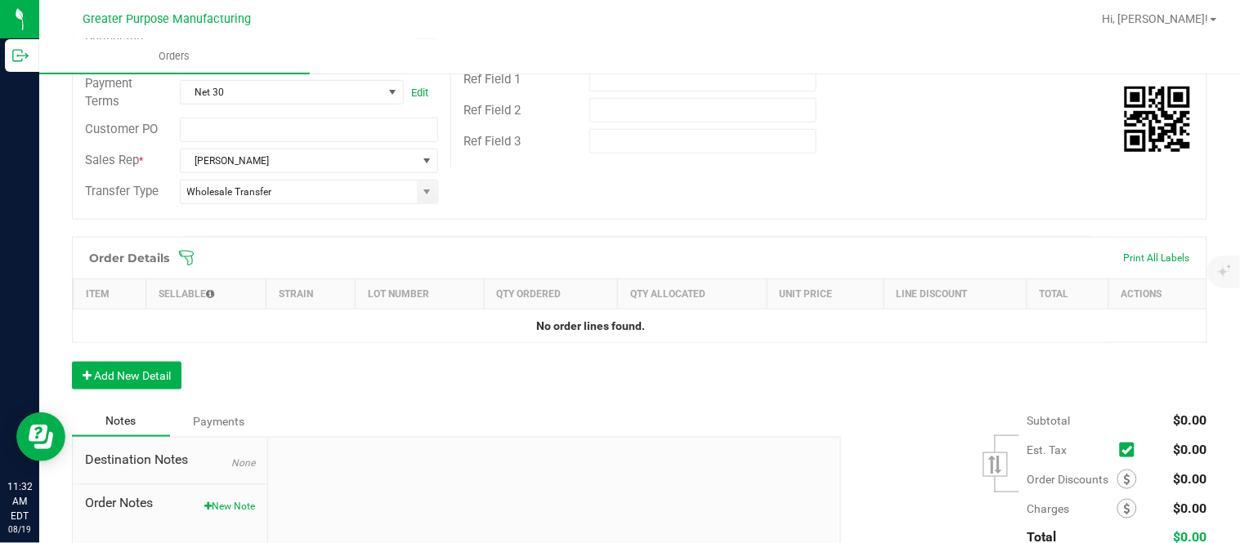
scroll to position [317, 0]
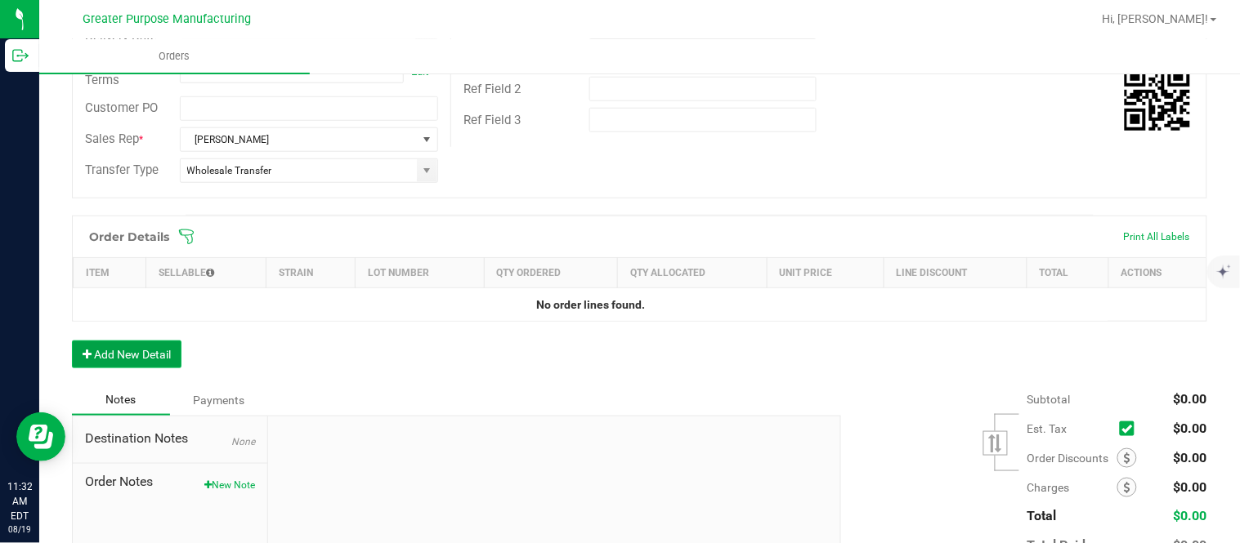
click at [159, 353] on button "Add New Detail" at bounding box center [126, 355] width 109 height 28
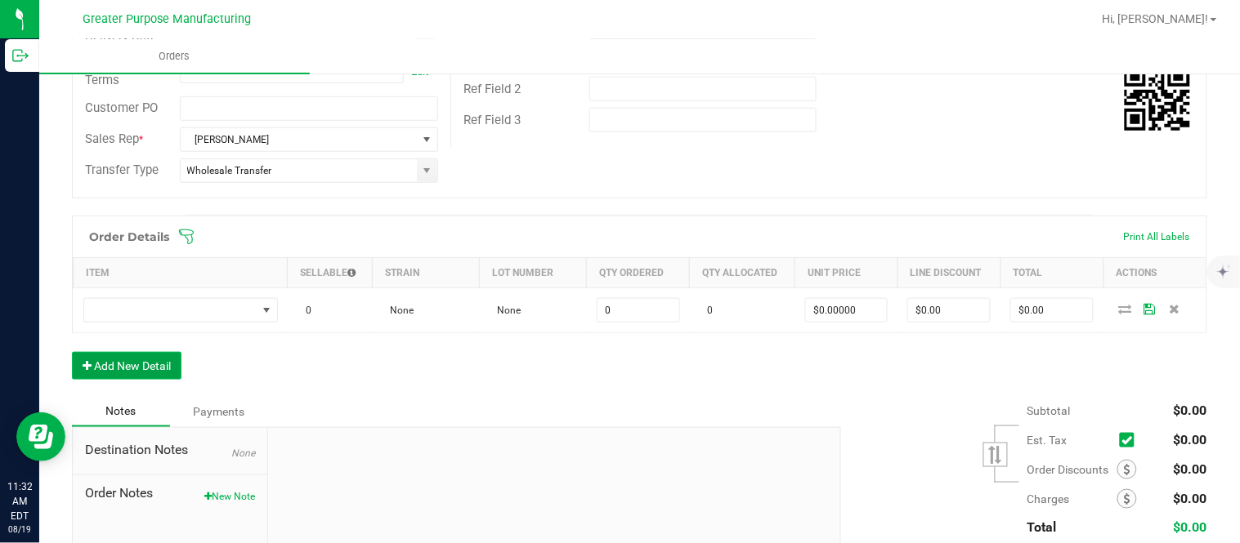
click at [72, 352] on button "Add New Detail" at bounding box center [126, 366] width 109 height 28
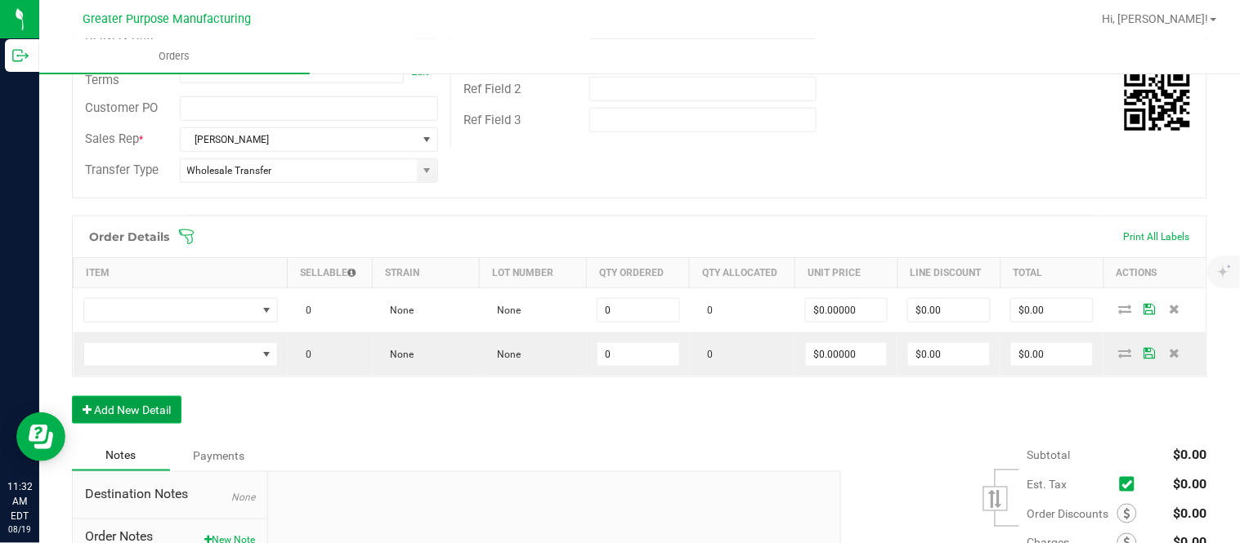
click at [72, 396] on button "Add New Detail" at bounding box center [126, 410] width 109 height 28
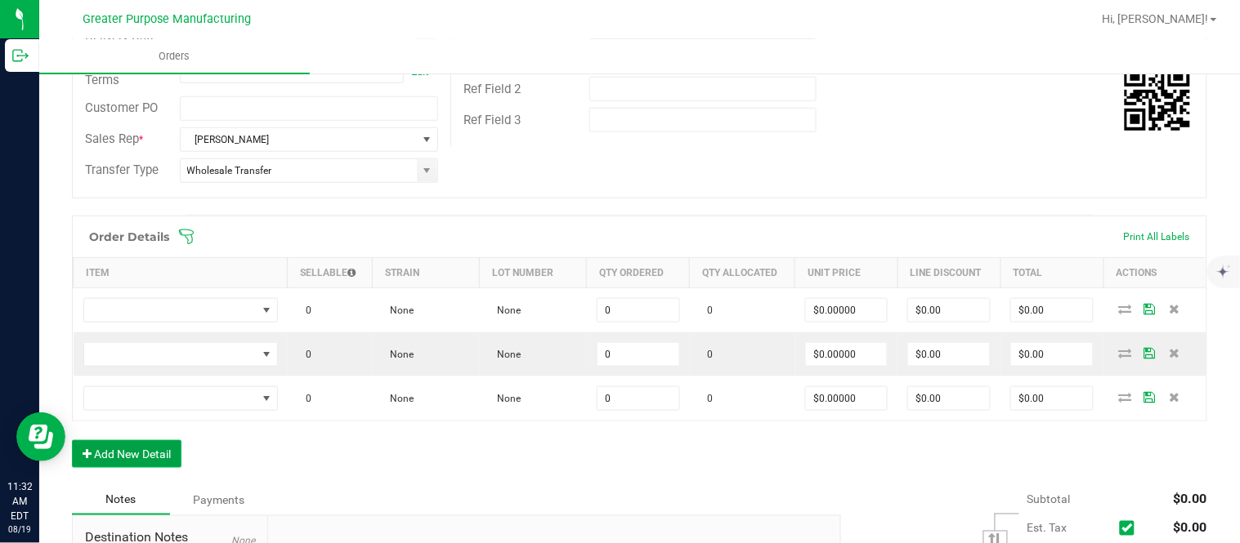
click at [72, 440] on button "Add New Detail" at bounding box center [126, 454] width 109 height 28
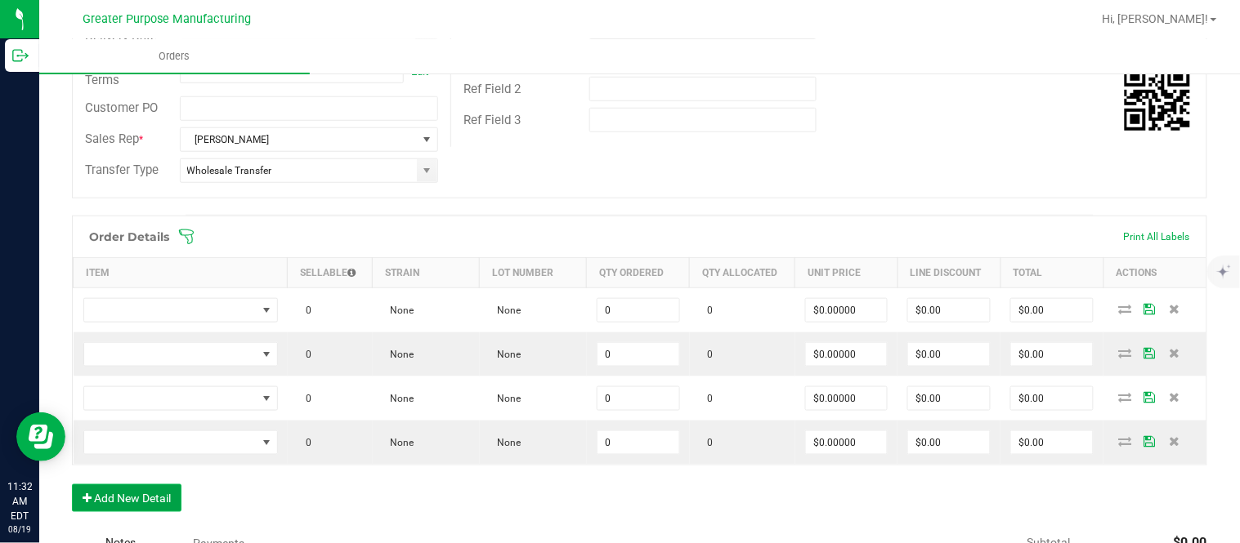
click at [72, 485] on button "Add New Detail" at bounding box center [126, 499] width 109 height 28
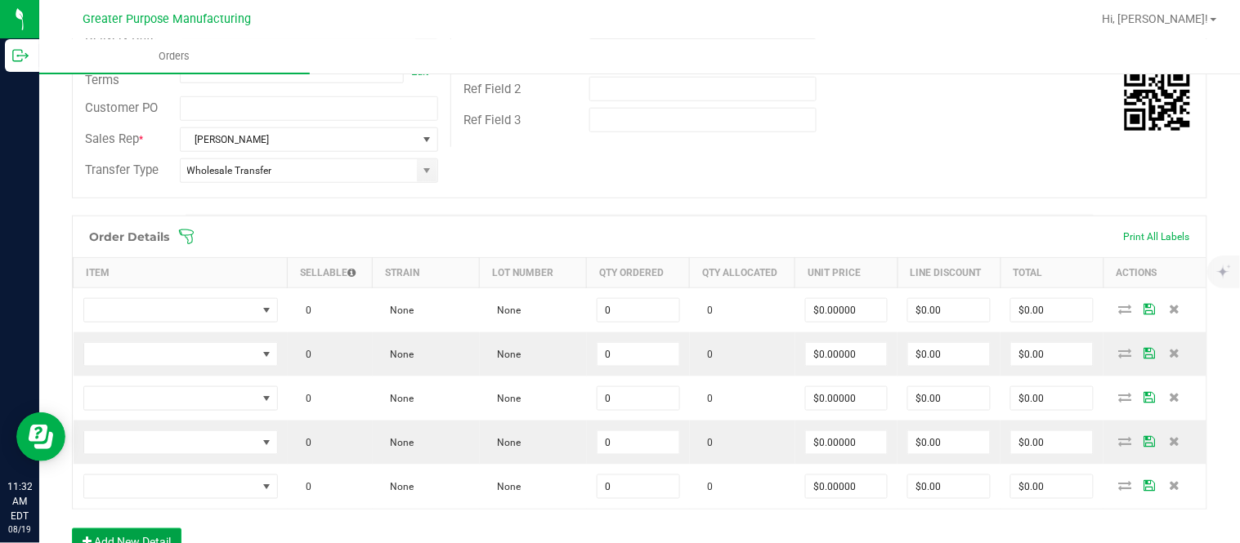
click at [72, 529] on button "Add New Detail" at bounding box center [126, 543] width 109 height 28
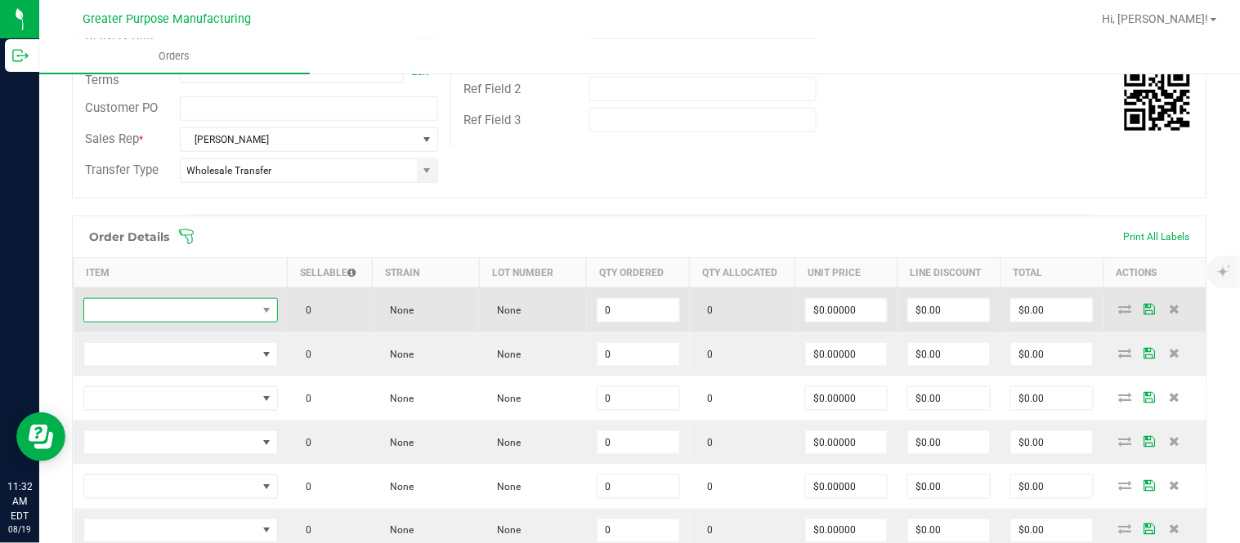
click at [165, 309] on span "NO DATA FOUND" at bounding box center [170, 310] width 172 height 23
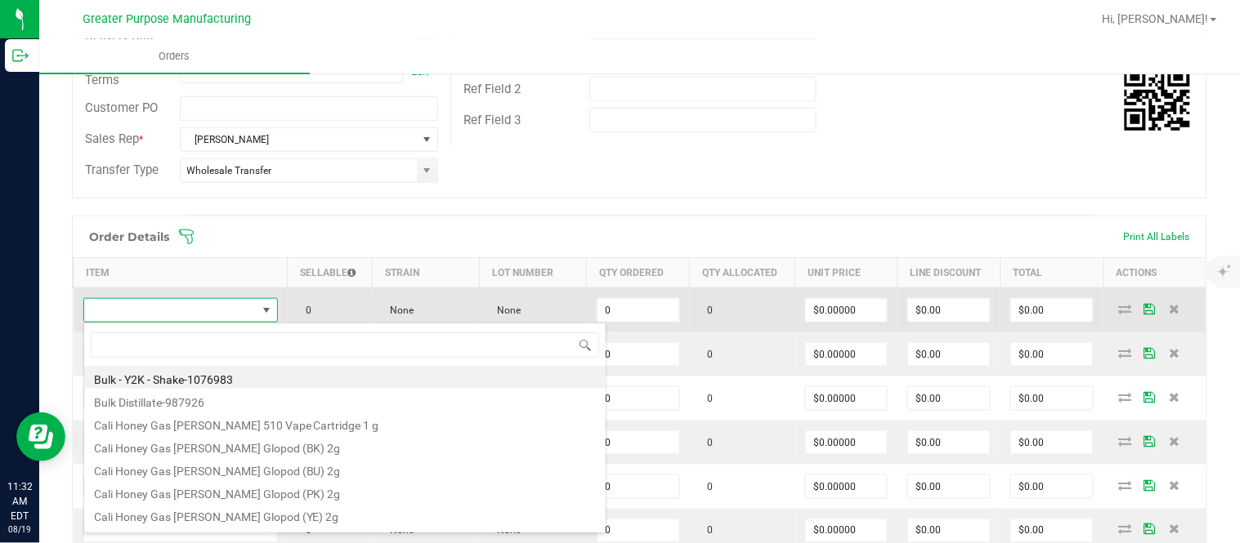
scroll to position [25, 189]
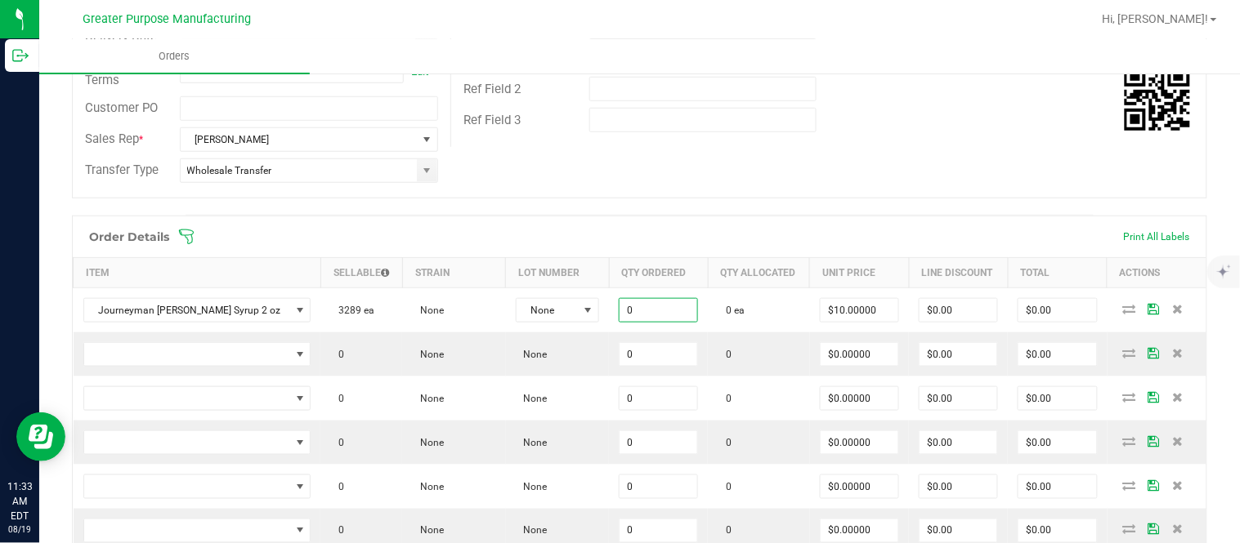
paste input "48"
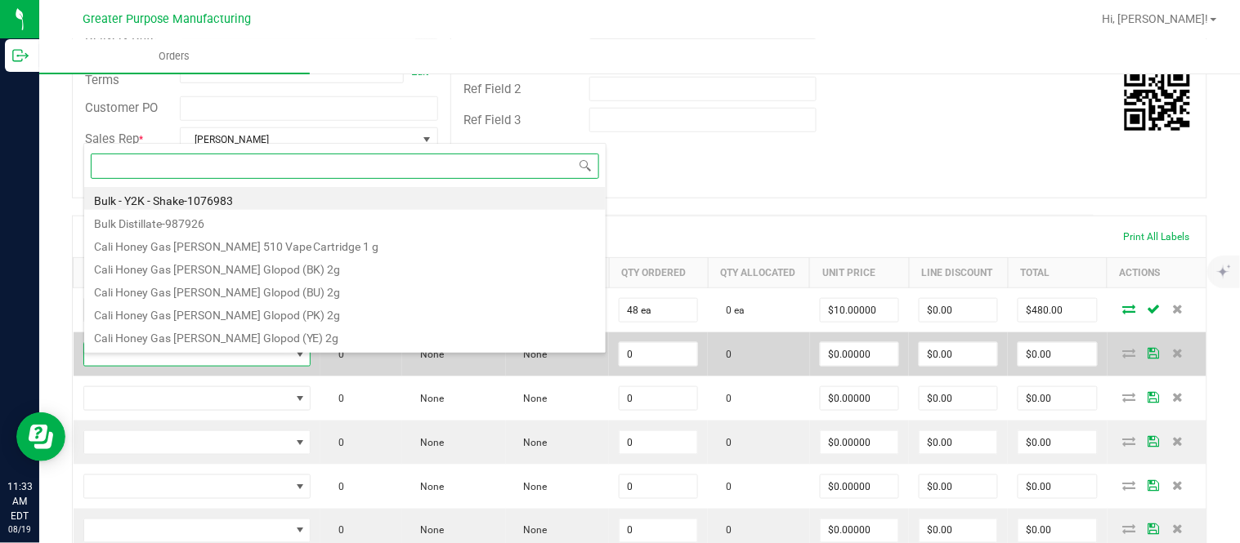
scroll to position [25, 218]
paste input "1.37.61.1136.0"
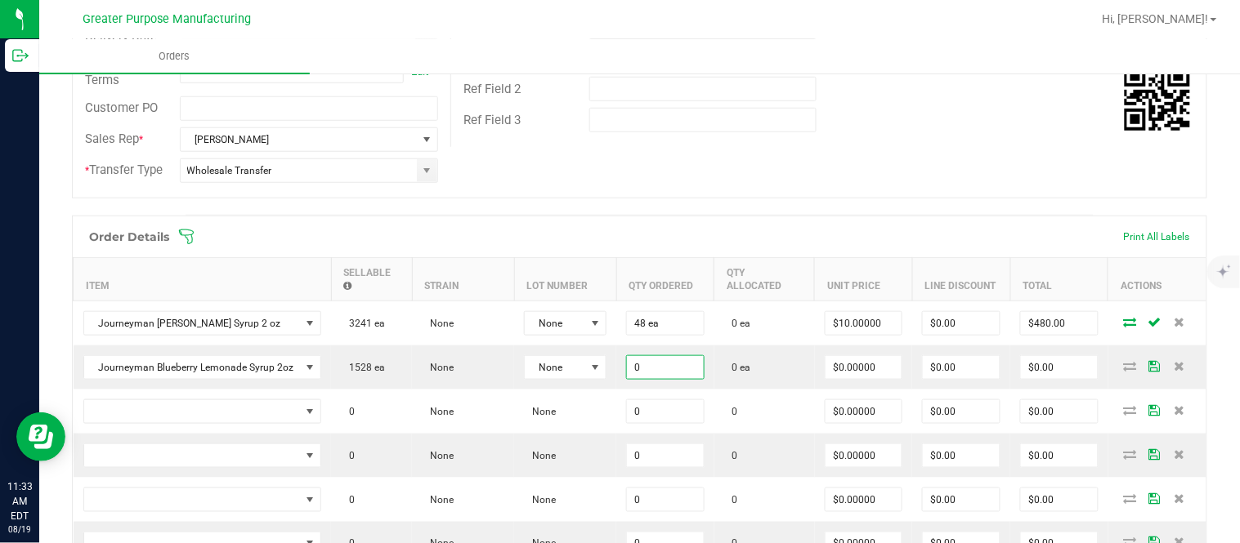
paste input "48"
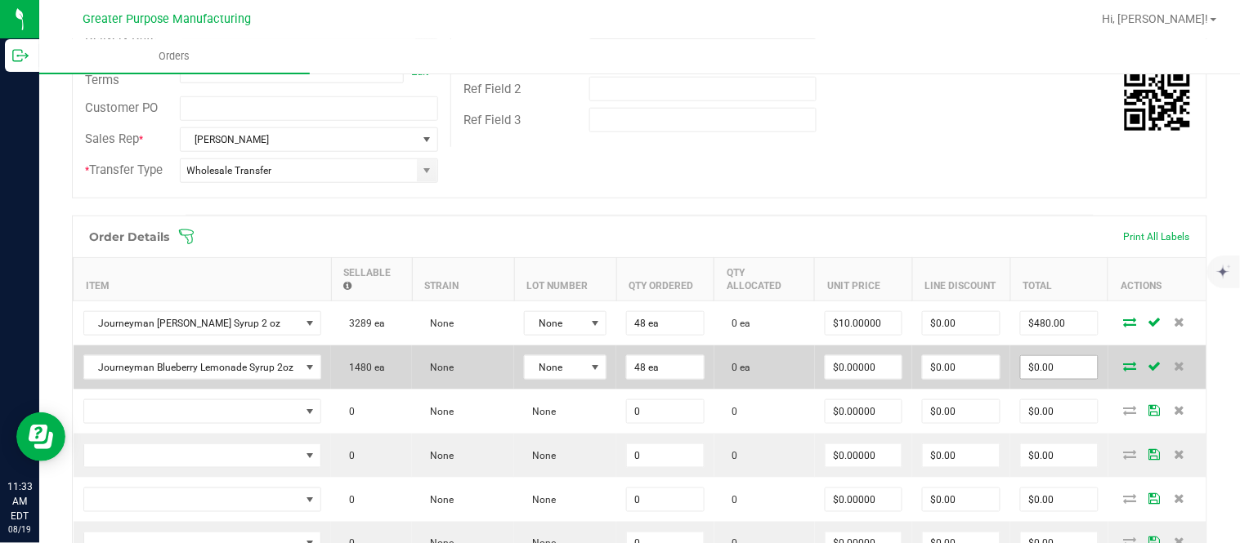
click at [617, 374] on input "$0.00" at bounding box center [1059, 367] width 77 height 23
paste input "576"
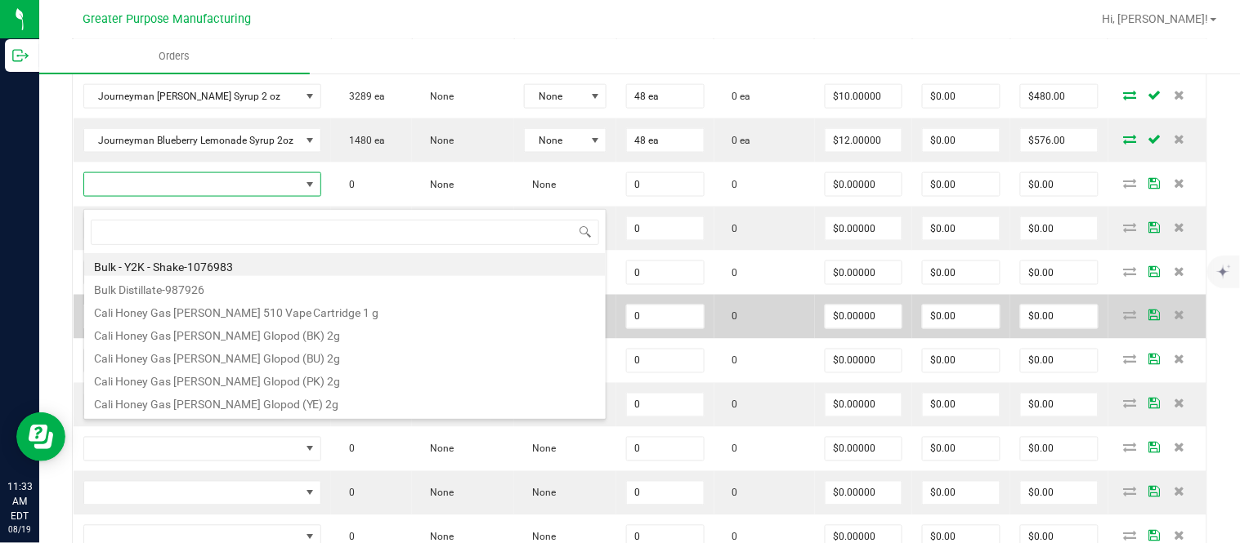
scroll to position [25, 234]
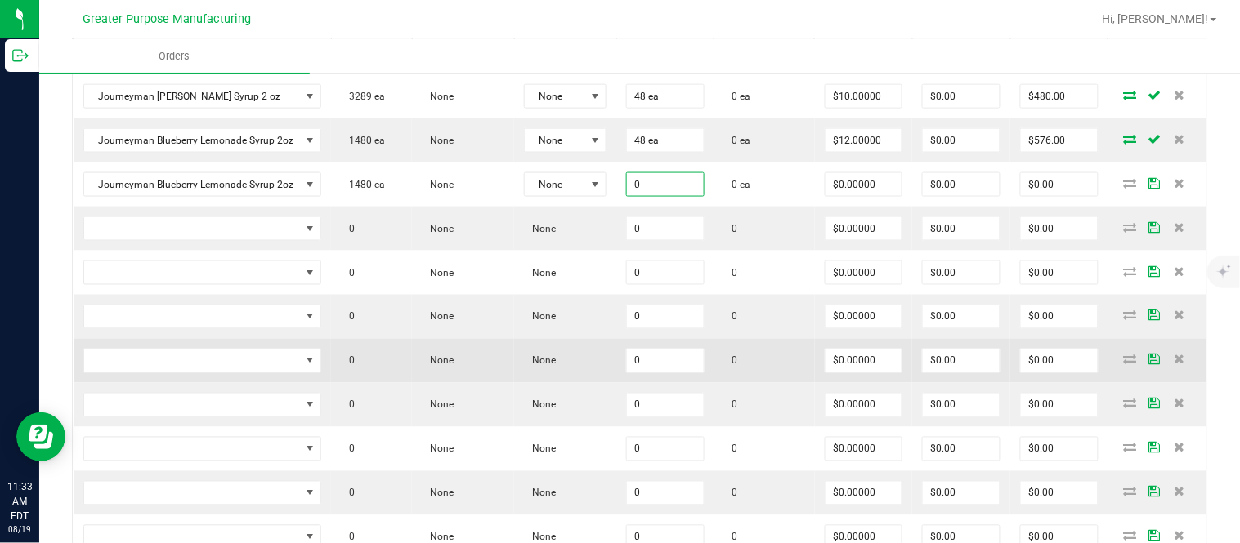
paste input "24"
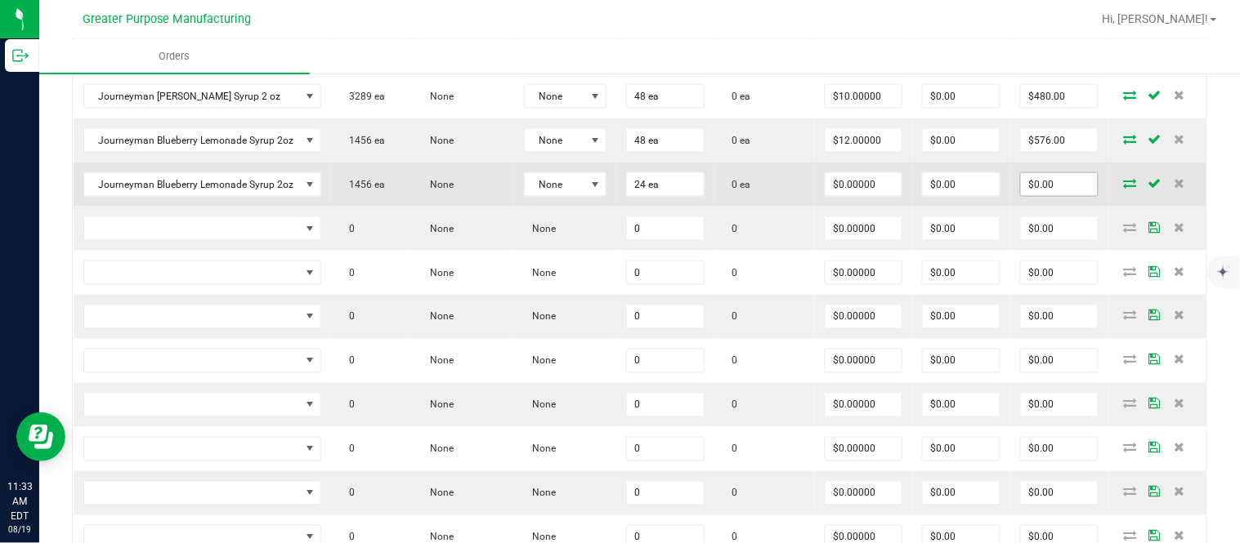
click at [617, 196] on input "$0.00" at bounding box center [1059, 184] width 77 height 23
paste input "288"
click at [617, 196] on input "$0.00" at bounding box center [961, 184] width 77 height 23
paste input "287.76"
paste input "48"
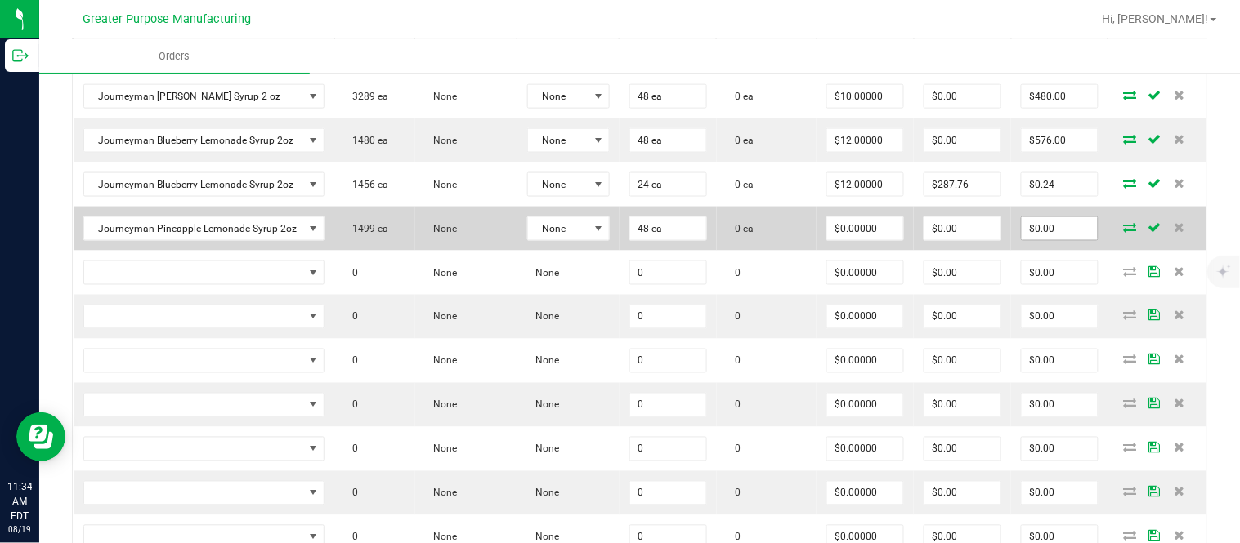
click at [617, 237] on input "$0.00" at bounding box center [1059, 228] width 76 height 23
paste input "576"
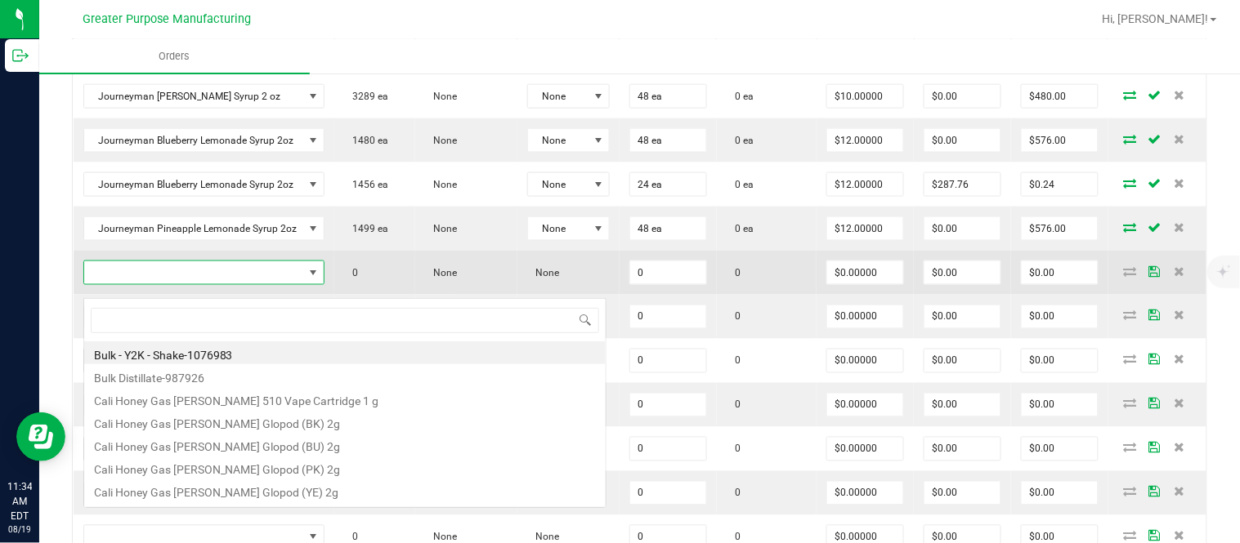
scroll to position [25, 237]
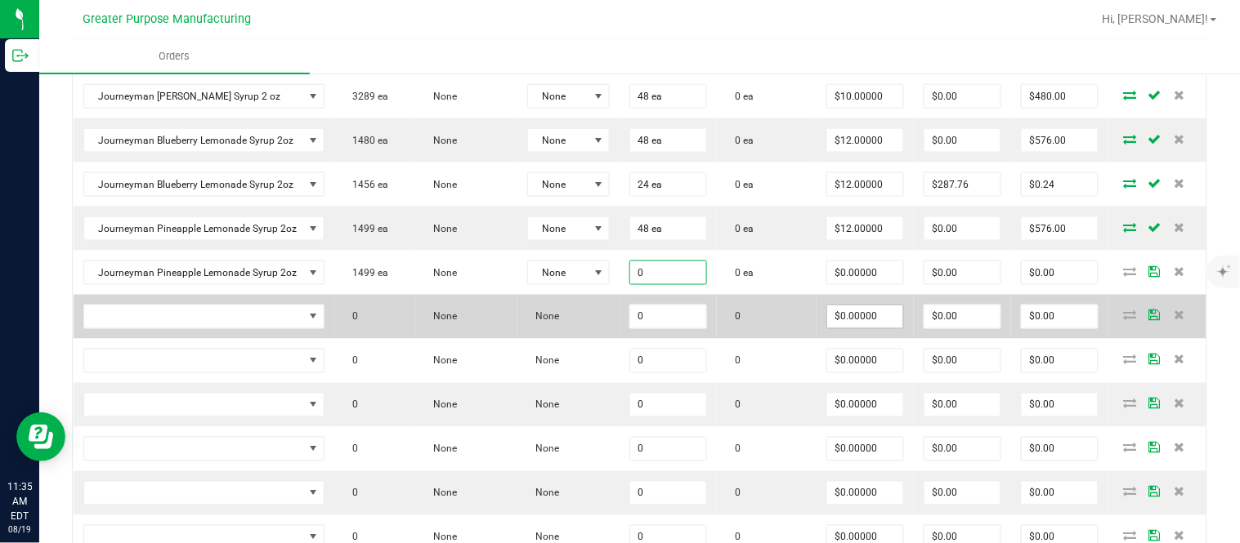
paste input "24"
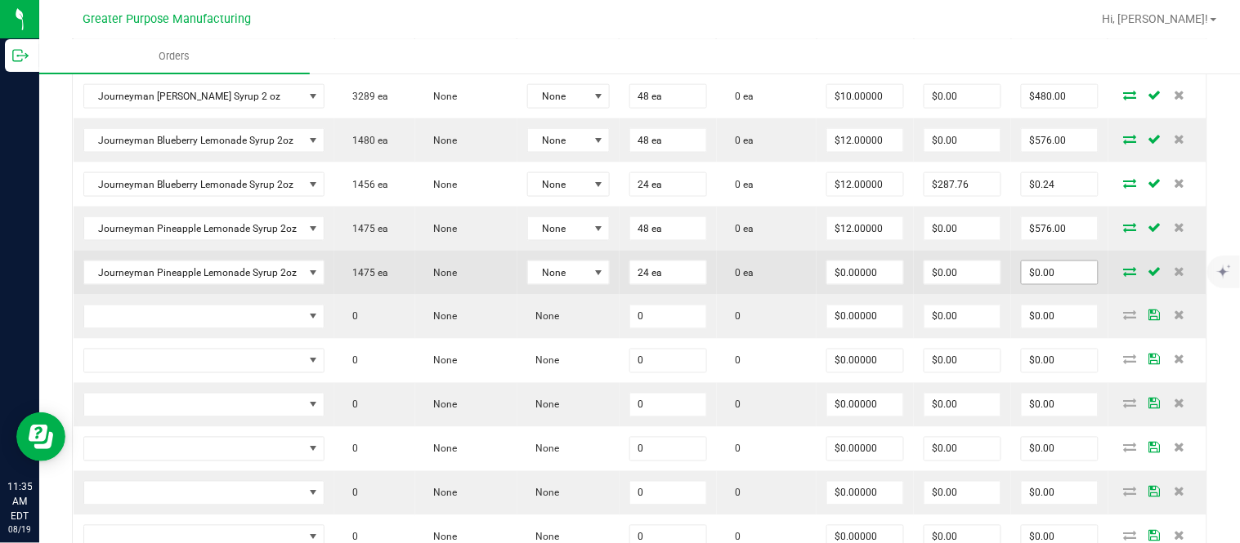
click at [617, 284] on input "$0.00" at bounding box center [1059, 272] width 76 height 23
paste input "288"
click at [617, 284] on input "$0.00" at bounding box center [962, 272] width 76 height 23
paste input "287.76"
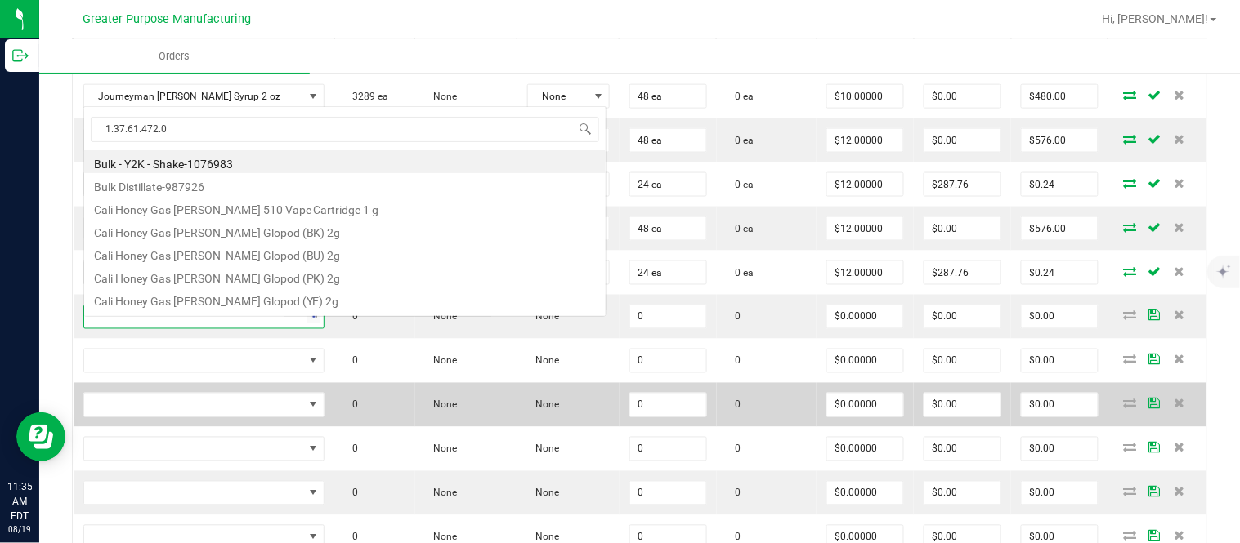
scroll to position [28, 0]
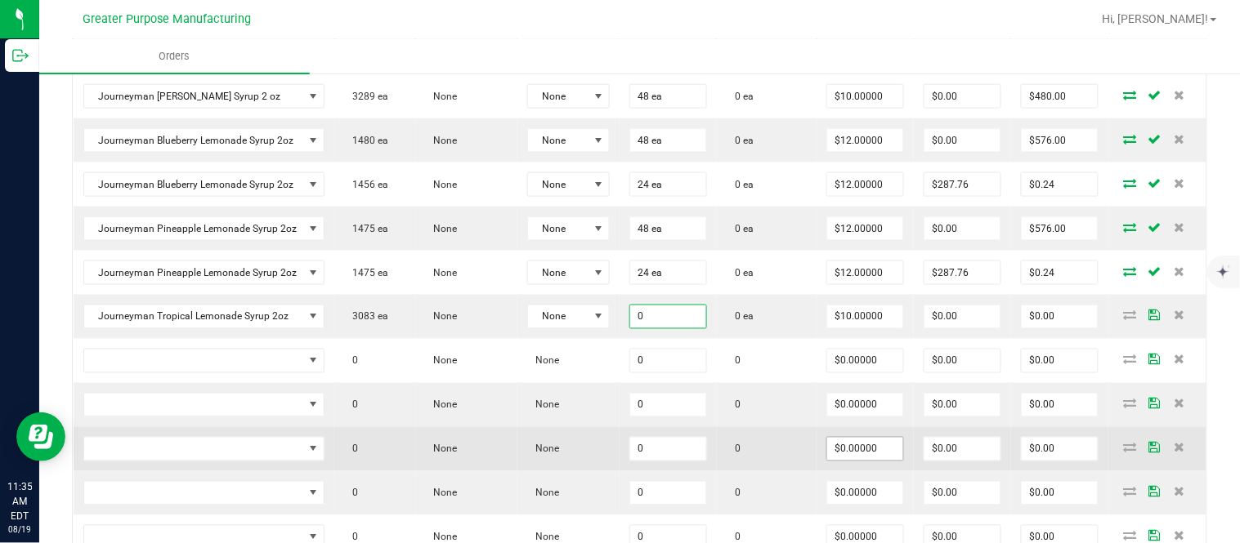
paste input "24"
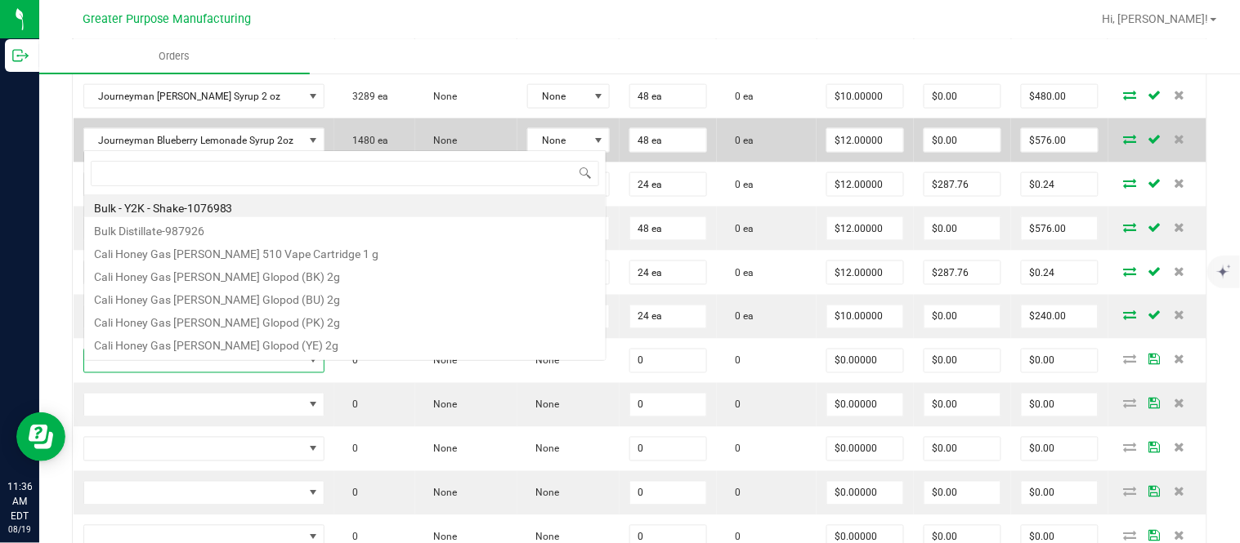
scroll to position [25, 237]
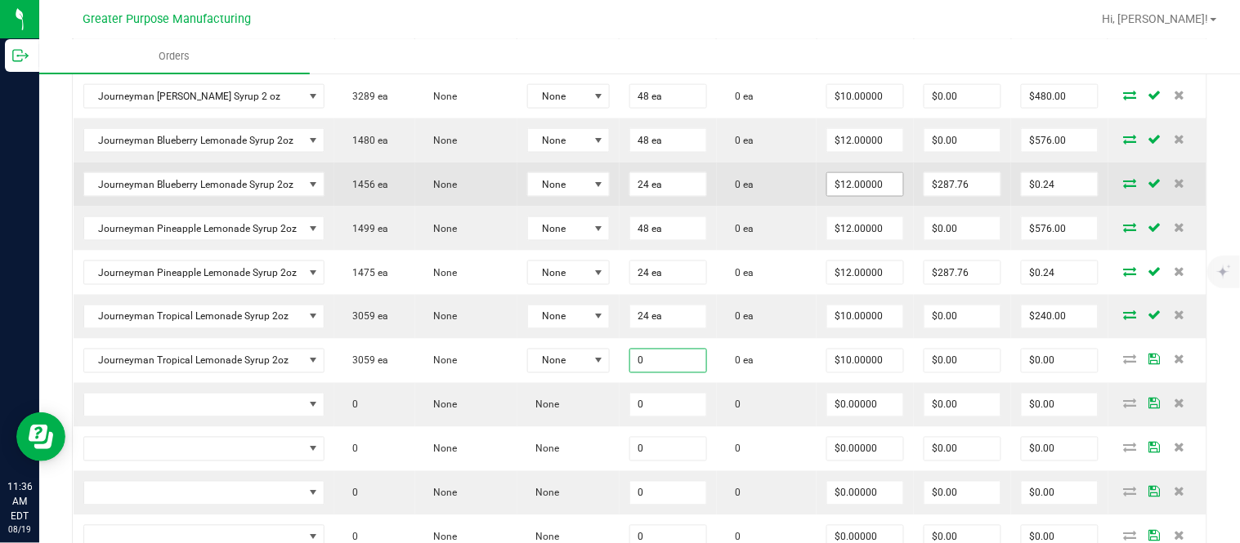
paste input "24"
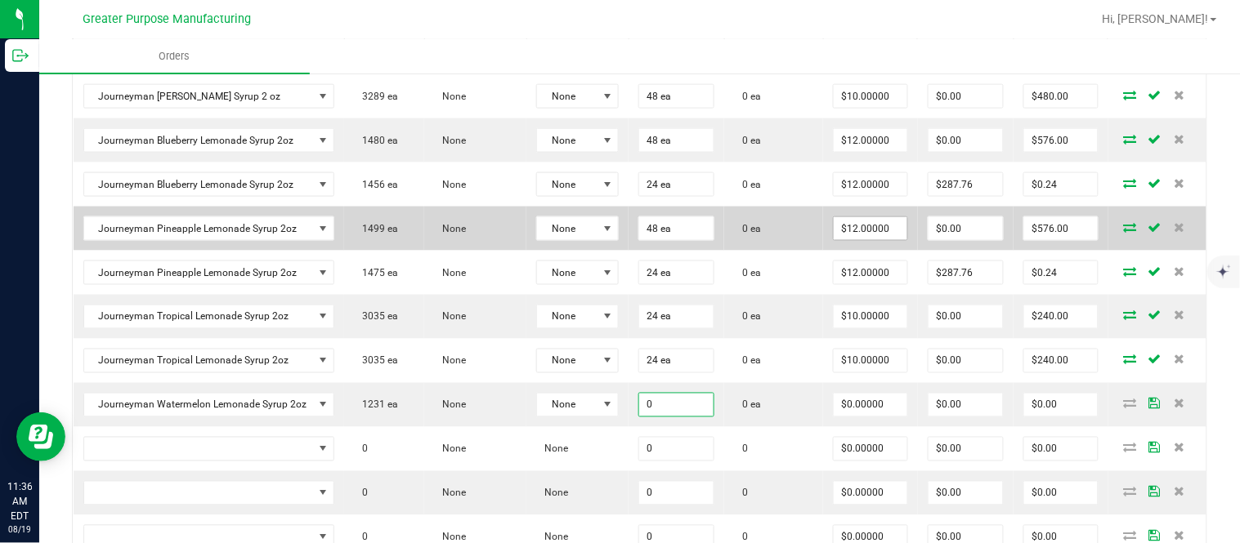
paste input "48"
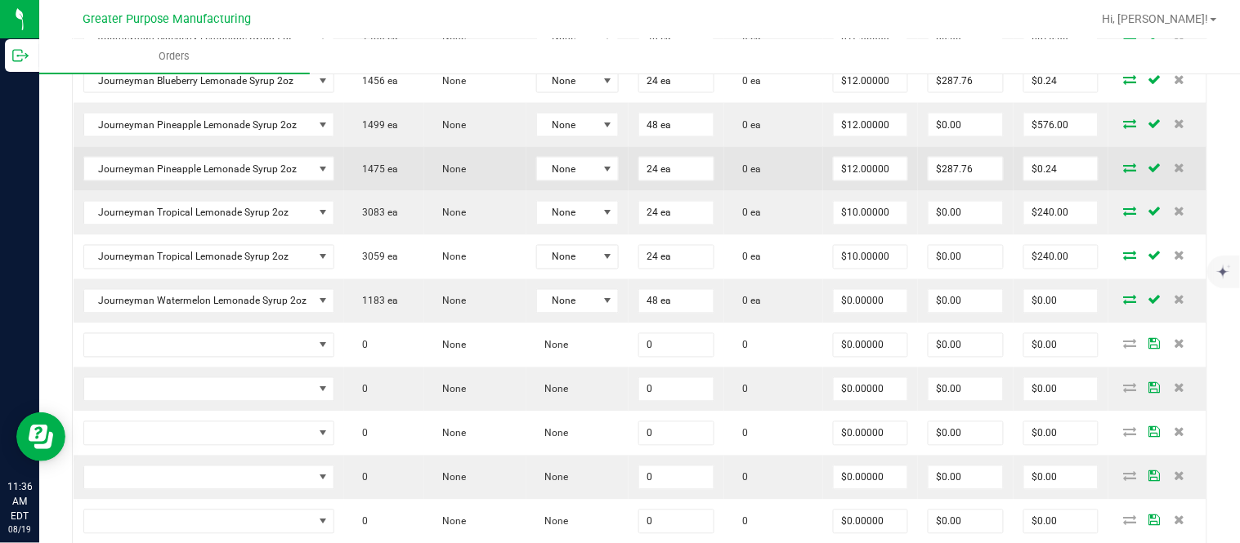
scroll to position [665, 0]
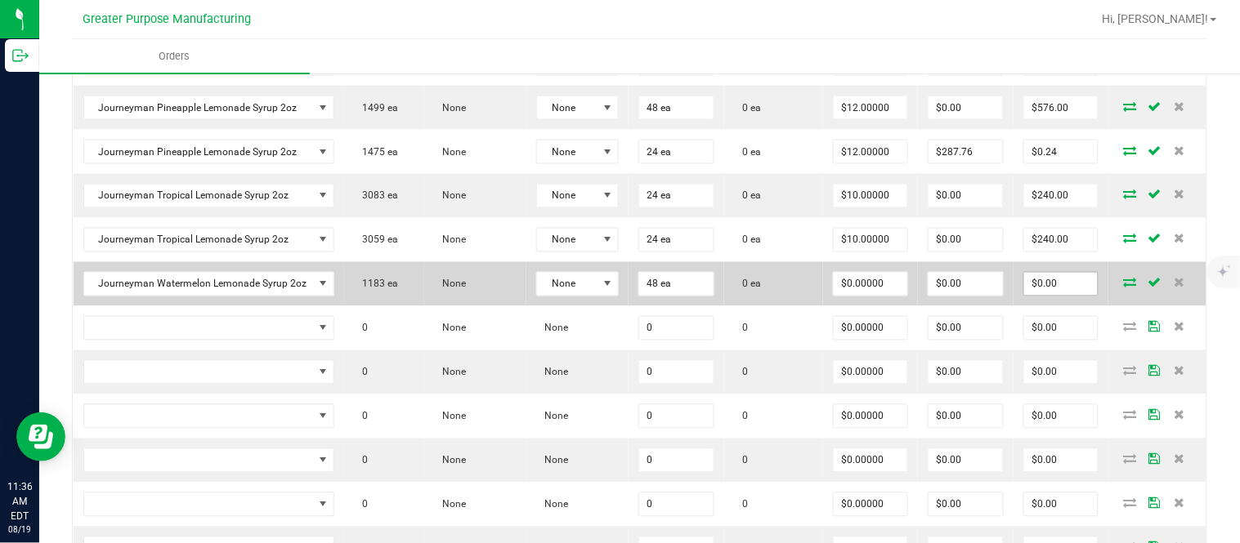
click at [617, 294] on input "$0.00" at bounding box center [1061, 284] width 74 height 23
paste input "576"
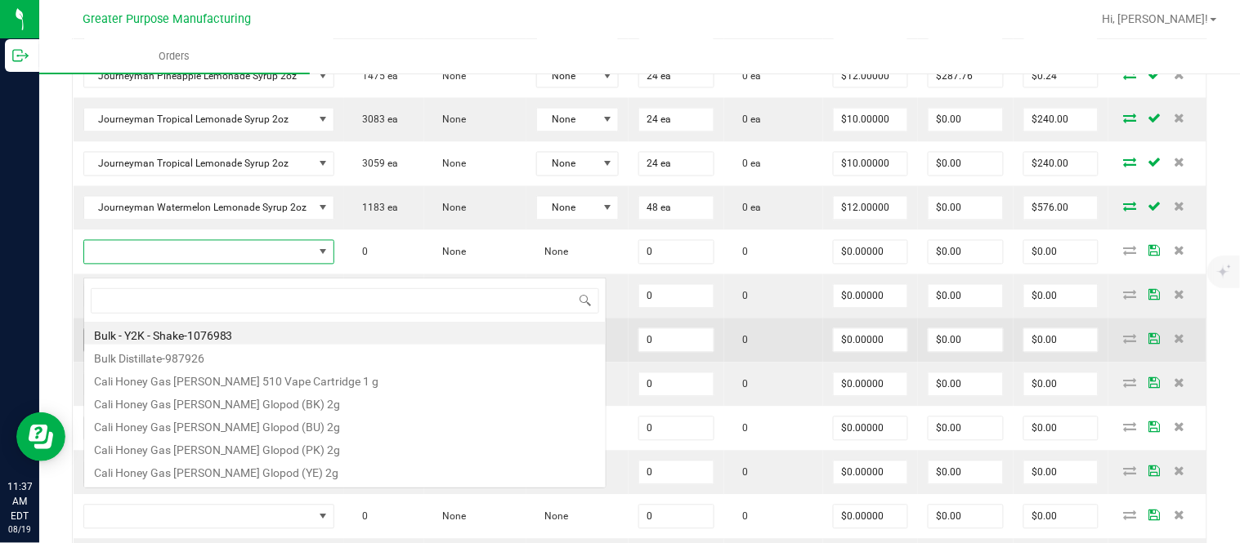
scroll to position [25, 247]
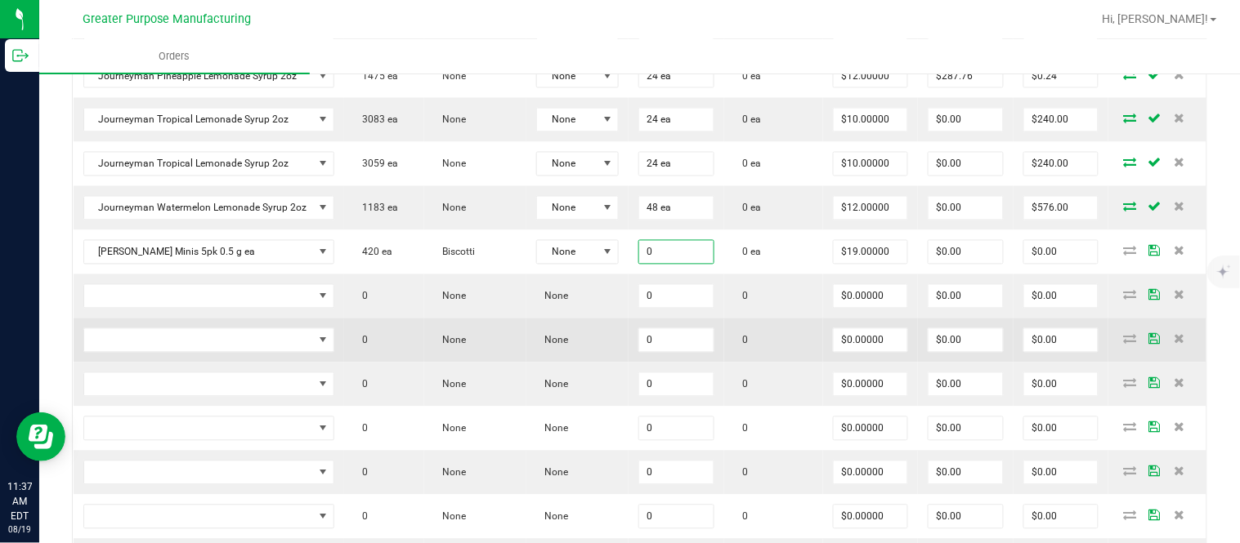
paste input "2"
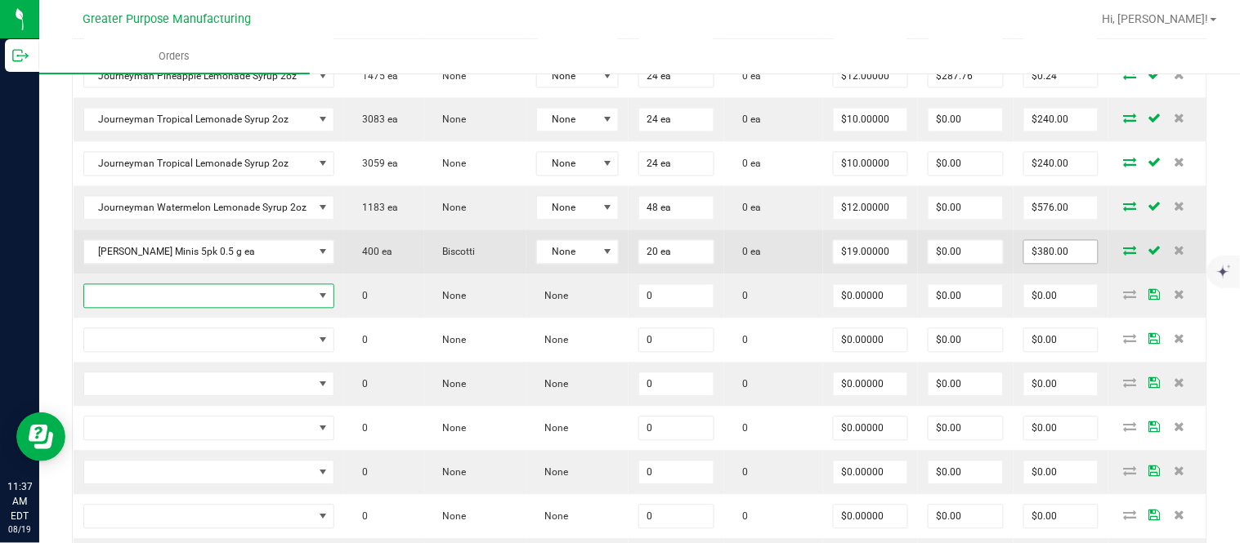
click at [617, 259] on input "$380.00" at bounding box center [1061, 252] width 74 height 23
paste input "4"
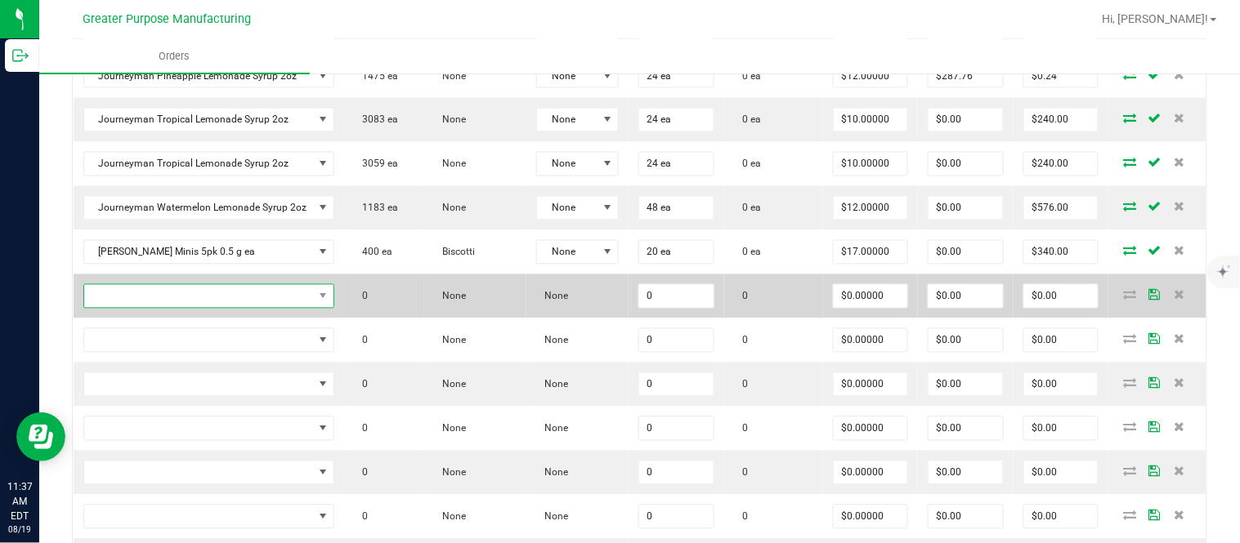
click at [257, 305] on span "NO DATA FOUND" at bounding box center [199, 296] width 230 height 23
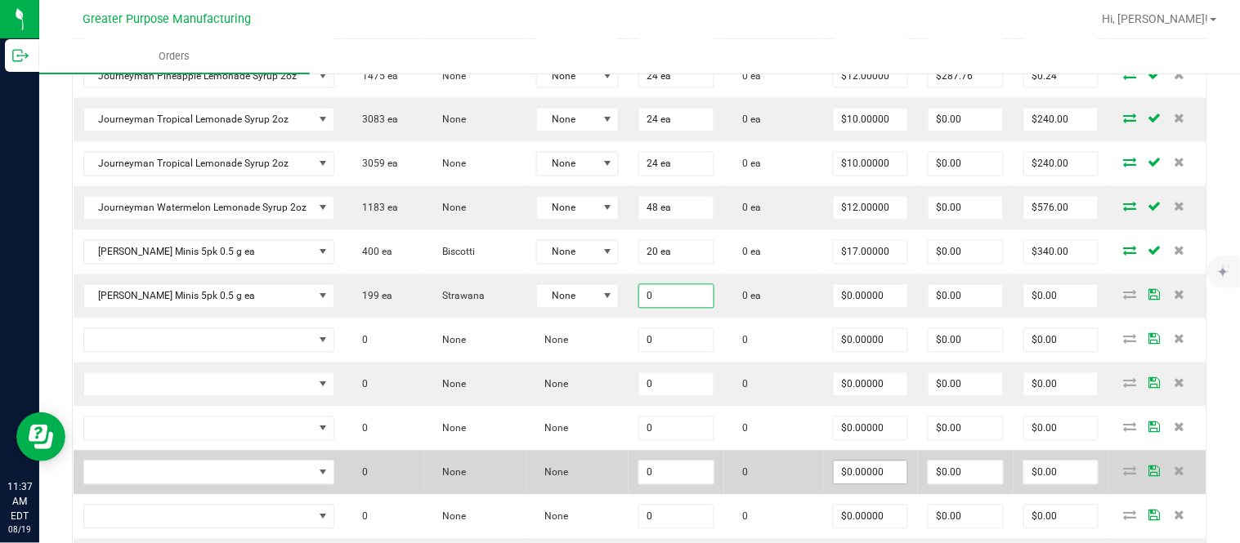
paste input "2"
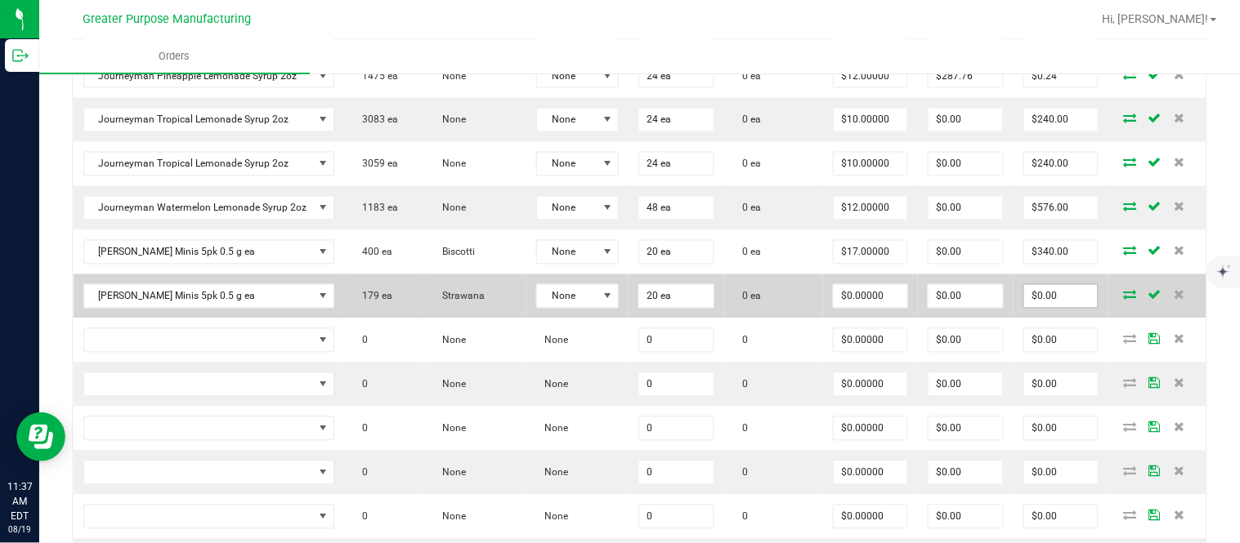
click at [617, 308] on input "$0.00" at bounding box center [1061, 296] width 74 height 23
paste input "34"
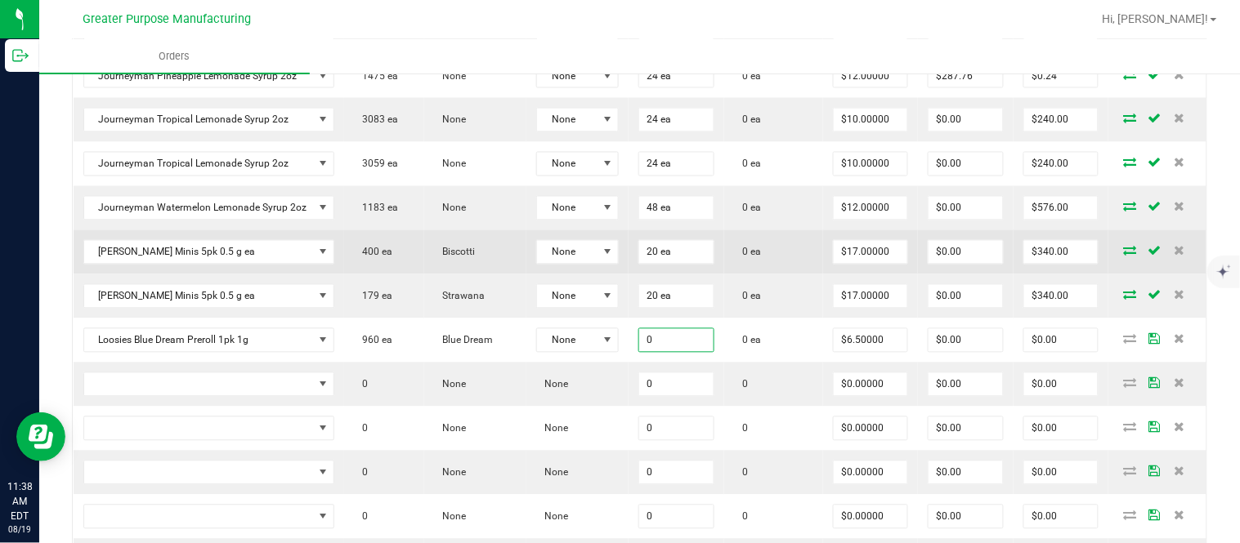
paste input "12"
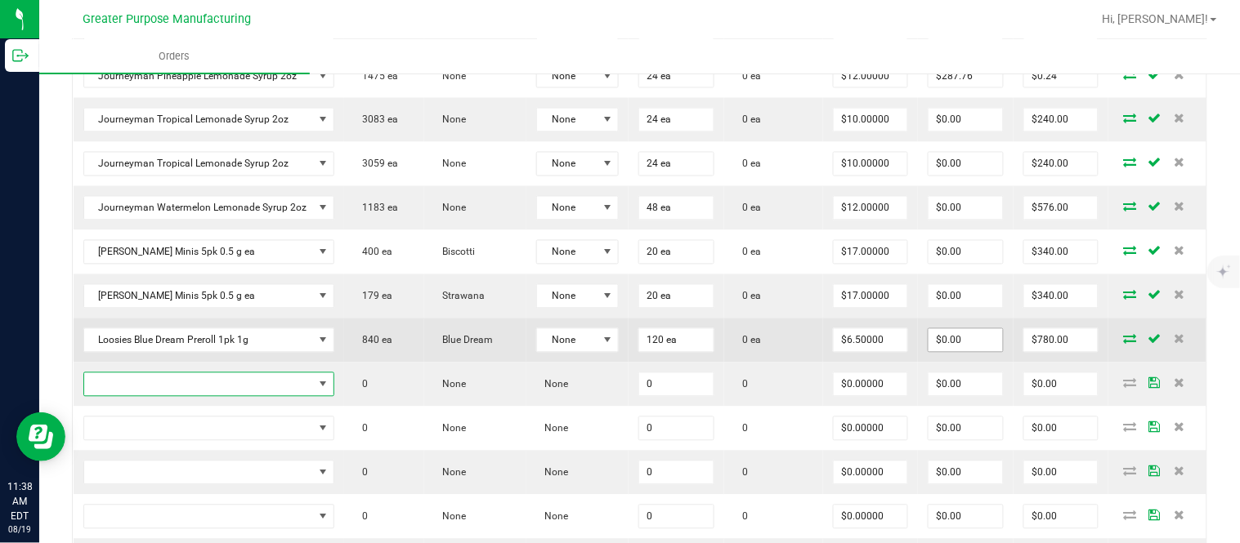
click at [617, 352] on input "$0.00" at bounding box center [965, 340] width 74 height 23
paste input "6"
paste input "75"
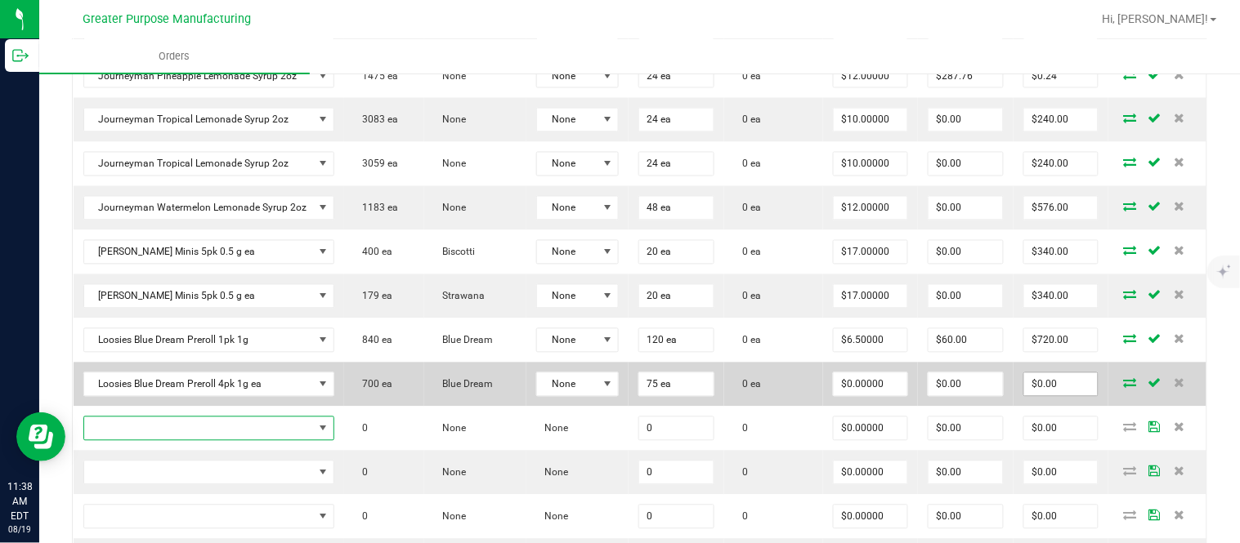
click at [617, 396] on input "$0.00" at bounding box center [1061, 384] width 74 height 23
paste input "165"
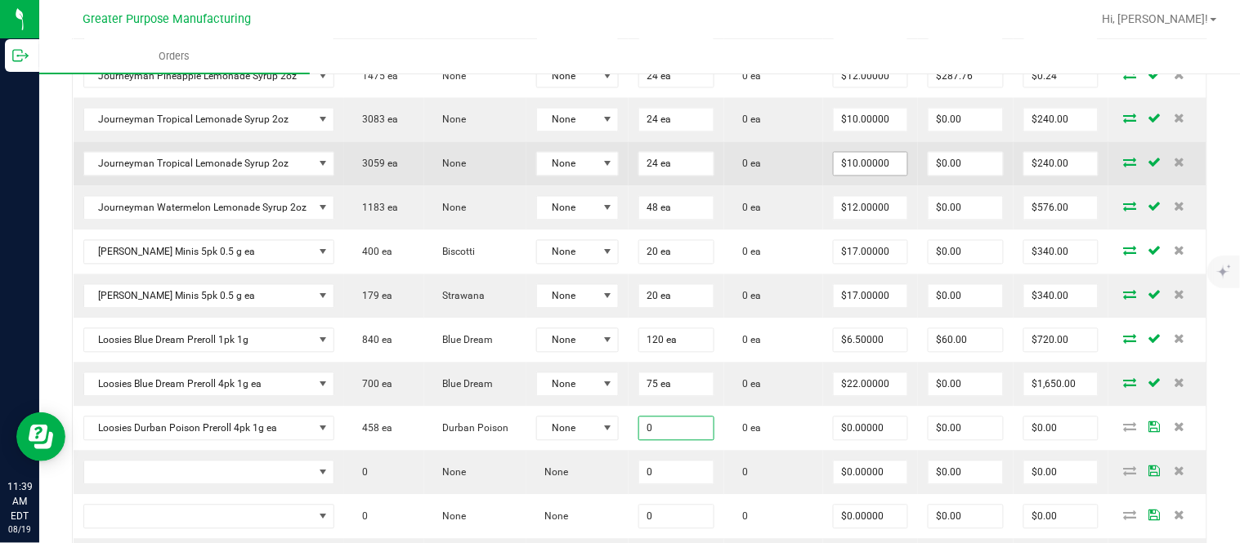
paste input "5"
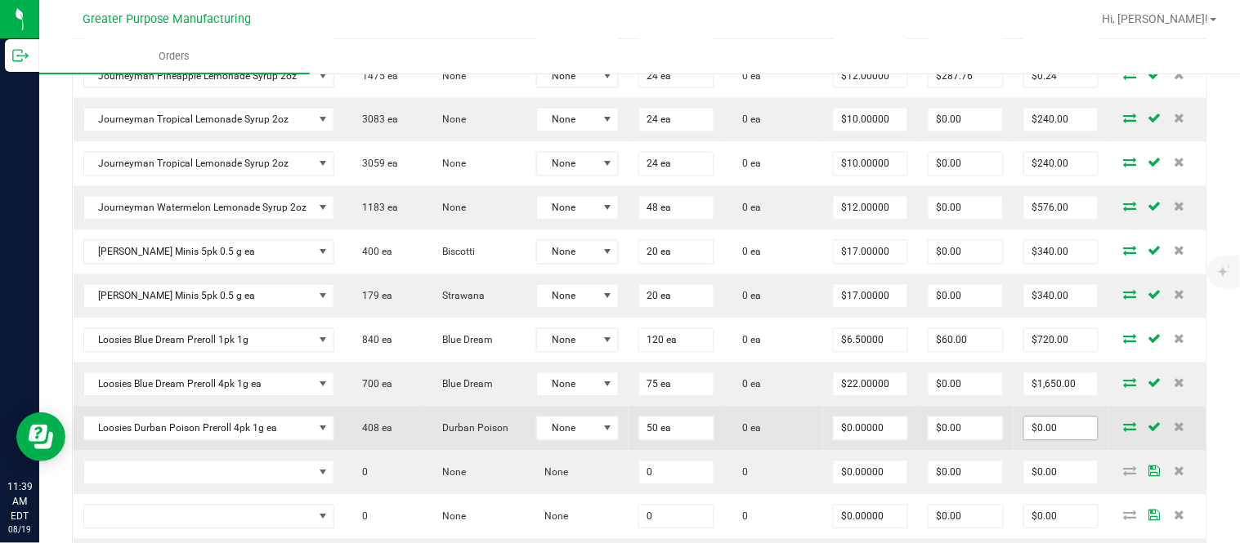
click at [617, 440] on input "$0.00" at bounding box center [1061, 429] width 74 height 23
paste input "110"
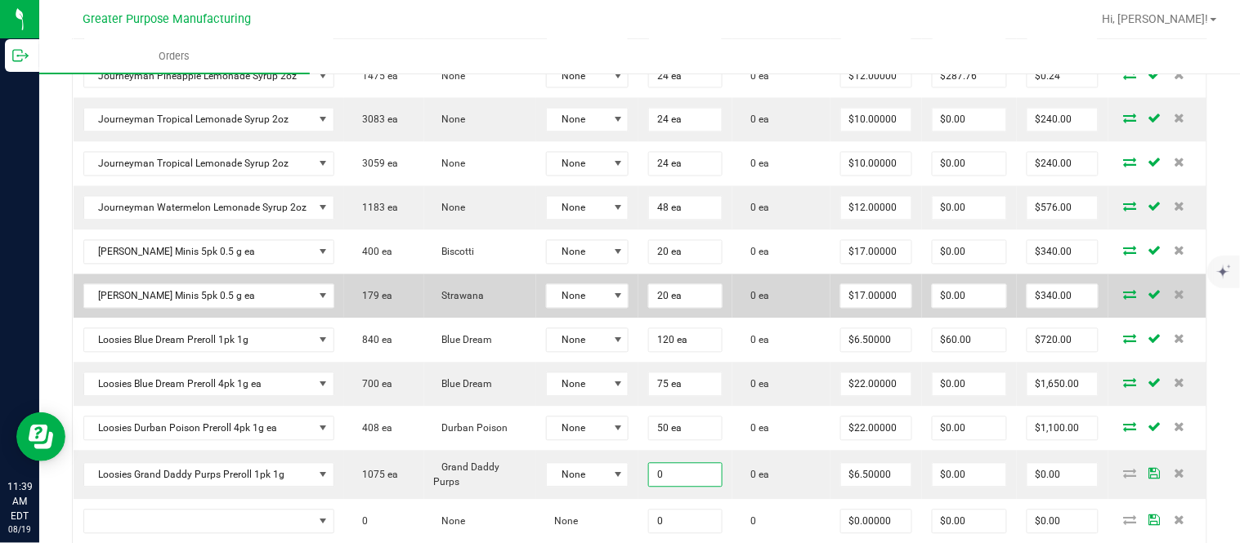
paste input "4"
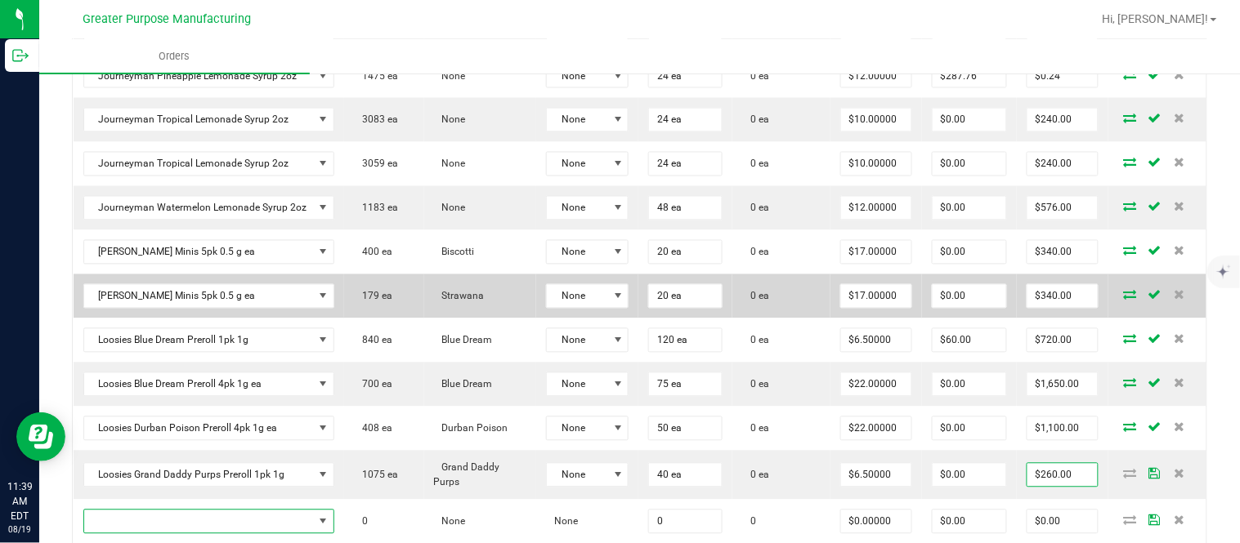
scroll to position [745, 0]
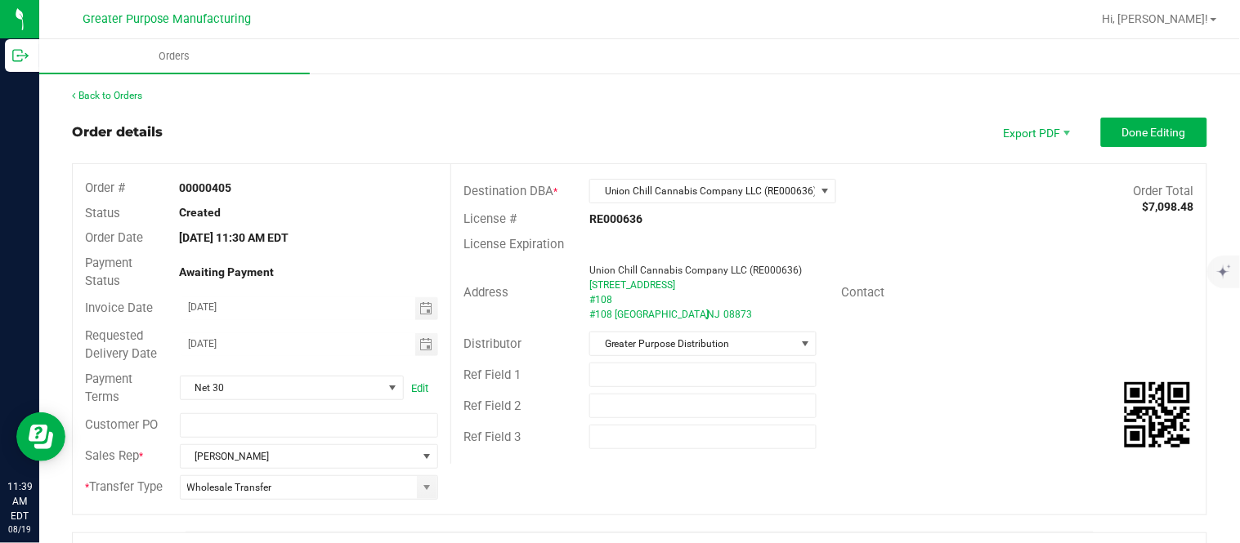
scroll to position [745, 0]
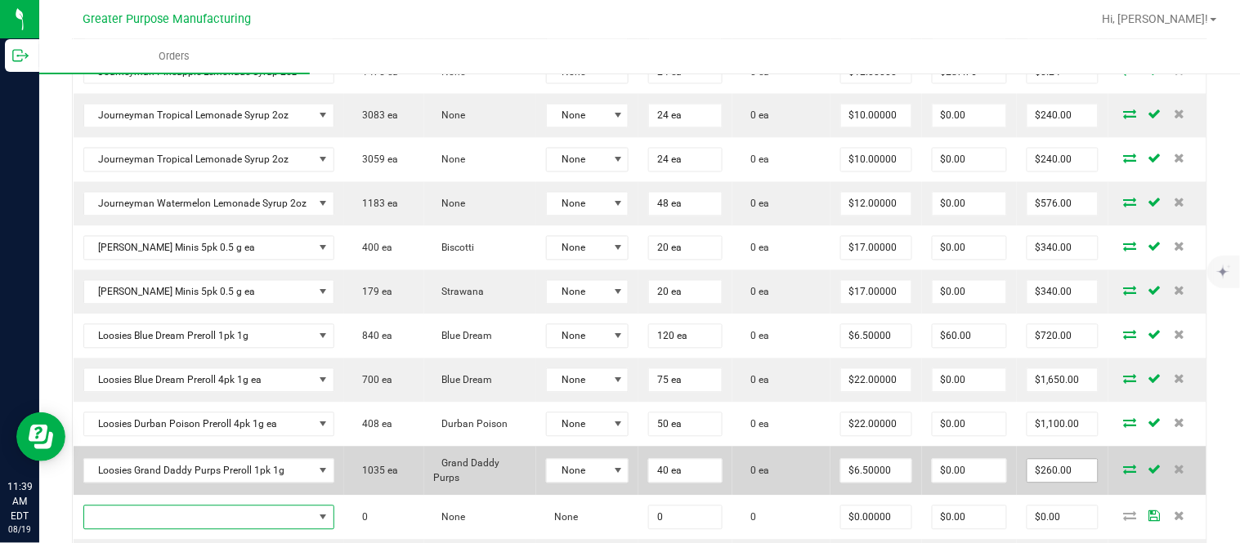
click at [1044, 483] on input "$260.00" at bounding box center [1062, 471] width 70 height 23
paste input "30"
type input "300"
type input "$7.50000"
type input "$300.00"
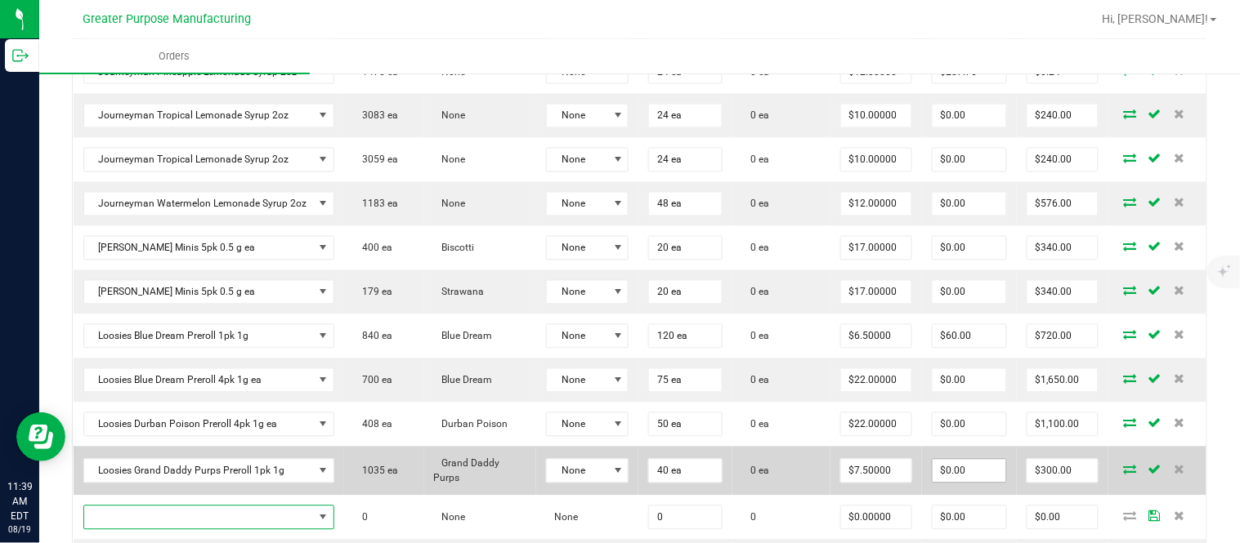
click at [967, 483] on input "$0.00" at bounding box center [969, 471] width 74 height 23
paste input "2"
type input "20"
type input "280"
type input "$20.00"
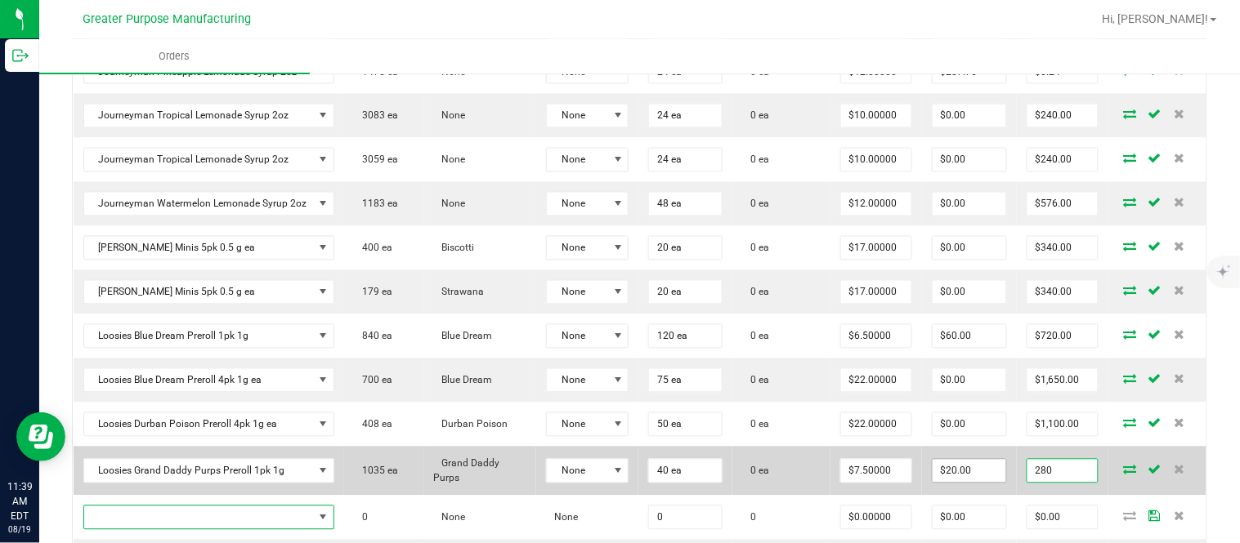
type input "$280.00"
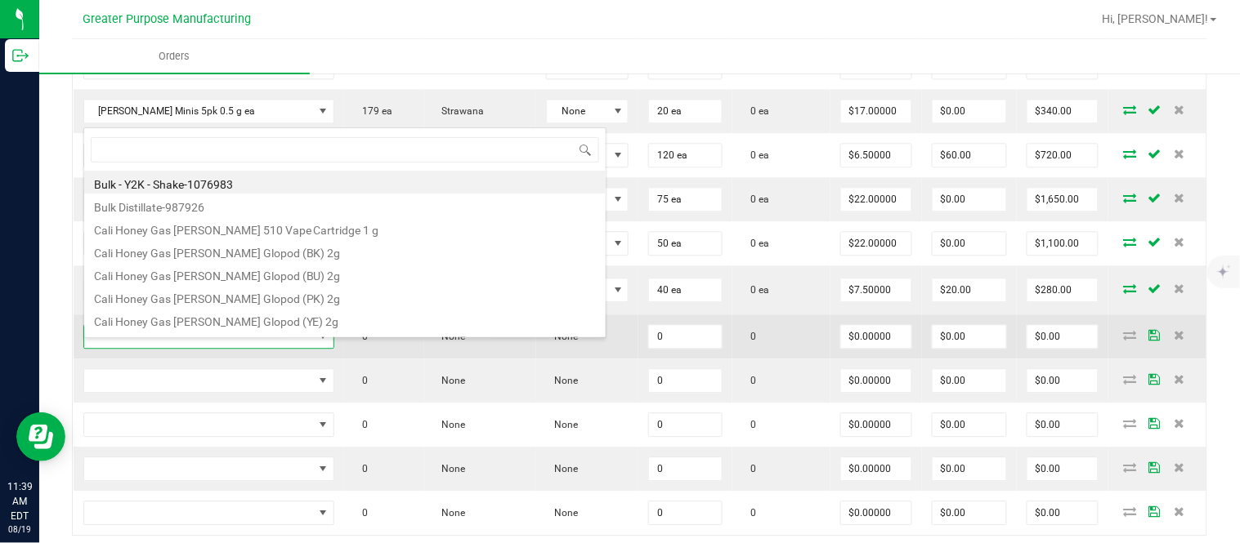
scroll to position [25, 247]
type input "1.5.7.1275.0"
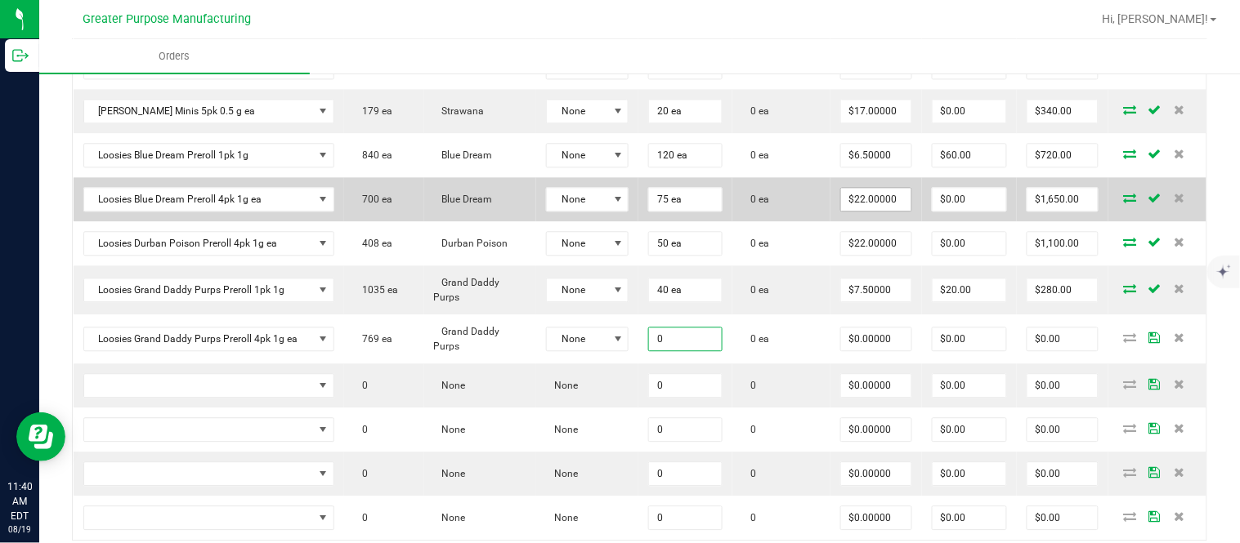
paste input "25"
type input "25 ea"
type input "0"
type input "$0.00000"
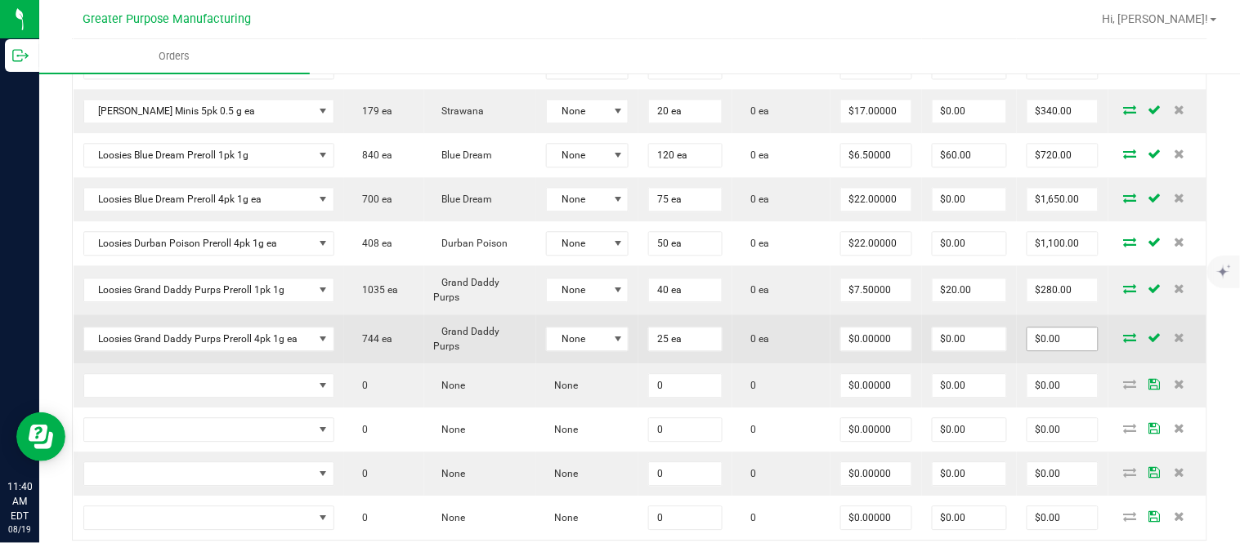
click at [1048, 351] on input "$0.00" at bounding box center [1062, 339] width 70 height 23
paste input "60"
type input "600"
type input "$24.00000"
type input "$600.00"
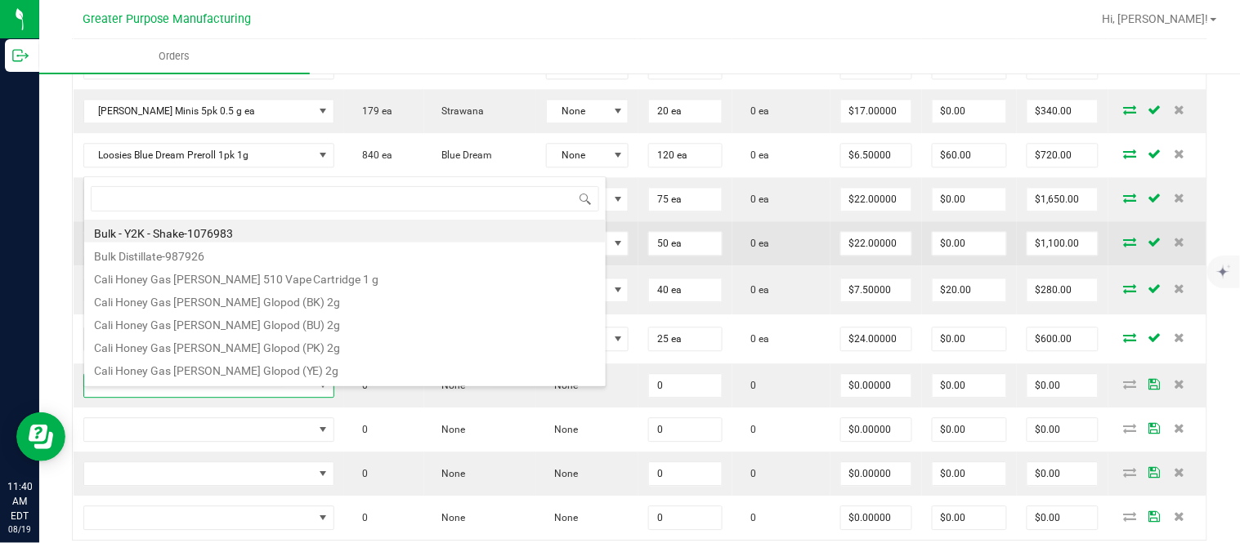
type input "1.5.7.489.0"
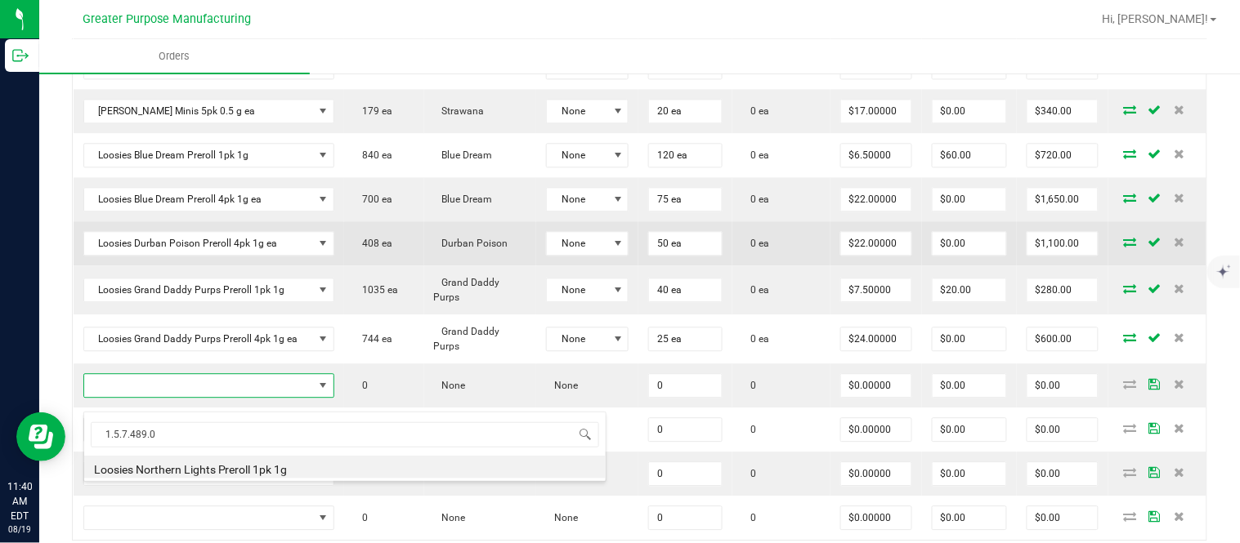
type input "0.0000 g"
type input "$6.50000"
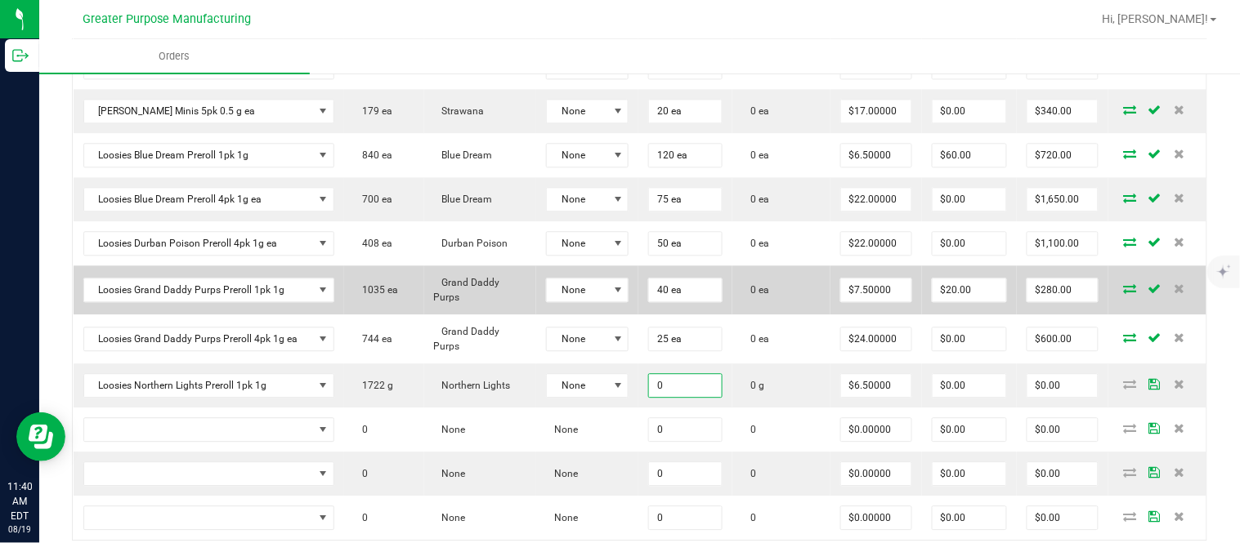
paste input "4"
type input "40.0000 g"
type input "6.5"
type input "$260.00"
type input "$6.50000"
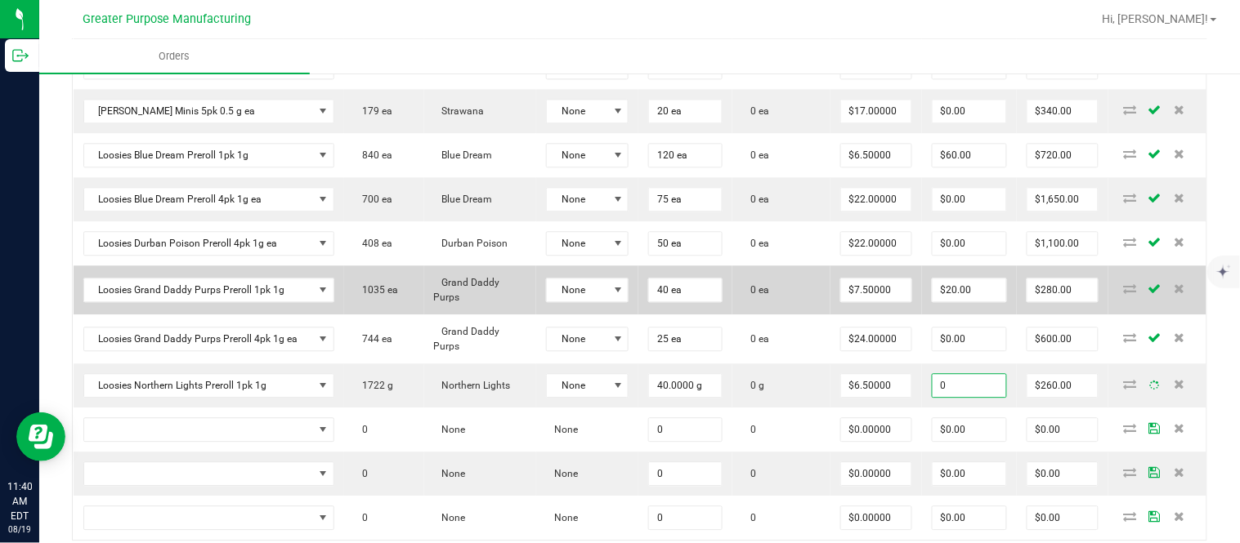
type input "$0.00"
type input "260"
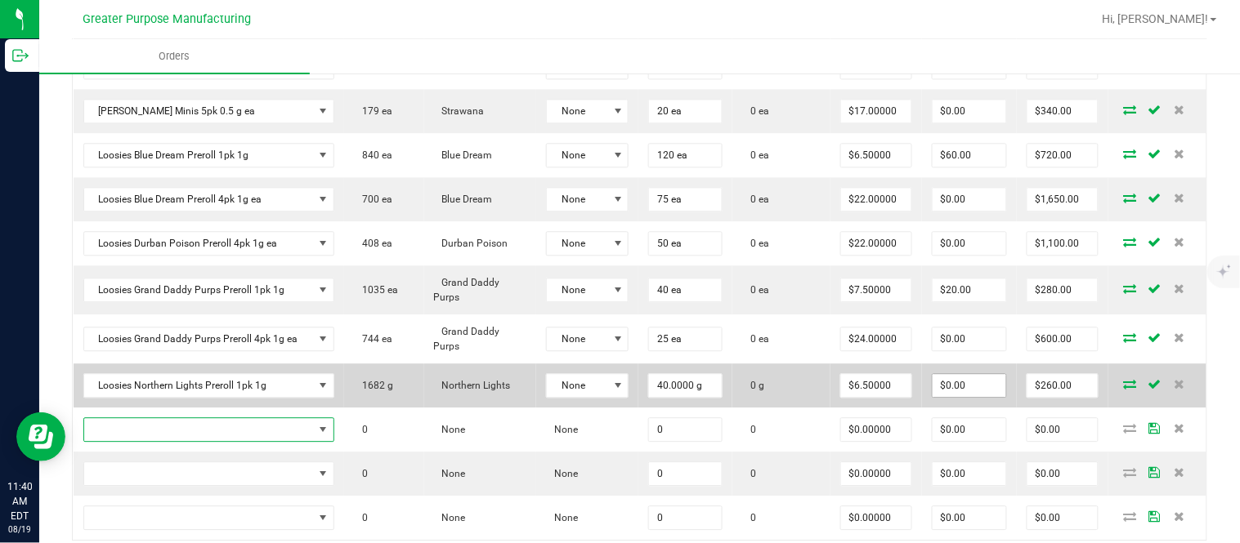
click at [967, 397] on input "$0.00" at bounding box center [969, 385] width 74 height 23
paste input "2"
type input "20"
type input "240"
type input "$20.00"
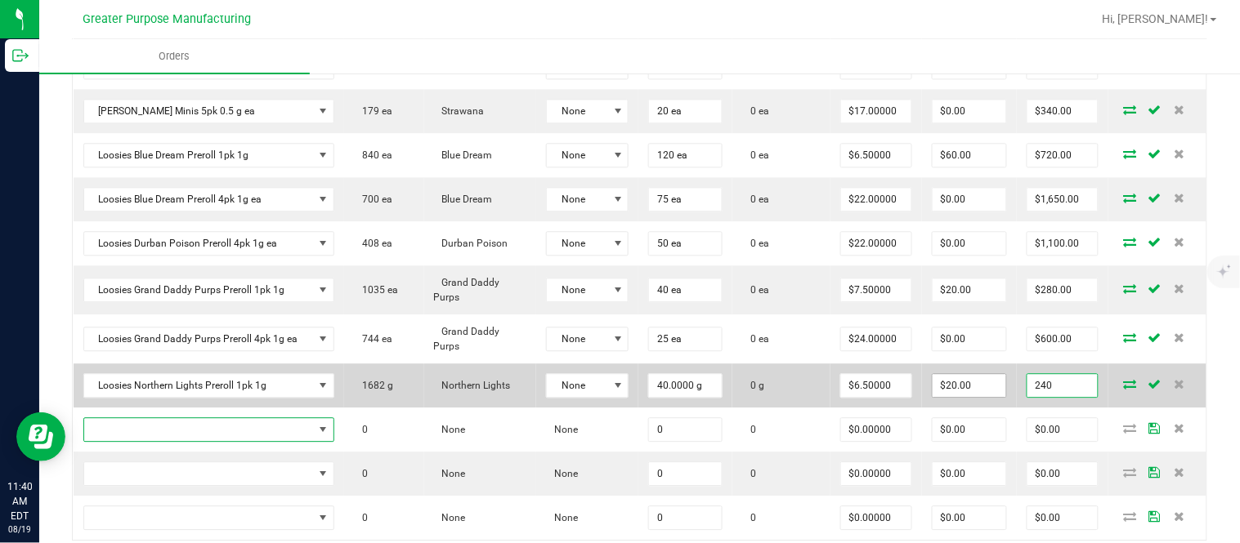
type input "$240.00"
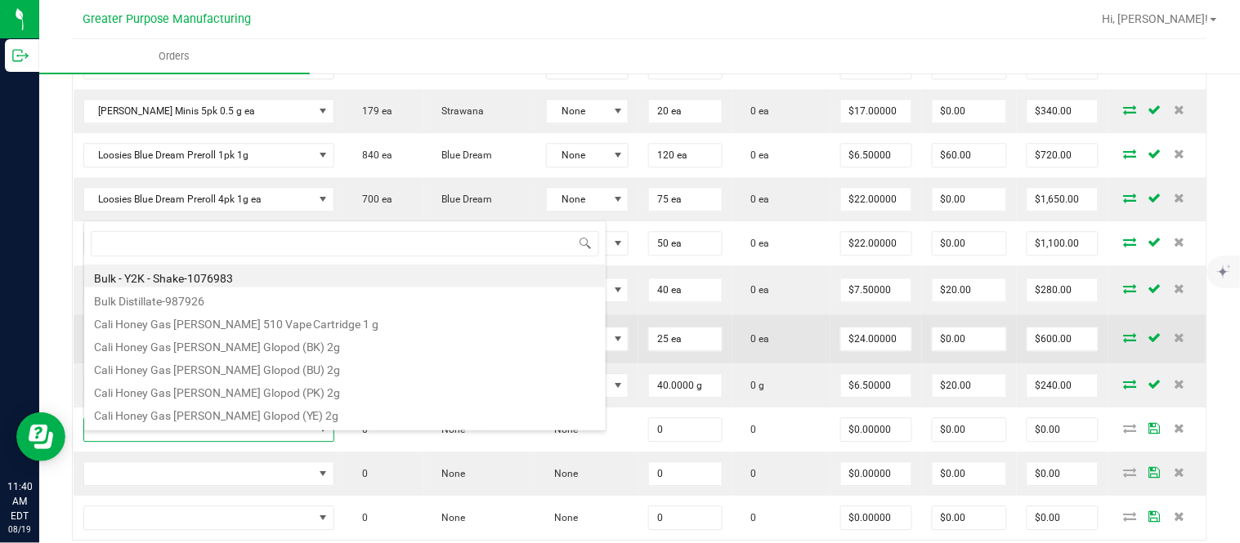
type input "1.5.7.1225.0"
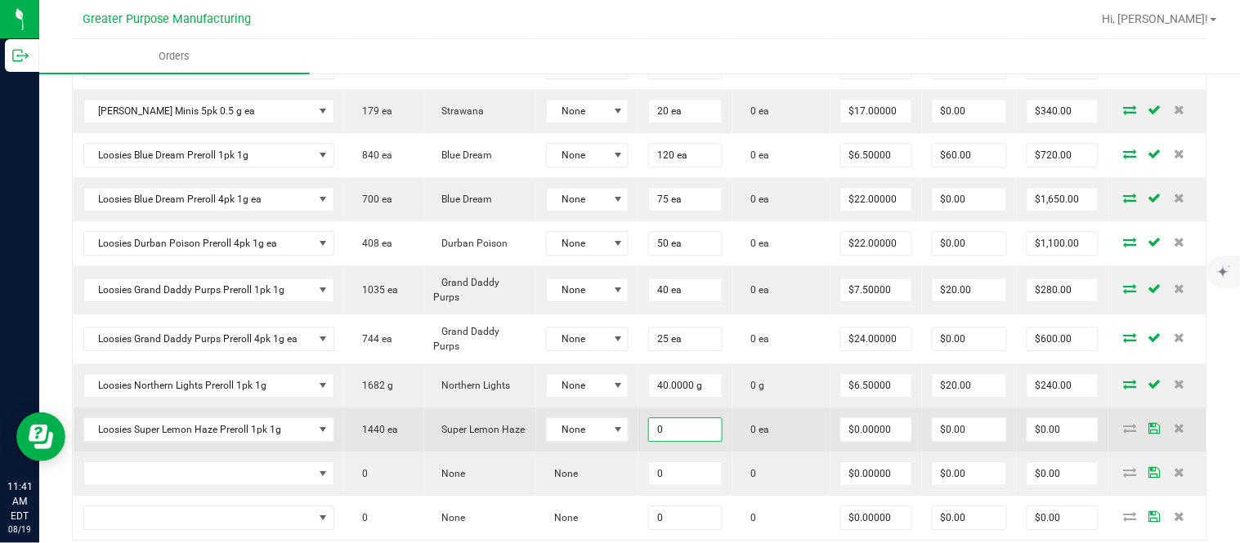
paste input "8"
type input "80"
type input "0"
type input "80 ea"
type input "$0.00000"
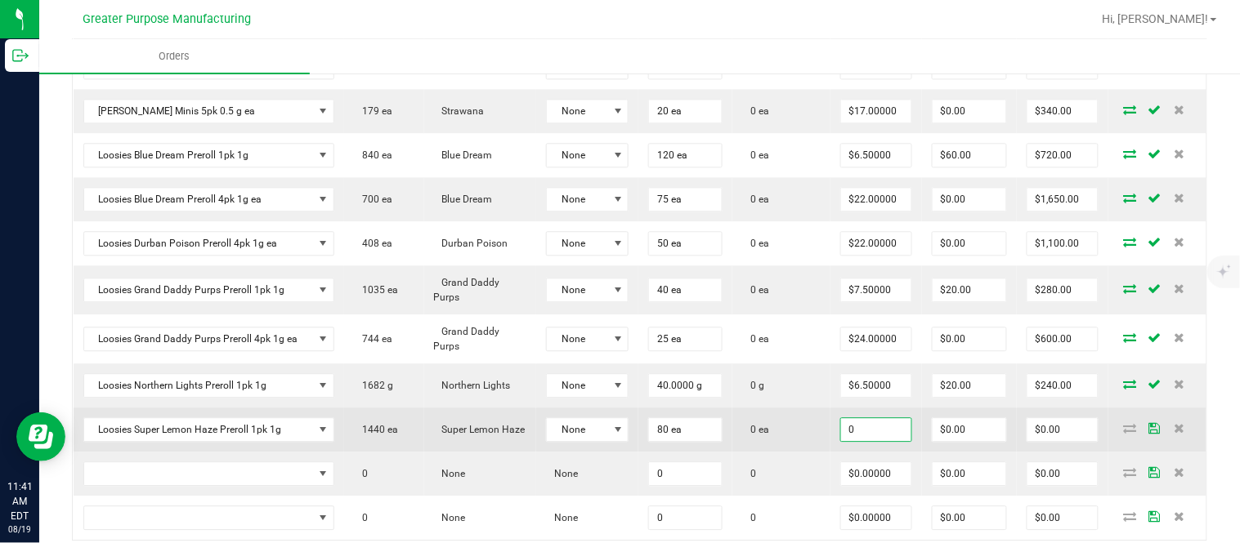
type input "0"
click at [1043, 441] on input "$0.00" at bounding box center [1062, 429] width 70 height 23
paste input "52"
type input "520"
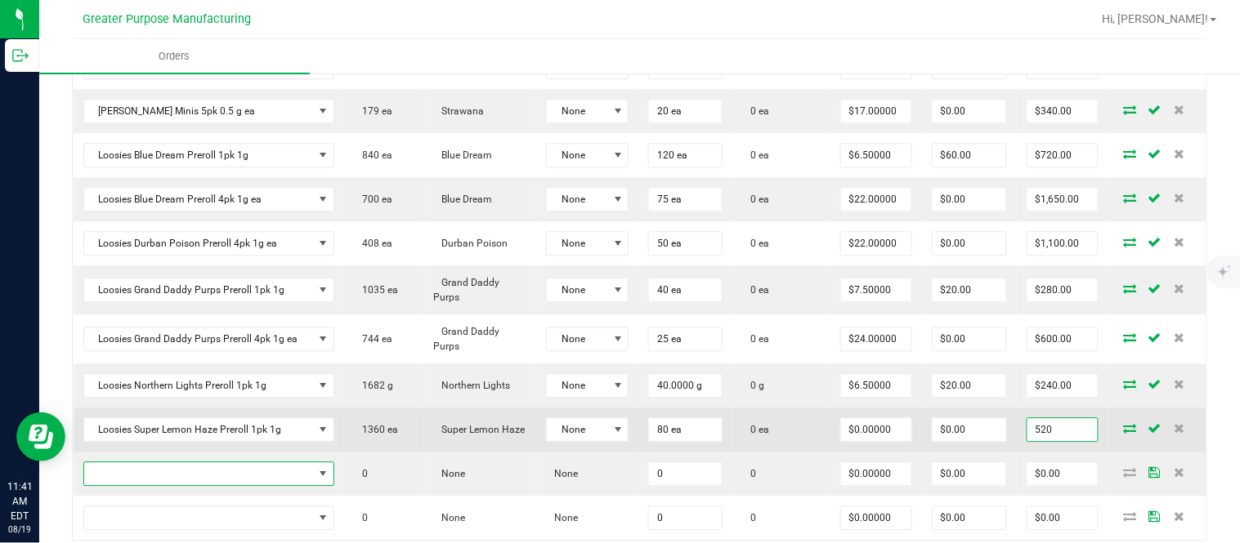
type input "$6.50000"
type input "$520.00"
click at [976, 441] on input "$0.00" at bounding box center [969, 429] width 74 height 23
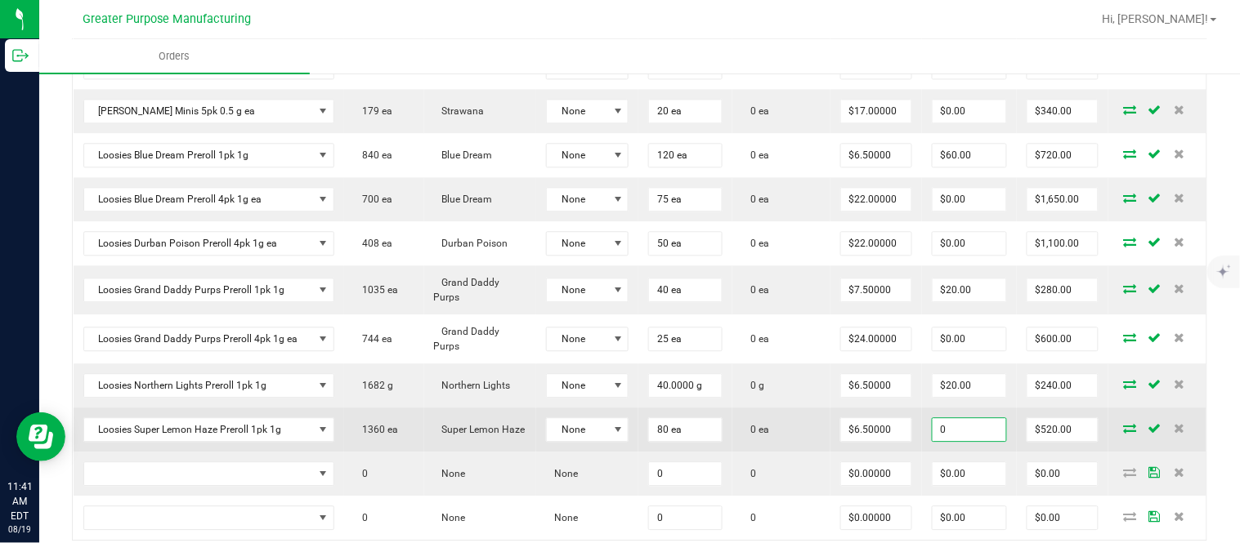
paste input "4"
type input "40"
type input "480"
type input "$40.00"
type input "$480.00"
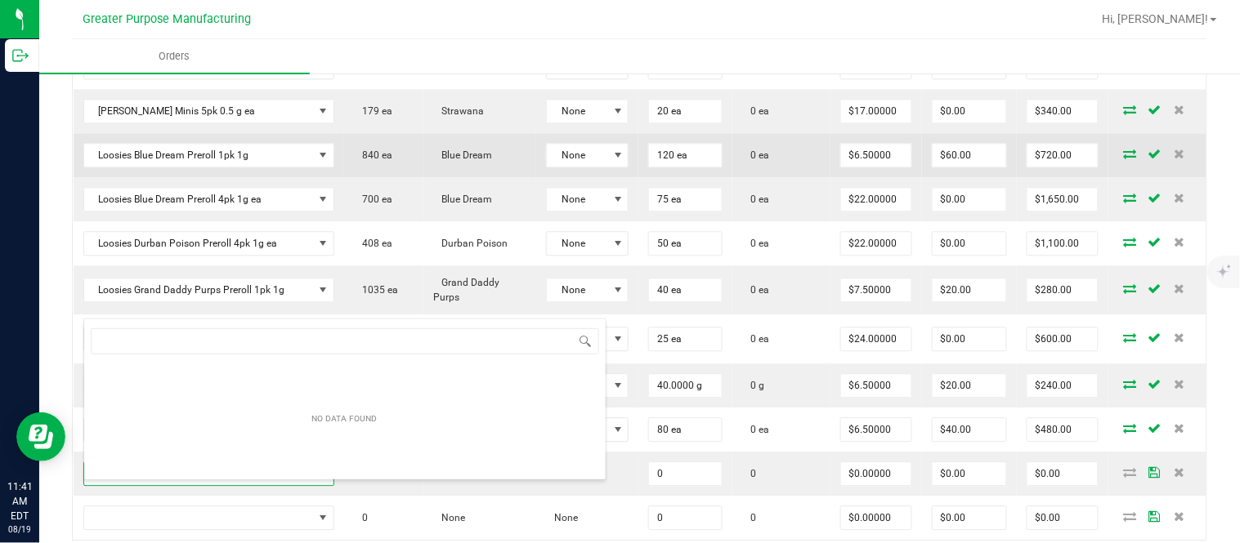
type input "1.5.7.1224.0"
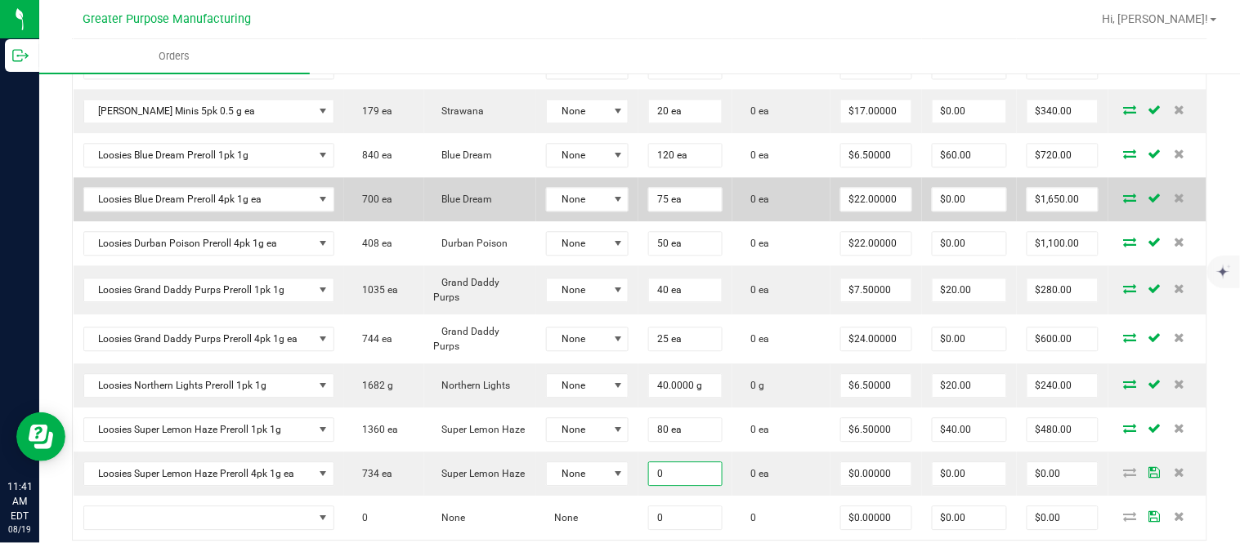
paste input "5"
type input "50 ea"
type input "$0.00000"
type input "0"
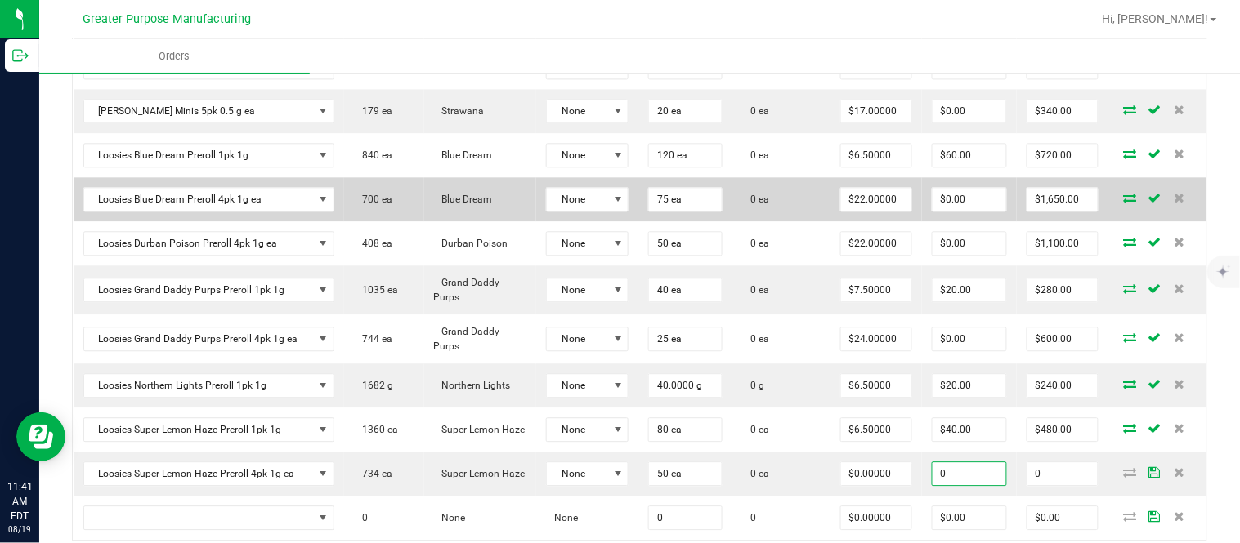
type input "$0.00"
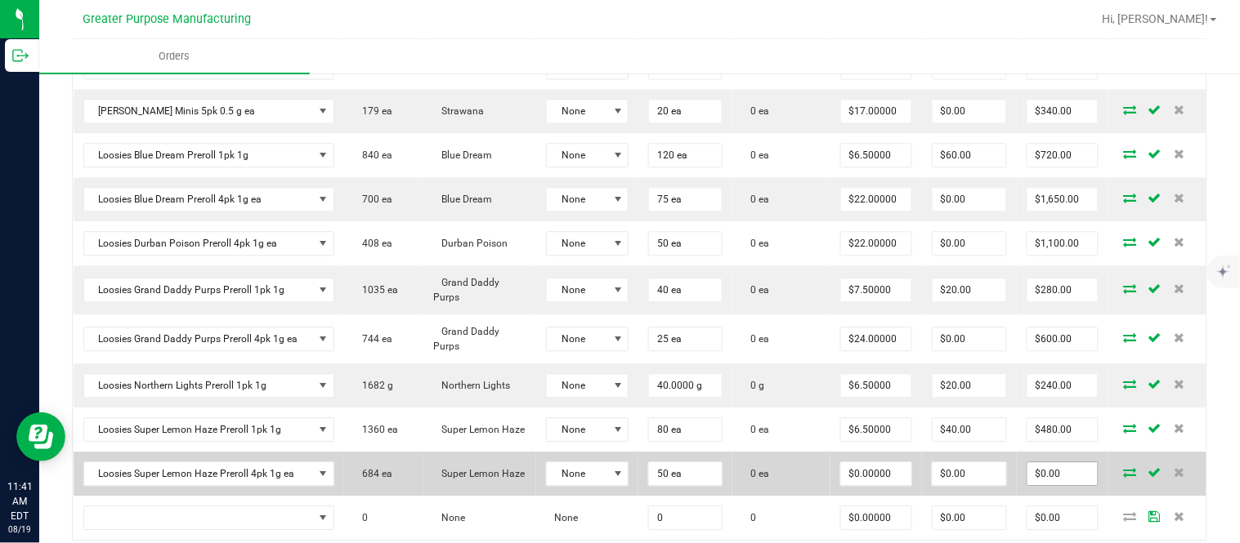
click at [1052, 485] on input "$0.00" at bounding box center [1062, 473] width 70 height 23
paste input "110"
type input "1100"
type input "$22.00000"
type input "$1,100.00"
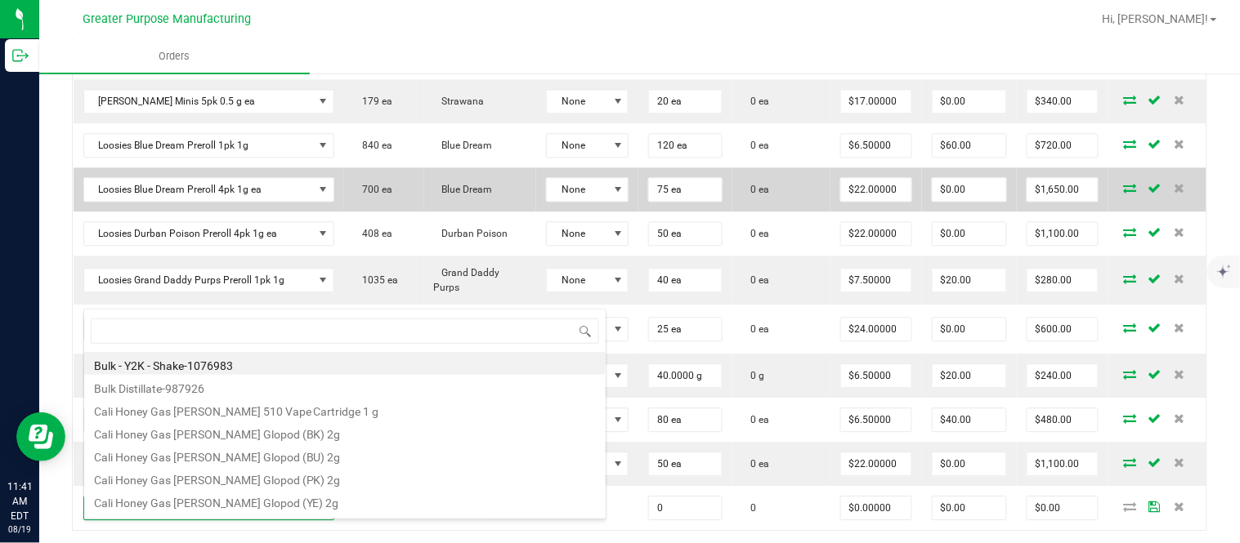
type input "1.5.7.1273.0"
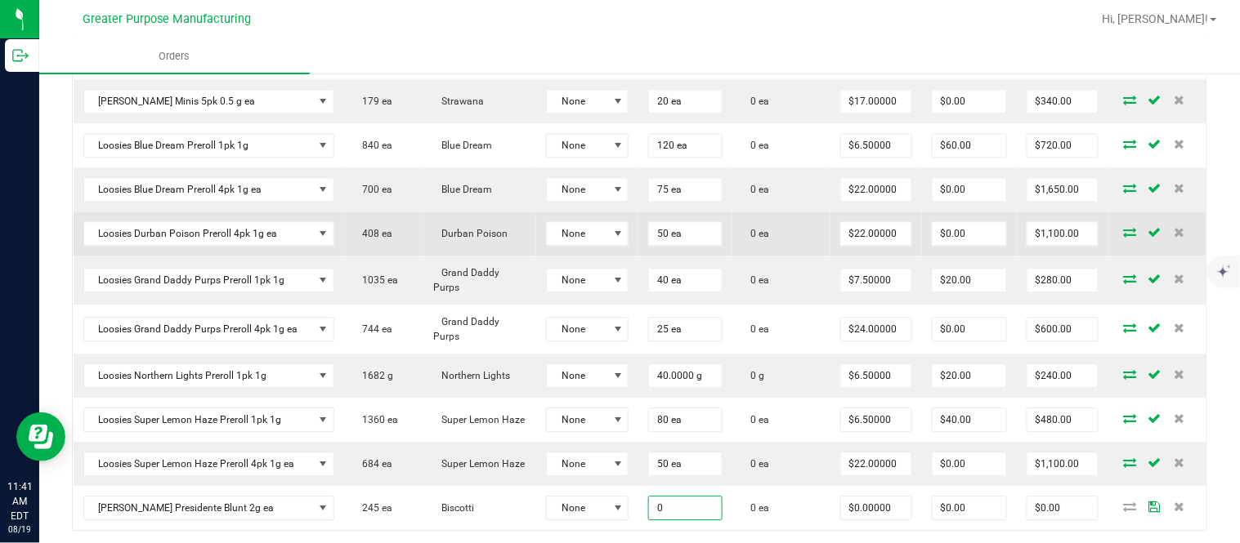
paste input "2"
type input "20 ea"
type input "$0.00000"
type input "$0.00"
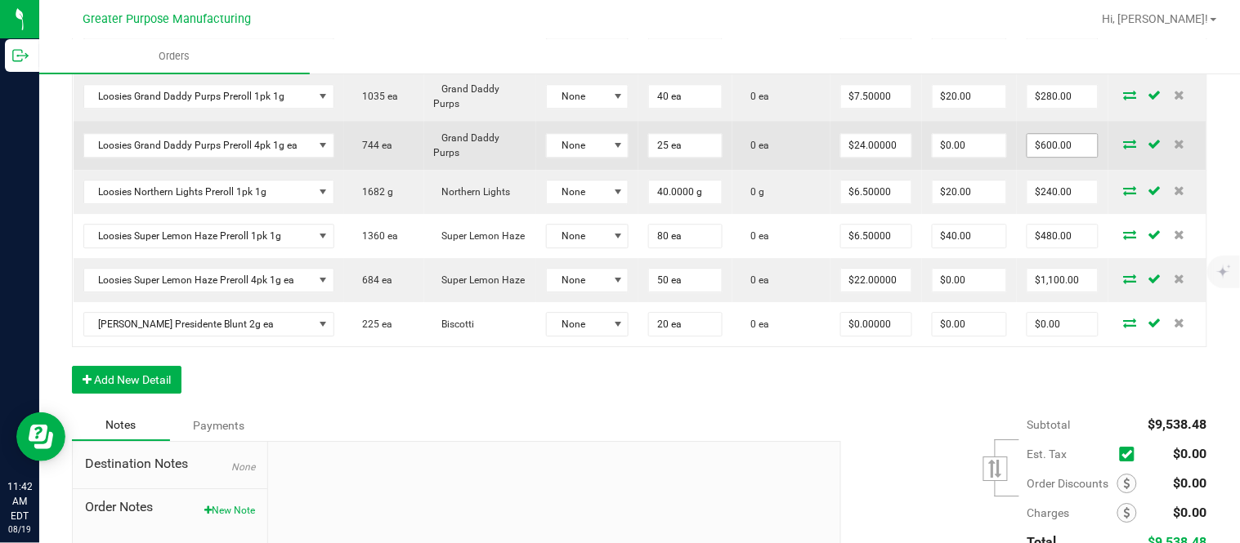
scroll to position [1194, 0]
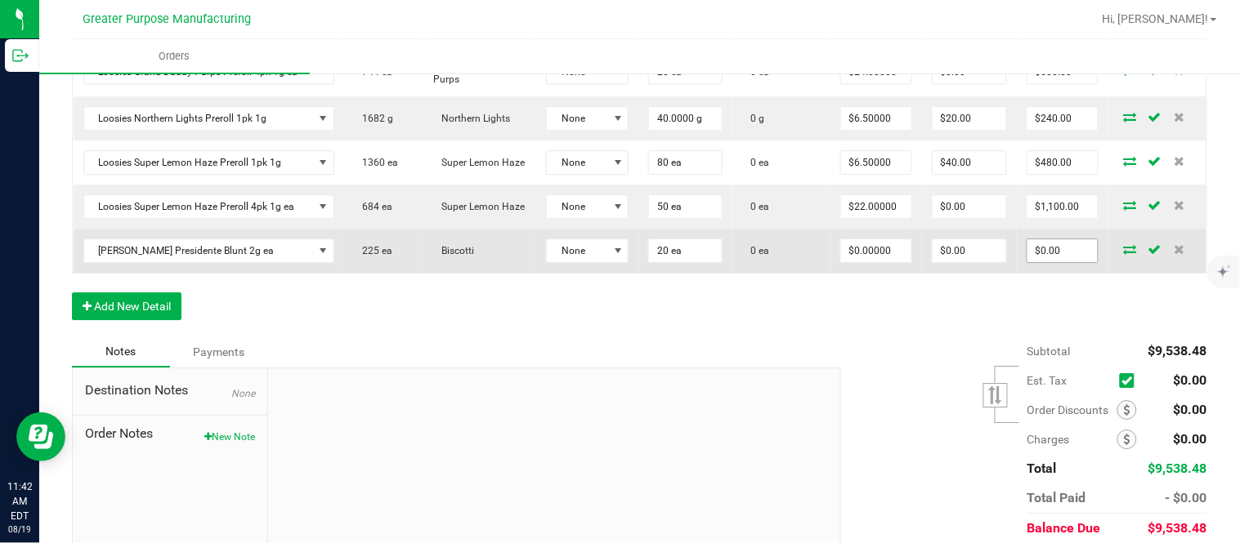
click at [1044, 262] on input "$0.00" at bounding box center [1062, 250] width 70 height 23
paste input "30"
type input "300"
type input "$15.00000"
type input "$300.00"
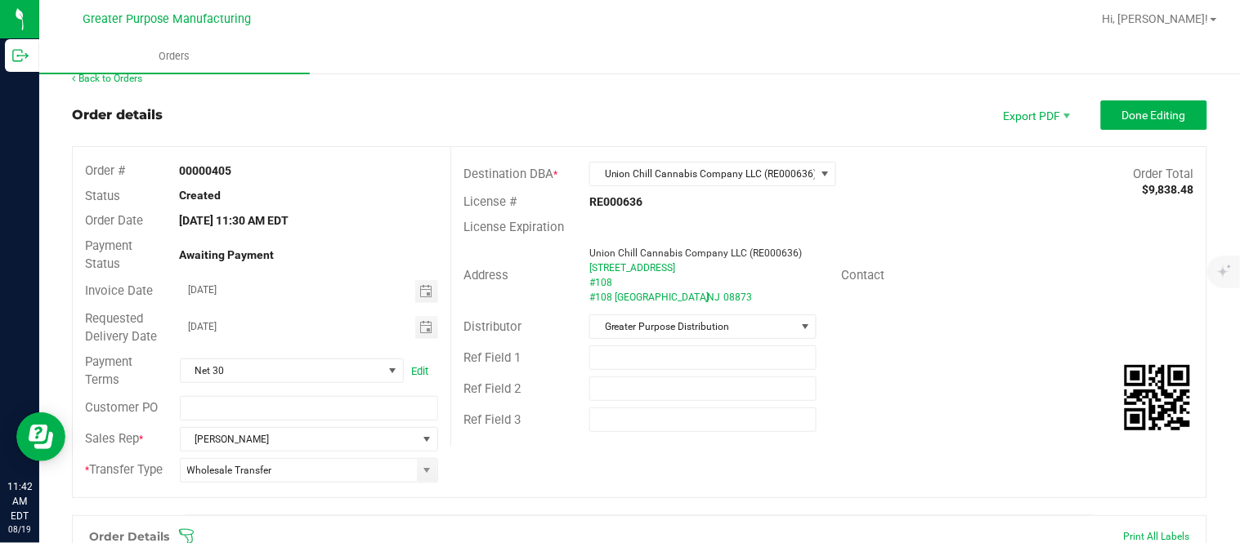
scroll to position [0, 0]
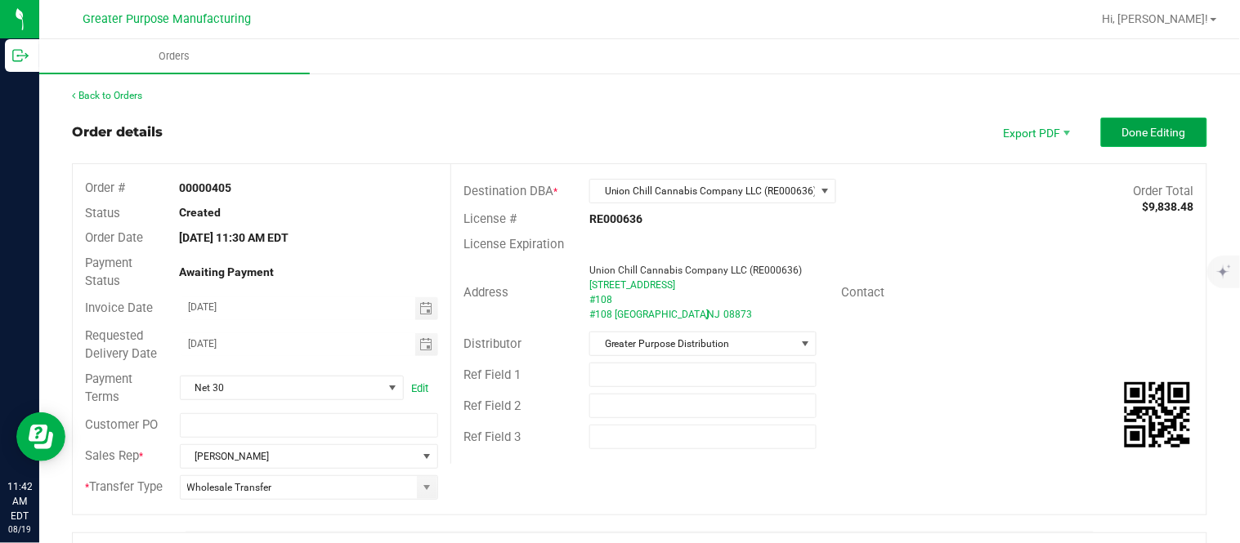
click at [1136, 136] on span "Done Editing" at bounding box center [1154, 132] width 64 height 13
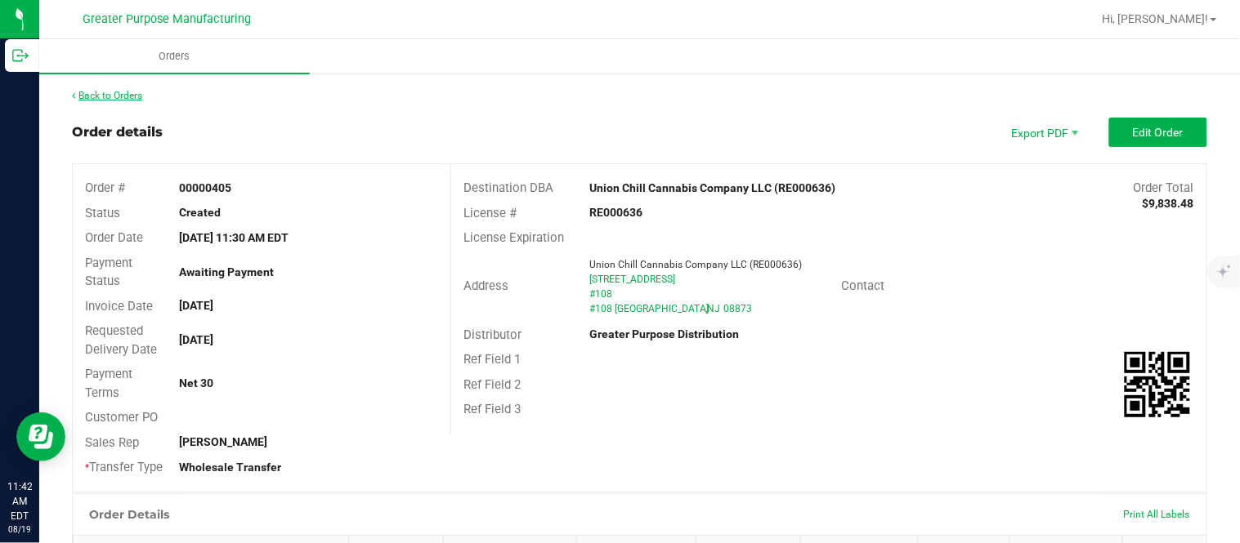
click at [134, 92] on link "Back to Orders" at bounding box center [107, 95] width 70 height 11
